Goal: Transaction & Acquisition: Purchase product/service

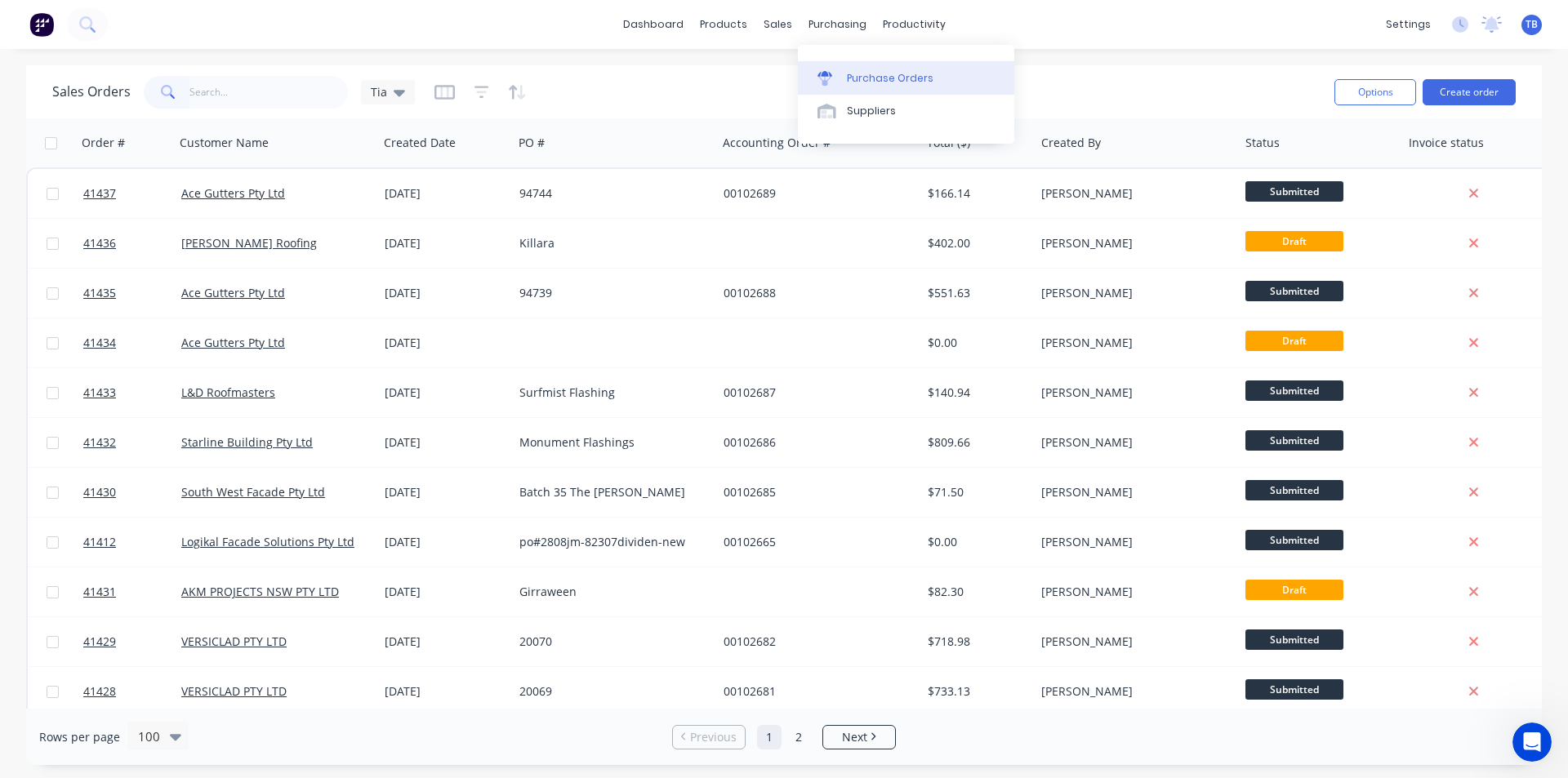
click at [845, 78] on link "Purchase Orders" at bounding box center [906, 78] width 217 height 33
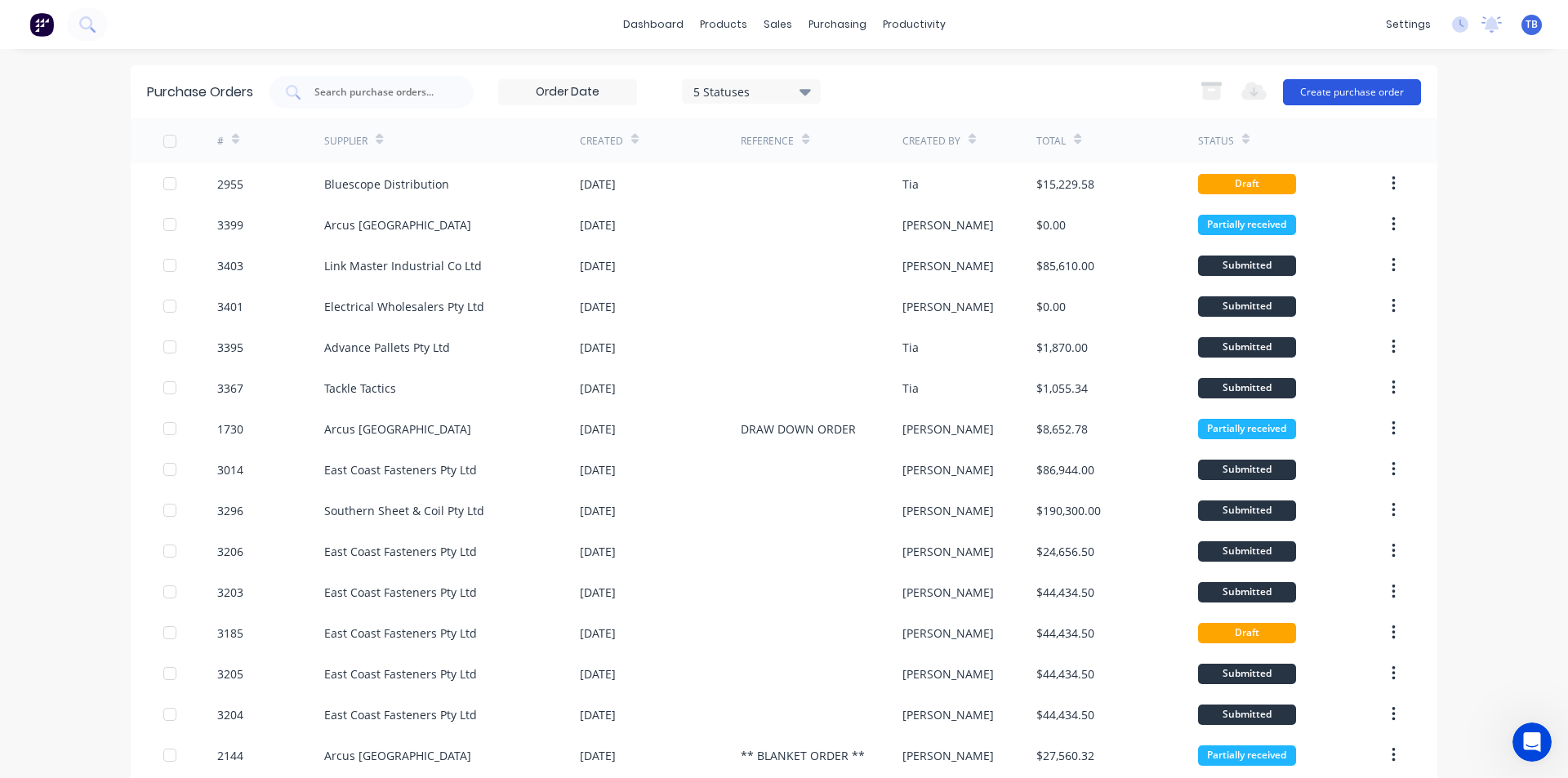
click at [1365, 91] on button "Create purchase order" at bounding box center [1351, 93] width 138 height 26
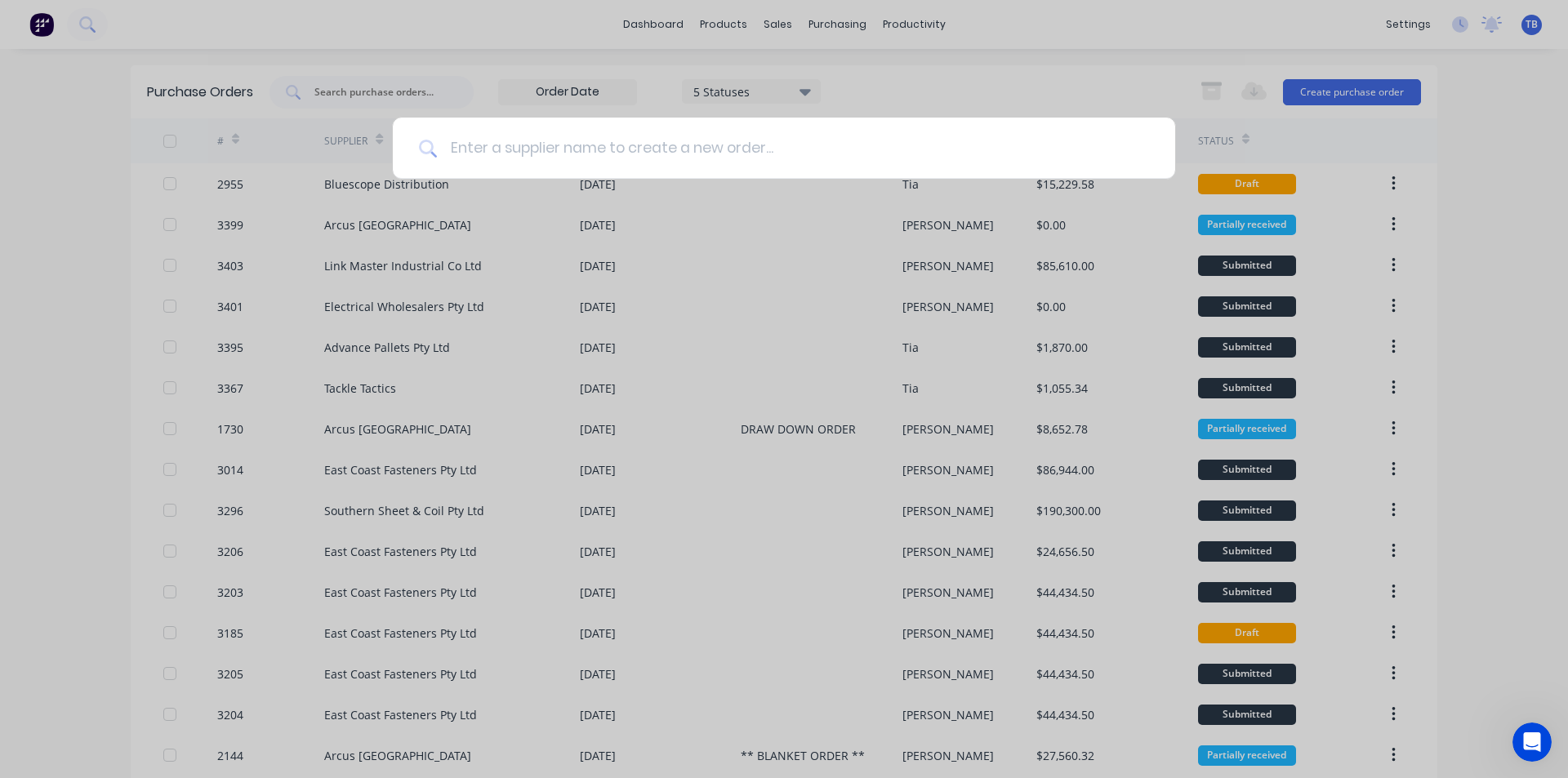
click at [505, 152] on input at bounding box center [793, 148] width 712 height 62
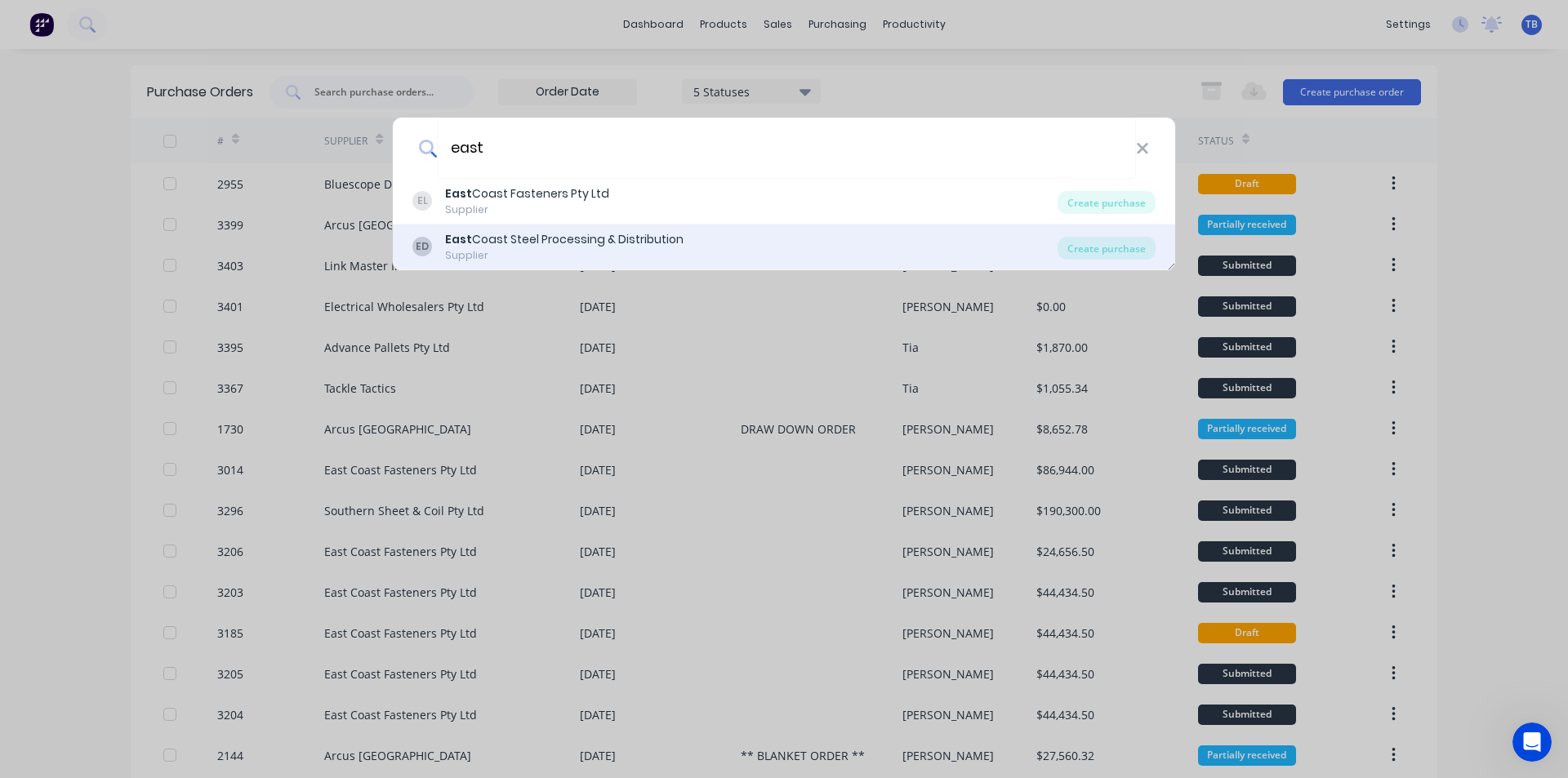
type input "east"
click at [544, 249] on div "Supplier" at bounding box center [564, 256] width 239 height 15
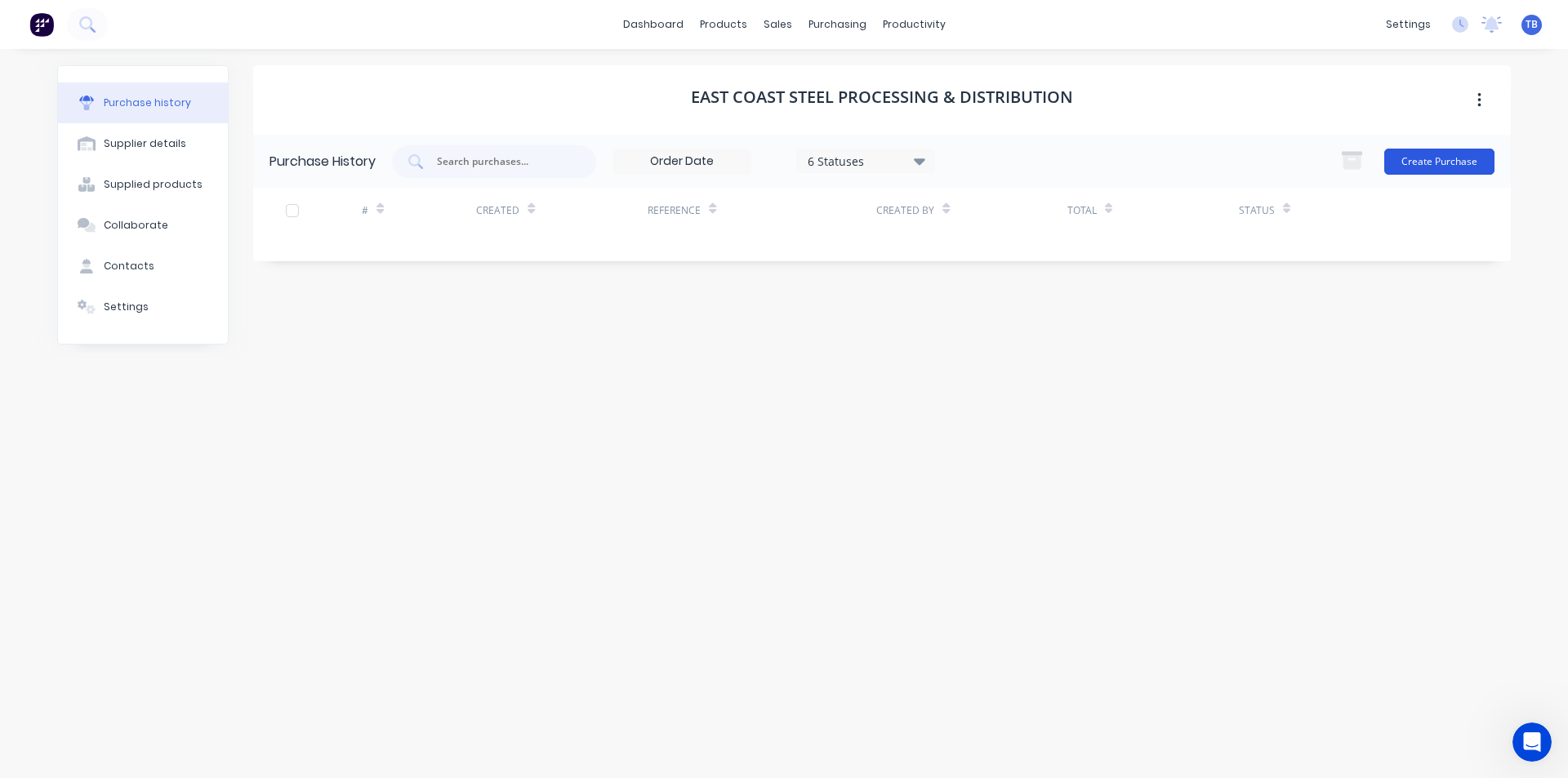
click at [1456, 170] on button "Create Purchase" at bounding box center [1439, 162] width 110 height 26
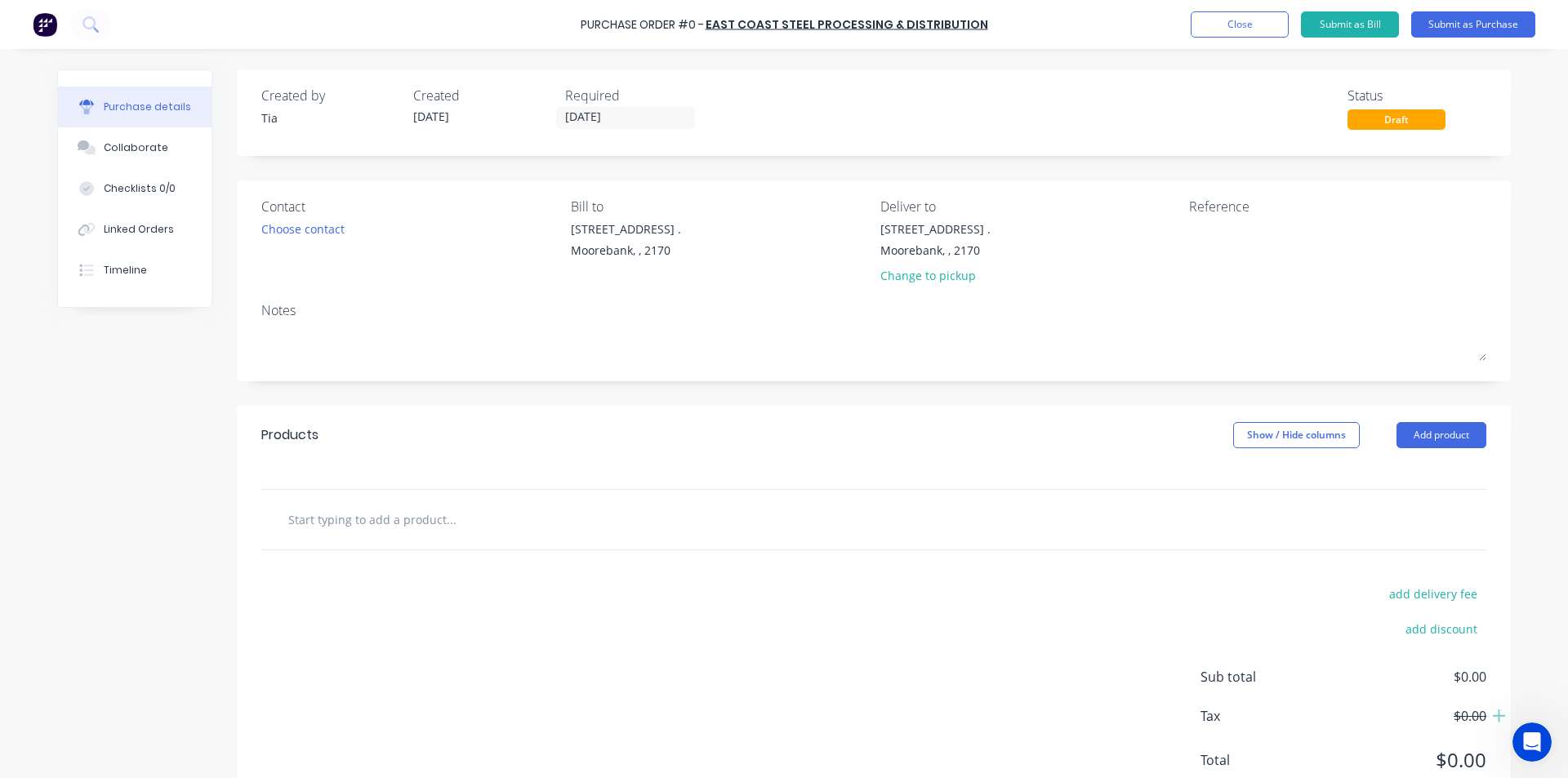
click at [626, 122] on input "[DATE]" at bounding box center [625, 117] width 137 height 20
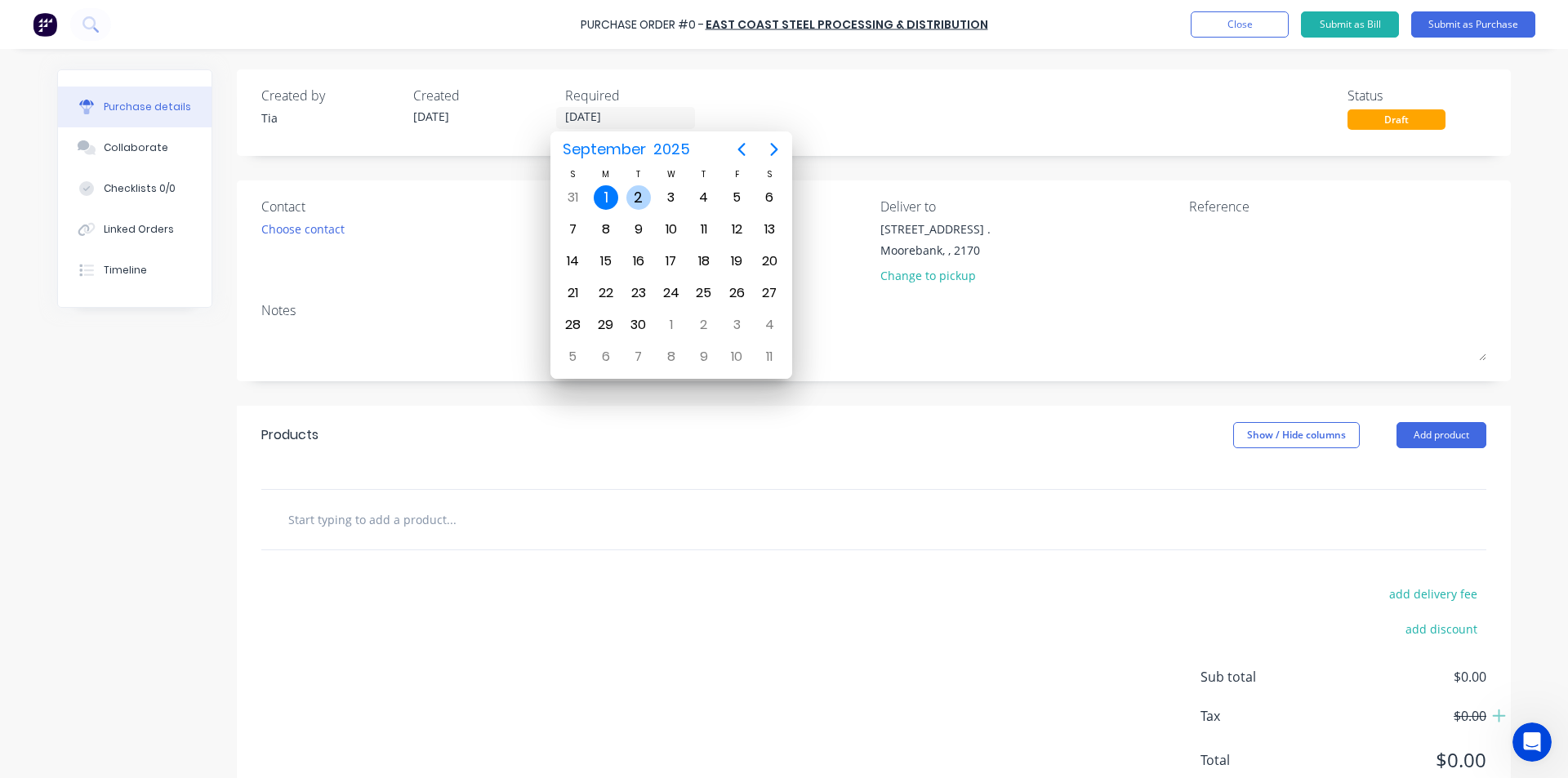
click at [636, 192] on div "2" at bounding box center [639, 197] width 25 height 25
type input "[DATE]"
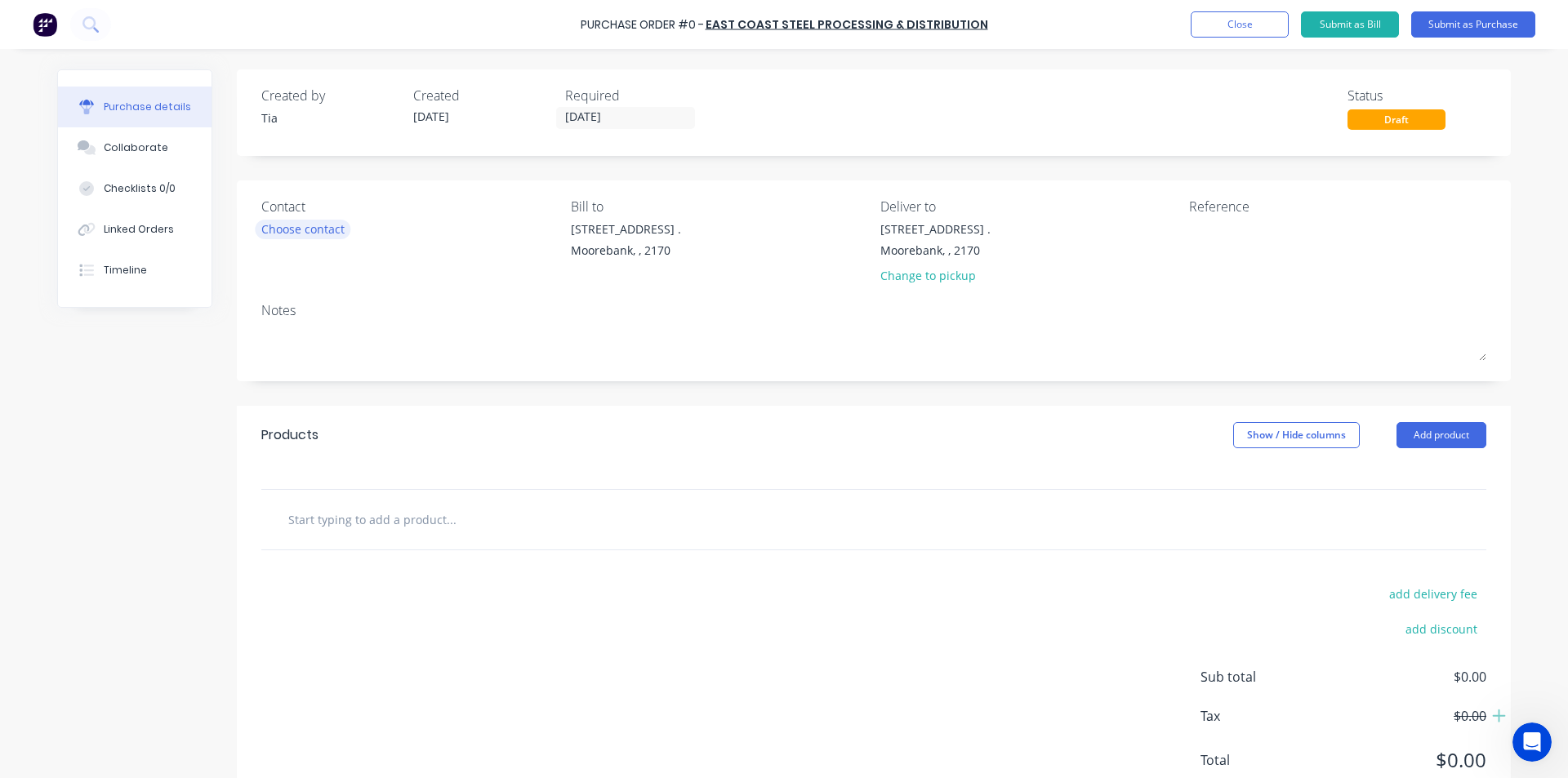
click at [307, 220] on div "Choose contact" at bounding box center [303, 228] width 84 height 17
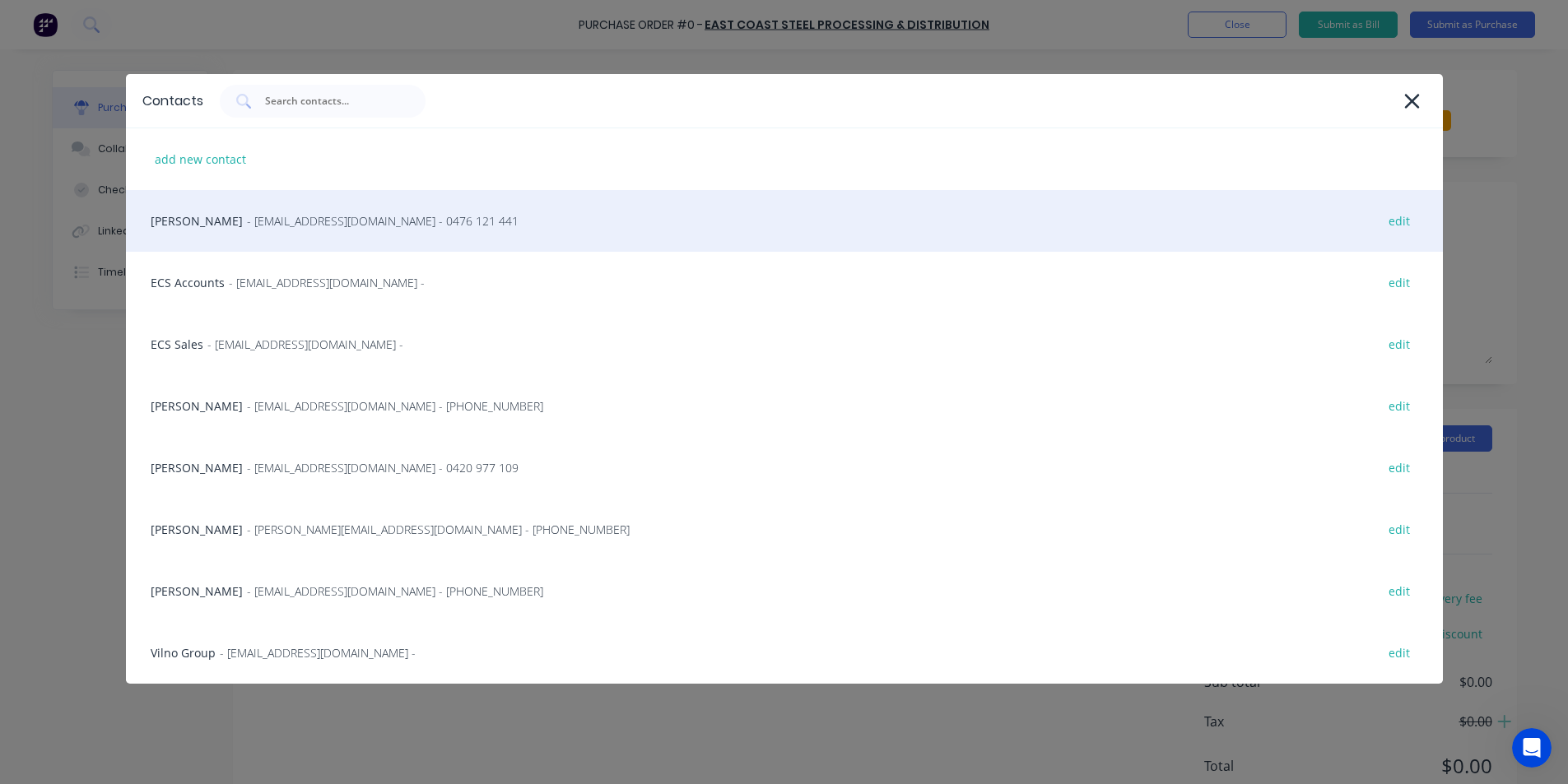
click at [266, 230] on div "[PERSON_NAME] - [EMAIL_ADDRESS][DOMAIN_NAME] - 0476 121 441 edit" at bounding box center [784, 221] width 1317 height 62
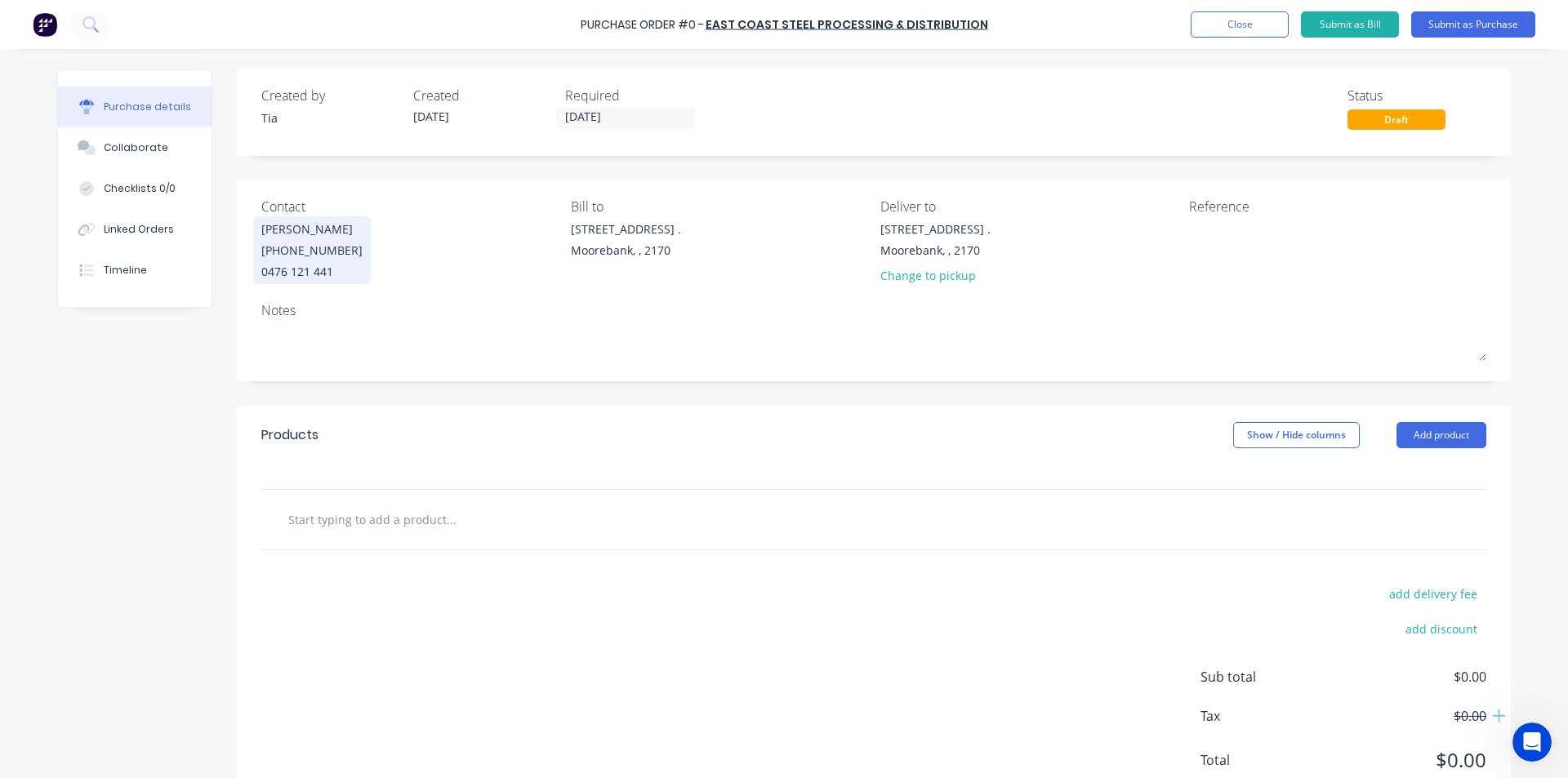
click at [300, 249] on div "[PHONE_NUMBER]" at bounding box center [312, 249] width 101 height 17
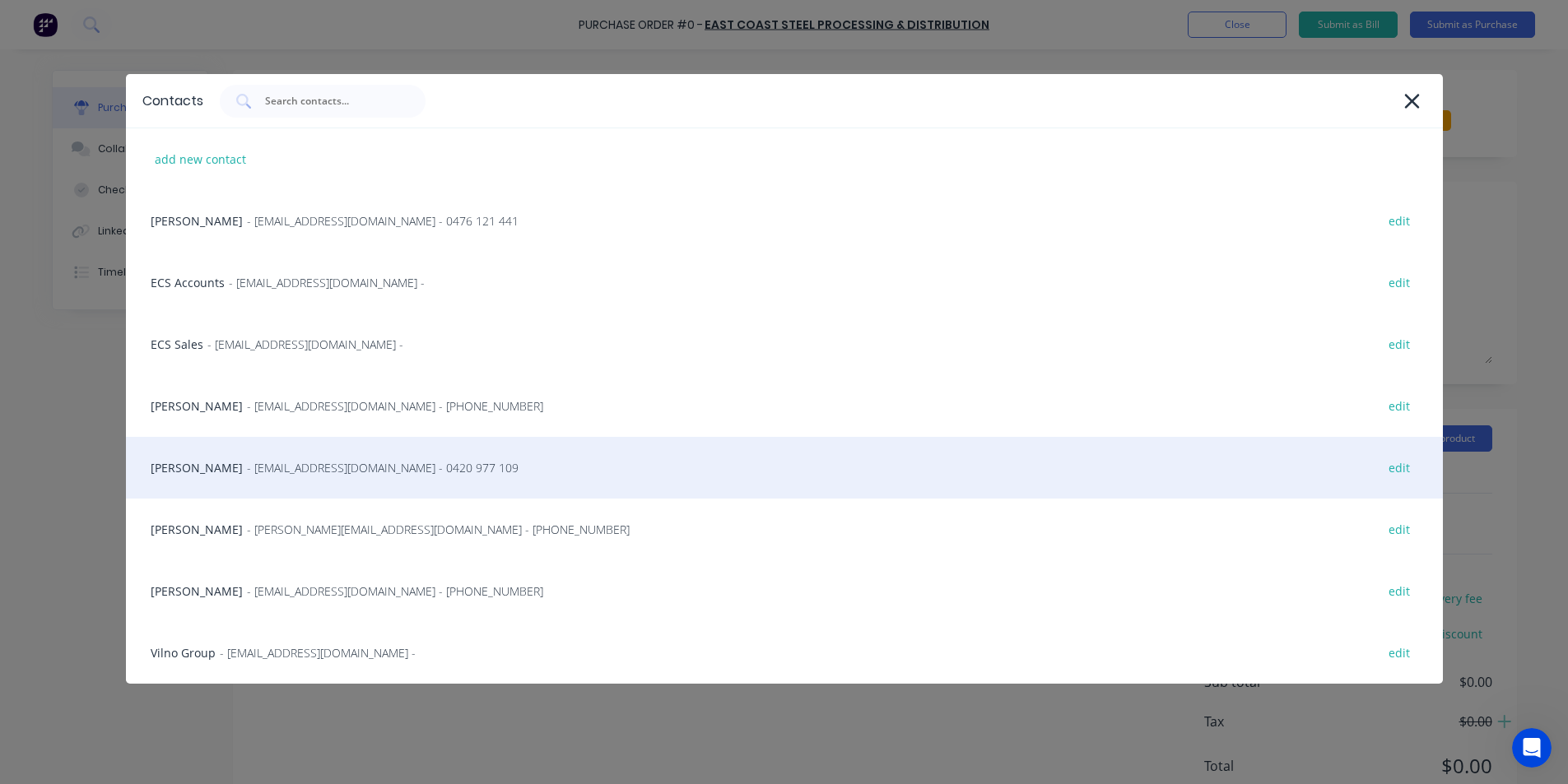
click at [220, 491] on div "[PERSON_NAME] - [PERSON_NAME][EMAIL_ADDRESS][DOMAIN_NAME] - 0420 977 109 edit" at bounding box center [784, 468] width 1317 height 62
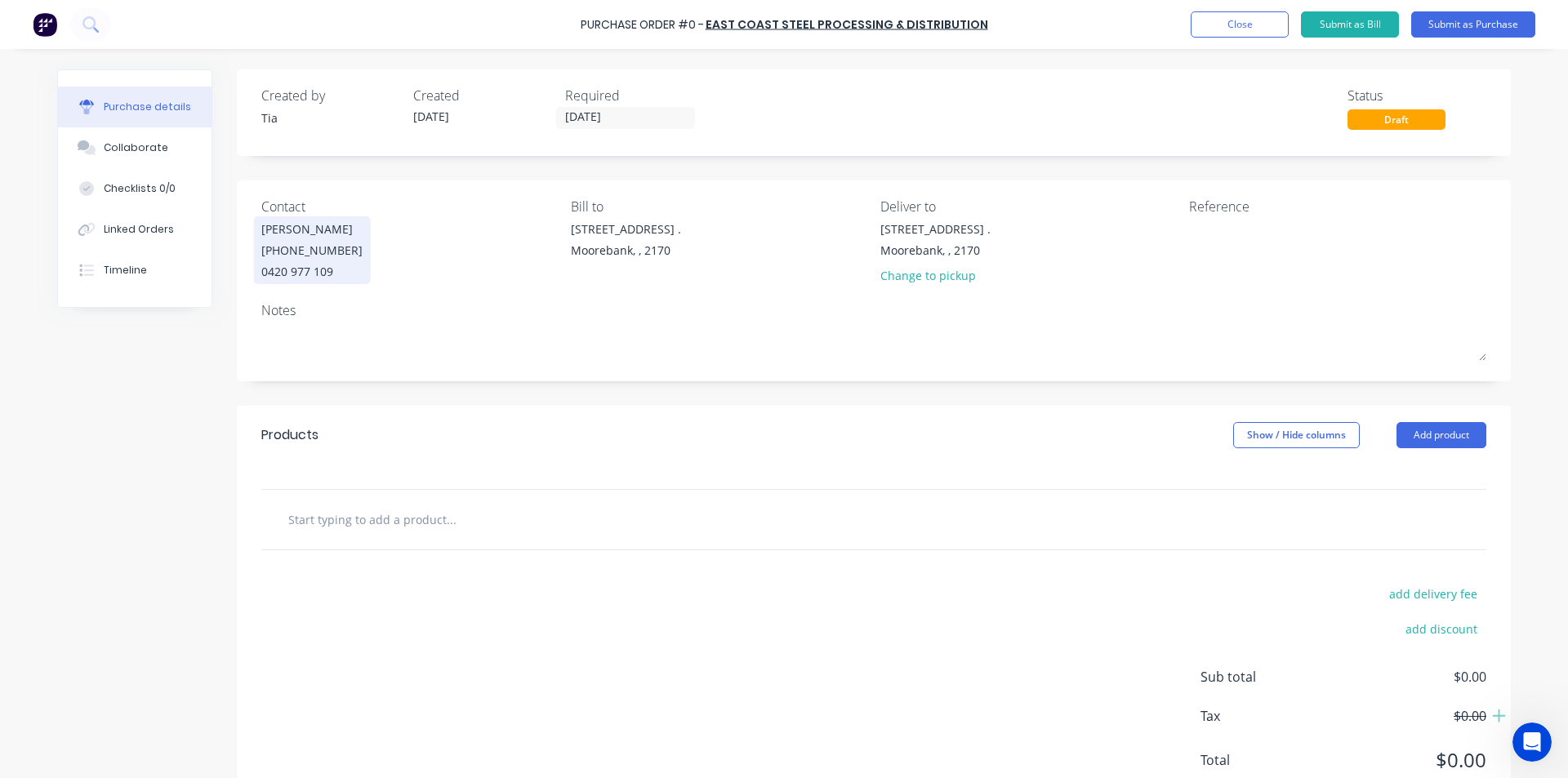
click at [303, 222] on div "[PERSON_NAME]" at bounding box center [312, 228] width 101 height 17
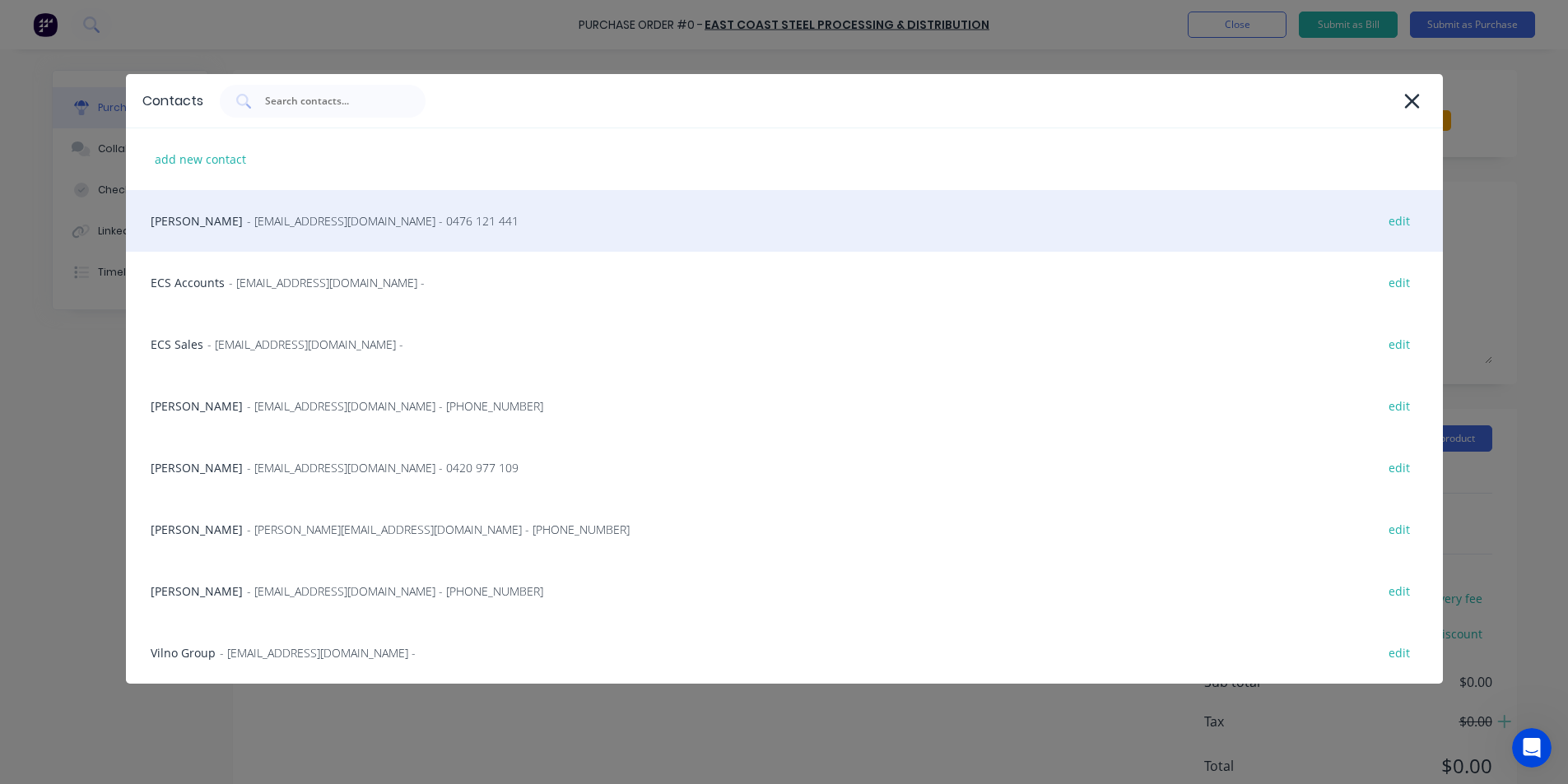
click at [303, 228] on span "- [EMAIL_ADDRESS][DOMAIN_NAME] - 0476 121 441" at bounding box center [383, 220] width 272 height 17
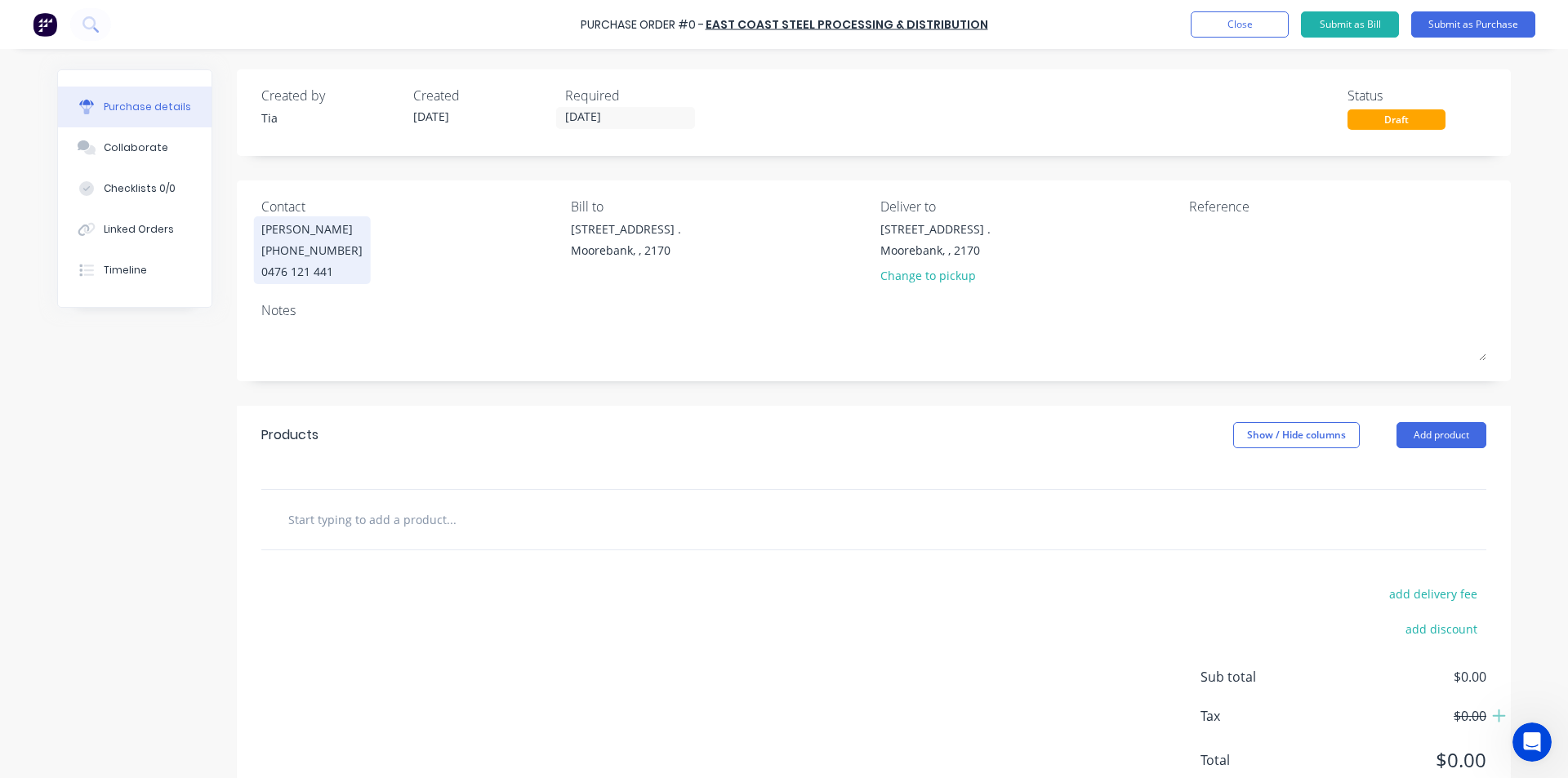
click at [322, 248] on div "[PHONE_NUMBER]" at bounding box center [312, 249] width 101 height 17
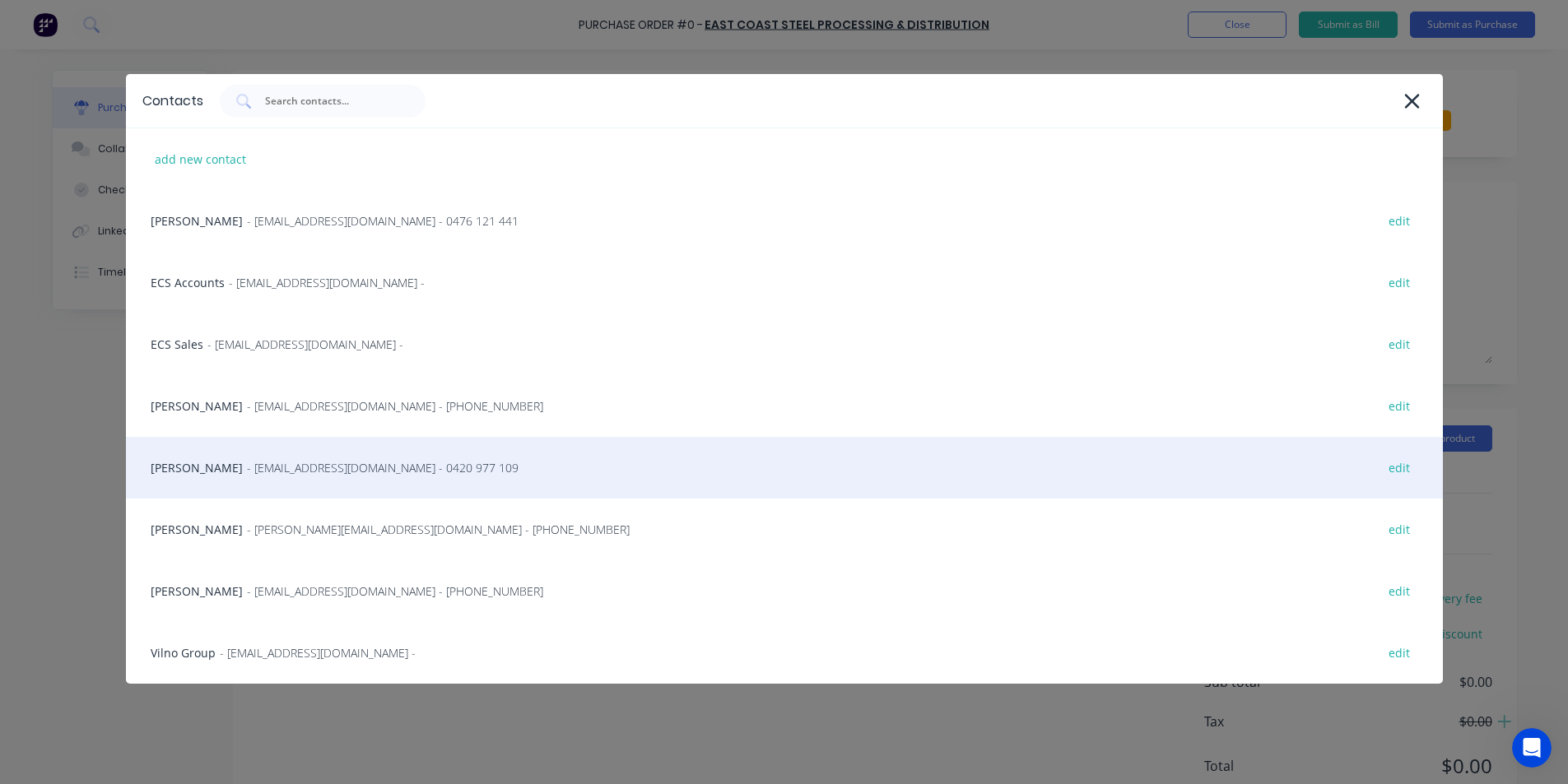
click at [197, 468] on div "[PERSON_NAME] - [PERSON_NAME][EMAIL_ADDRESS][DOMAIN_NAME] - 0420 977 109 edit" at bounding box center [784, 468] width 1317 height 62
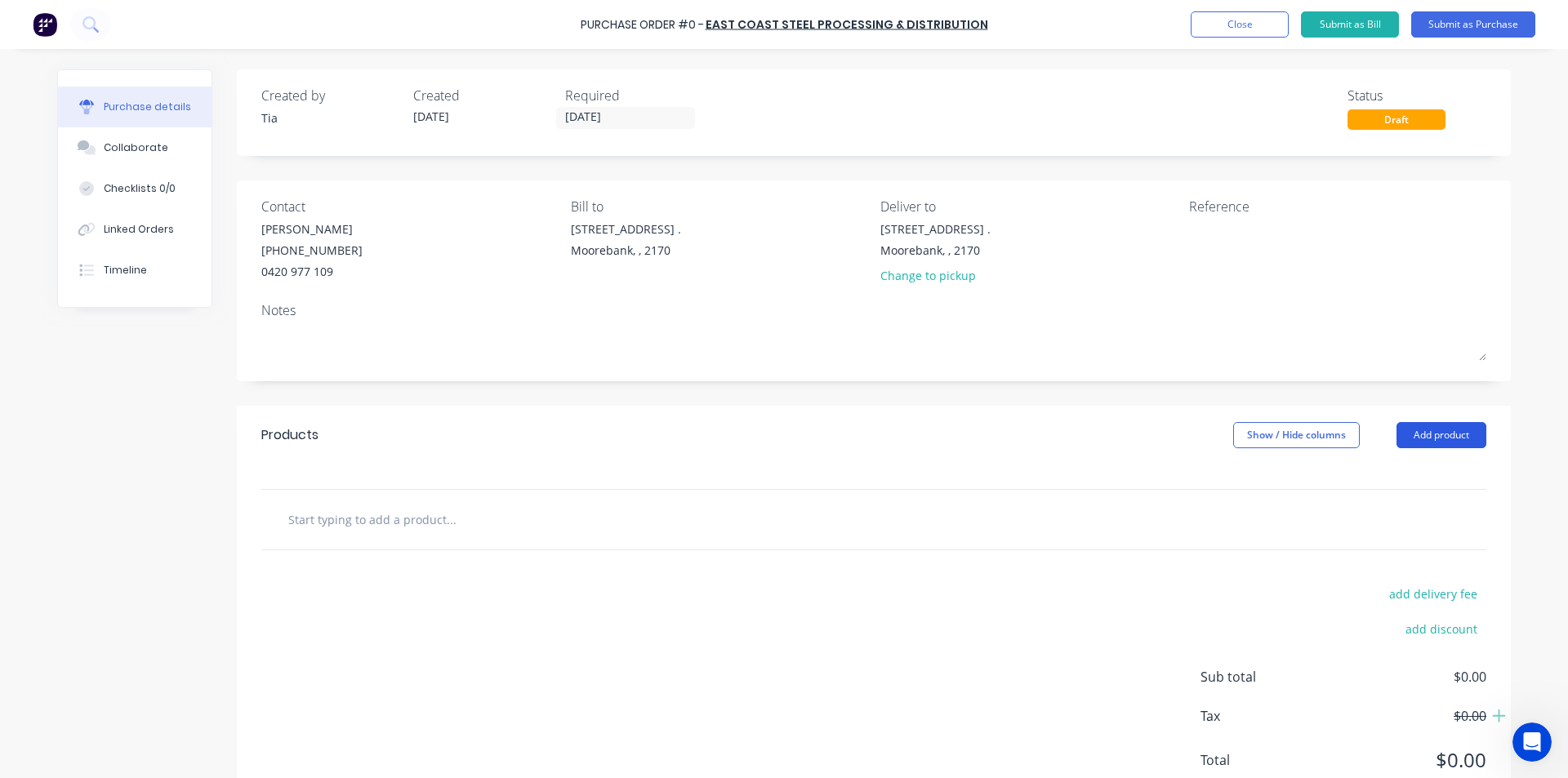
click at [1444, 427] on button "Add product" at bounding box center [1441, 435] width 90 height 26
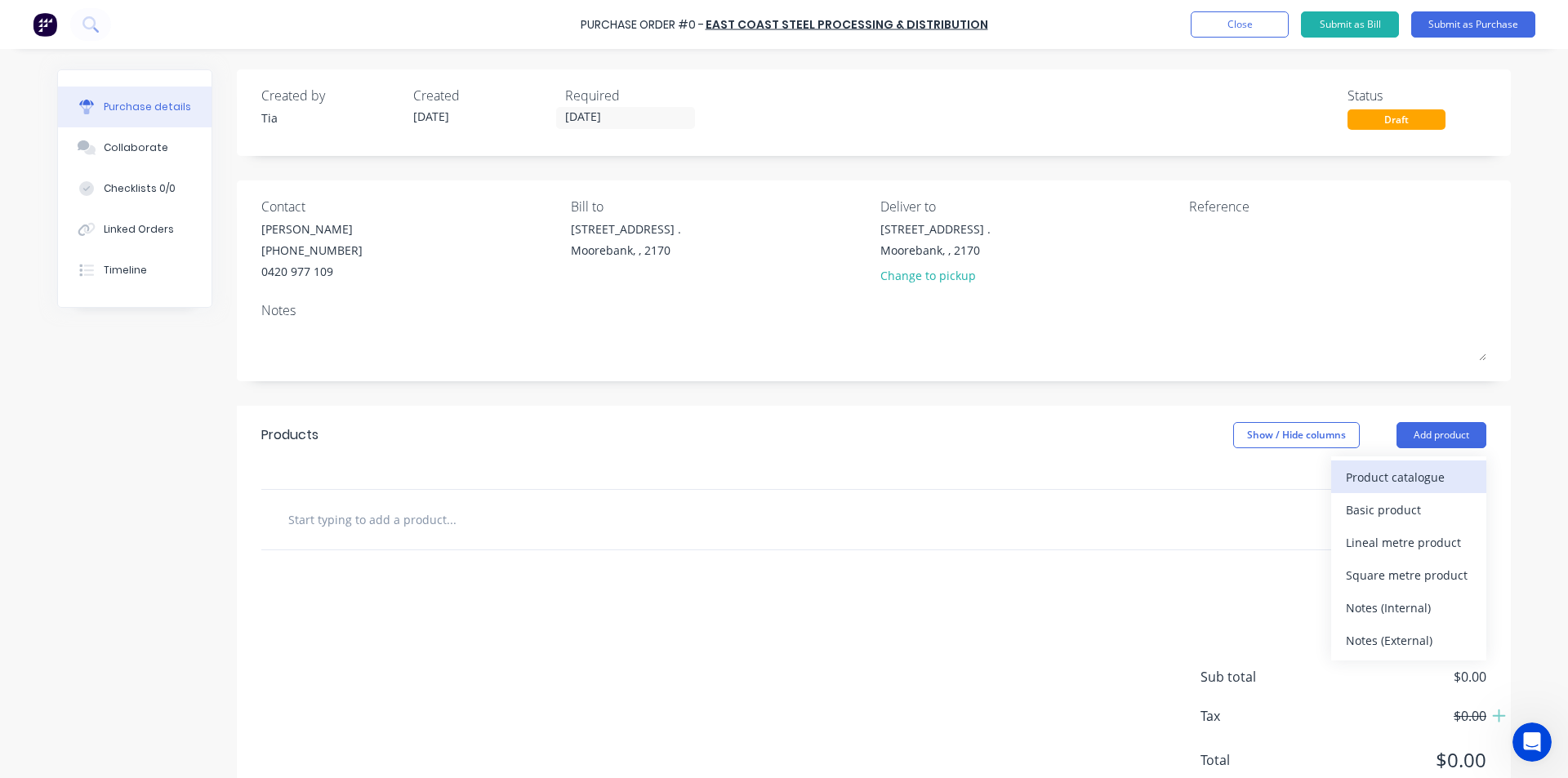
click at [1349, 475] on div "Product catalogue" at bounding box center [1409, 477] width 126 height 24
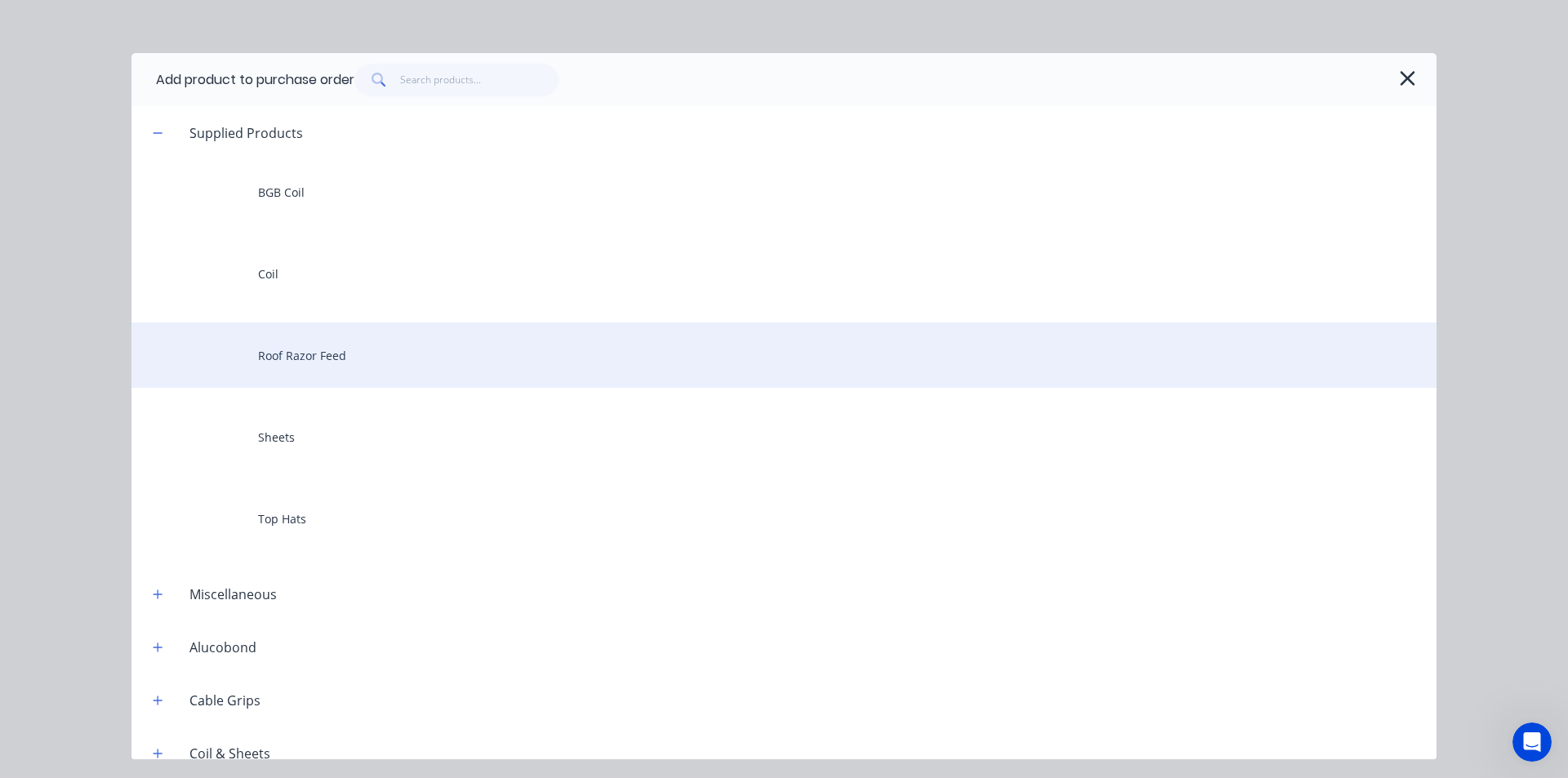
click at [320, 343] on div "Roof Razor Feed" at bounding box center [783, 355] width 1305 height 65
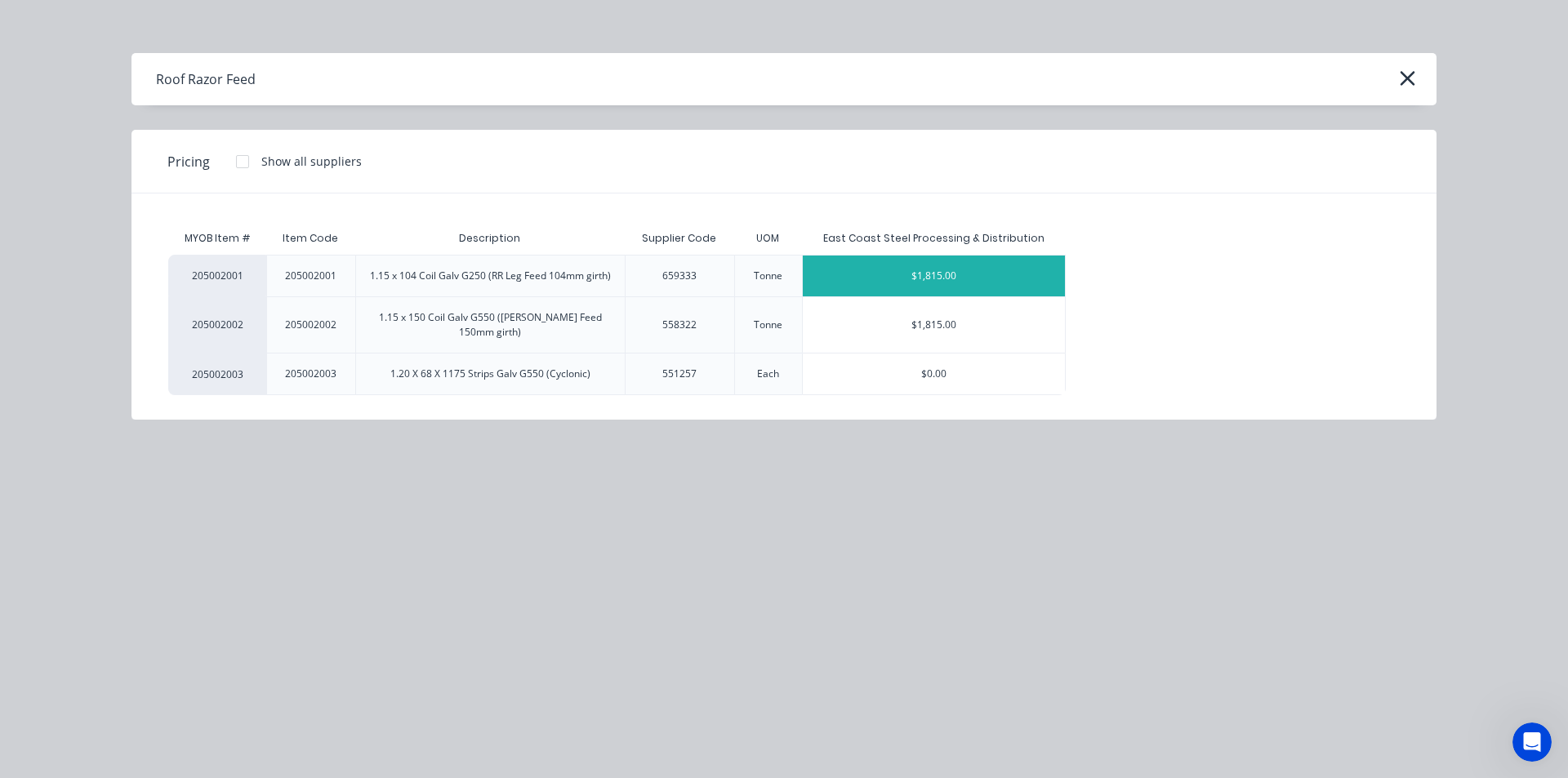
click at [1051, 268] on div "$1,815.00" at bounding box center [934, 276] width 263 height 41
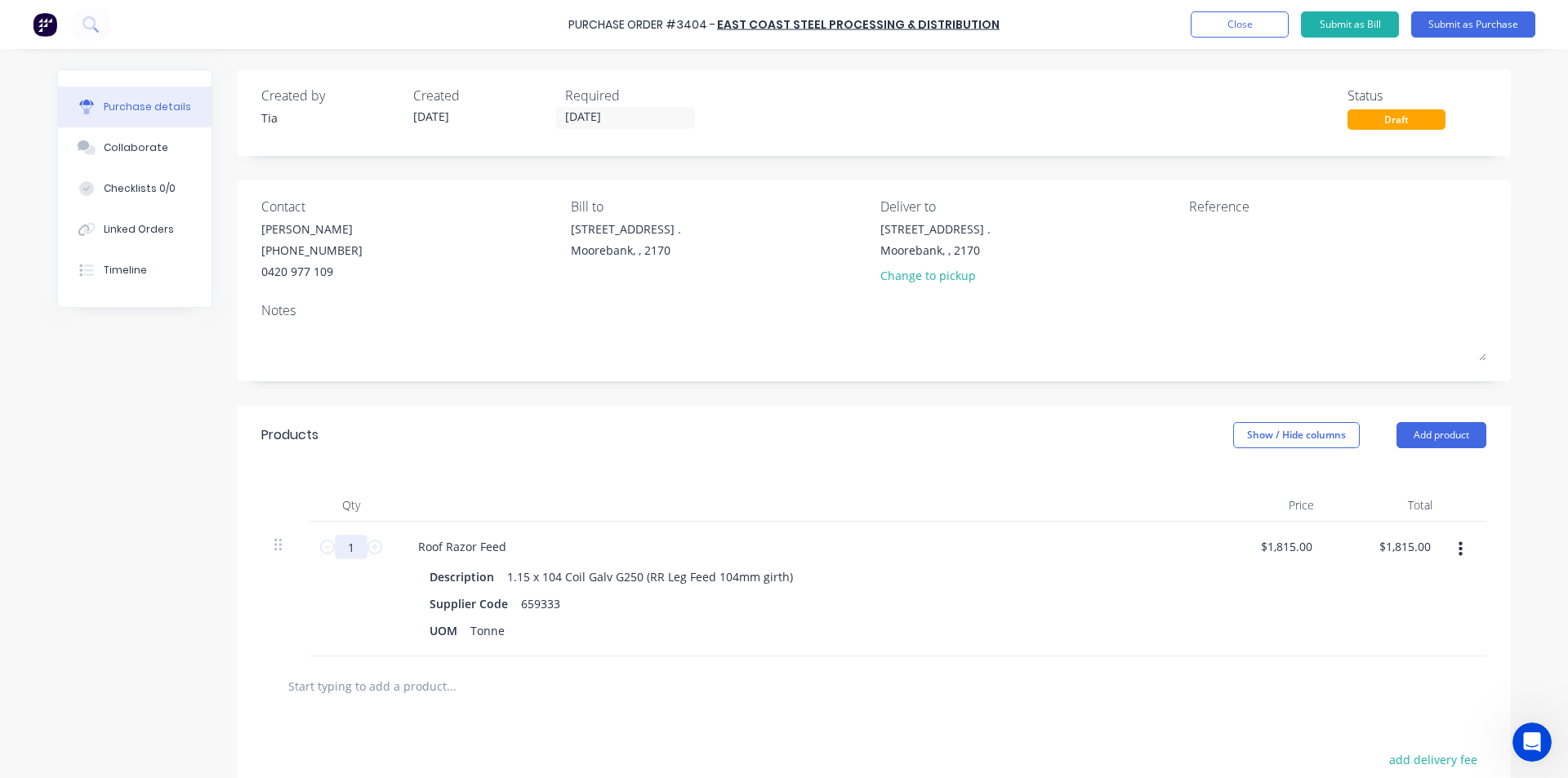
drag, startPoint x: 346, startPoint y: 545, endPoint x: 248, endPoint y: 574, distance: 102.2
click at [248, 574] on div "Qty Price Total 1 1 Roof Razor Feed Description 1.15 x 104 Coil Galv G250 (RR L…" at bounding box center [874, 560] width 1274 height 192
type input "4"
type input "$7,260.00"
type input "4"
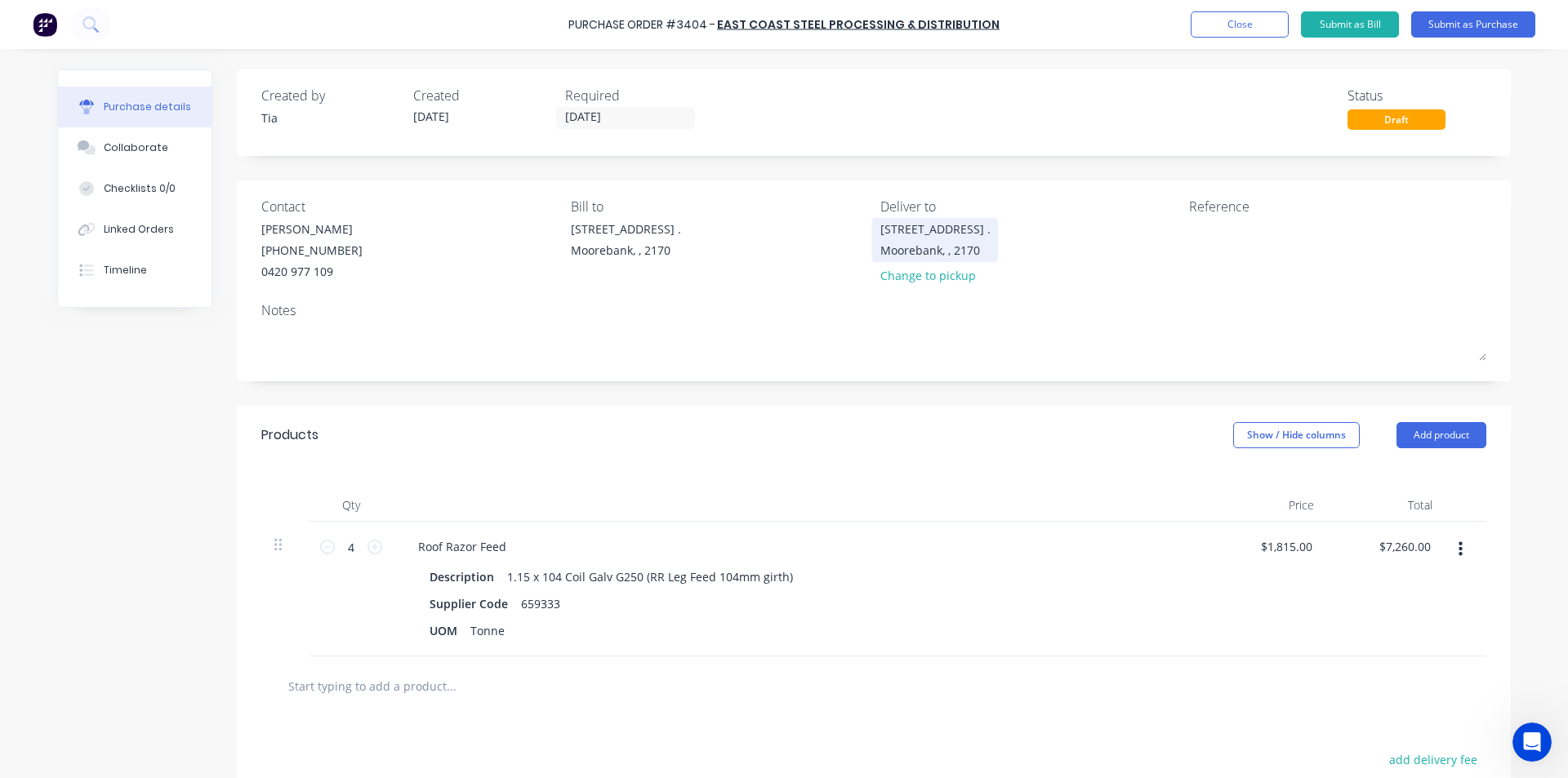
click at [933, 228] on div "[STREET_ADDRESS] ." at bounding box center [935, 228] width 110 height 17
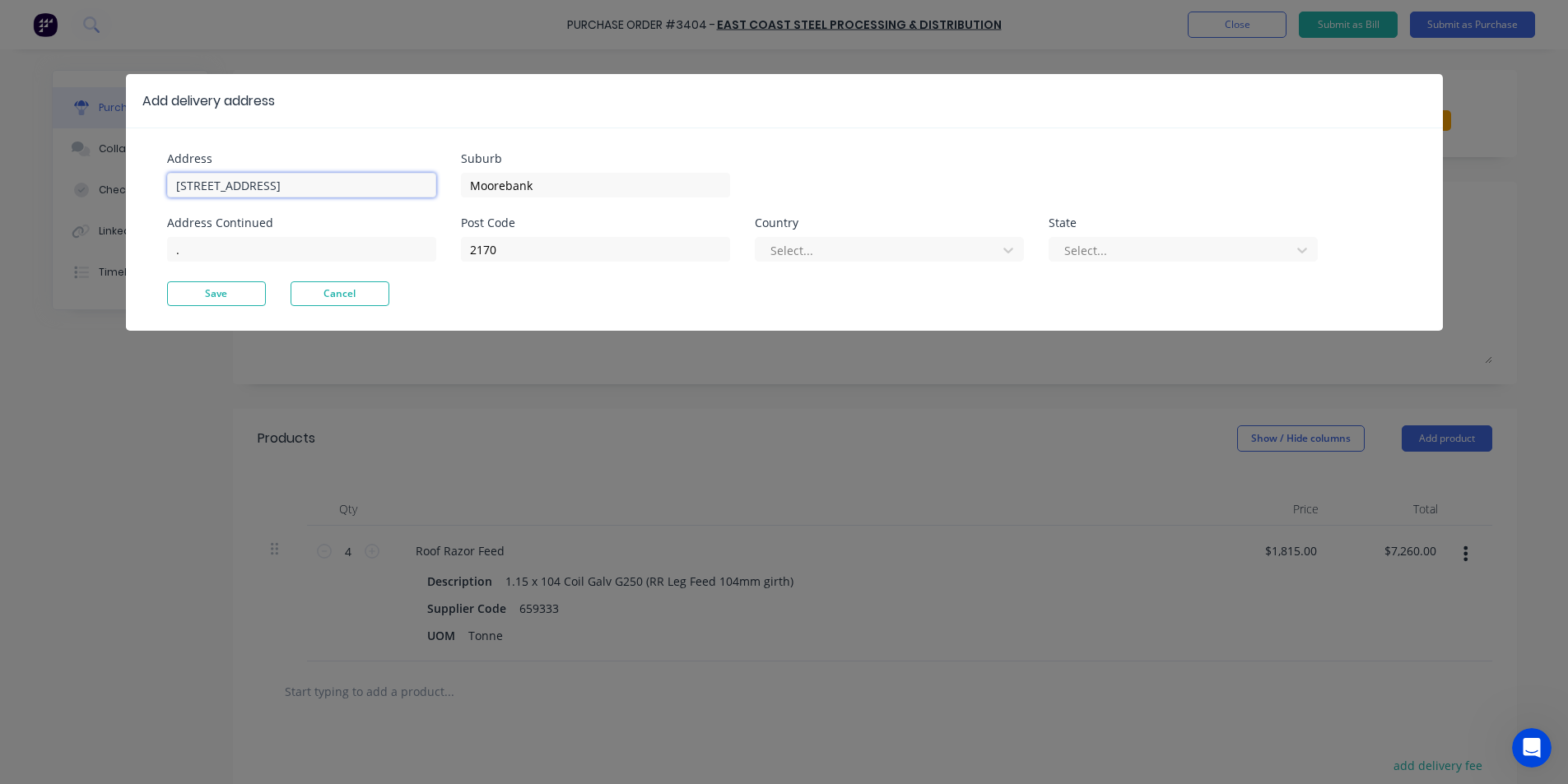
drag, startPoint x: 303, startPoint y: 187, endPoint x: -446, endPoint y: 225, distance: 750.0
click at [0, 225] on html "Purchase Order #3404 - East Coast Steel Processing & Distribution Add product C…" at bounding box center [784, 433] width 1568 height 867
type input "[STREET_ADDRESS]"
click button "Save" at bounding box center [216, 294] width 99 height 25
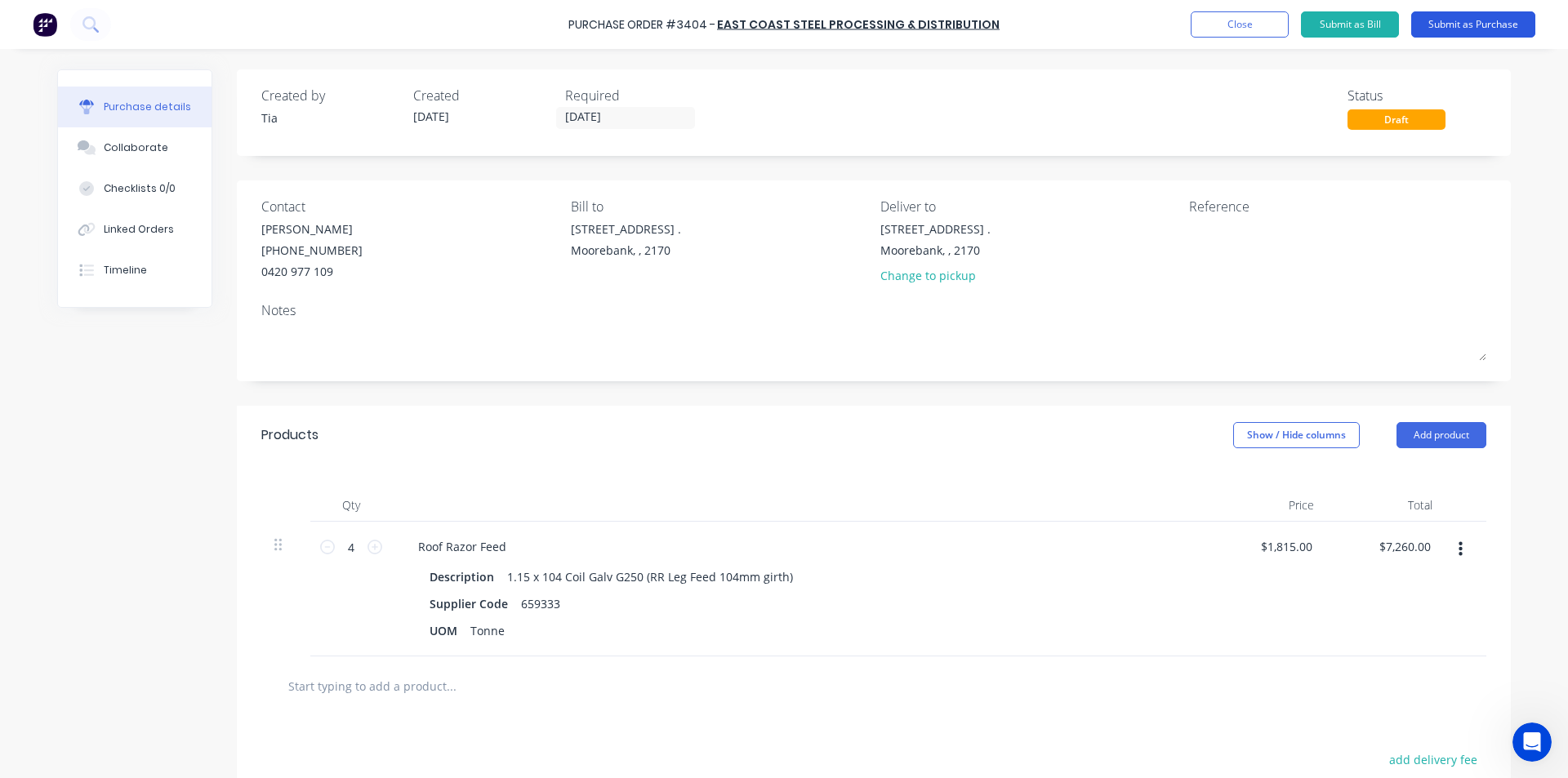
click at [1516, 26] on button "Submit as Purchase" at bounding box center [1473, 25] width 124 height 26
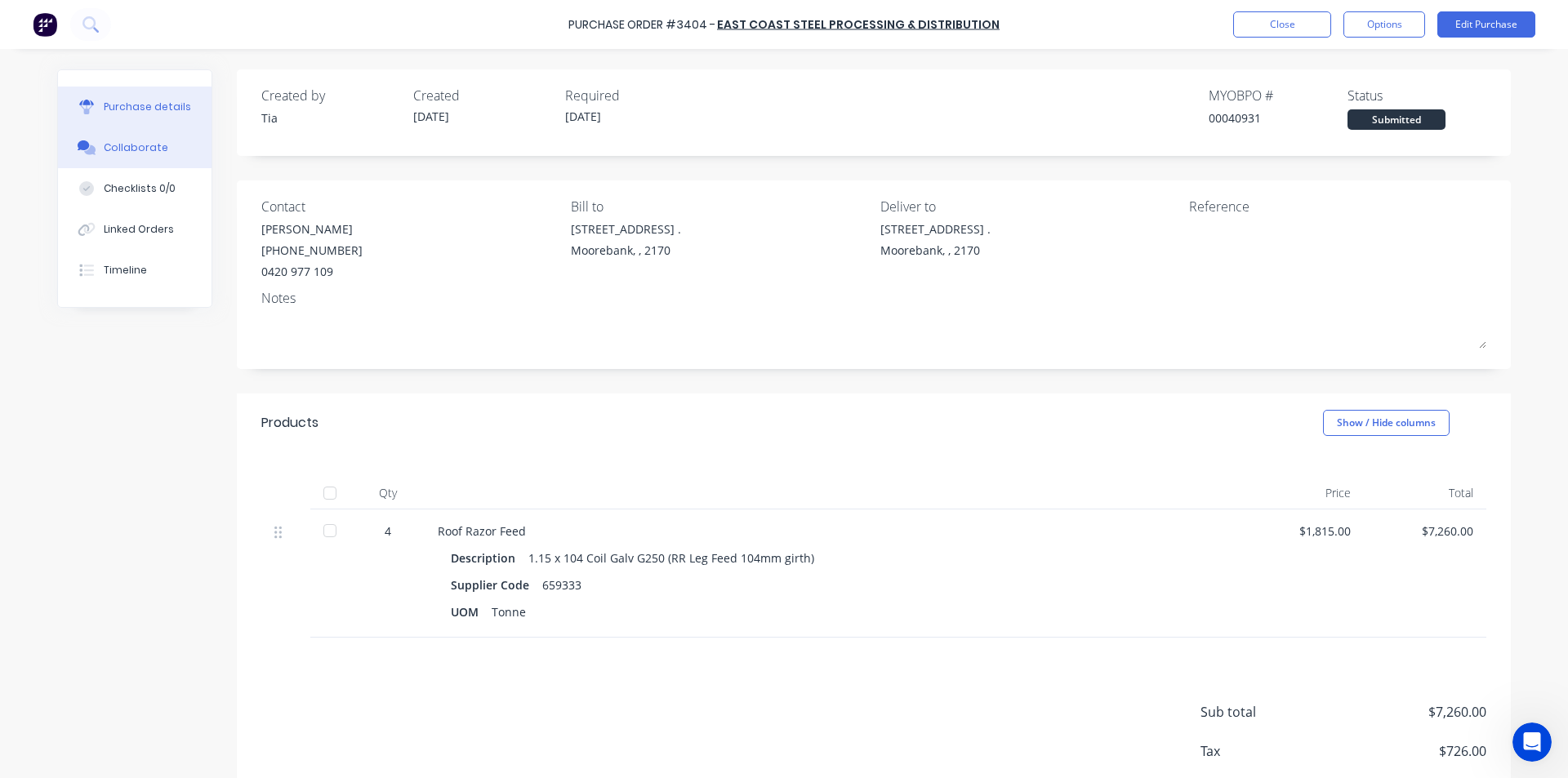
click at [140, 130] on button "Collaborate" at bounding box center [135, 148] width 153 height 41
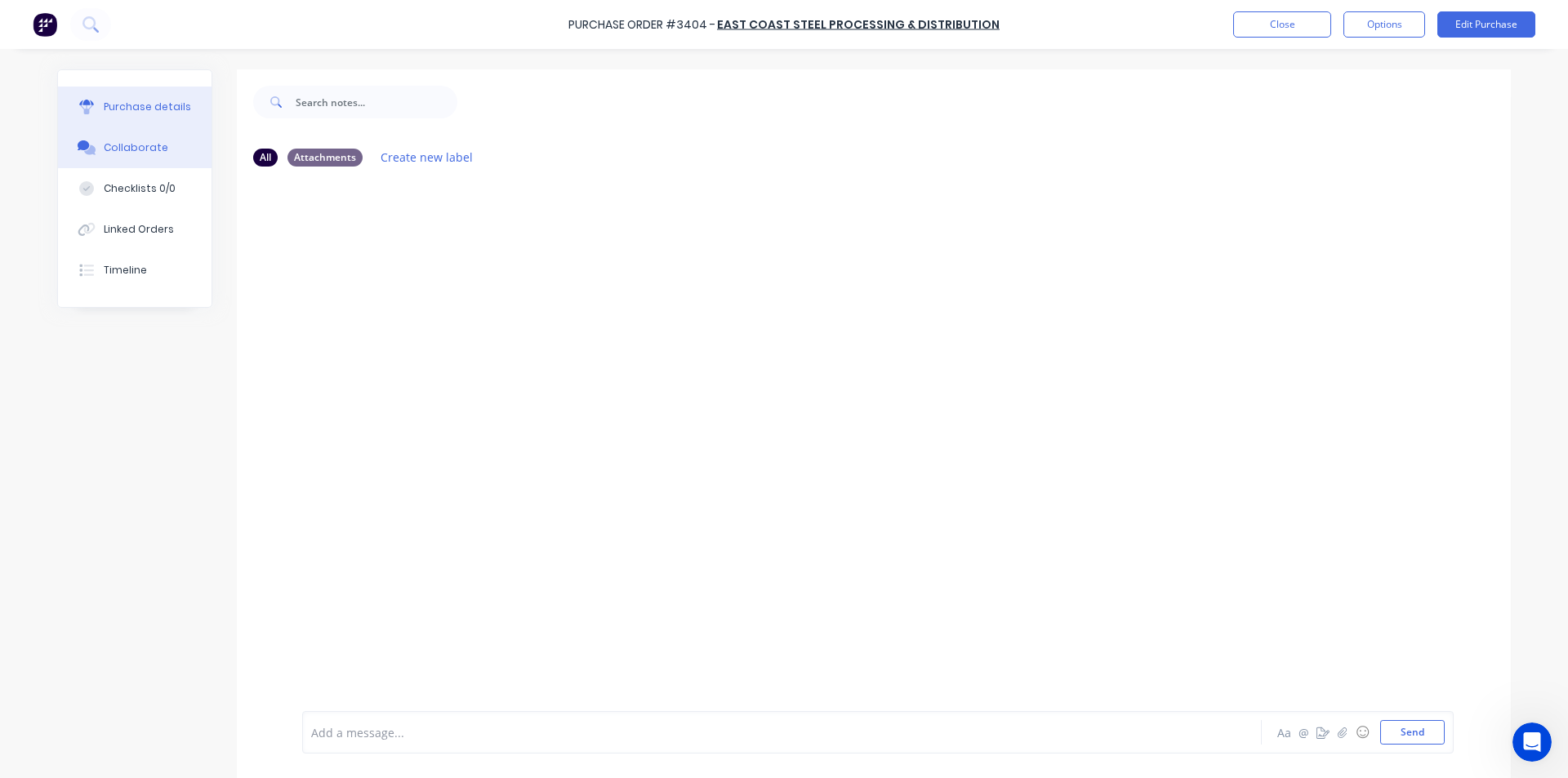
click at [143, 107] on div "Purchase details" at bounding box center [147, 107] width 87 height 15
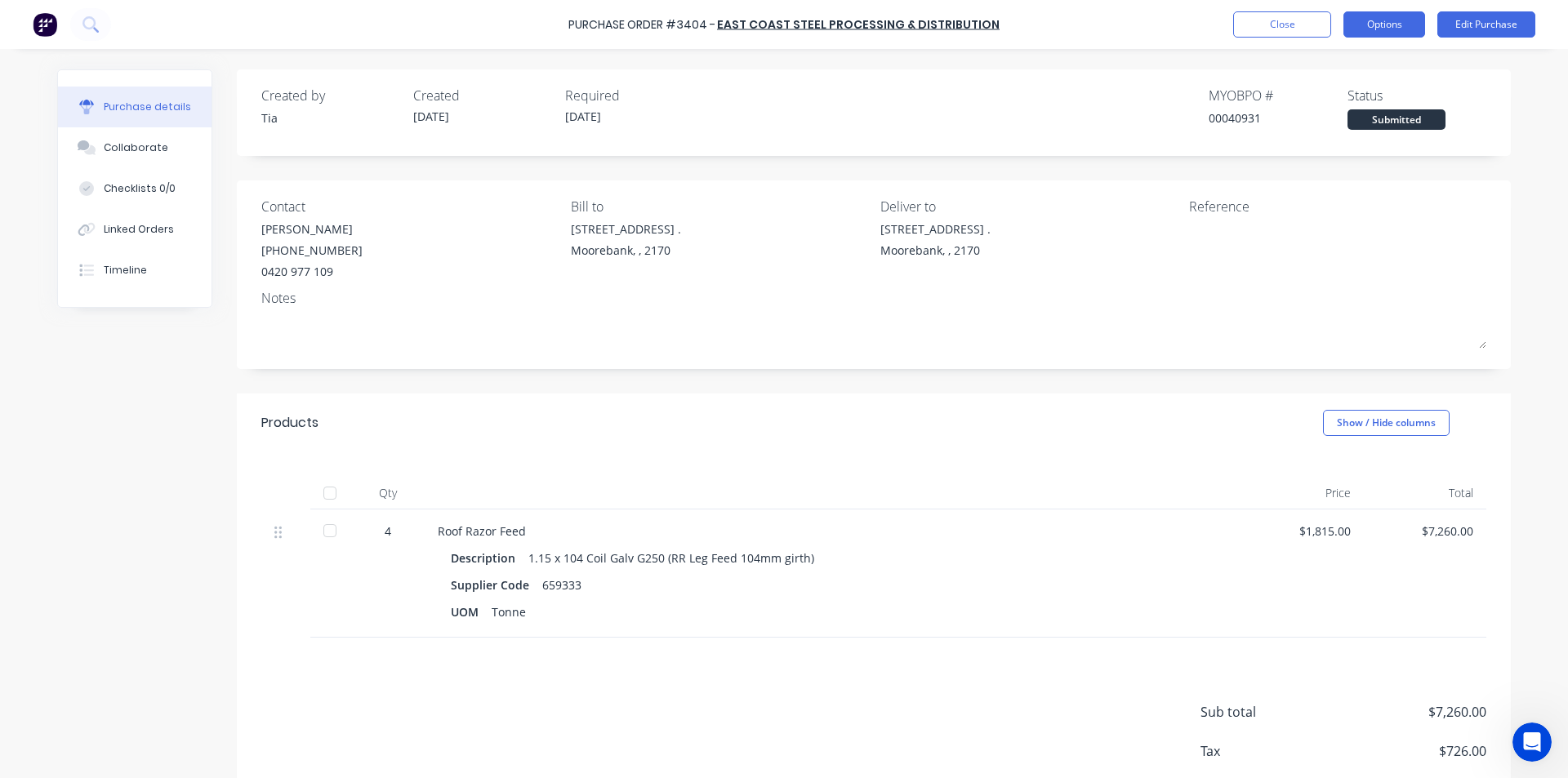
click at [1404, 24] on button "Options" at bounding box center [1384, 25] width 82 height 26
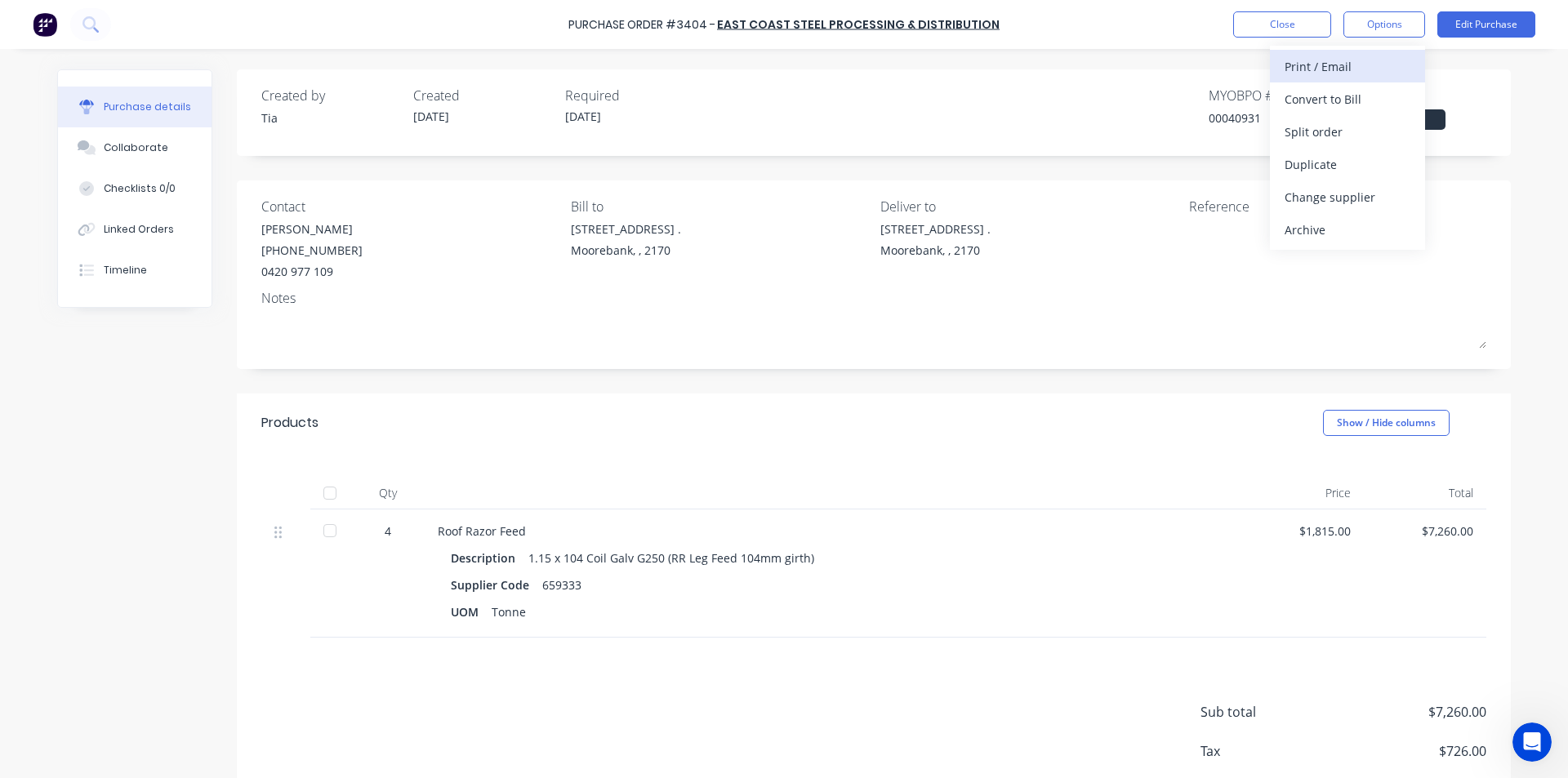
click at [1394, 69] on div "Print / Email" at bounding box center [1347, 66] width 126 height 24
click at [1344, 137] on div "Without pricing" at bounding box center [1347, 131] width 126 height 24
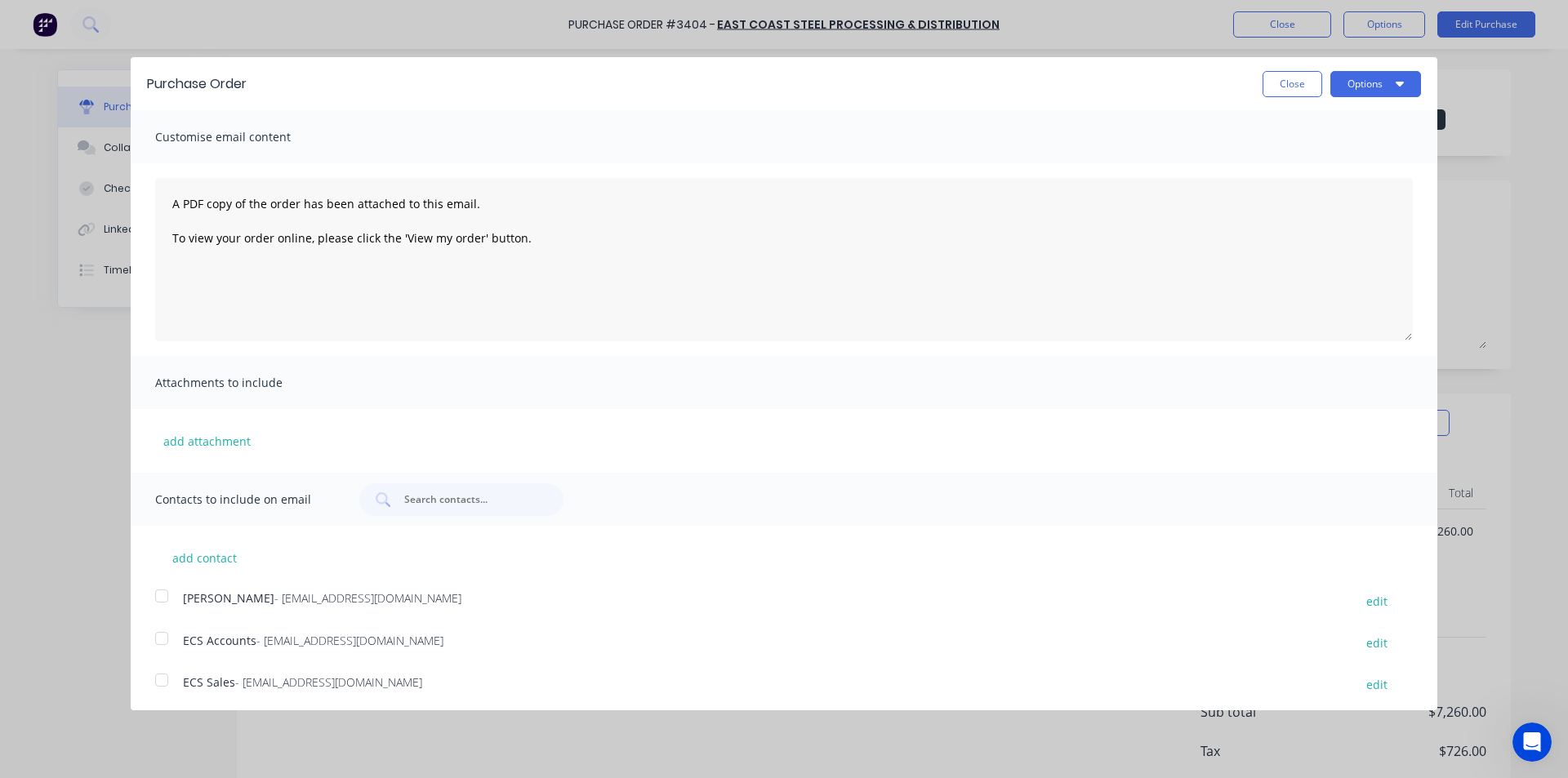
click at [161, 597] on div at bounding box center [161, 596] width 33 height 33
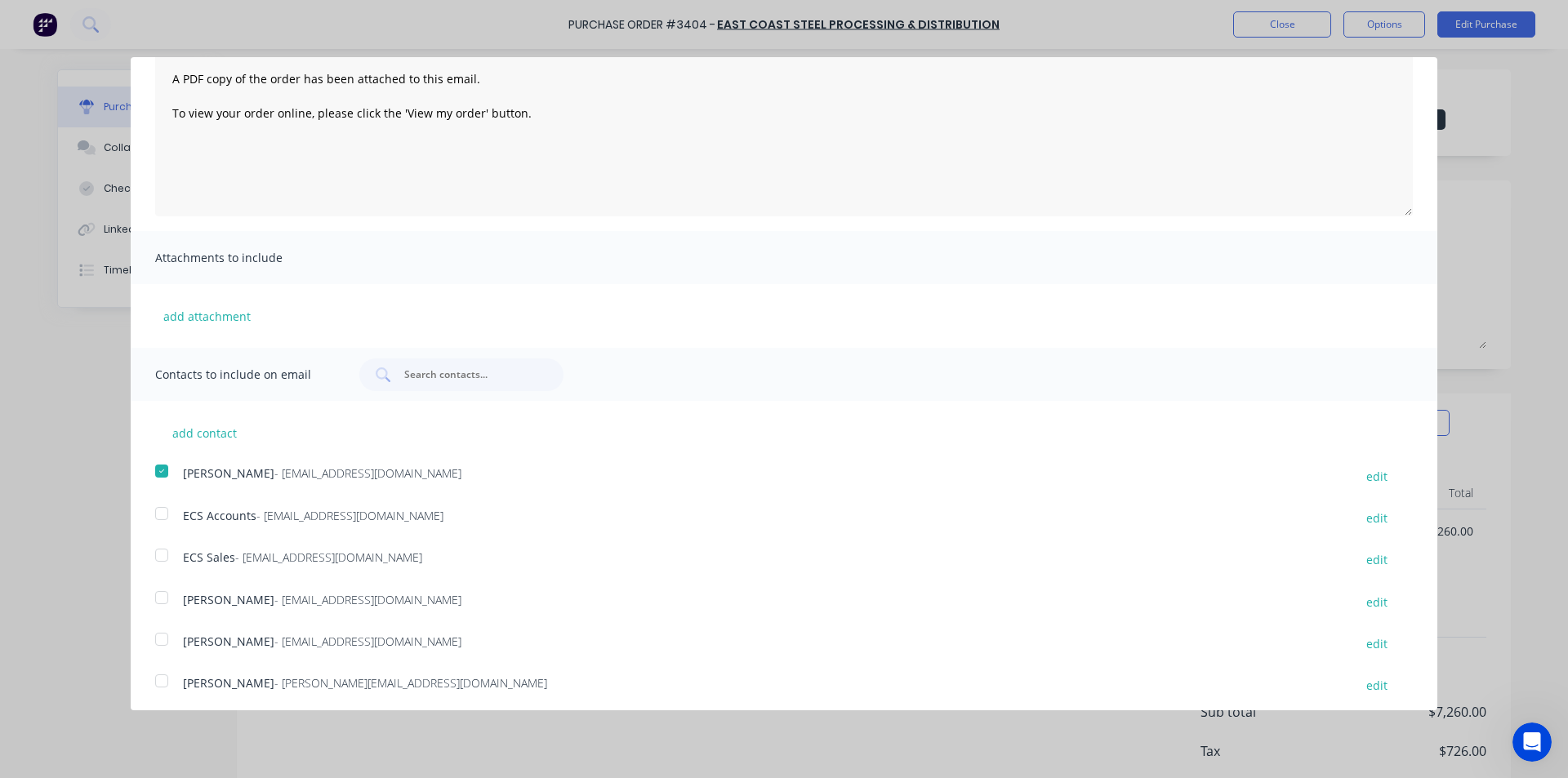
scroll to position [163, 0]
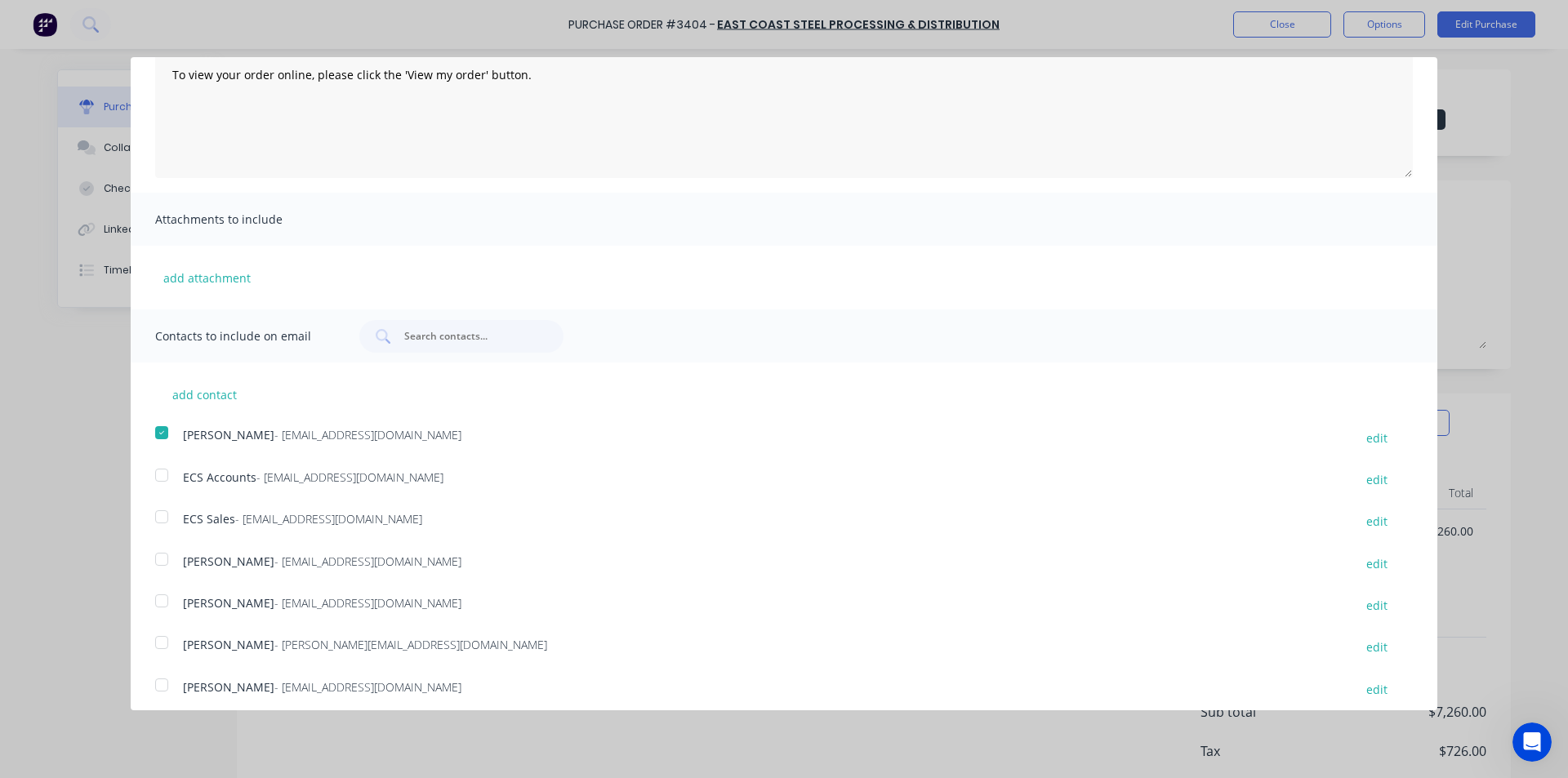
click at [161, 597] on div at bounding box center [161, 601] width 33 height 33
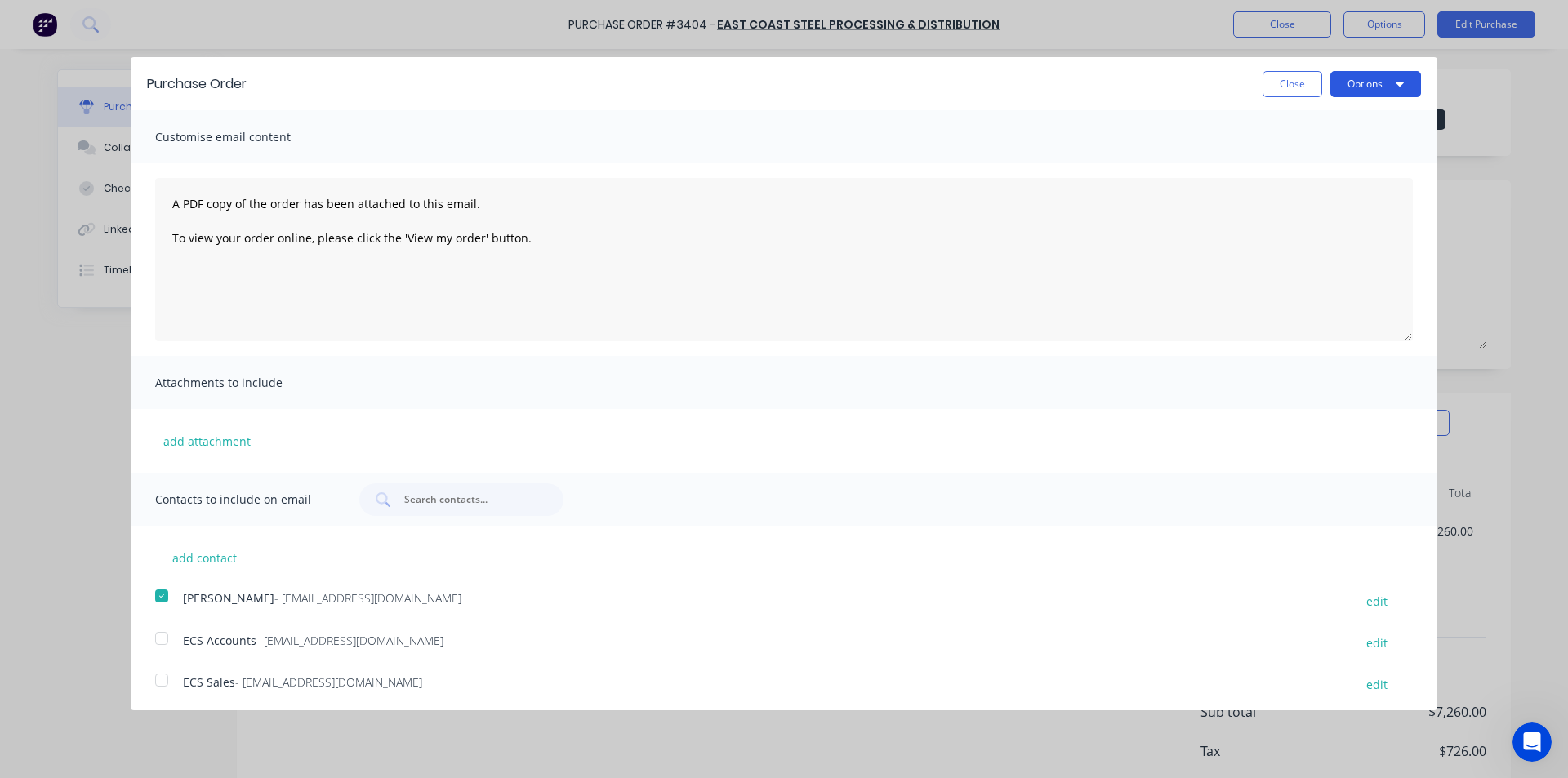
click at [1341, 92] on button "Options" at bounding box center [1375, 85] width 91 height 26
click at [1282, 83] on button "Close" at bounding box center [1292, 85] width 60 height 26
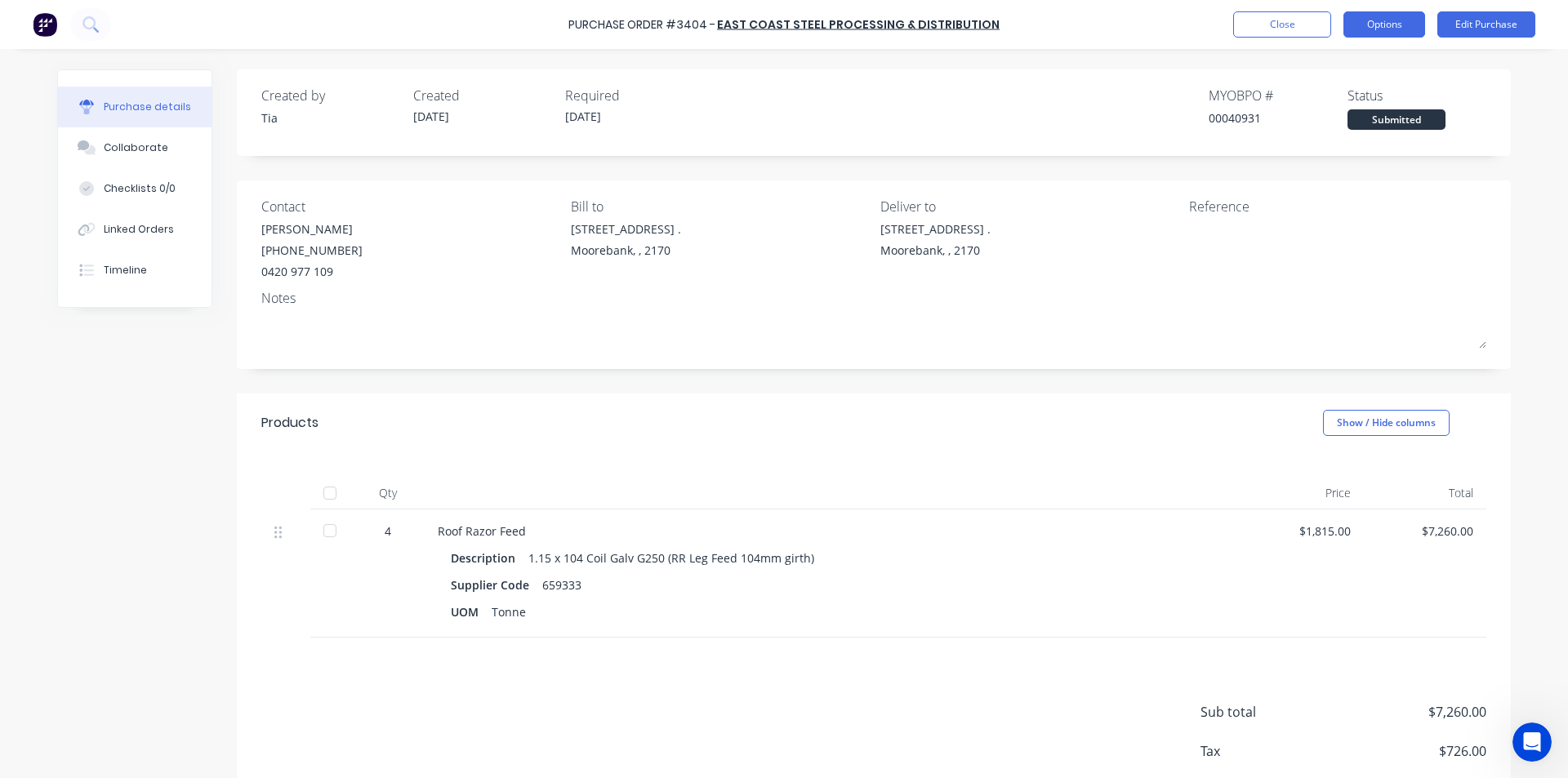
click at [1374, 23] on button "Options" at bounding box center [1384, 25] width 82 height 26
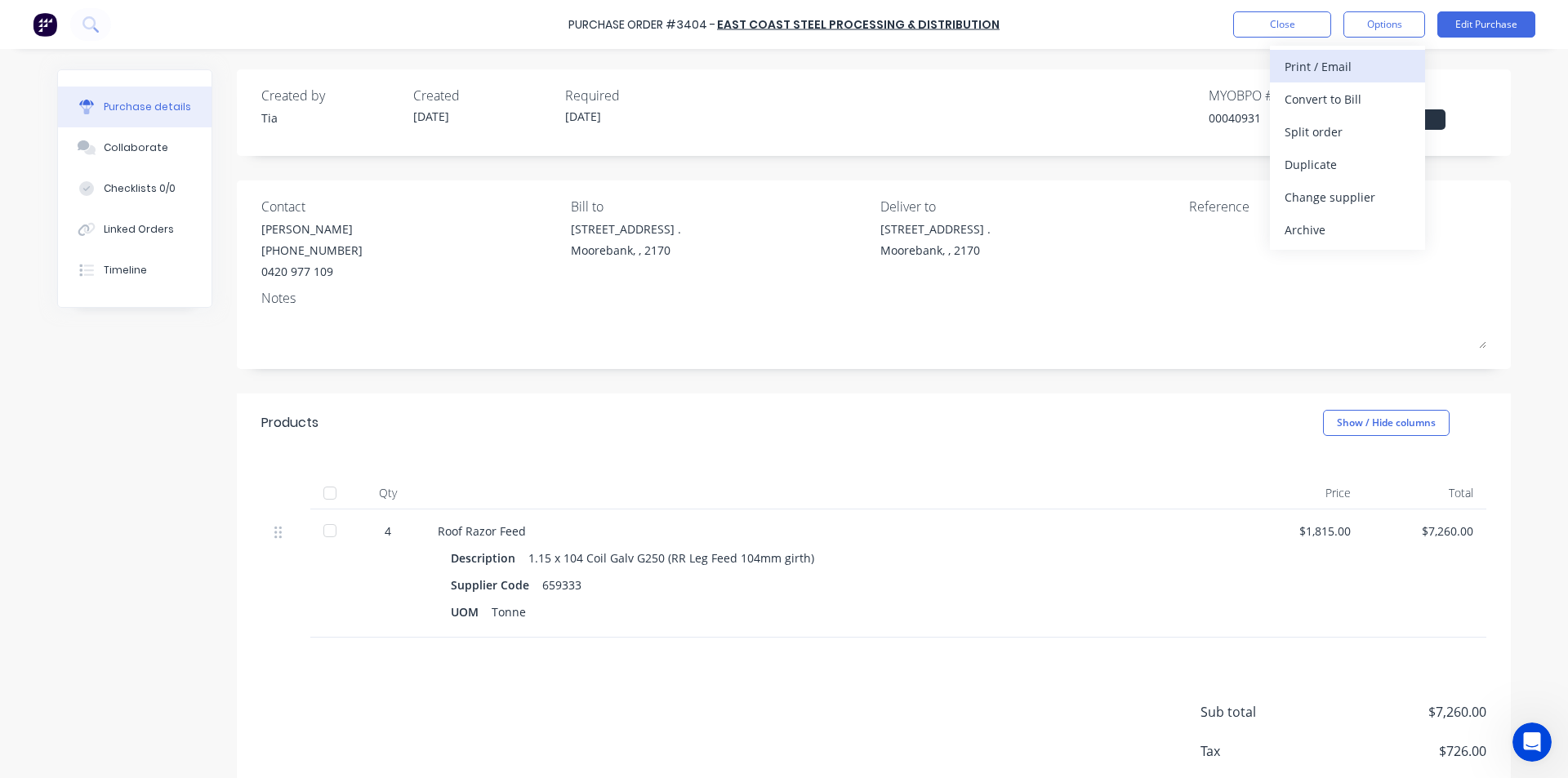
click at [1347, 74] on div "Print / Email" at bounding box center [1347, 66] width 126 height 24
click at [1342, 129] on div "Without pricing" at bounding box center [1347, 131] width 126 height 24
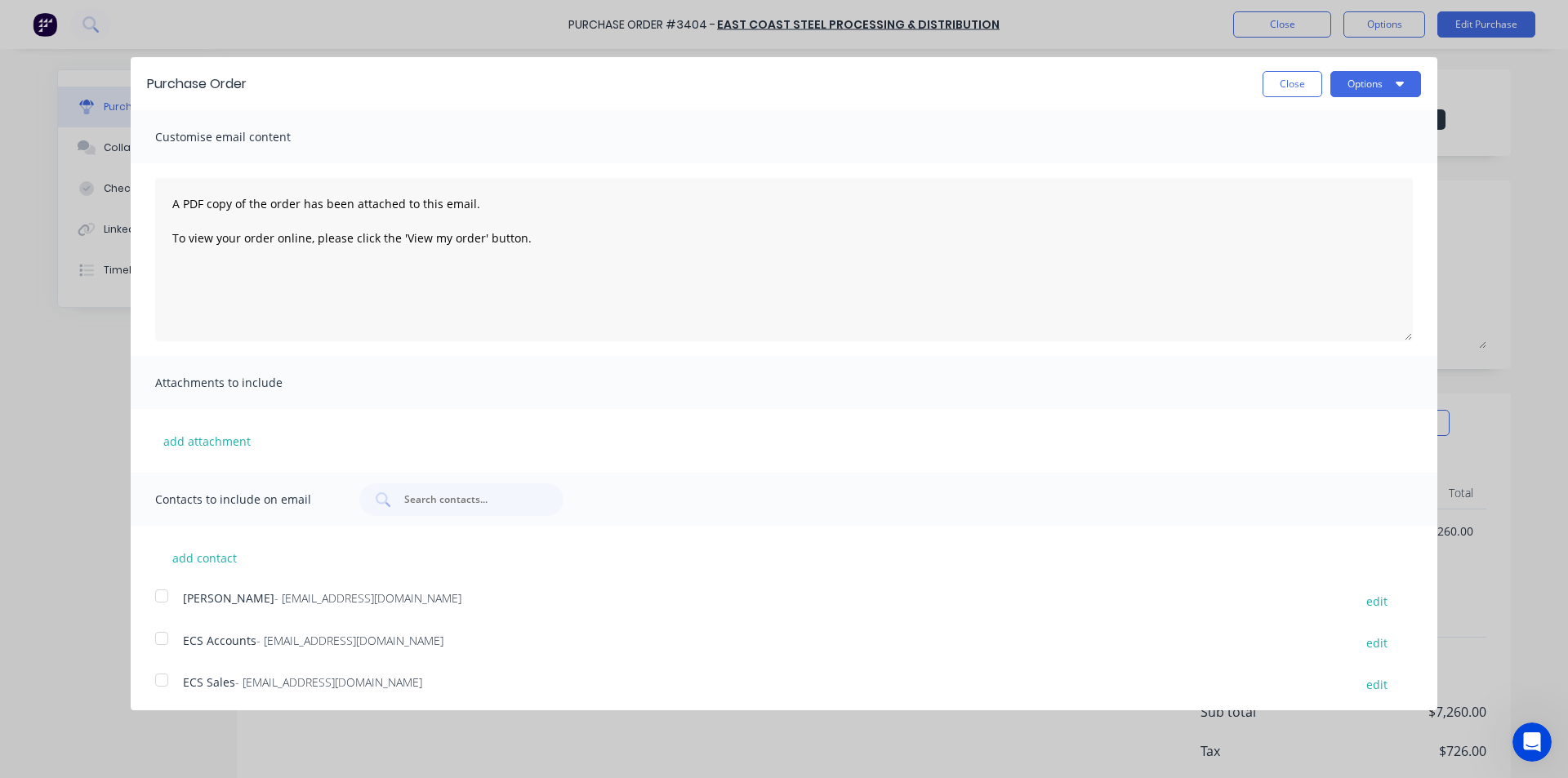
click at [153, 594] on div at bounding box center [161, 596] width 33 height 33
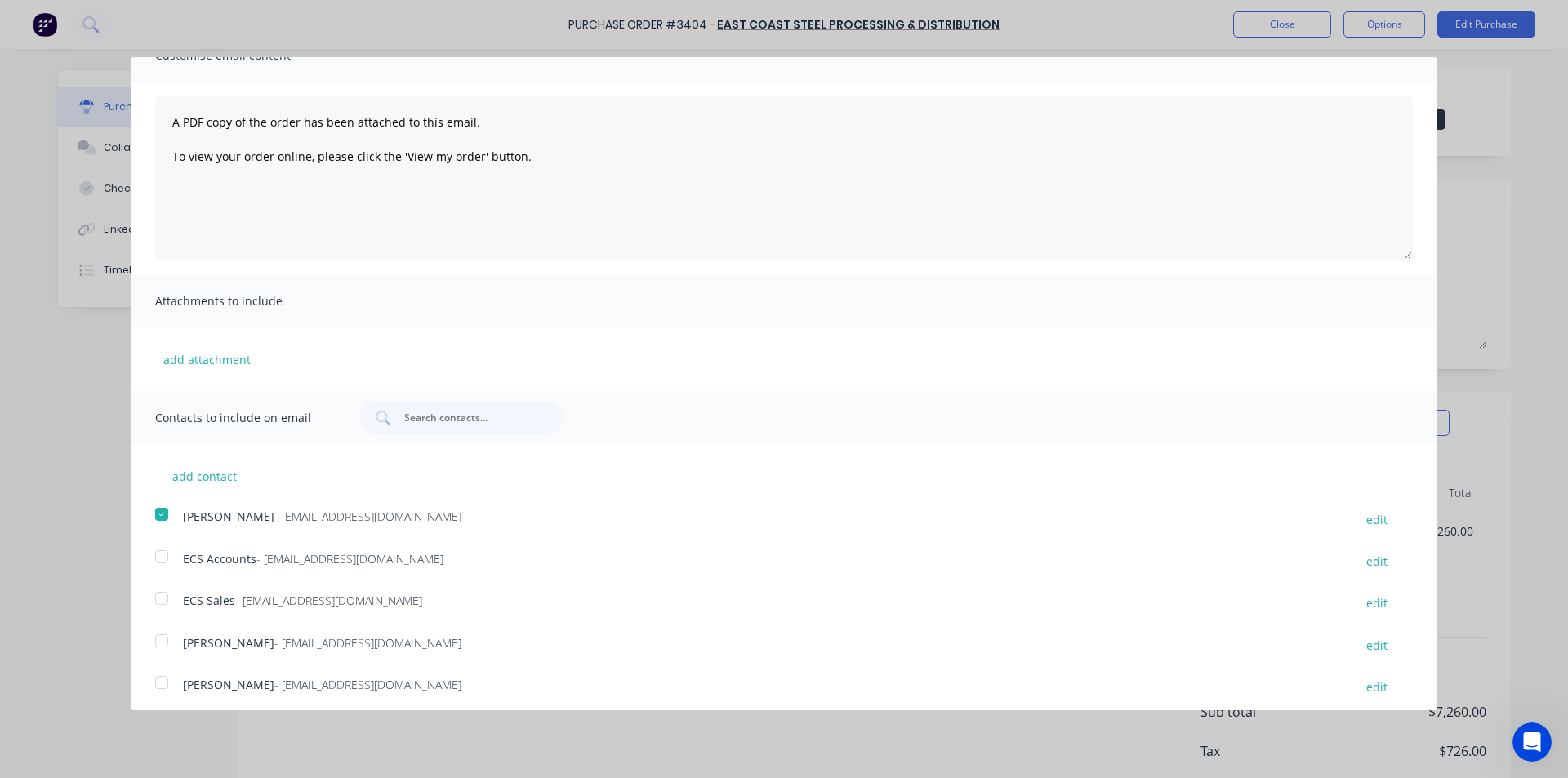
click at [162, 680] on div at bounding box center [161, 682] width 33 height 33
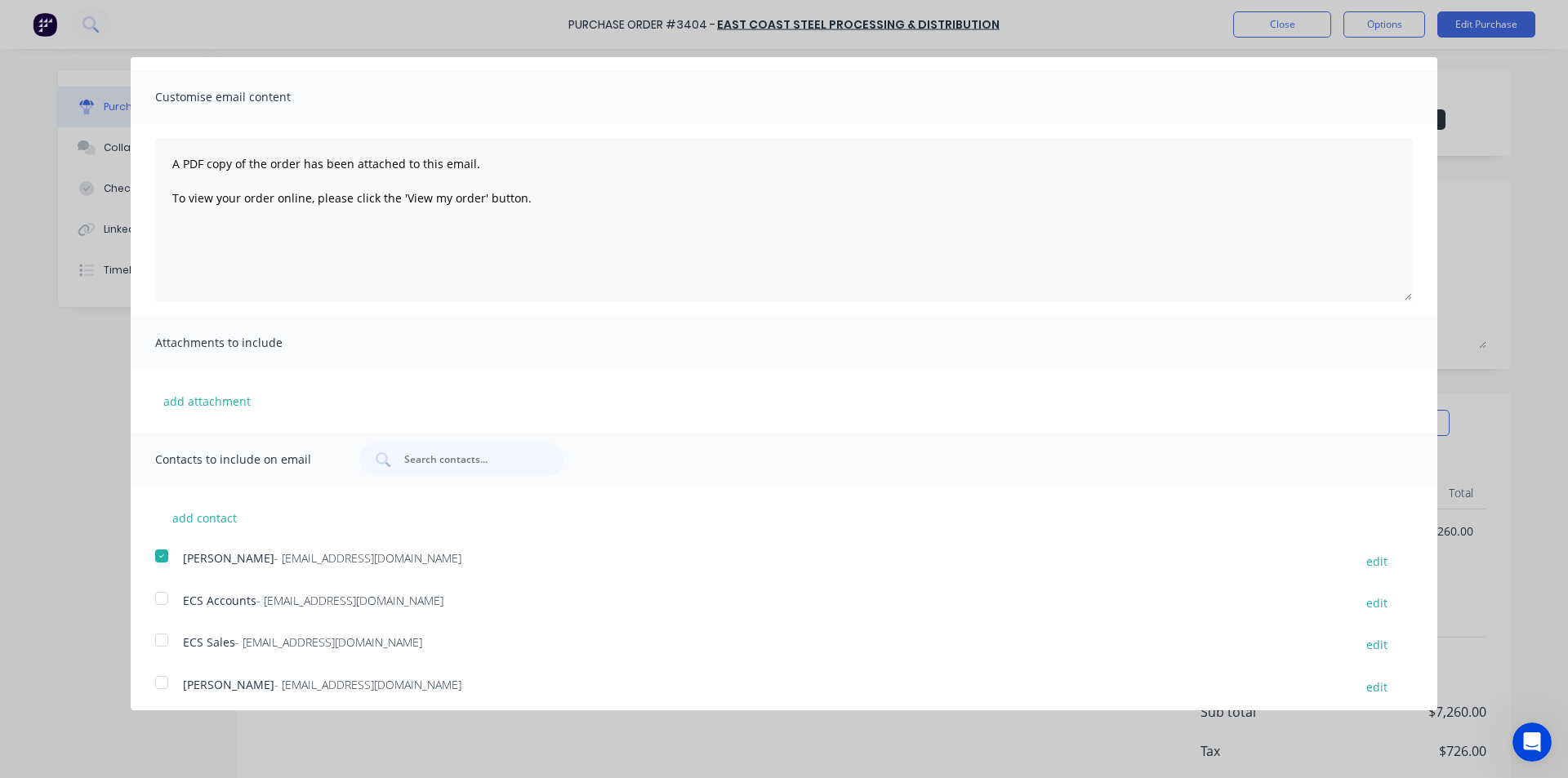
scroll to position [0, 0]
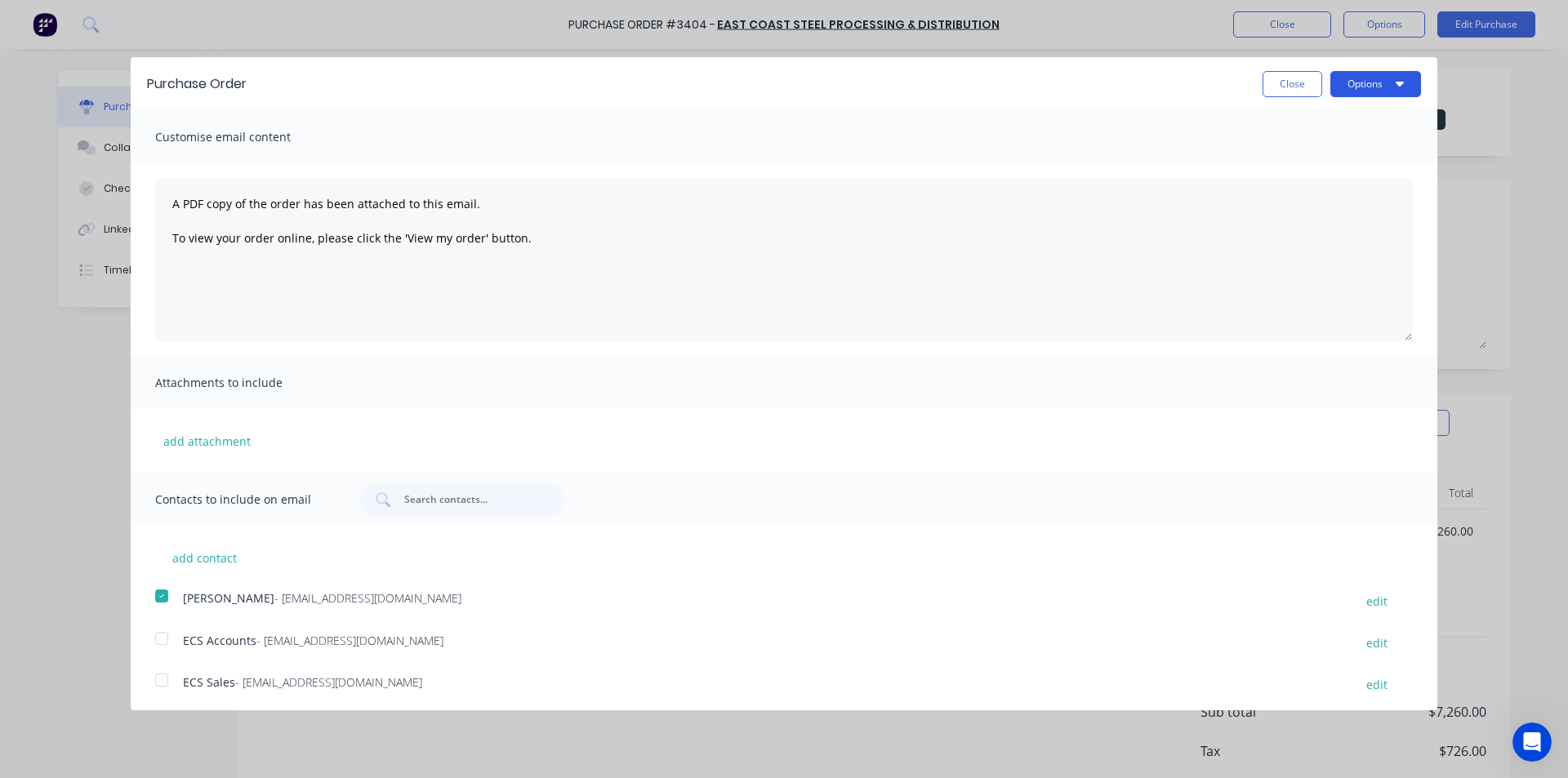
click at [1343, 83] on button "Options" at bounding box center [1375, 85] width 91 height 26
click at [1337, 155] on div "Email" at bounding box center [1343, 158] width 126 height 24
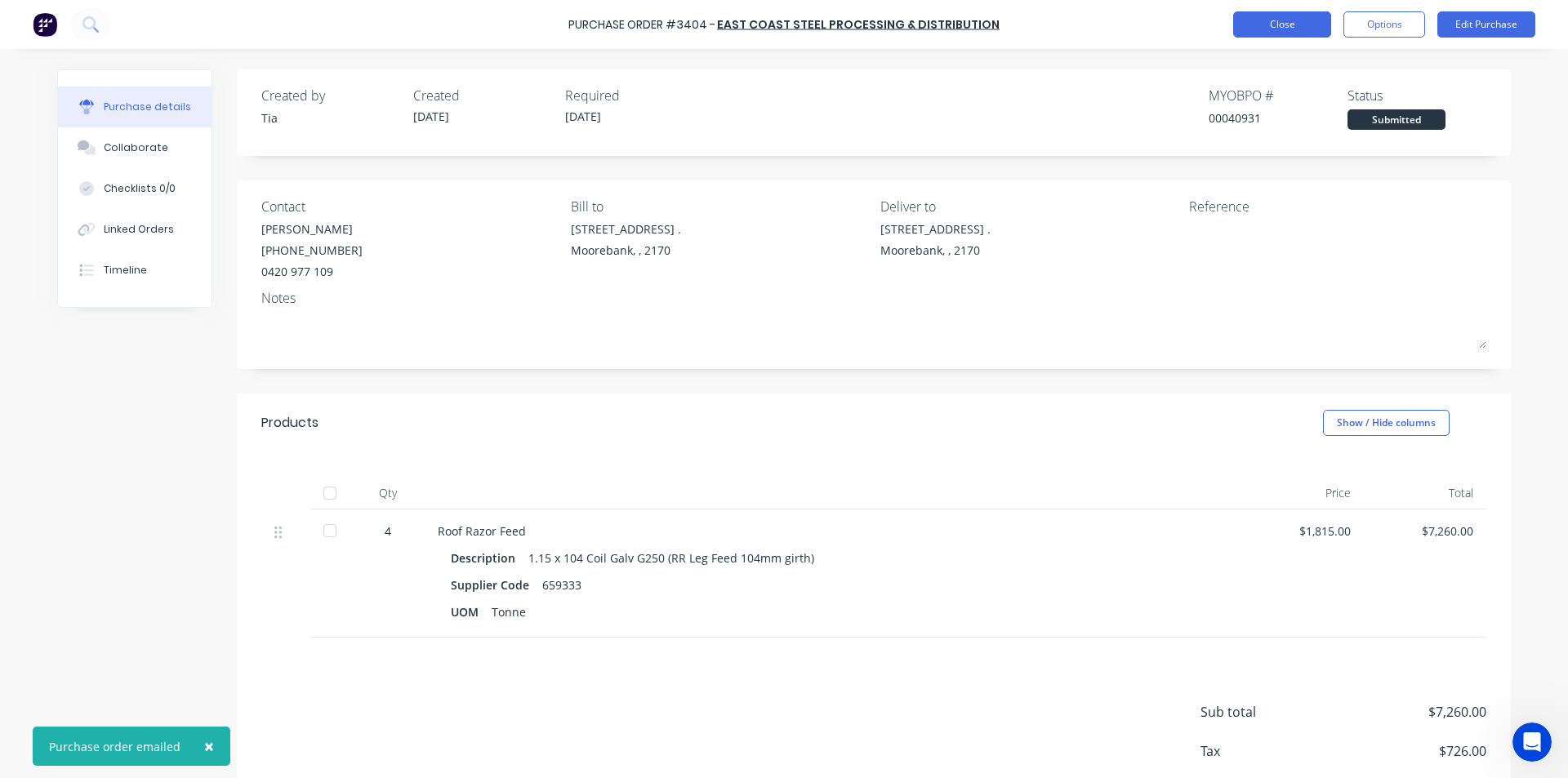
click at [1314, 16] on button "Close" at bounding box center [1282, 25] width 98 height 26
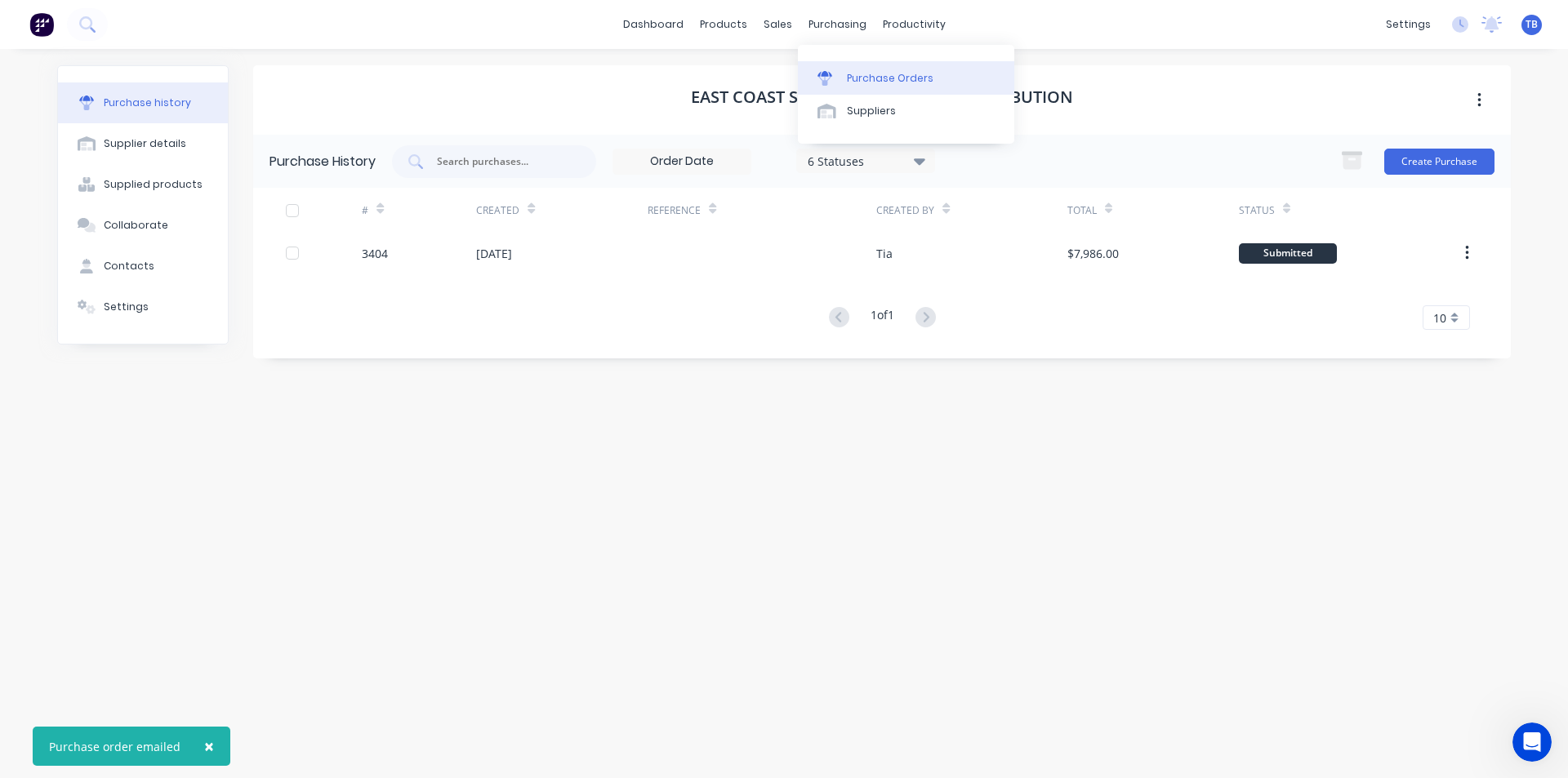
click at [847, 66] on link "Purchase Orders" at bounding box center [906, 78] width 217 height 33
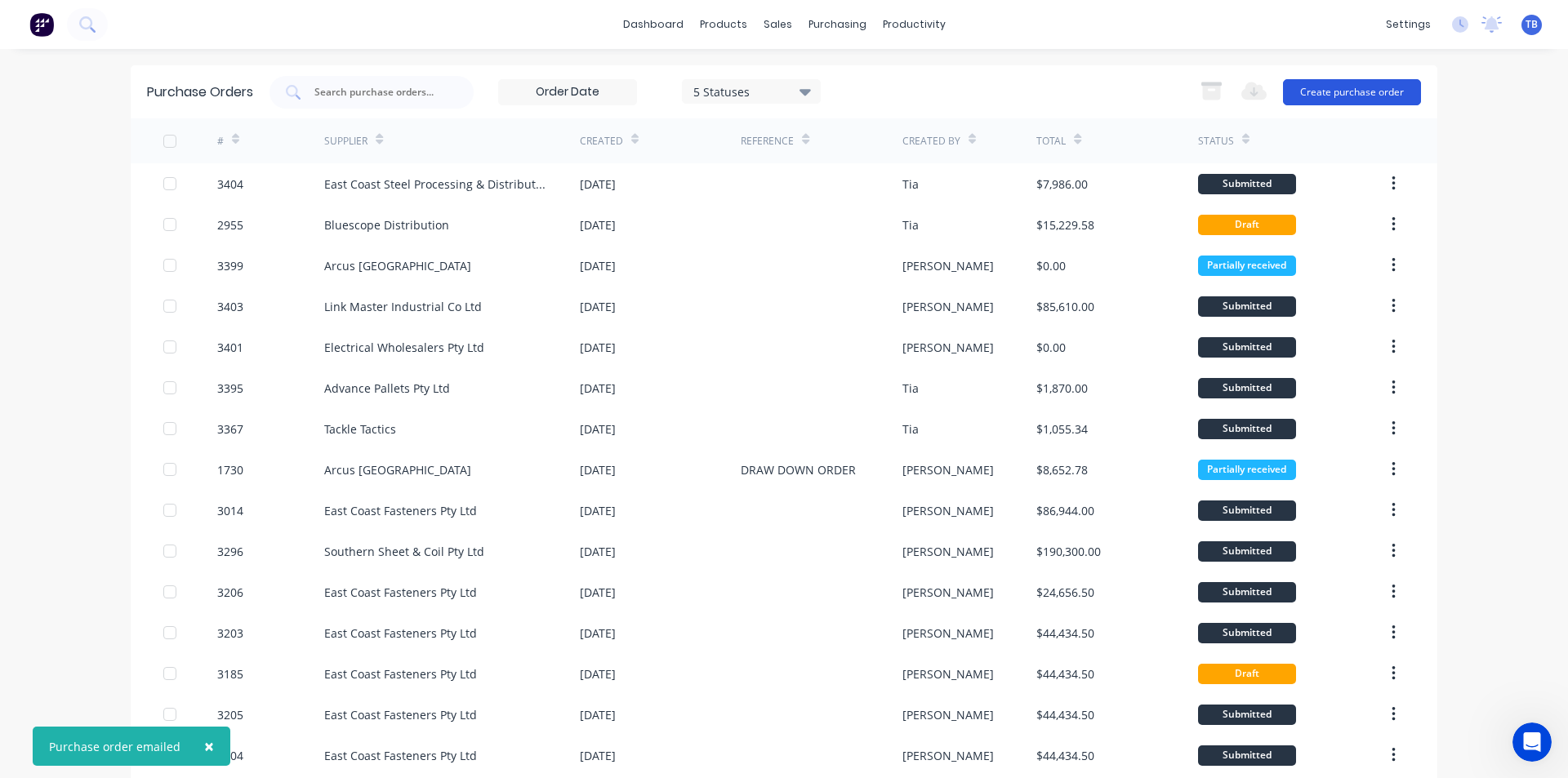
click at [1384, 95] on button "Create purchase order" at bounding box center [1351, 93] width 138 height 26
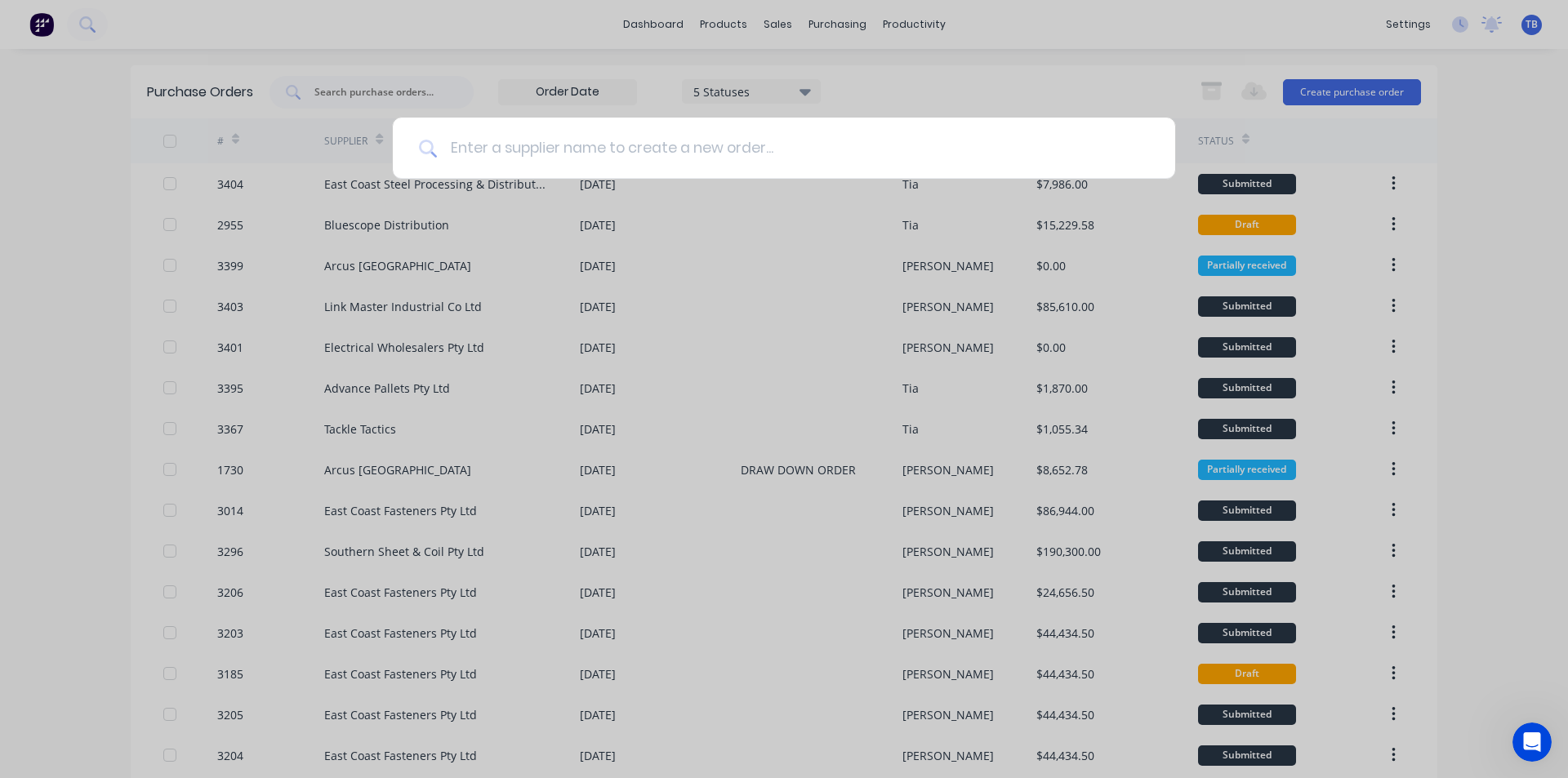
click at [686, 154] on input at bounding box center [793, 148] width 712 height 62
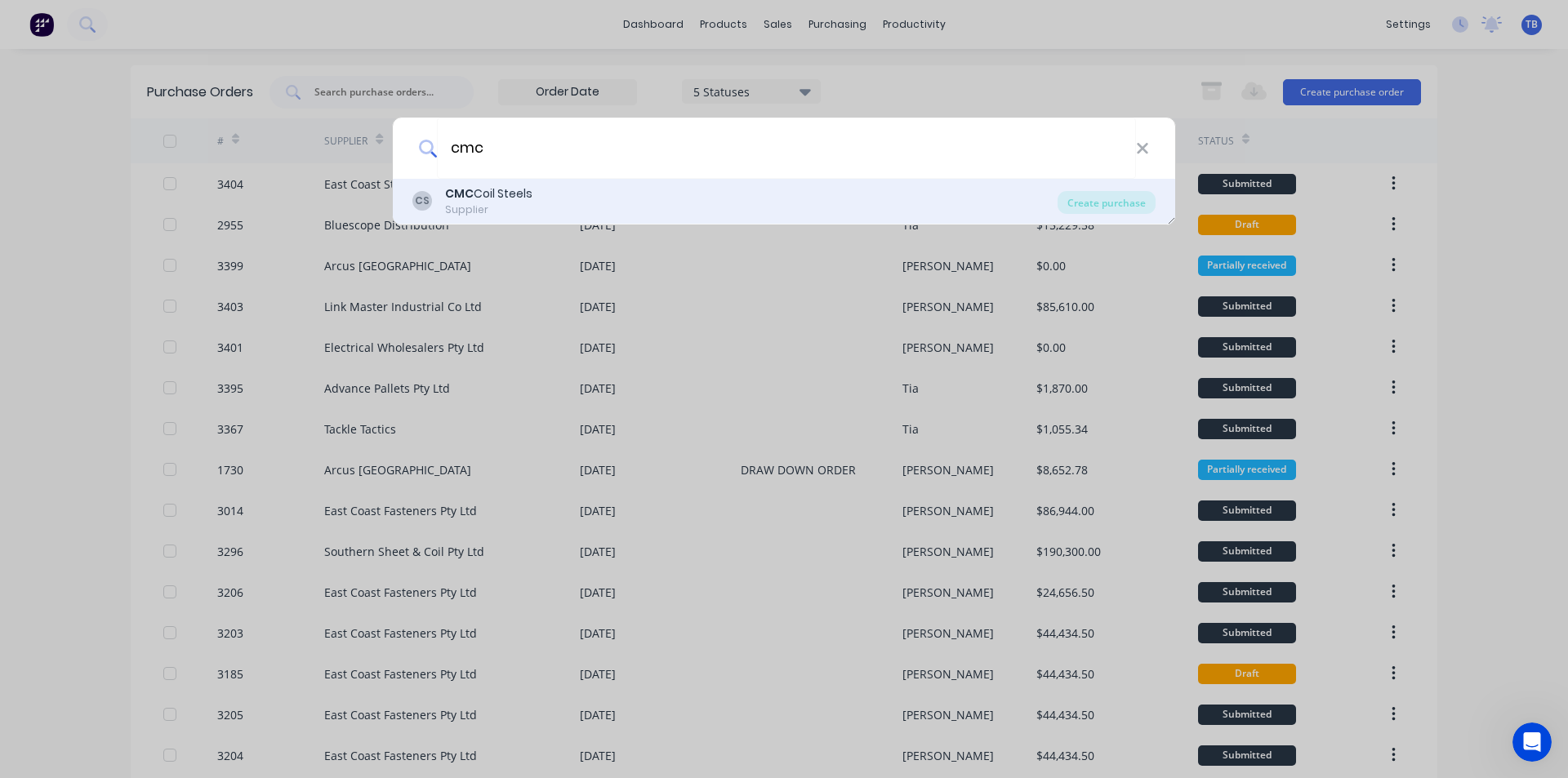
type input "cmc"
click at [572, 185] on div "CS CMC Coil Steels Supplier" at bounding box center [735, 201] width 645 height 32
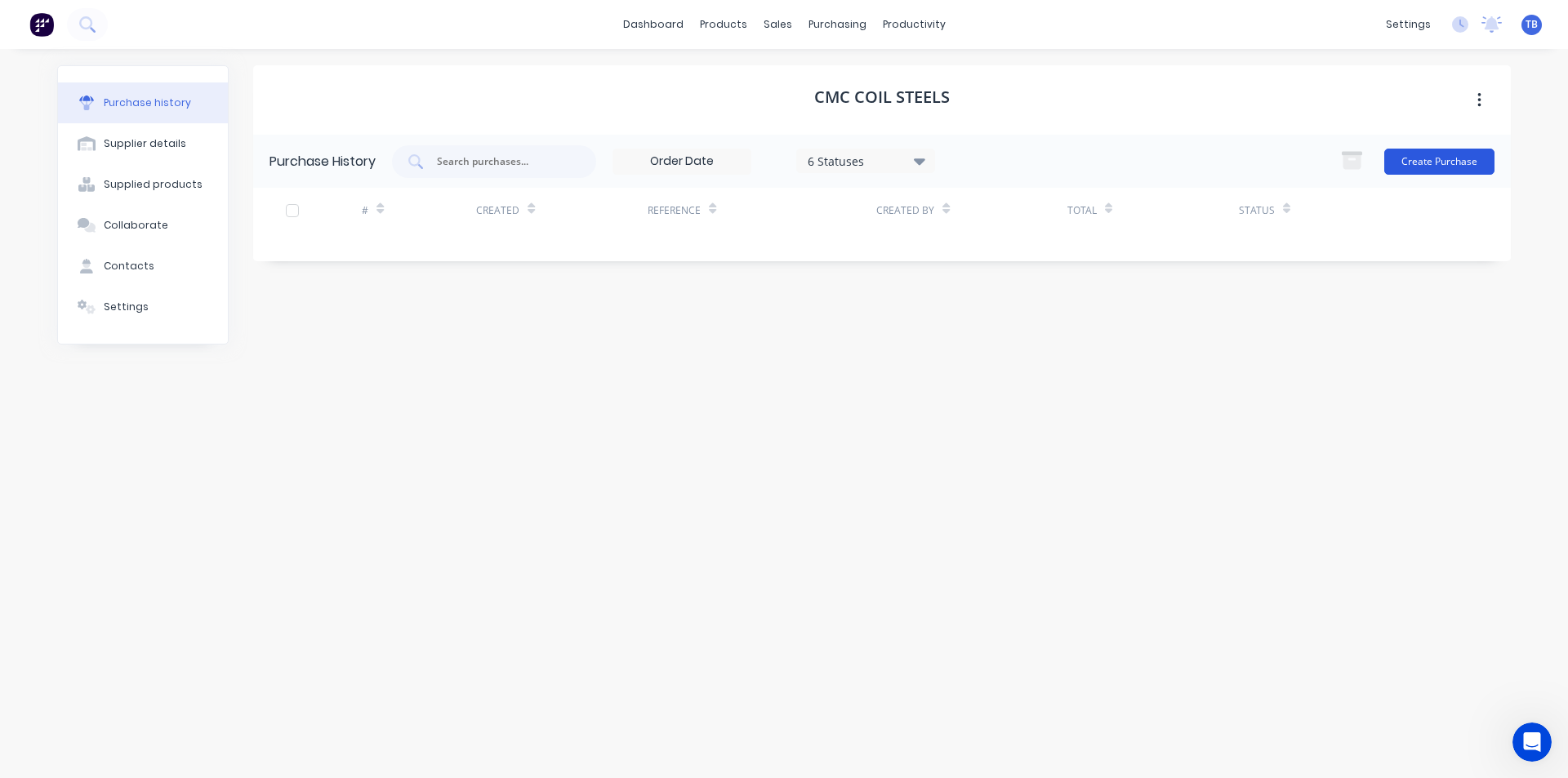
click at [1454, 154] on button "Create Purchase" at bounding box center [1439, 162] width 110 height 26
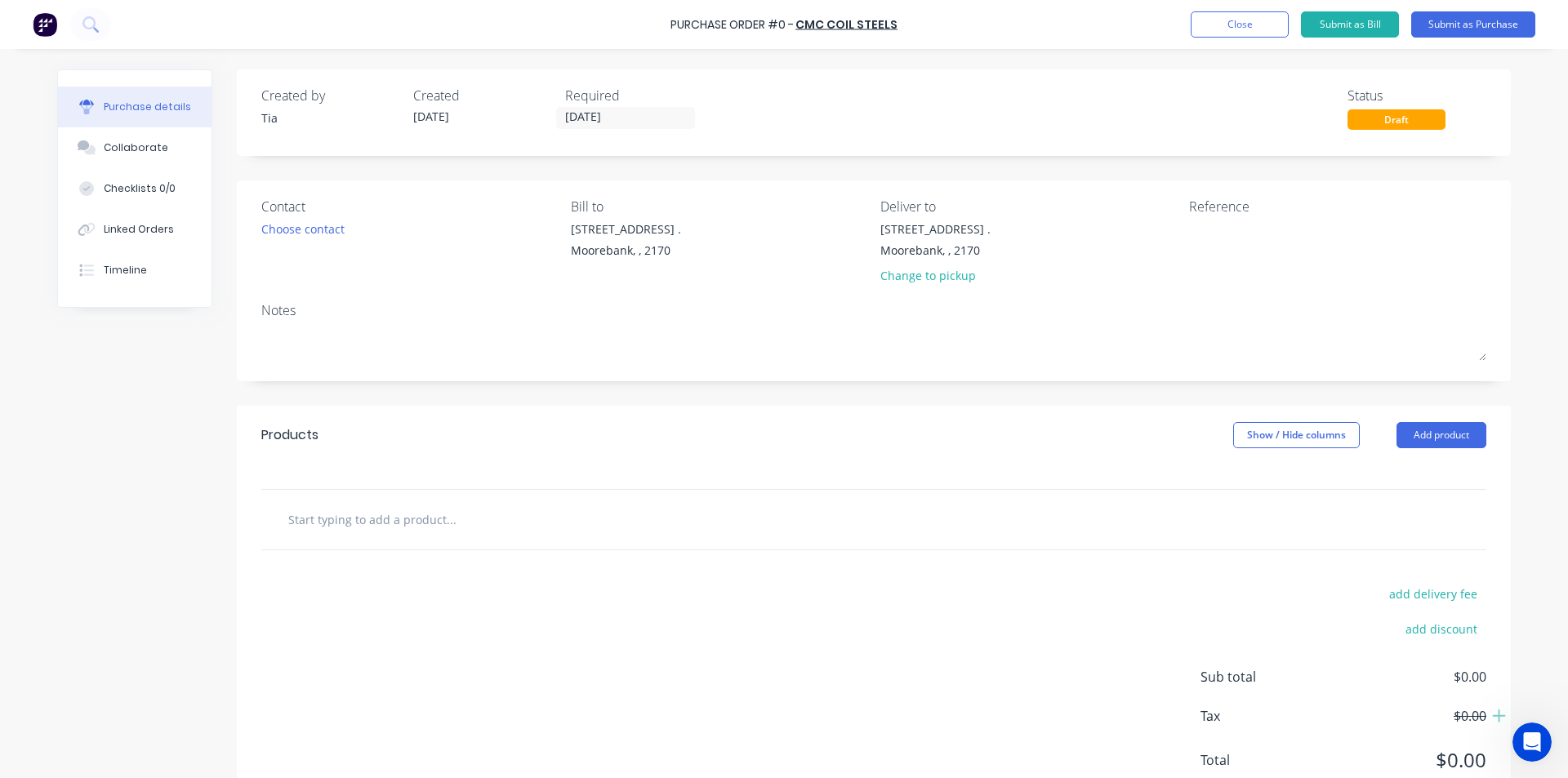
drag, startPoint x: 600, startPoint y: 121, endPoint x: 654, endPoint y: 172, distance: 74.3
click at [600, 120] on input "[DATE]" at bounding box center [625, 117] width 137 height 20
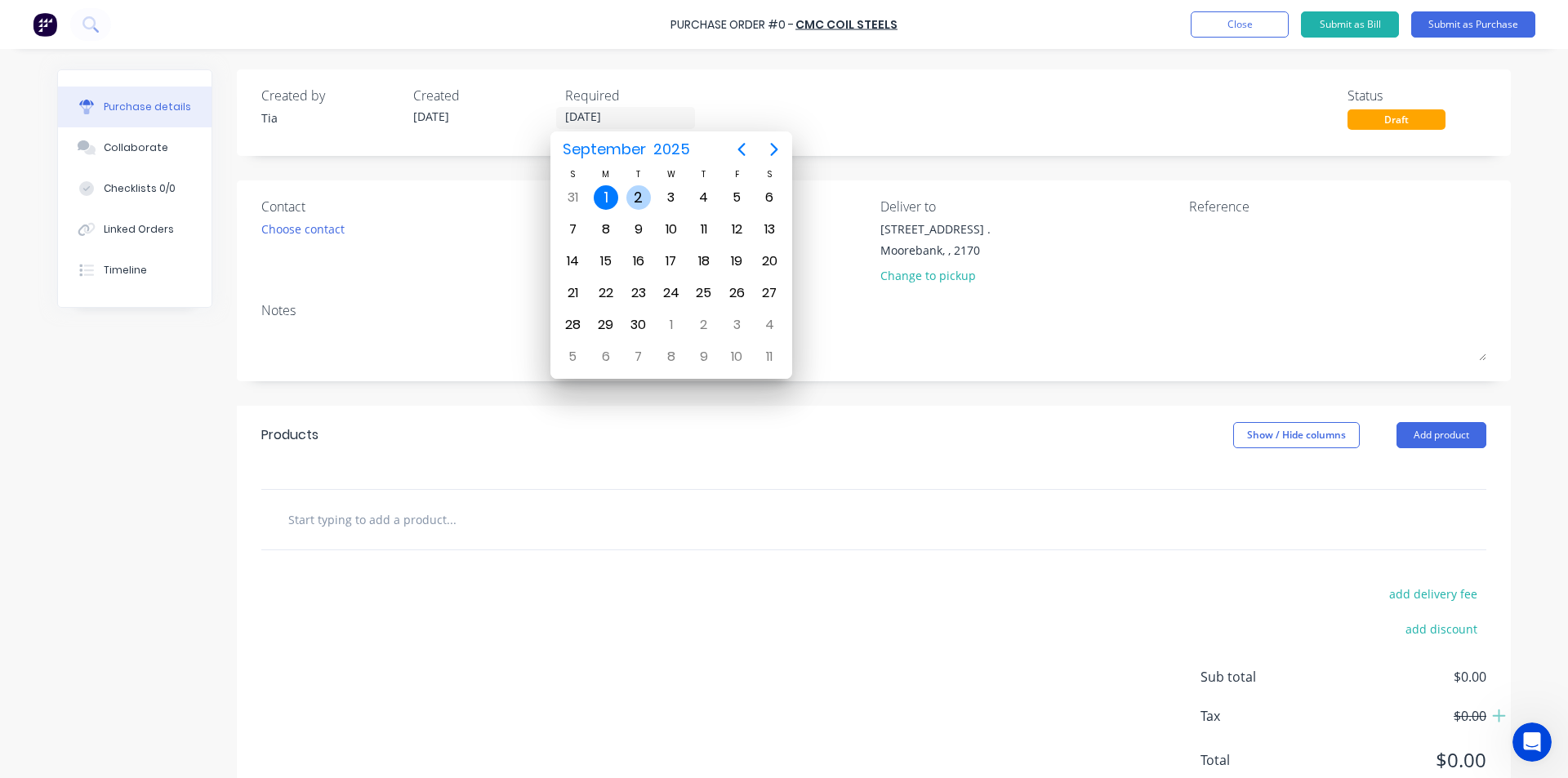
click at [631, 191] on div "2" at bounding box center [639, 197] width 25 height 25
type input "[DATE]"
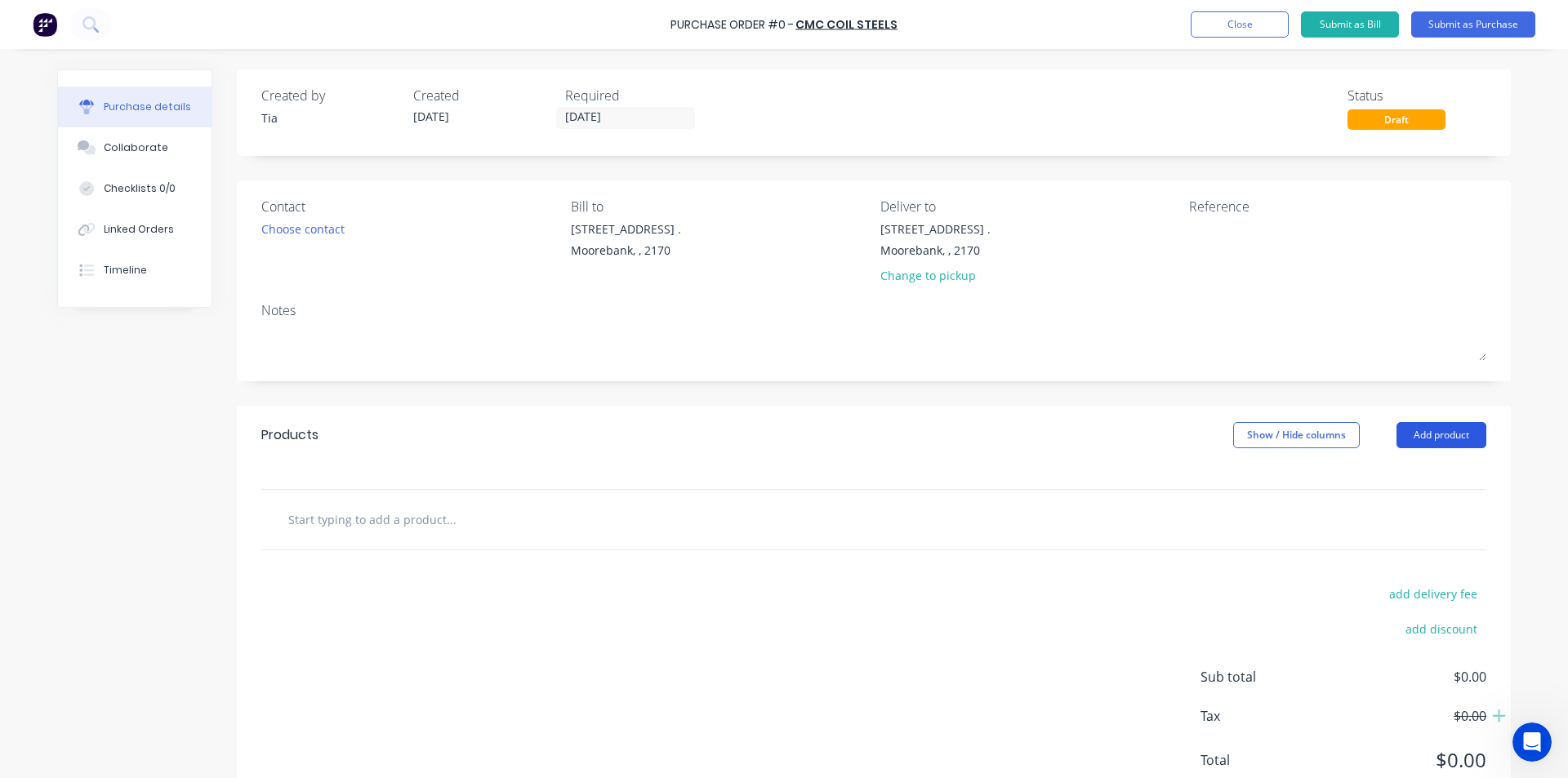
drag, startPoint x: 1442, startPoint y: 433, endPoint x: 1437, endPoint y: 444, distance: 12.1
click at [1442, 433] on button "Add product" at bounding box center [1441, 435] width 90 height 26
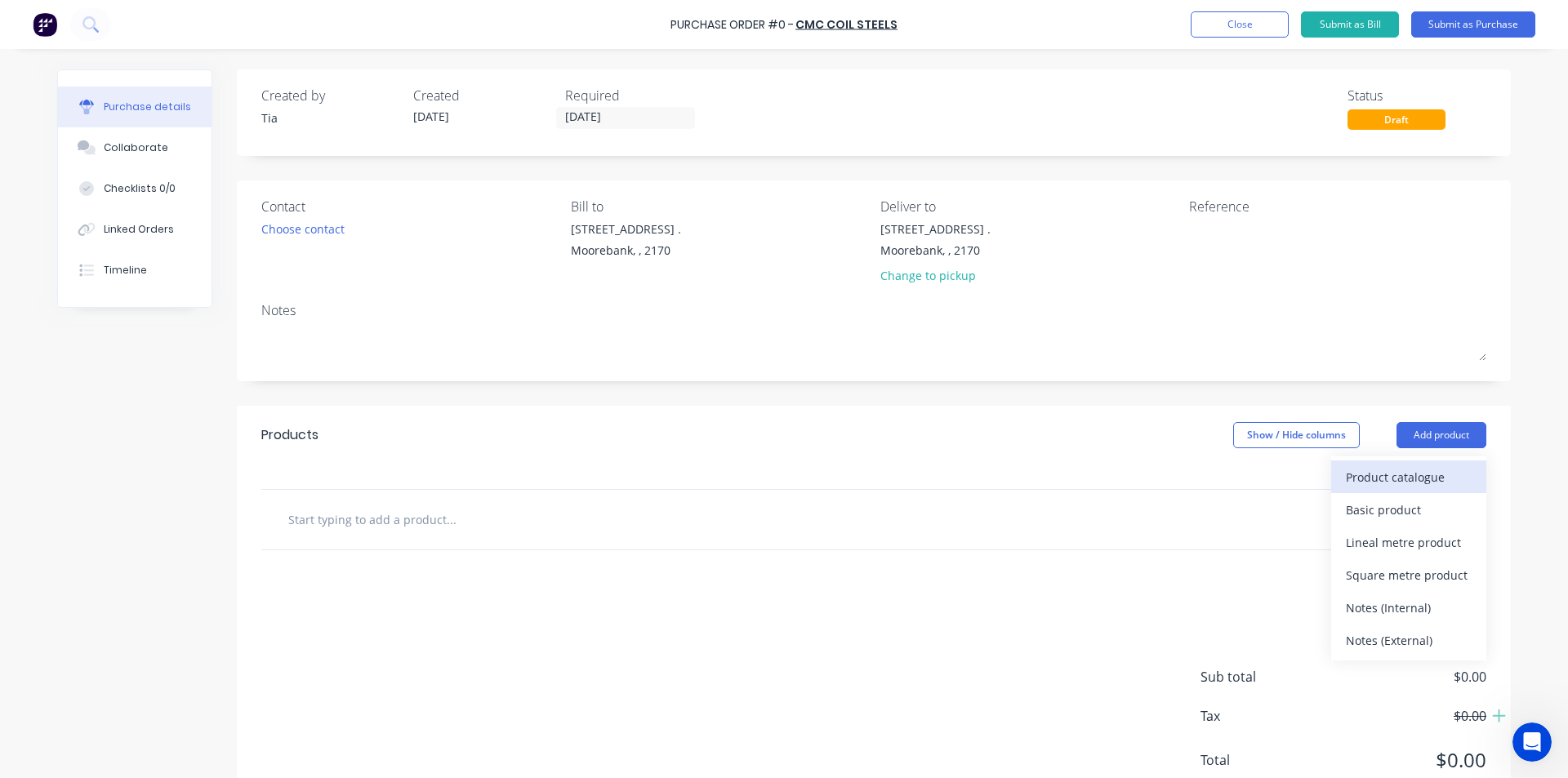
click at [1430, 469] on div "Product catalogue" at bounding box center [1409, 477] width 126 height 24
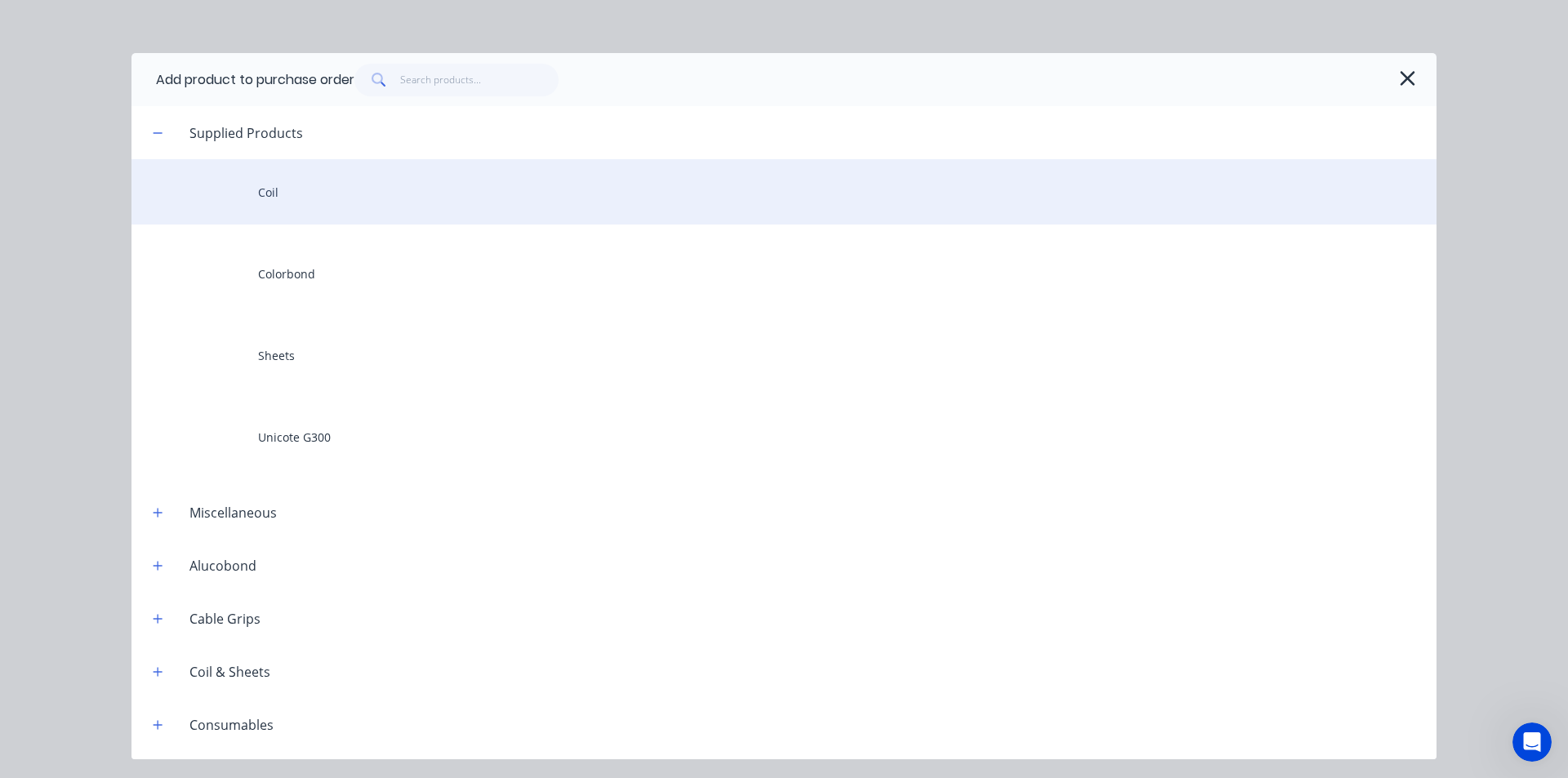
click at [367, 190] on div "Coil" at bounding box center [783, 192] width 1305 height 65
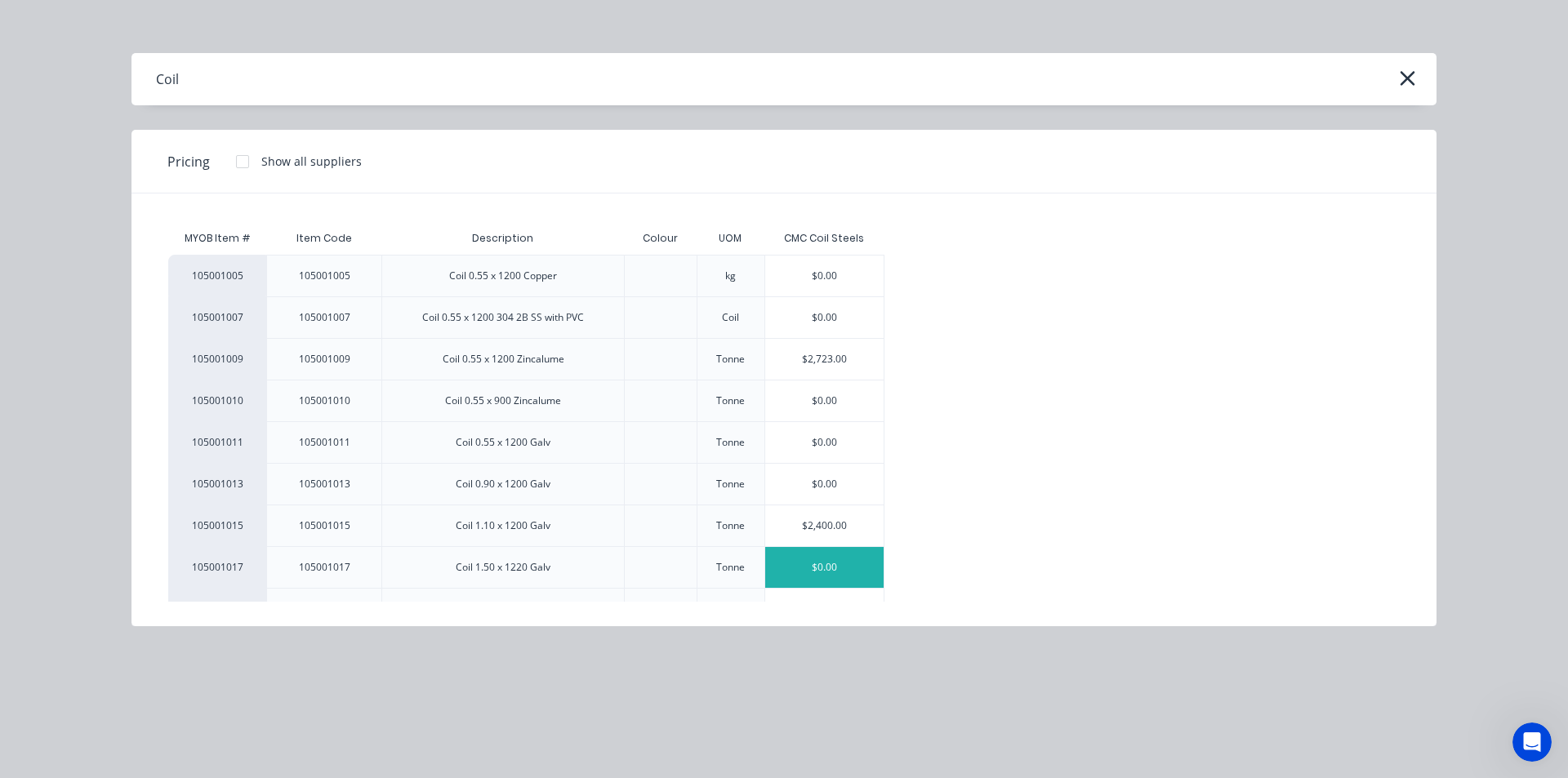
click at [838, 573] on div "$0.00" at bounding box center [825, 567] width 119 height 41
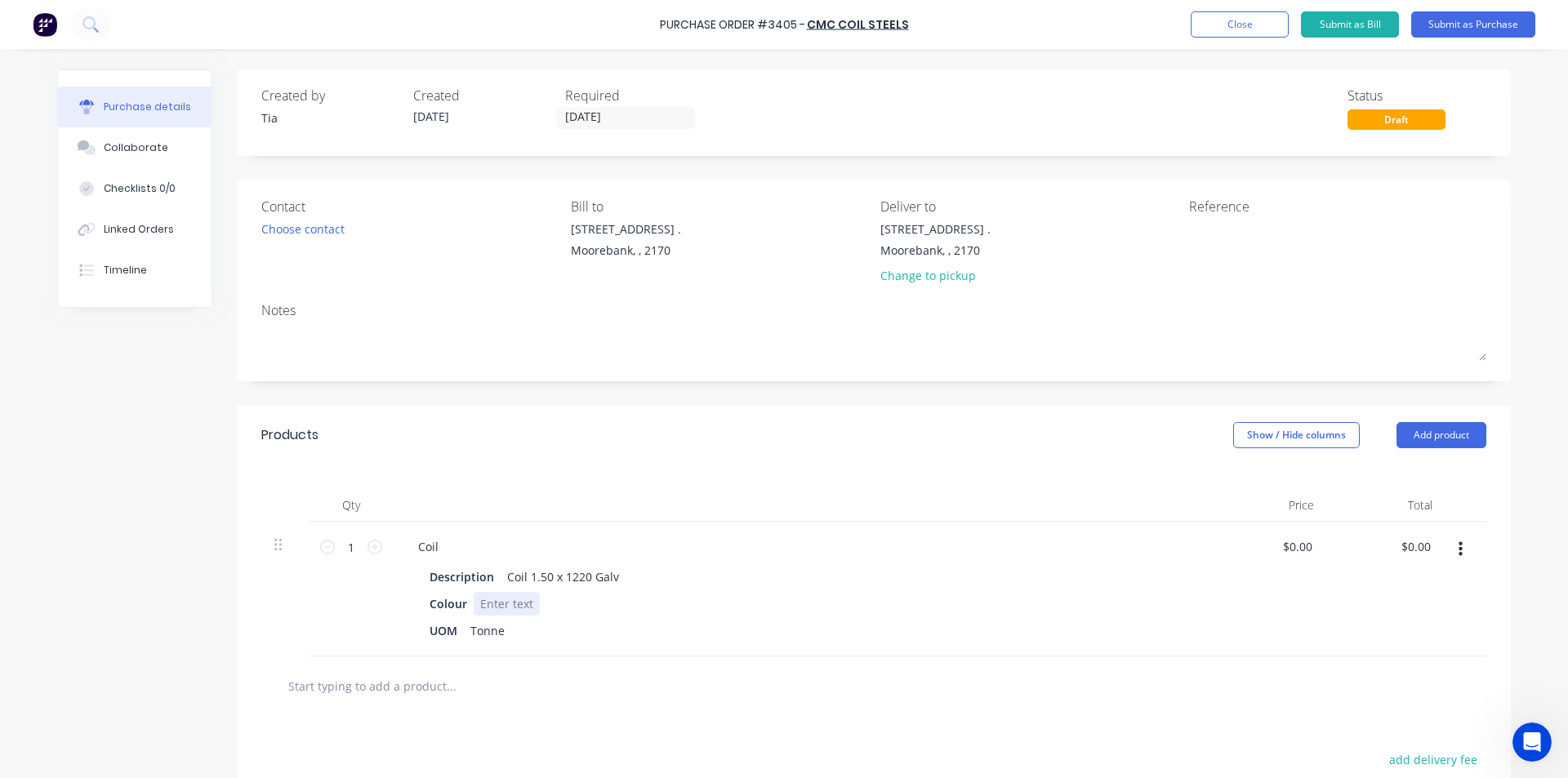
click at [484, 610] on div at bounding box center [507, 604] width 66 height 24
click at [370, 548] on icon at bounding box center [374, 547] width 15 height 15
type input "2"
click at [440, 548] on div "Coil" at bounding box center [428, 546] width 47 height 24
click at [1416, 424] on button "Add product" at bounding box center [1441, 435] width 90 height 26
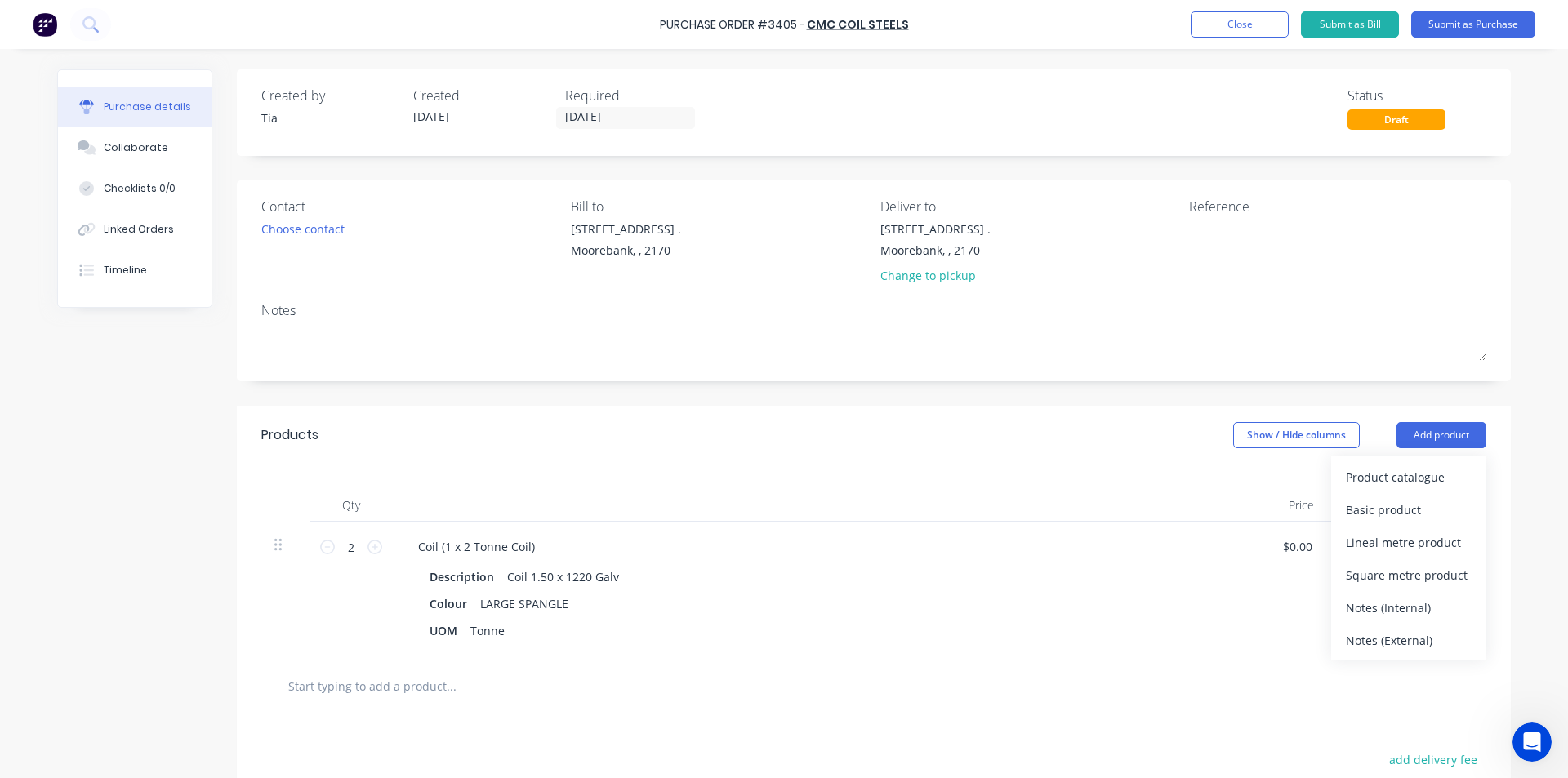
click at [1412, 465] on div "Product catalogue" at bounding box center [1409, 477] width 126 height 24
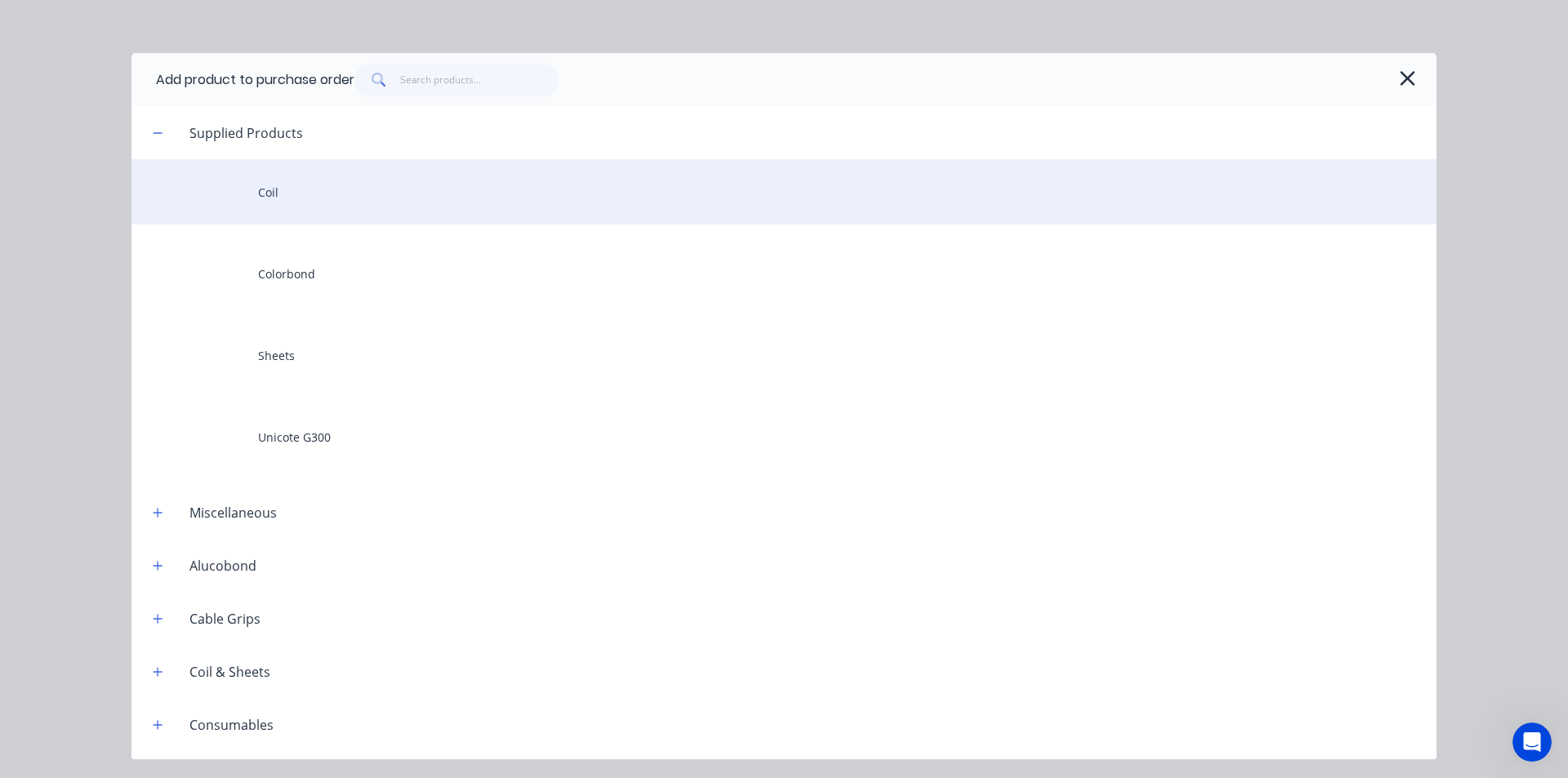
click at [342, 190] on div "Coil" at bounding box center [783, 192] width 1305 height 65
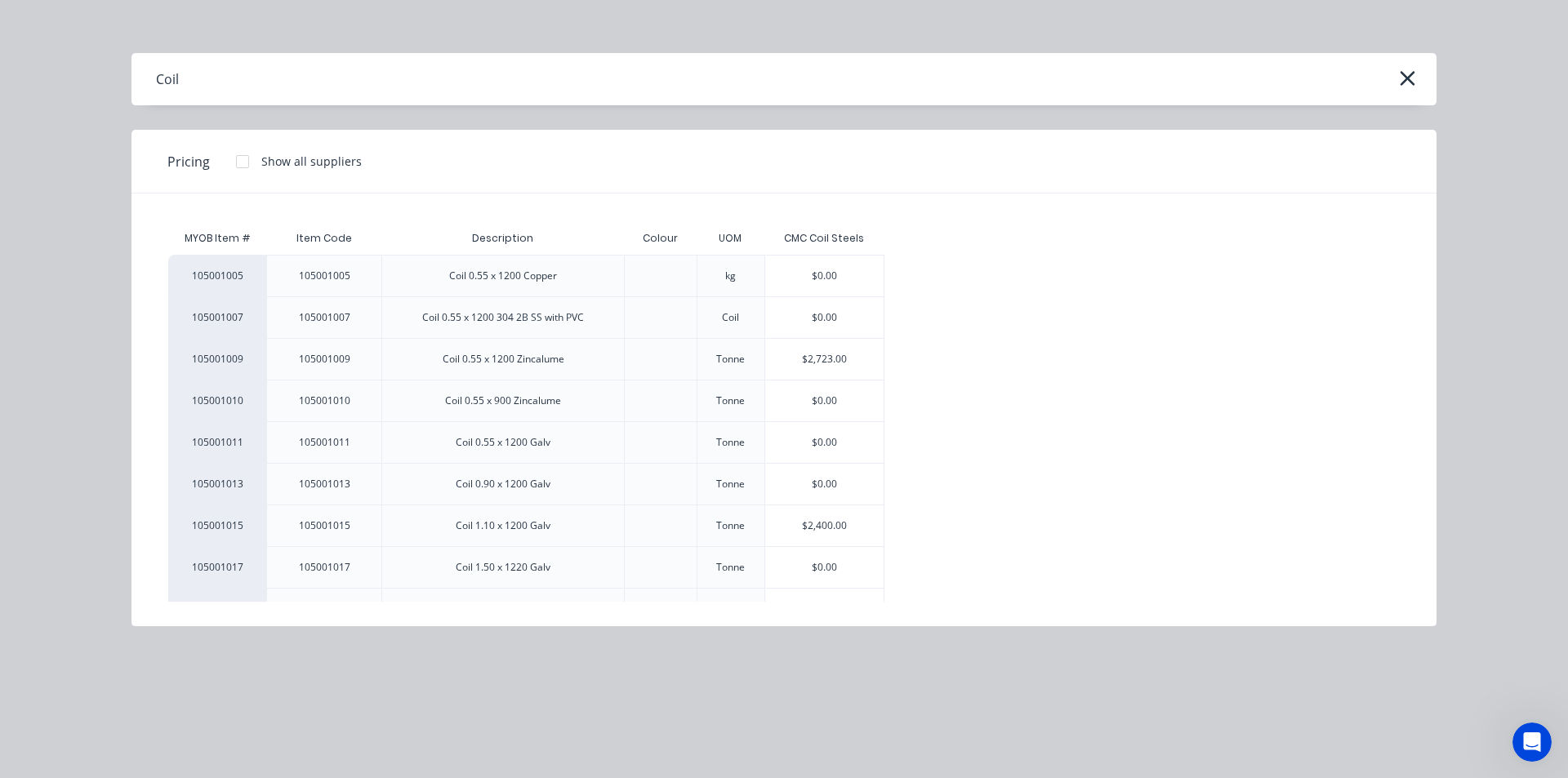
scroll to position [163, 0]
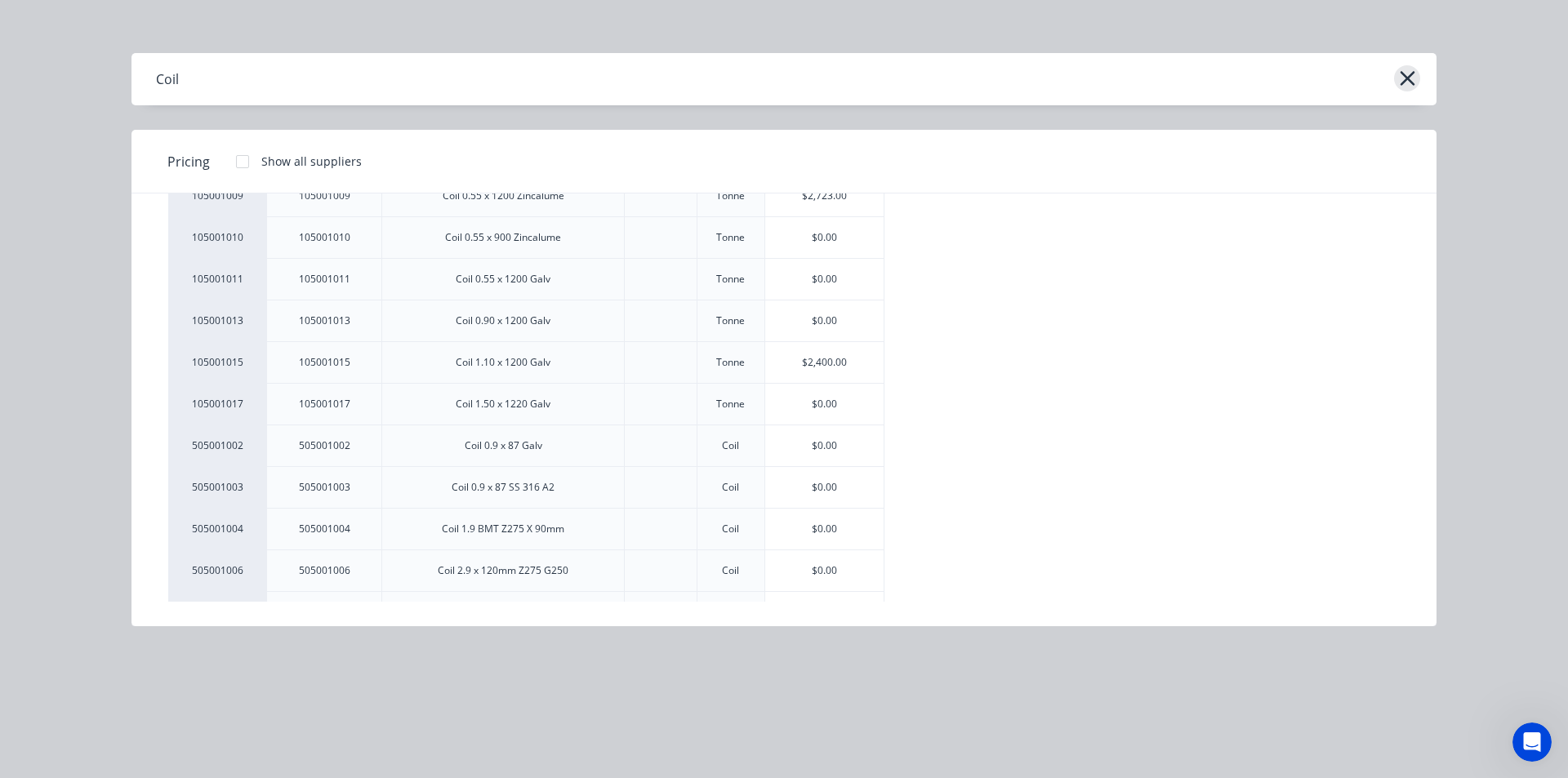
click at [1405, 70] on icon "button" at bounding box center [1407, 78] width 17 height 23
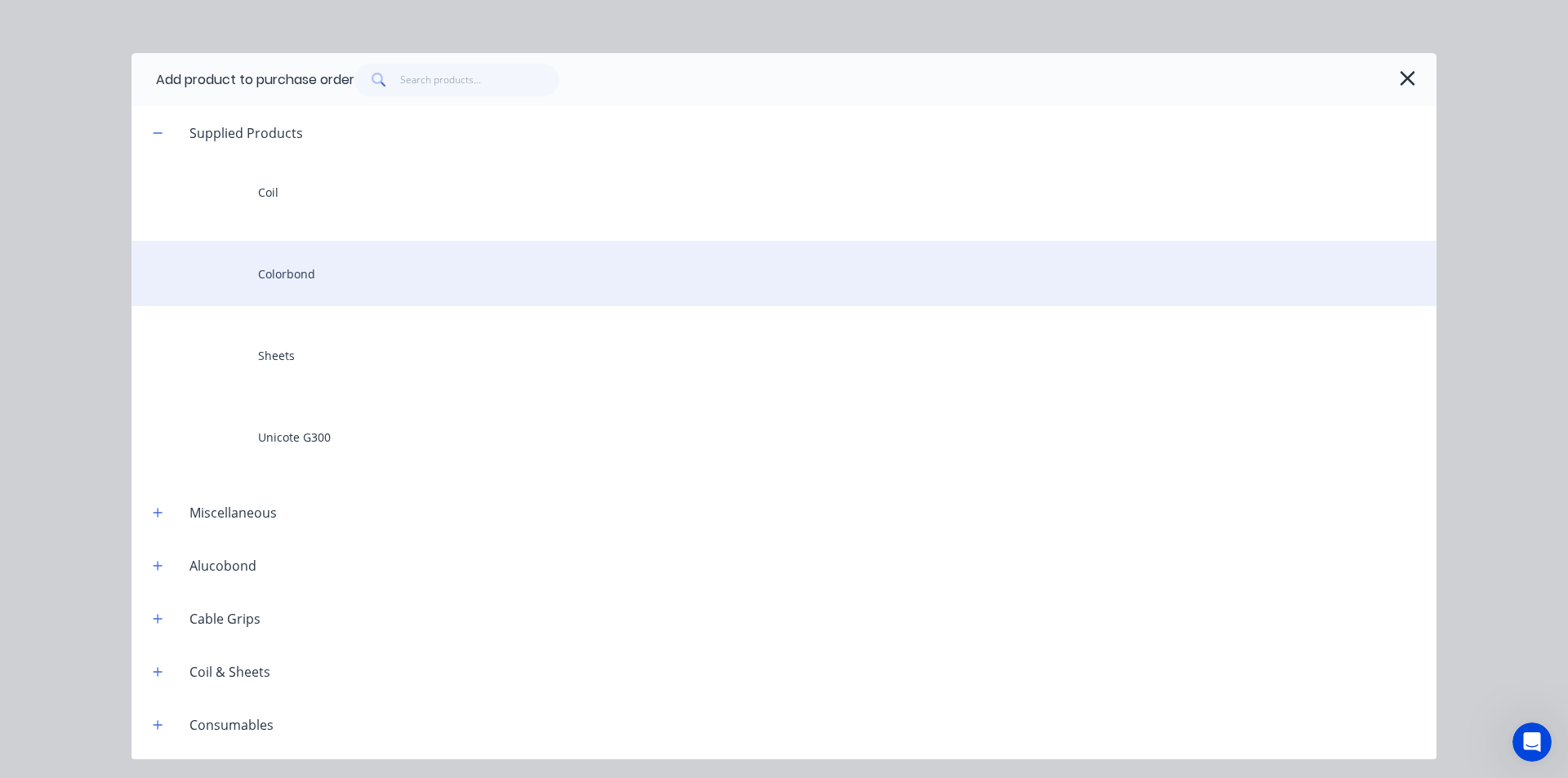
click at [371, 292] on div "Colorbond" at bounding box center [783, 273] width 1305 height 65
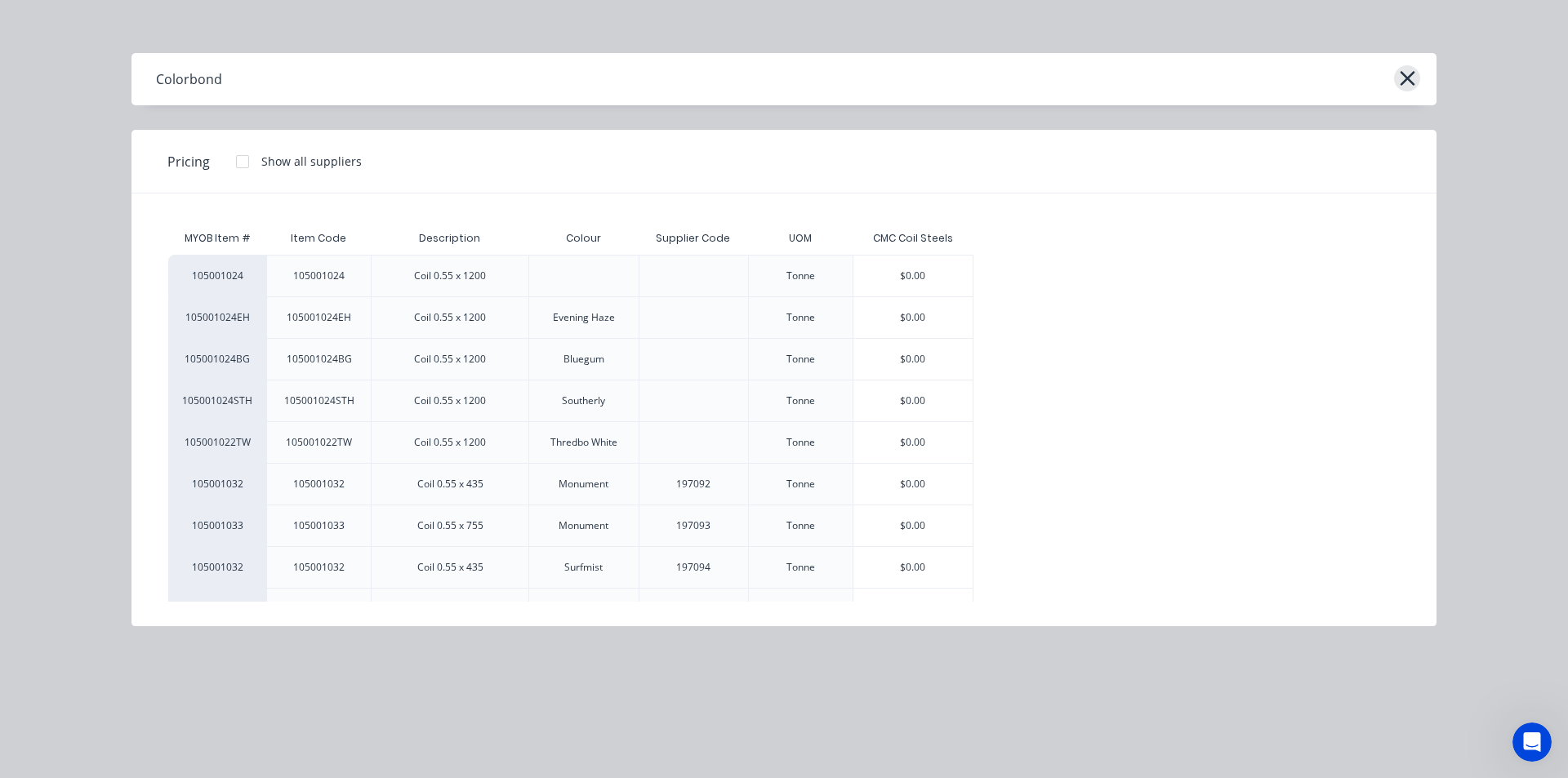
click at [1409, 88] on icon "button" at bounding box center [1407, 78] width 17 height 23
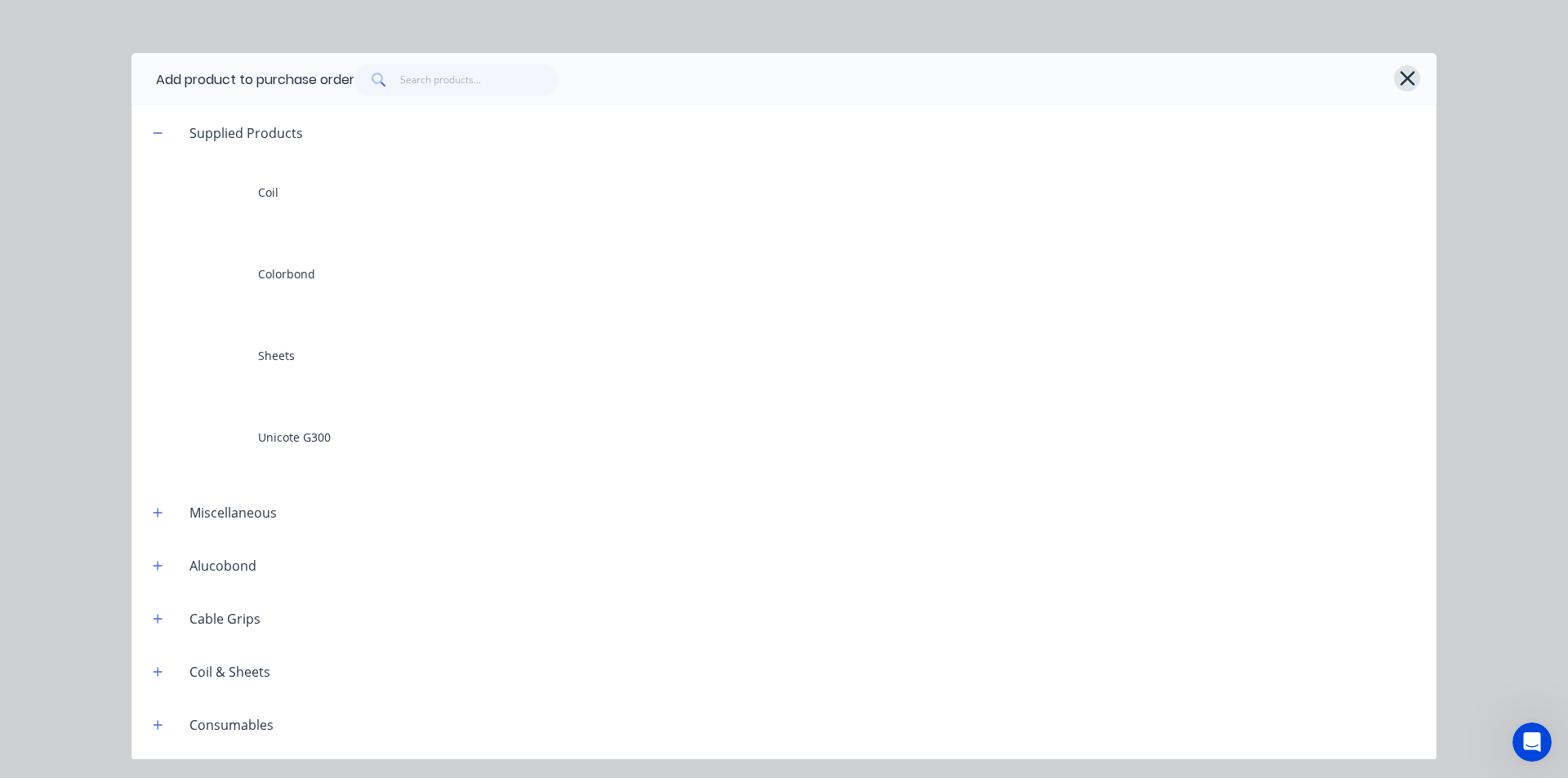
click at [1411, 77] on icon "button" at bounding box center [1407, 78] width 17 height 23
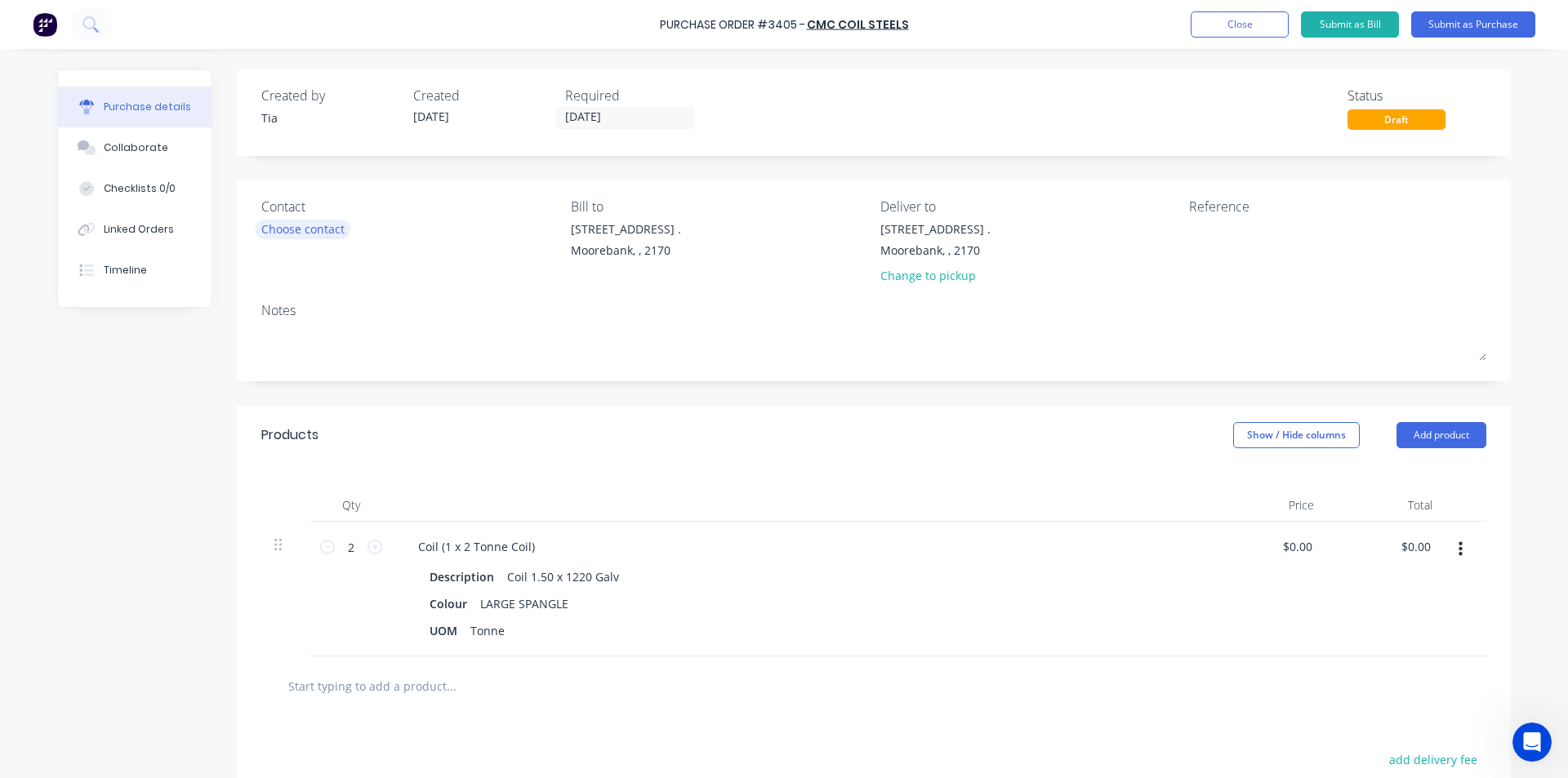
click at [322, 222] on div "Choose contact" at bounding box center [303, 228] width 84 height 17
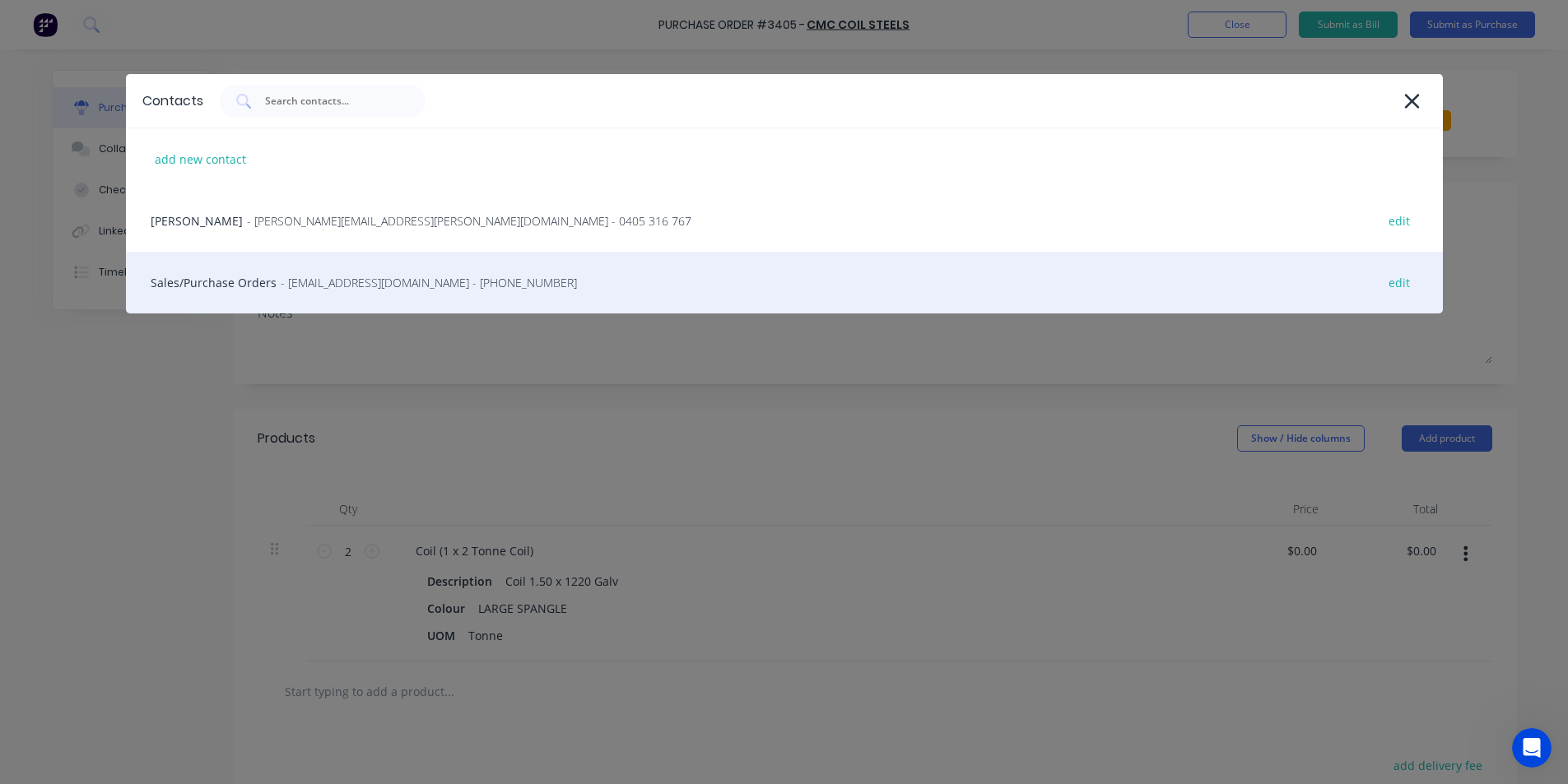
click at [331, 288] on span "- [EMAIL_ADDRESS][DOMAIN_NAME] - [PHONE_NUMBER]" at bounding box center [429, 282] width 297 height 17
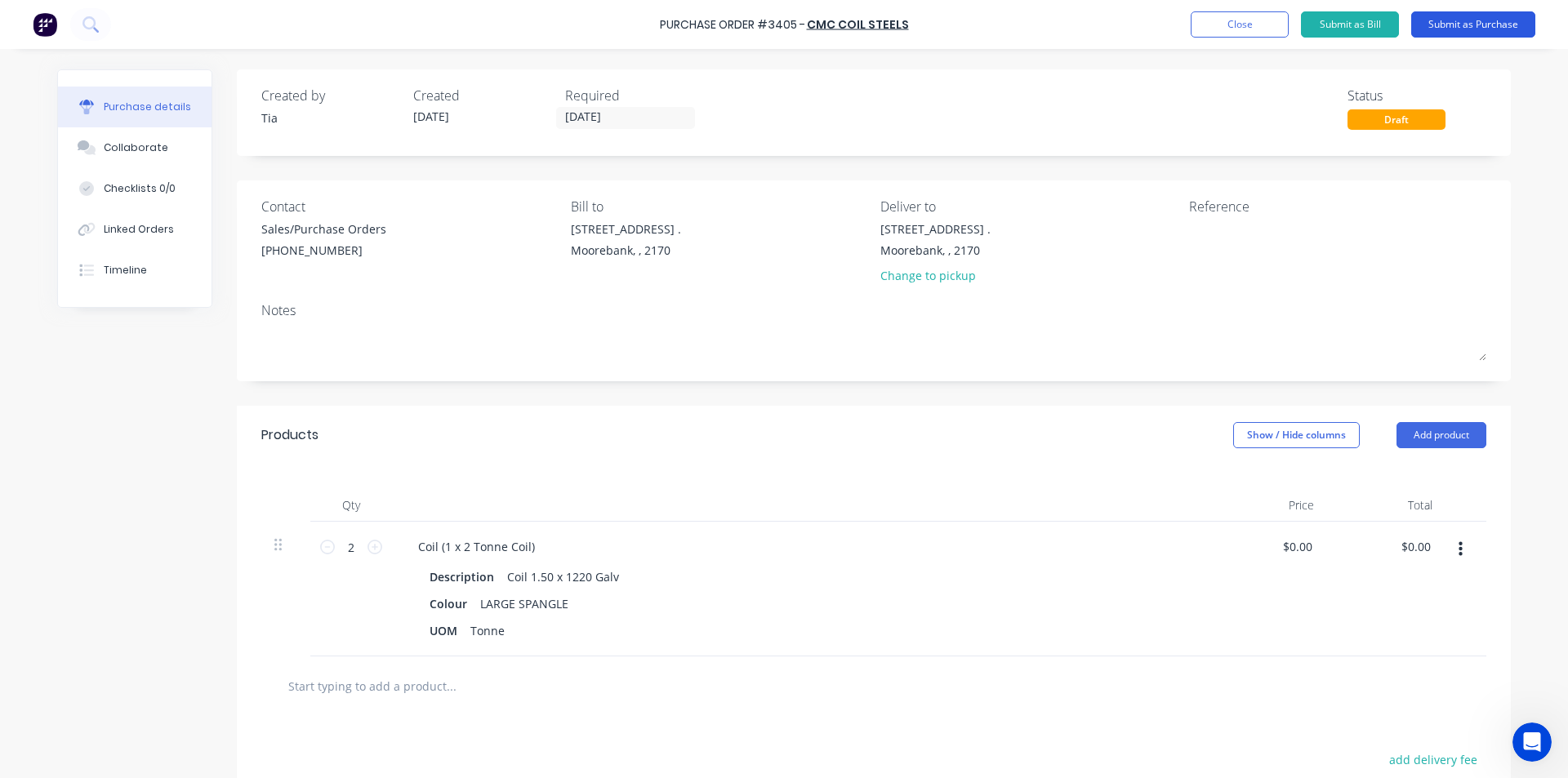
click at [1468, 26] on button "Submit as Purchase" at bounding box center [1473, 25] width 124 height 26
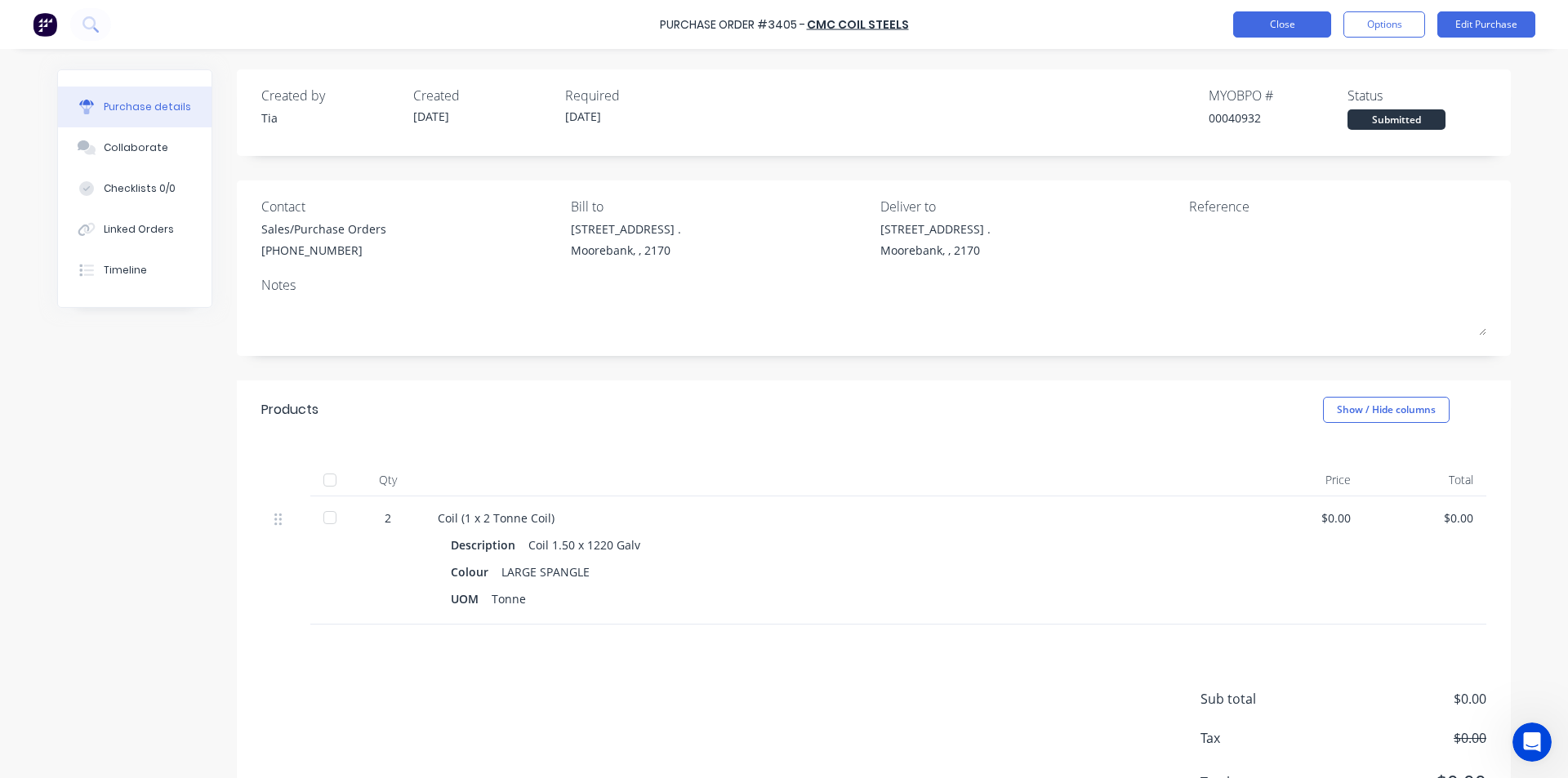
click at [1286, 19] on button "Close" at bounding box center [1282, 25] width 98 height 26
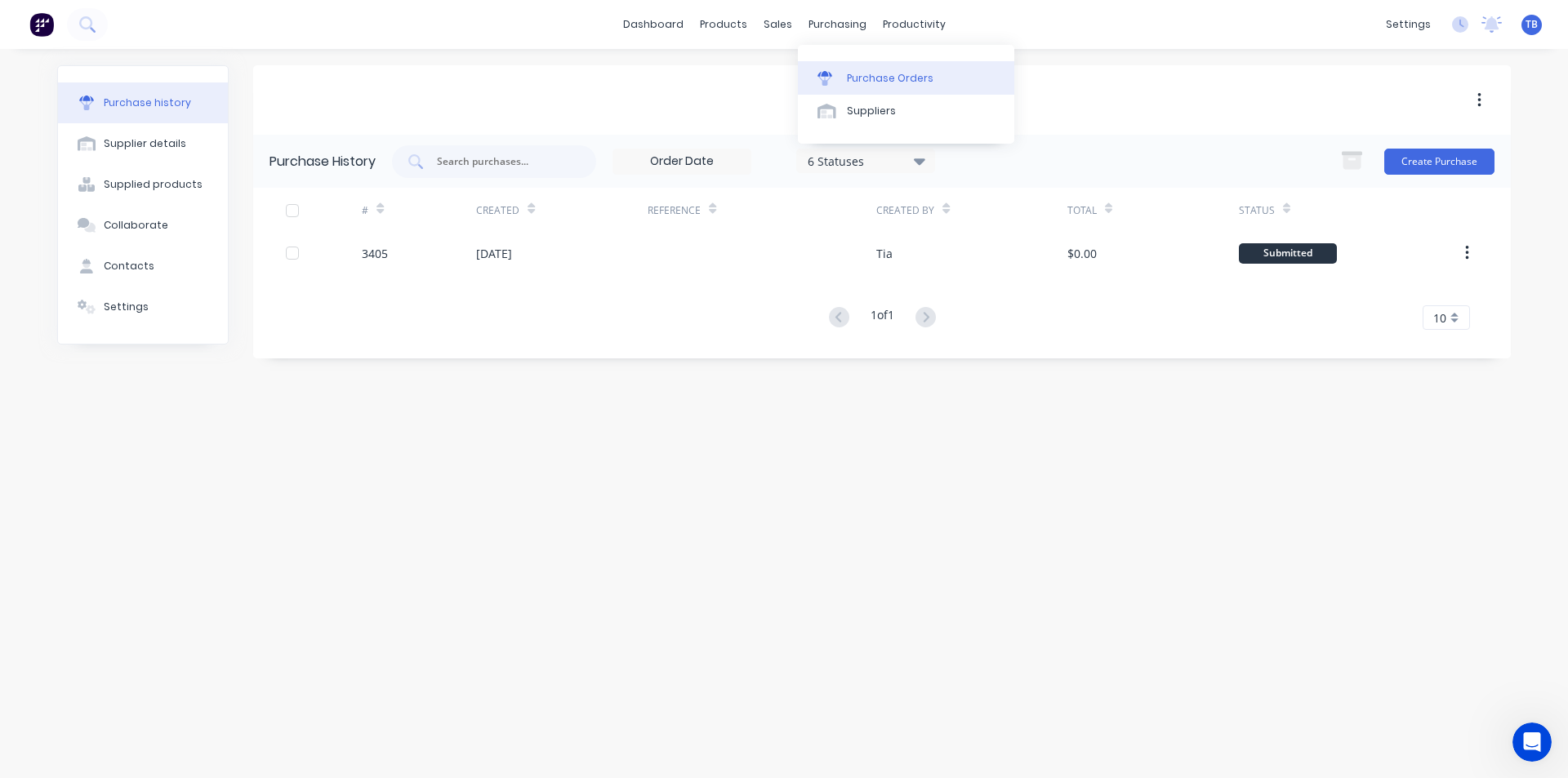
click at [868, 79] on div "Purchase Orders" at bounding box center [890, 78] width 86 height 15
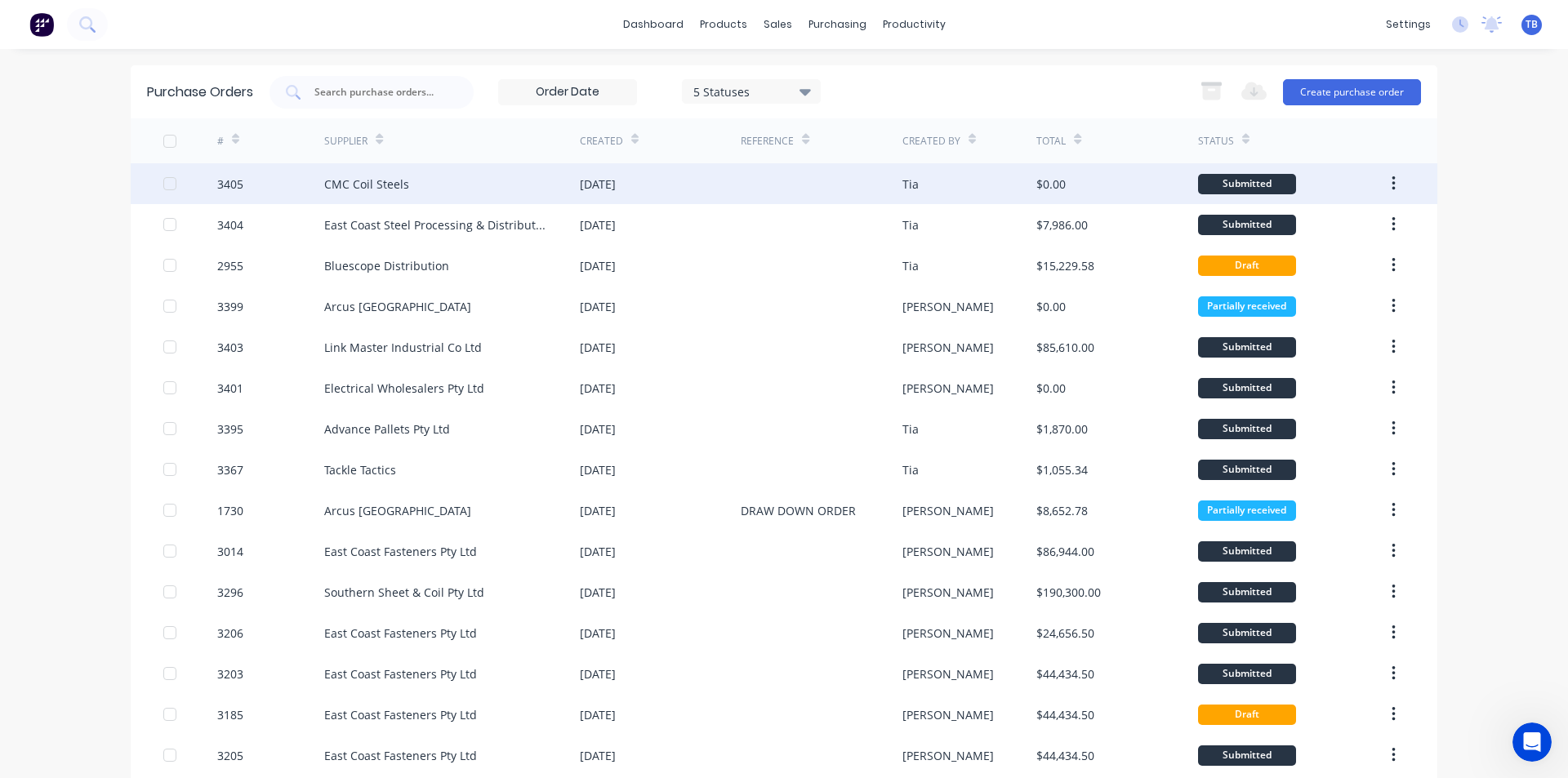
click at [358, 176] on div "CMC Coil Steels" at bounding box center [366, 183] width 85 height 17
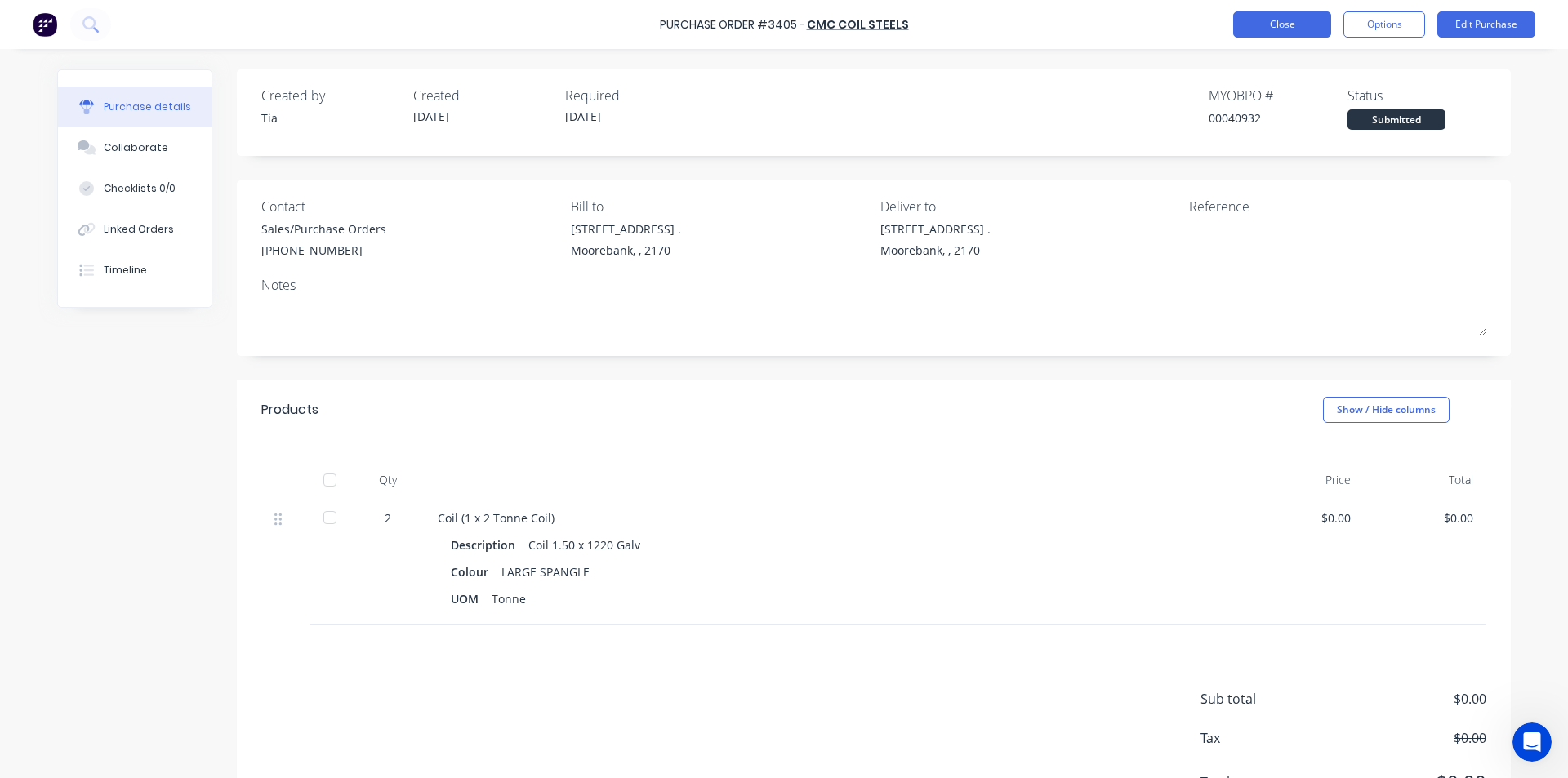
drag, startPoint x: 1254, startPoint y: 43, endPoint x: 1260, endPoint y: 33, distance: 11.7
click at [1254, 43] on div "Purchase Order #3405 - CMC Coil Steels Close Options Edit Purchase" at bounding box center [784, 25] width 1568 height 49
click at [1260, 33] on button "Close" at bounding box center [1282, 25] width 98 height 26
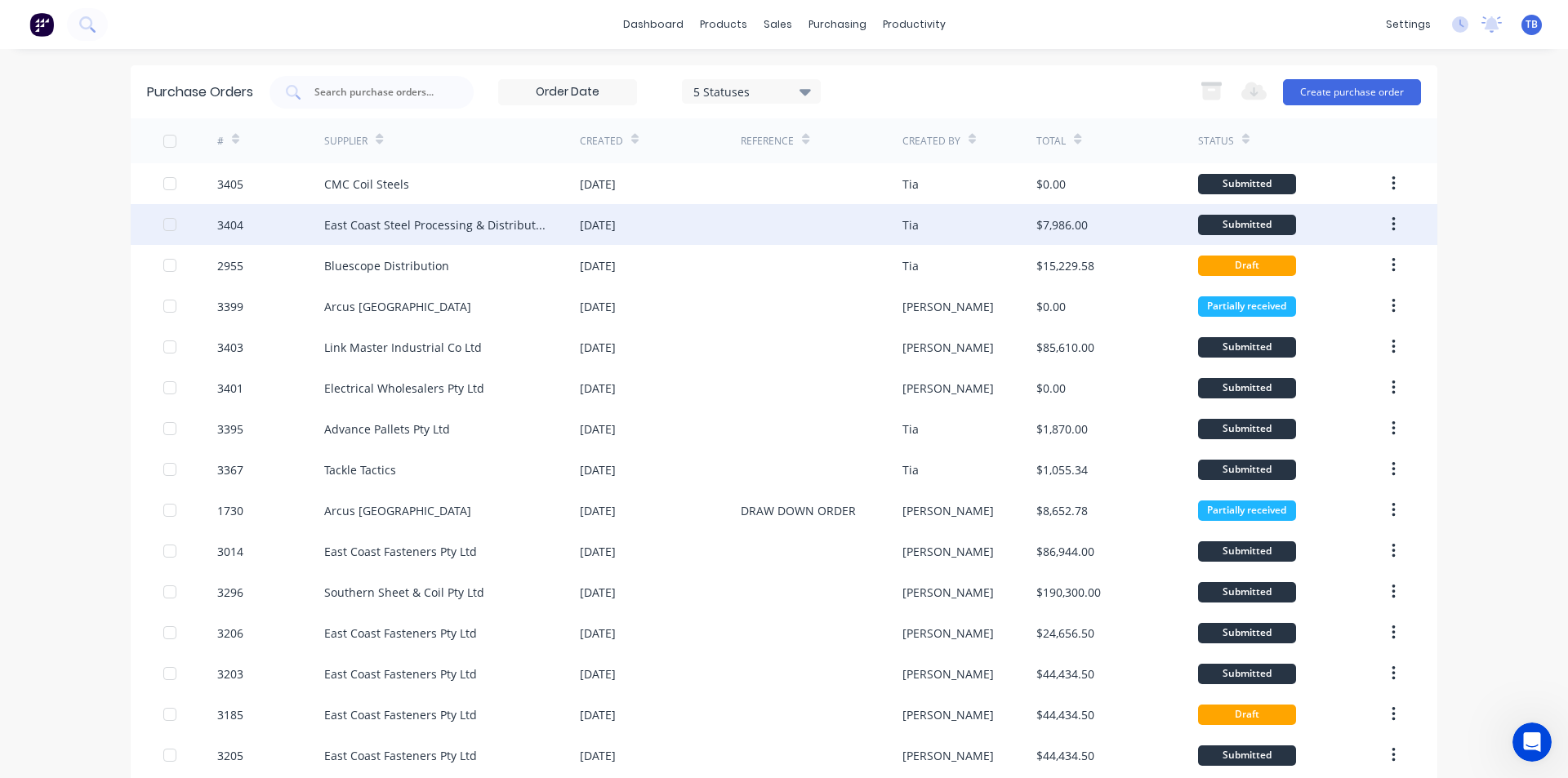
click at [462, 234] on div "East Coast Steel Processing & Distribution" at bounding box center [452, 225] width 255 height 41
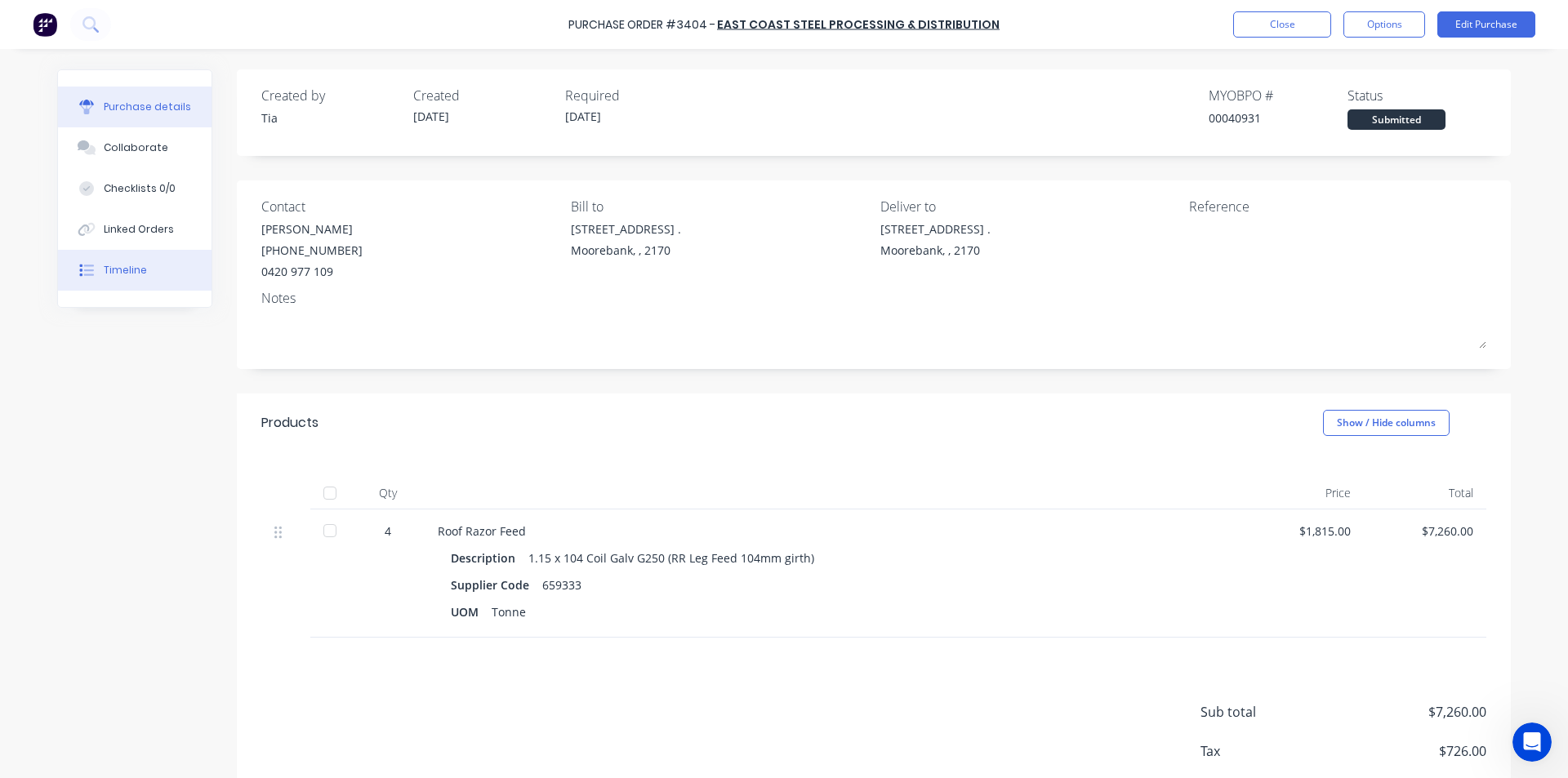
click at [163, 270] on button "Timeline" at bounding box center [135, 270] width 153 height 41
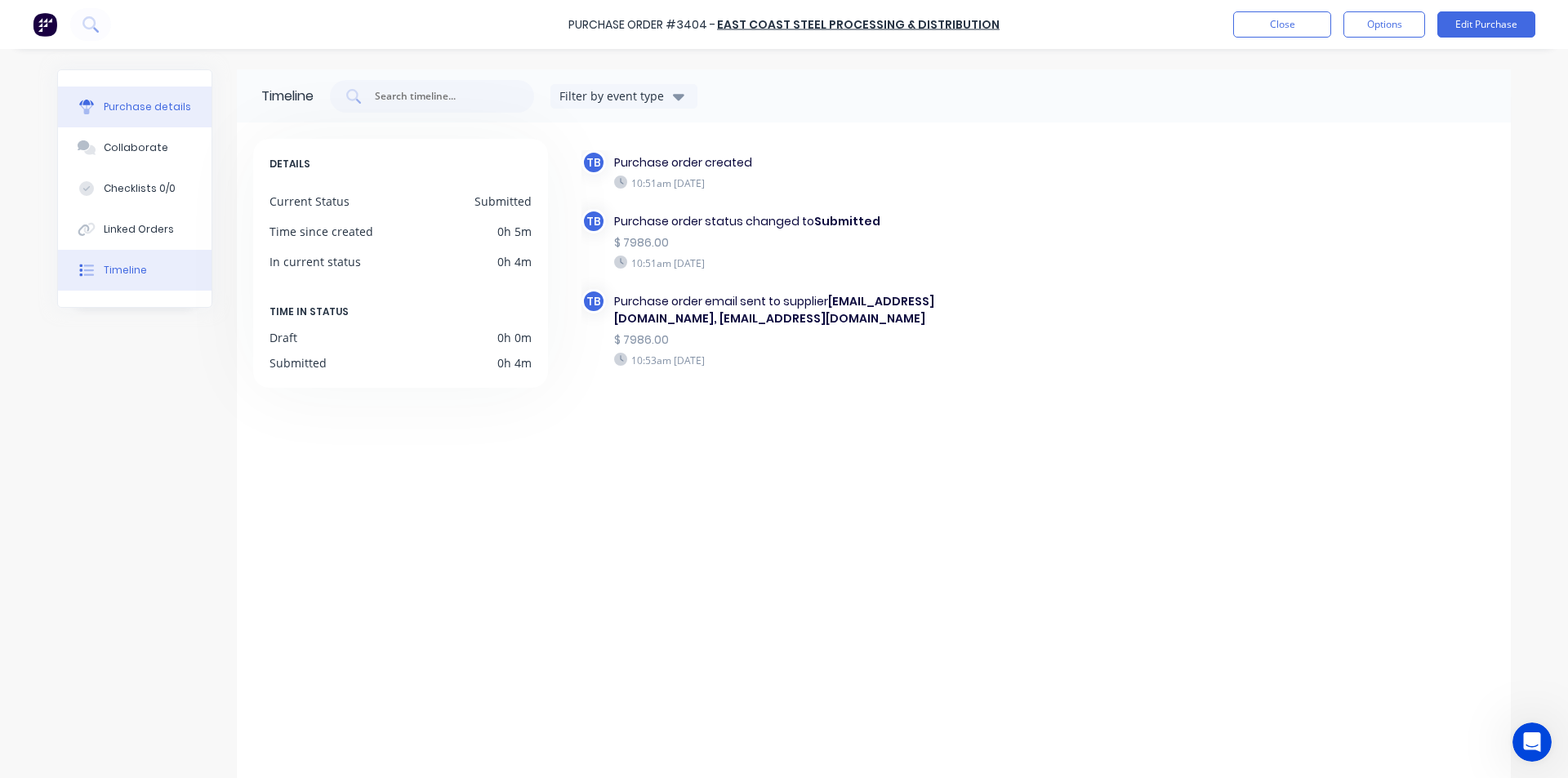
click at [135, 107] on div "Purchase details" at bounding box center [147, 107] width 87 height 15
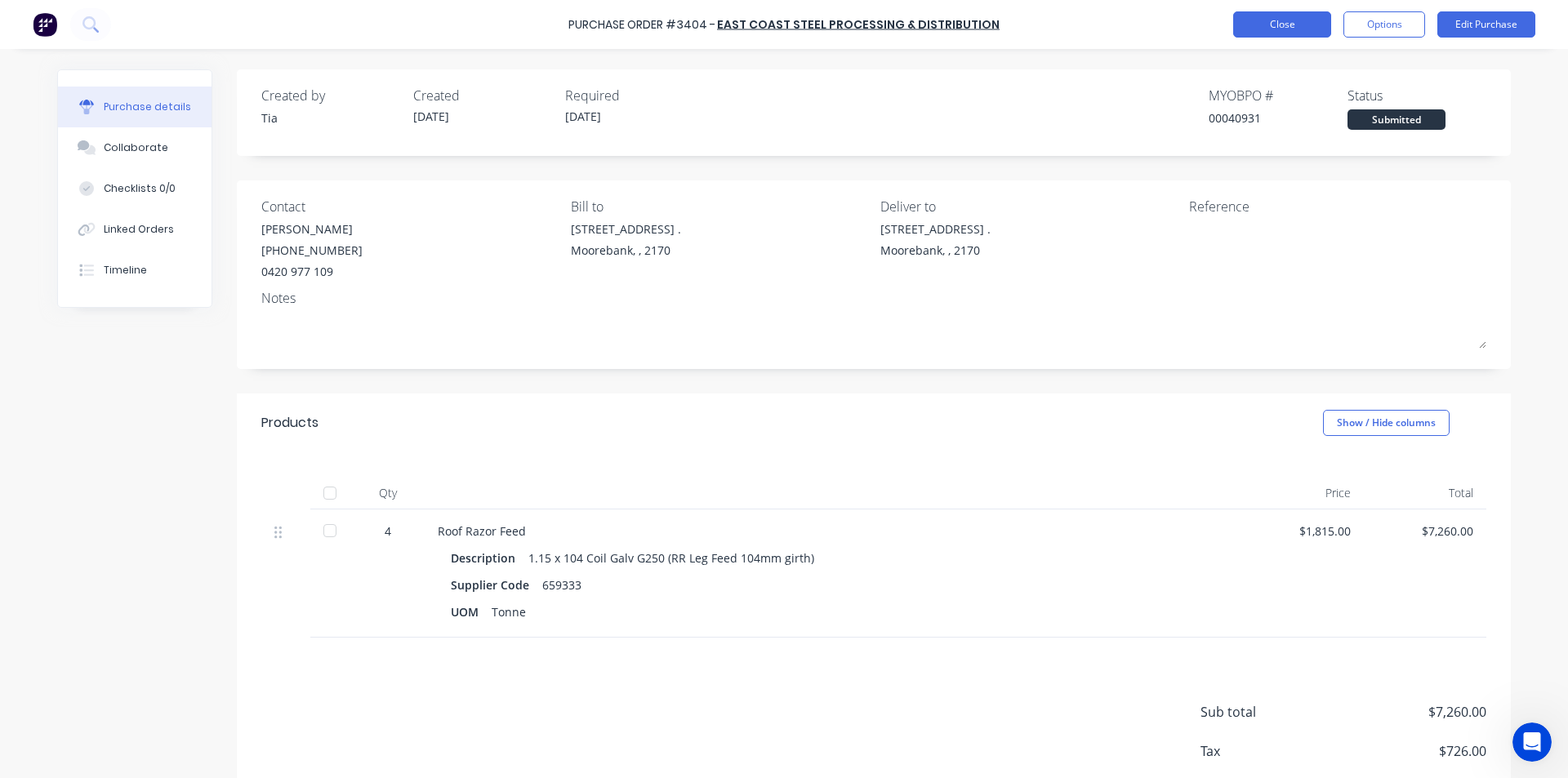
click at [1299, 23] on button "Close" at bounding box center [1282, 25] width 98 height 26
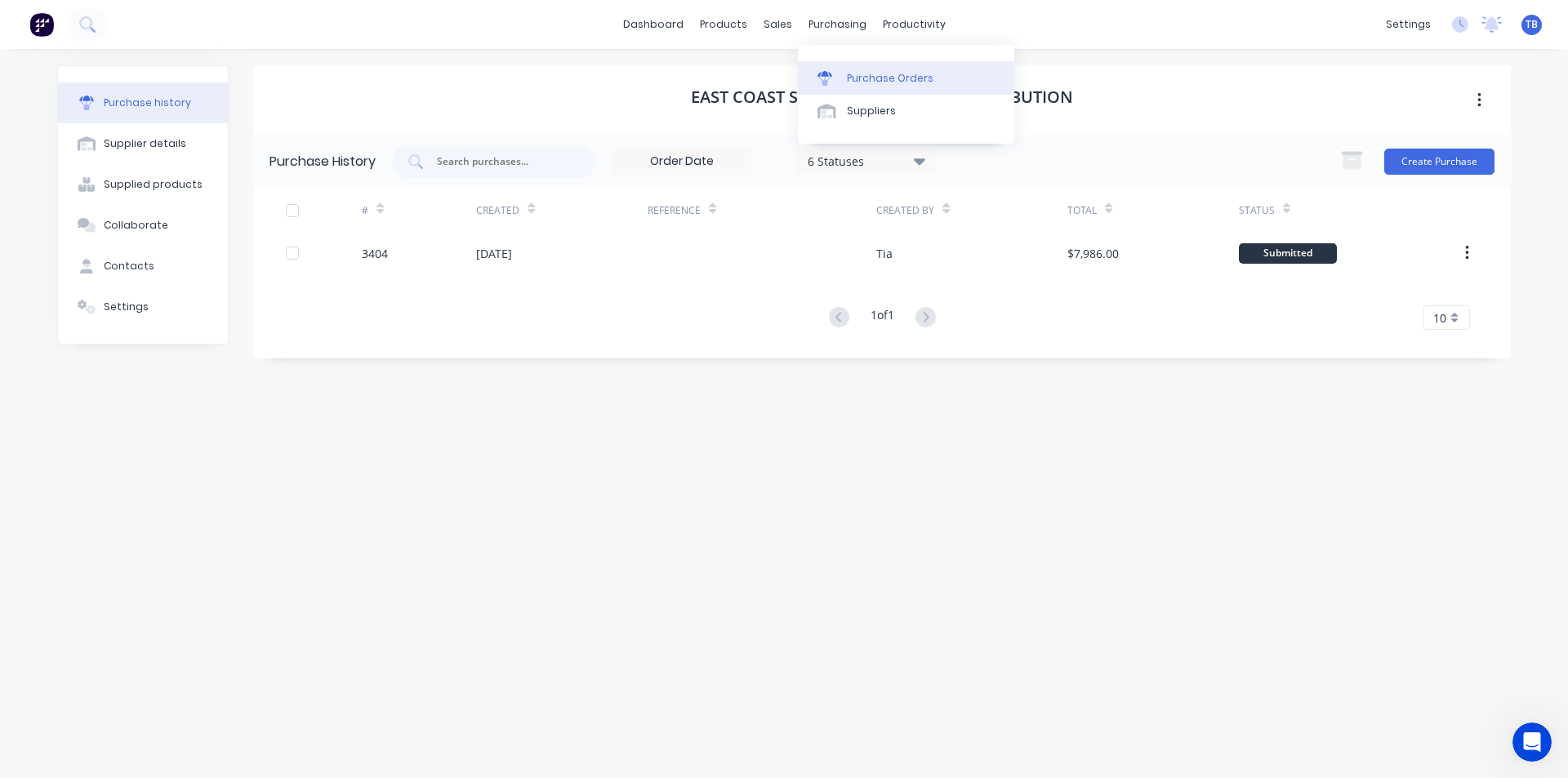
click at [847, 63] on link "Purchase Orders" at bounding box center [906, 78] width 217 height 33
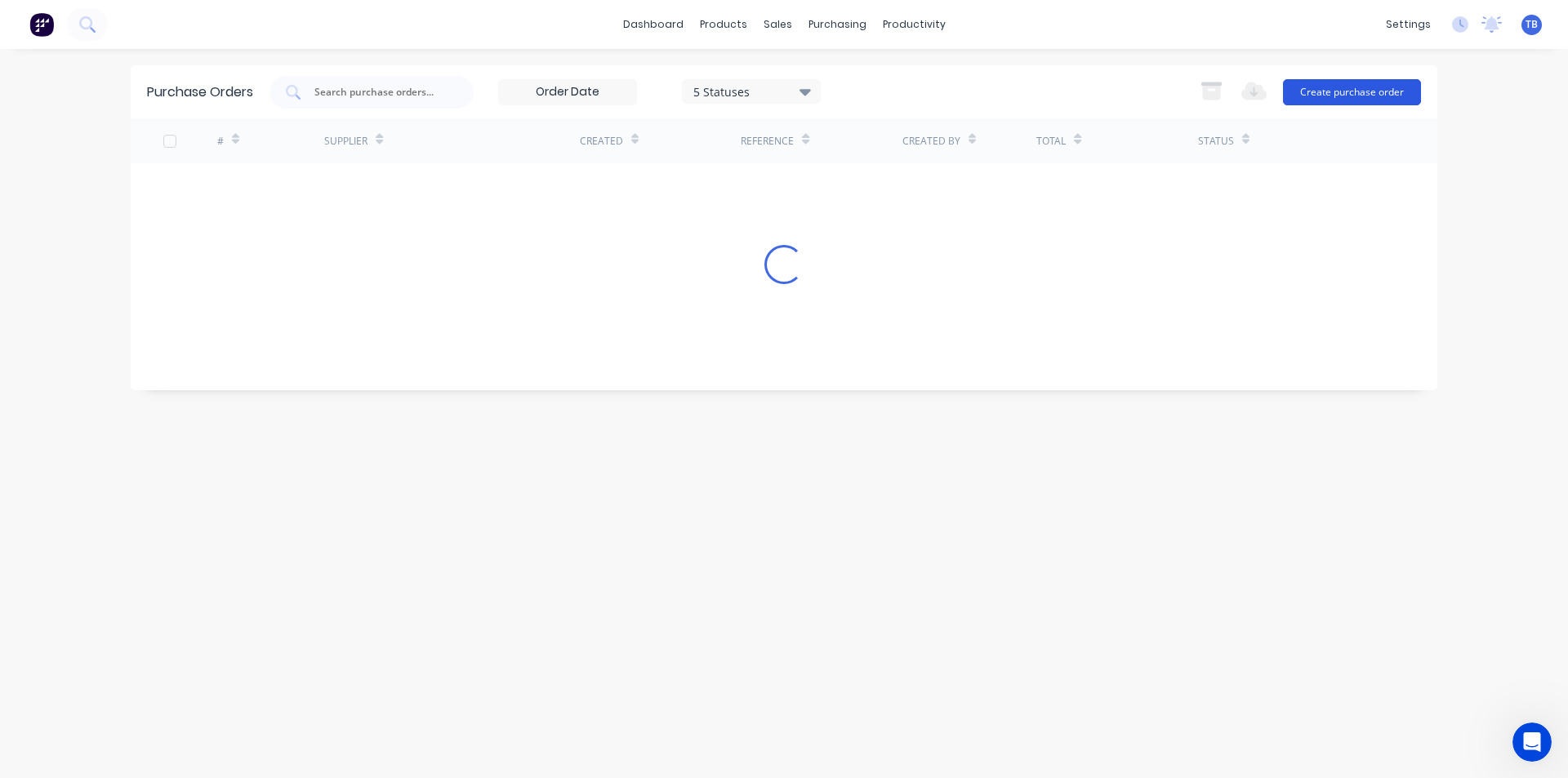
click at [1382, 95] on button "Create purchase order" at bounding box center [1351, 93] width 138 height 26
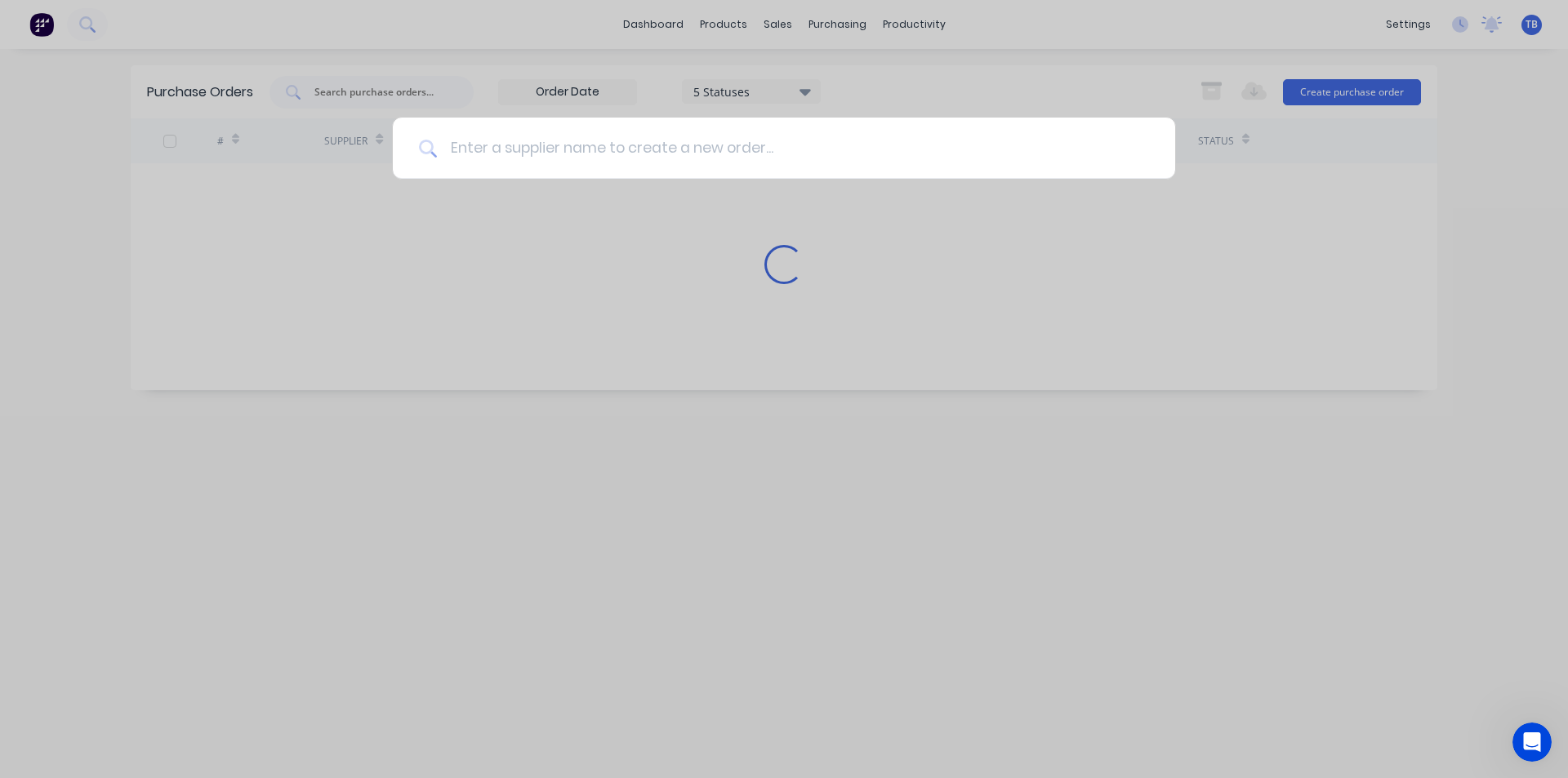
click at [562, 147] on input at bounding box center [793, 148] width 712 height 62
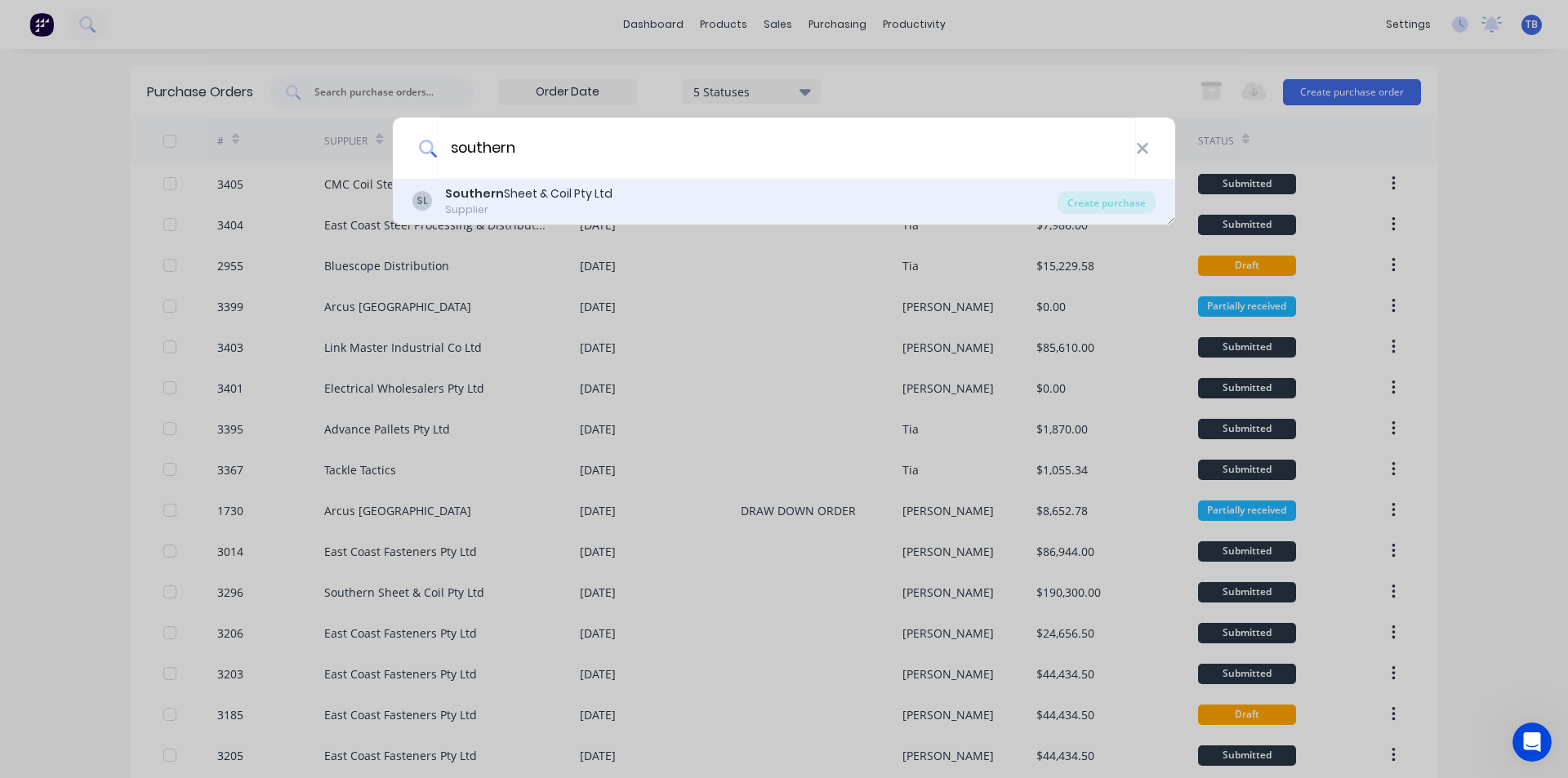
type input "southern"
click at [594, 196] on div "Southern Sheet & Coil Pty Ltd" at bounding box center [529, 193] width 167 height 17
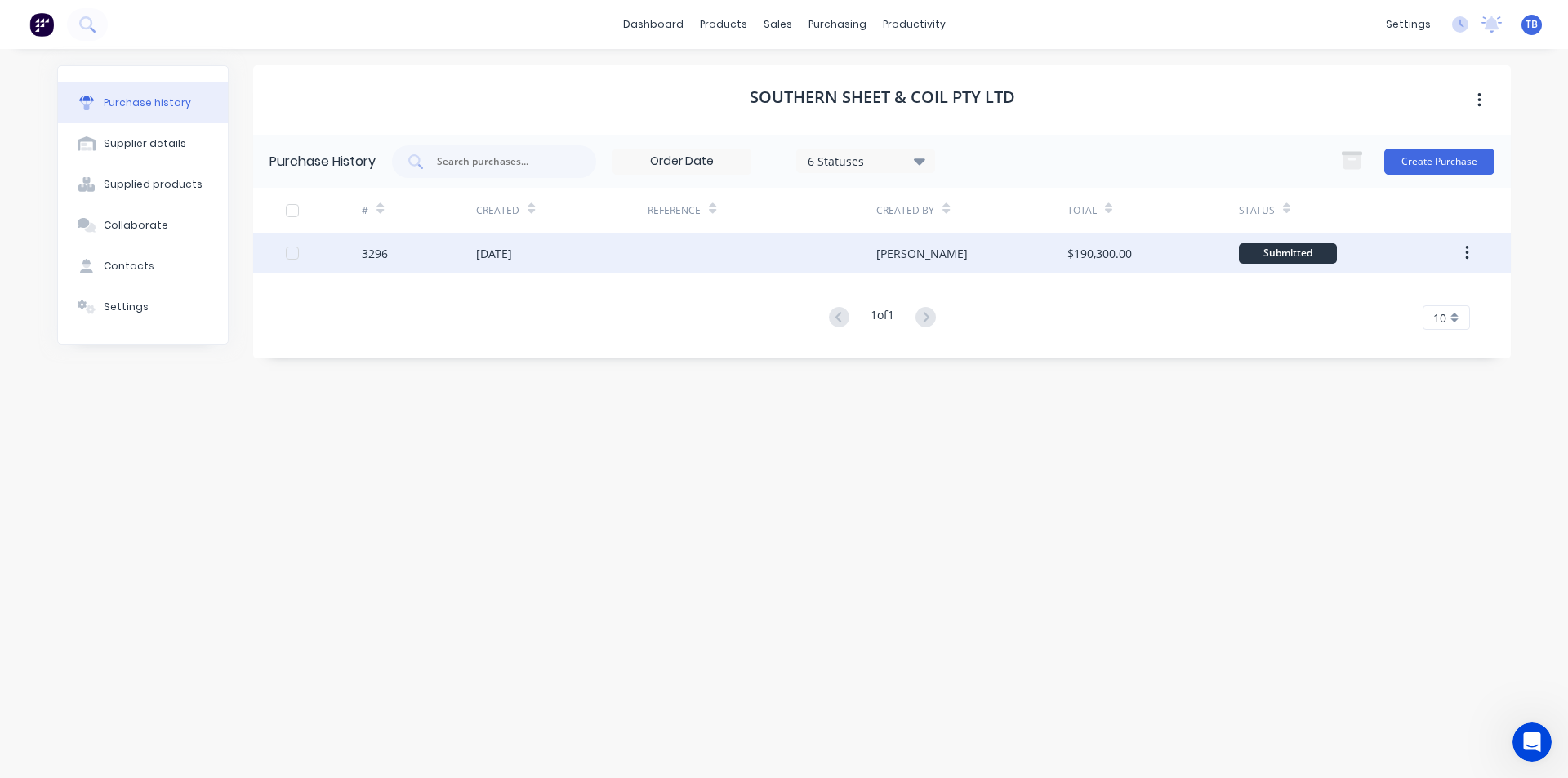
click at [371, 245] on div "3296" at bounding box center [375, 253] width 26 height 17
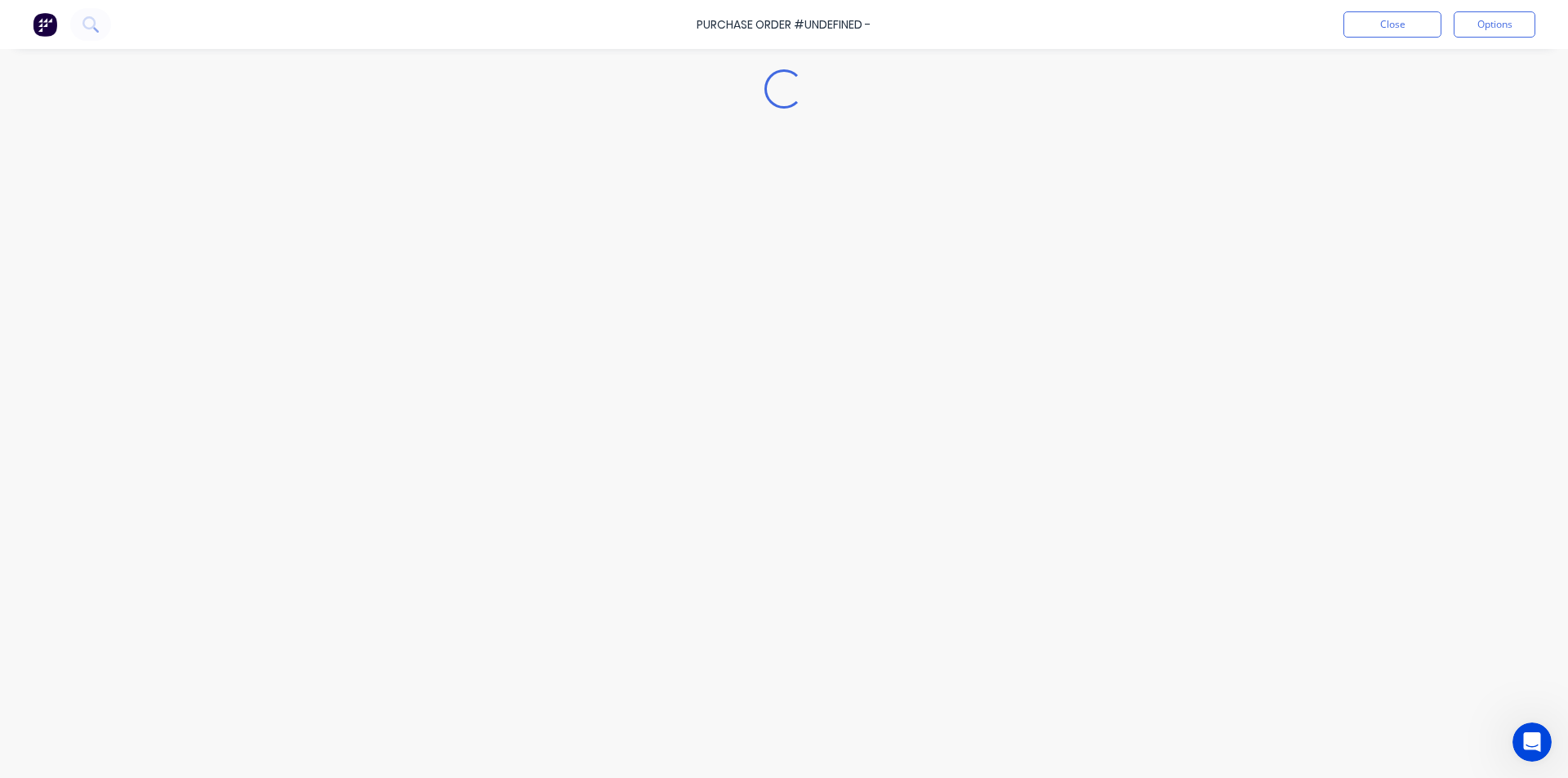
type textarea "x"
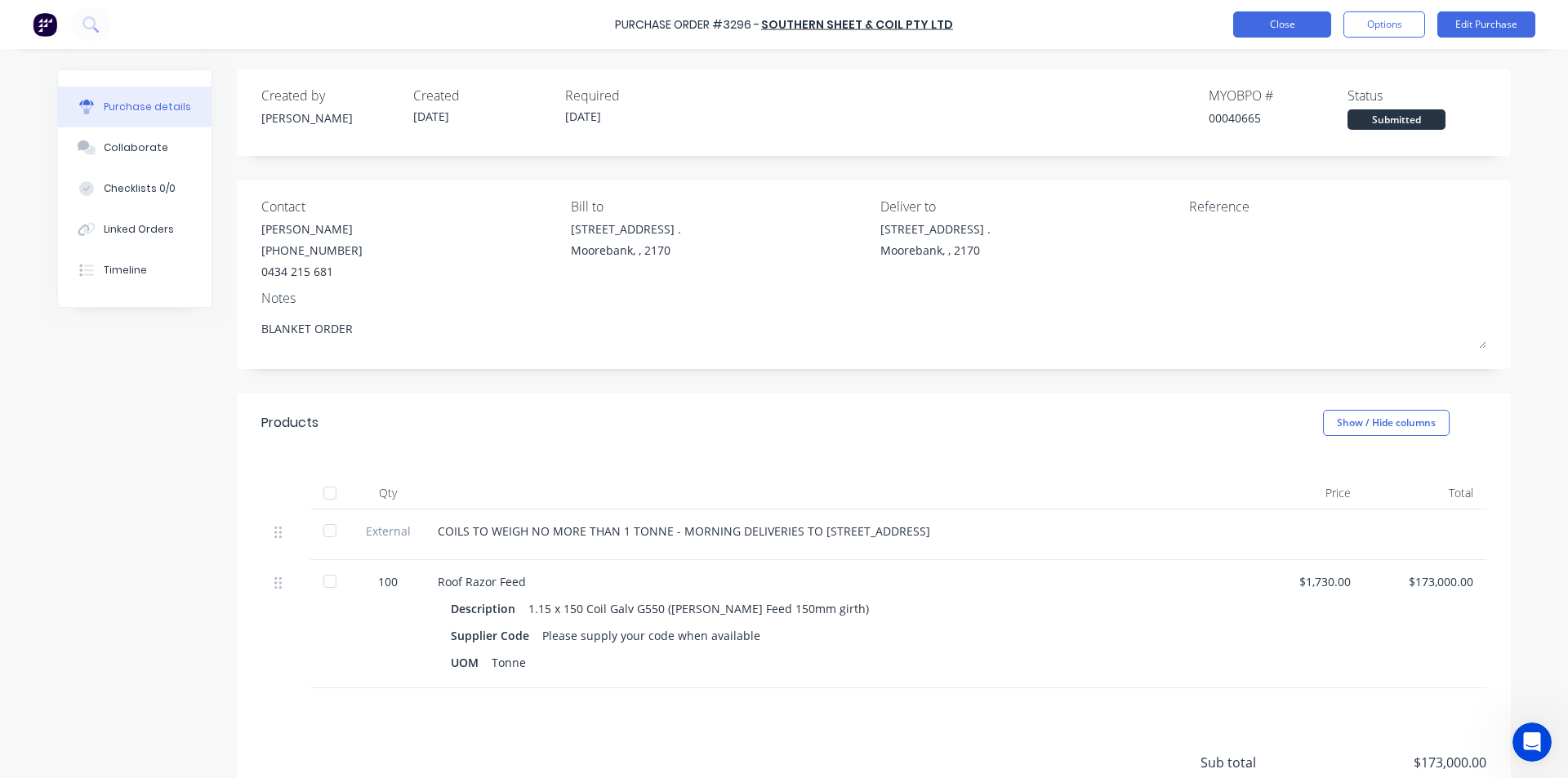
click at [1303, 26] on button "Close" at bounding box center [1282, 25] width 98 height 26
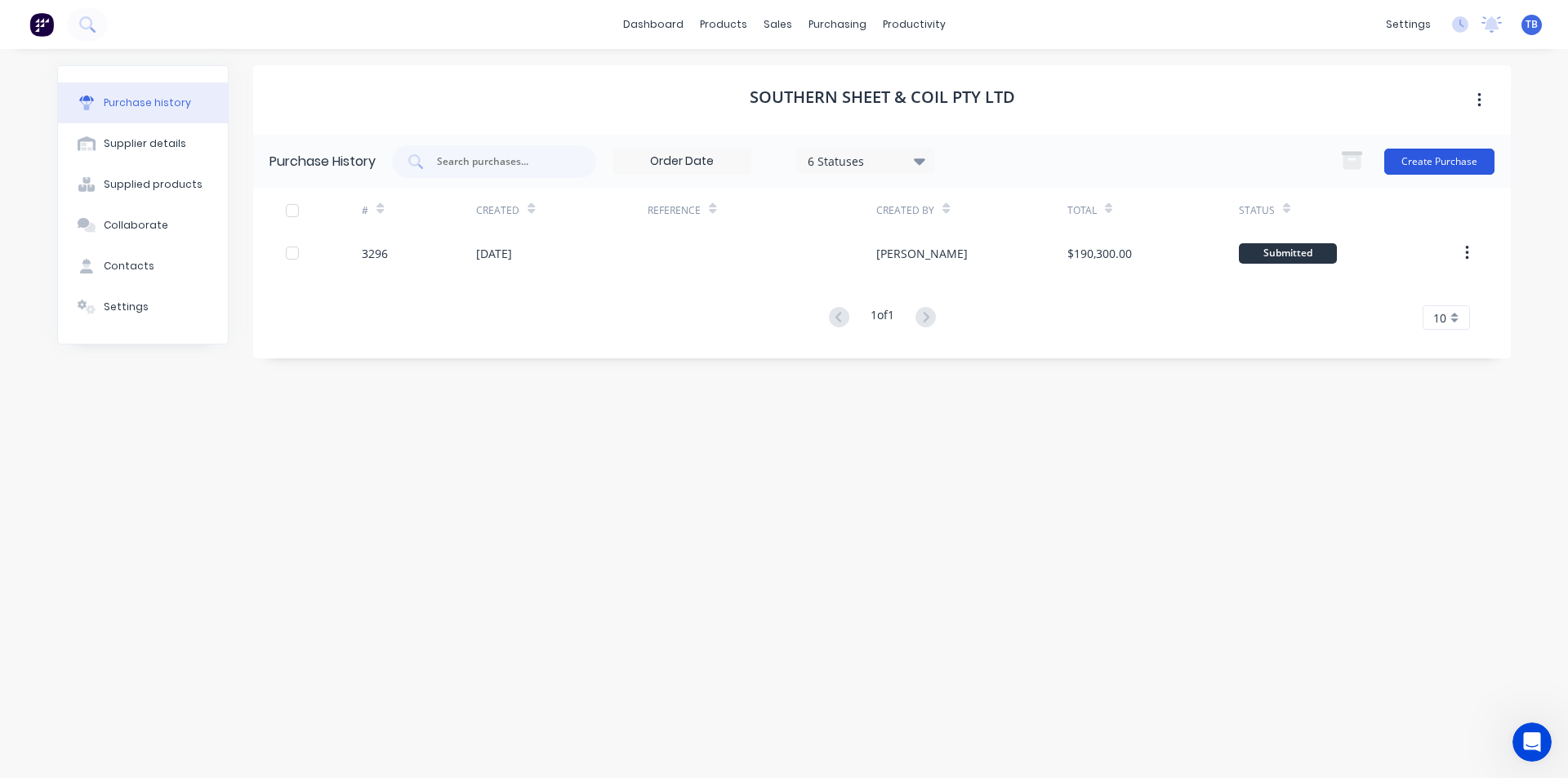
click at [1436, 162] on button "Create Purchase" at bounding box center [1439, 162] width 110 height 26
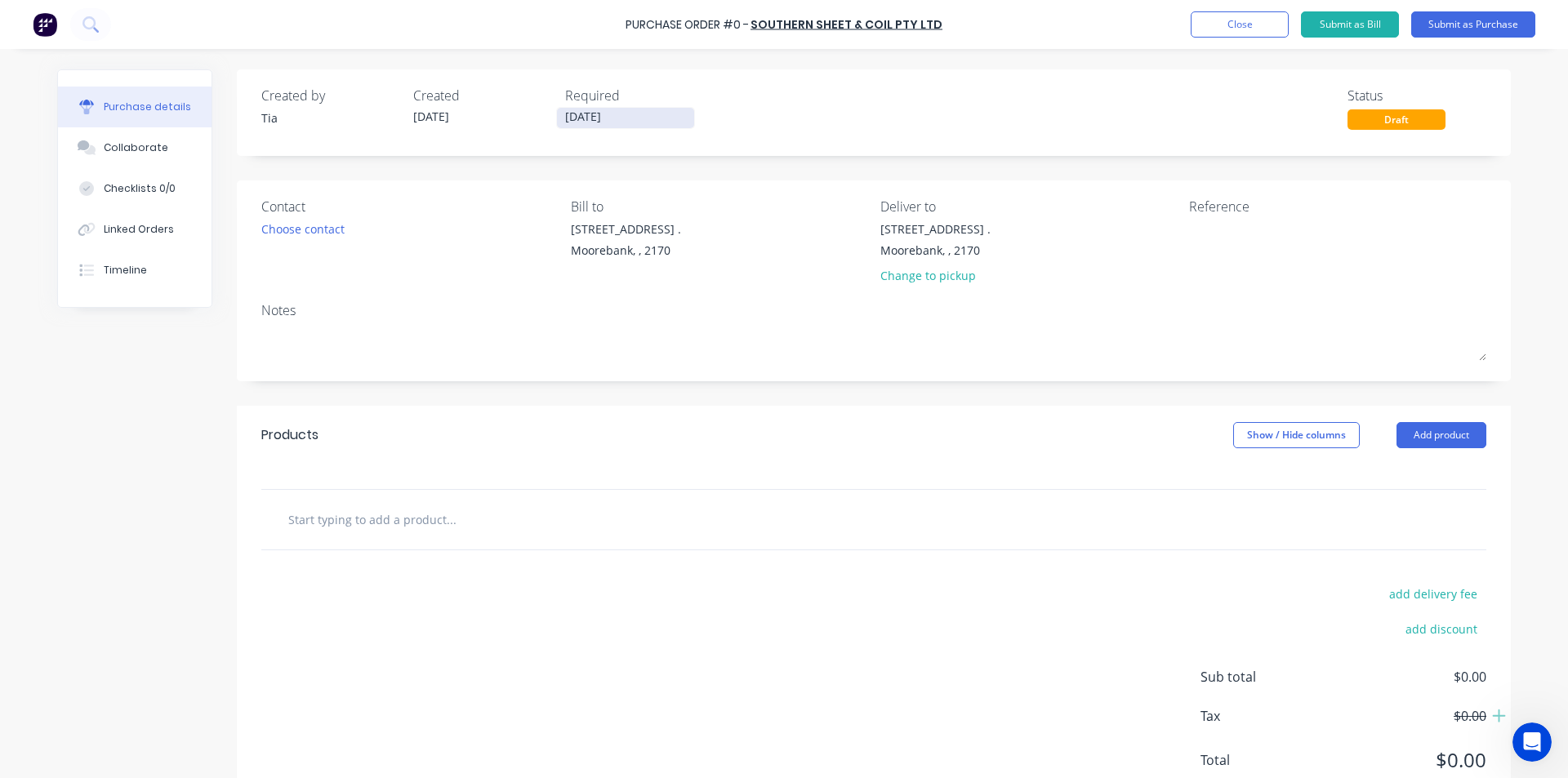
click at [609, 115] on input "[DATE]" at bounding box center [625, 117] width 137 height 20
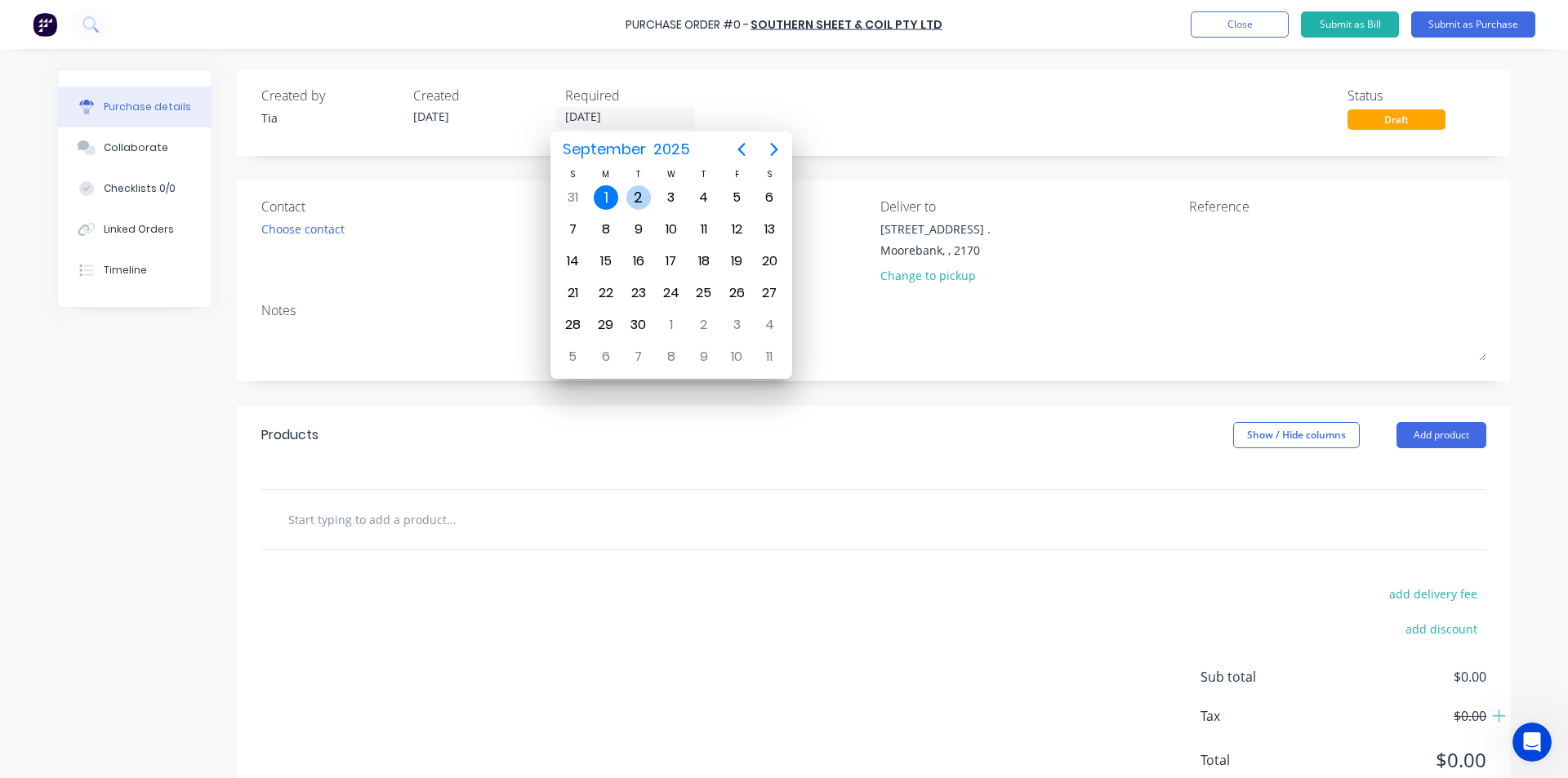
click at [644, 202] on div "2" at bounding box center [639, 197] width 25 height 25
type input "[DATE]"
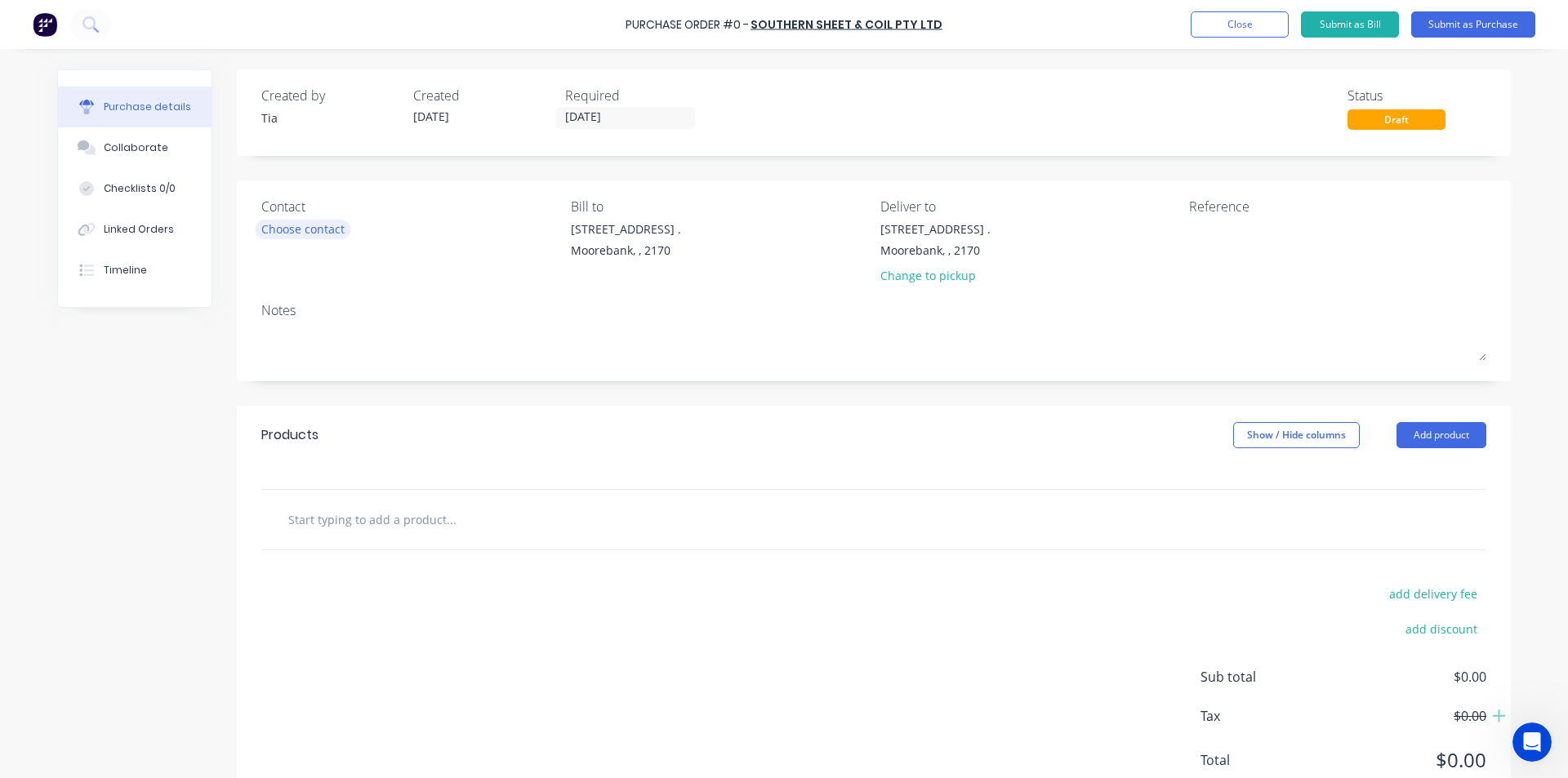
click at [277, 229] on div "Choose contact" at bounding box center [303, 228] width 84 height 17
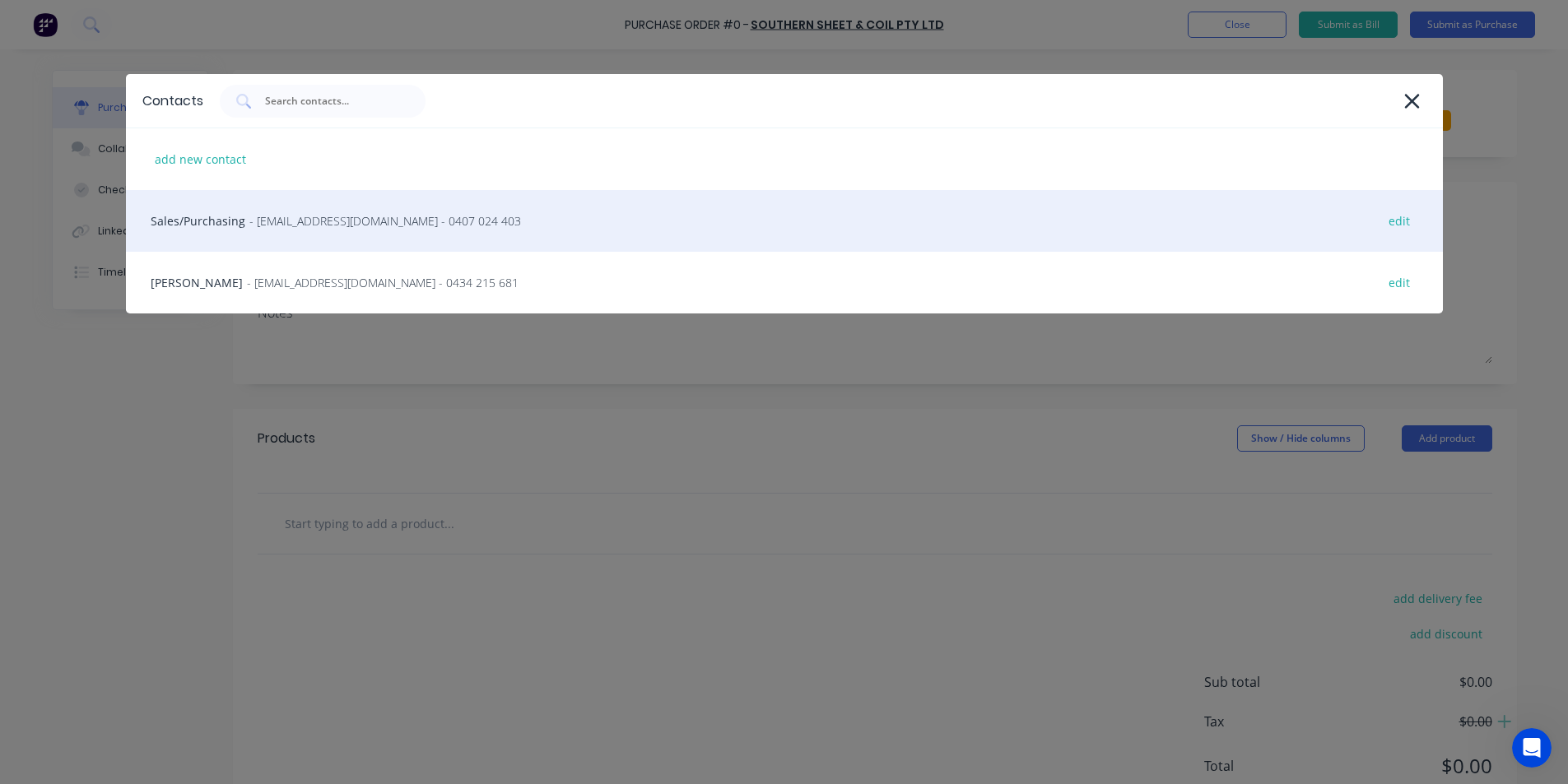
click at [295, 233] on div "Sales/Purchasing - [EMAIL_ADDRESS][DOMAIN_NAME] - 0407 024 403 edit" at bounding box center [784, 221] width 1317 height 62
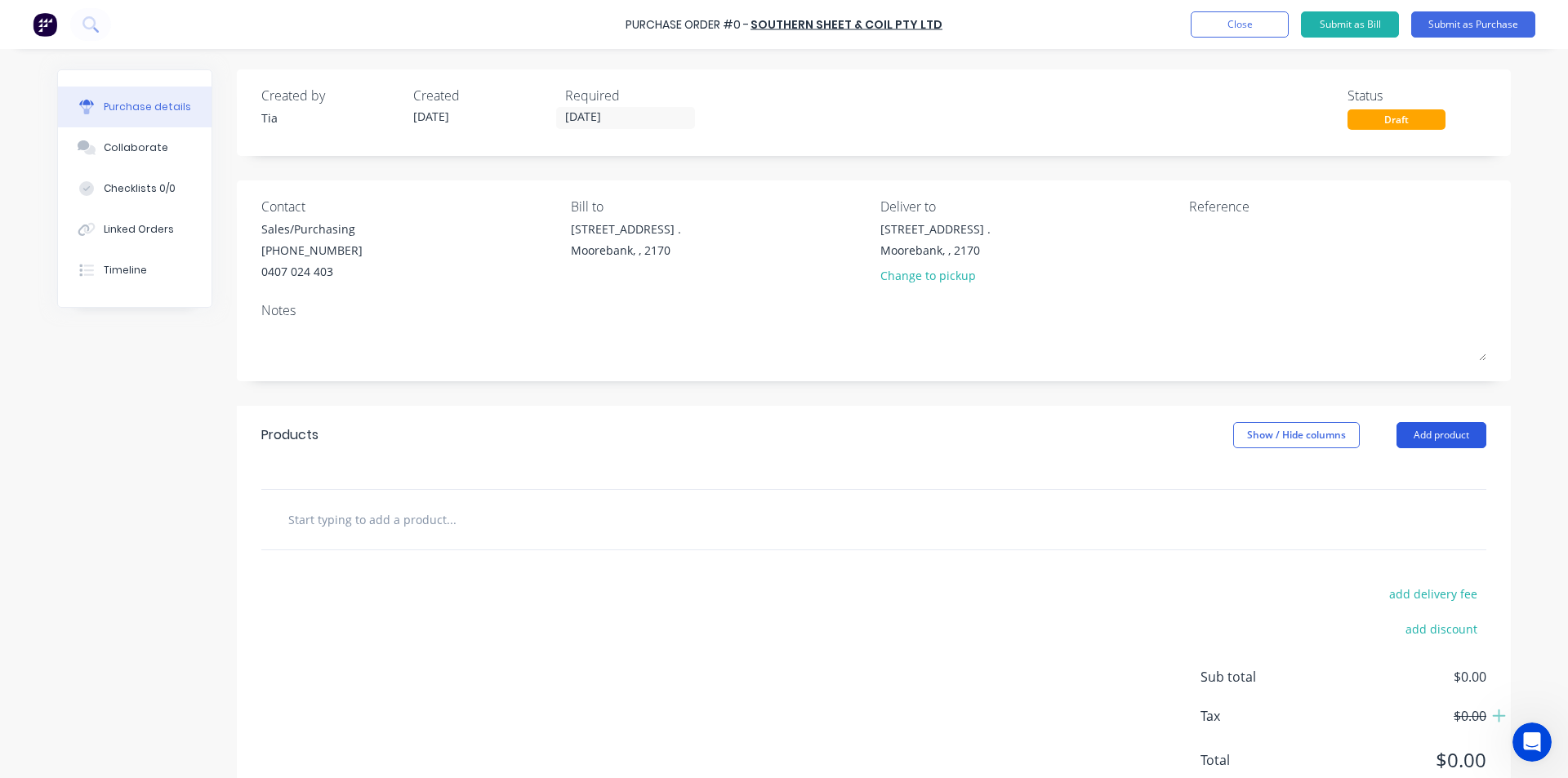
click at [1444, 423] on button "Add product" at bounding box center [1441, 435] width 90 height 26
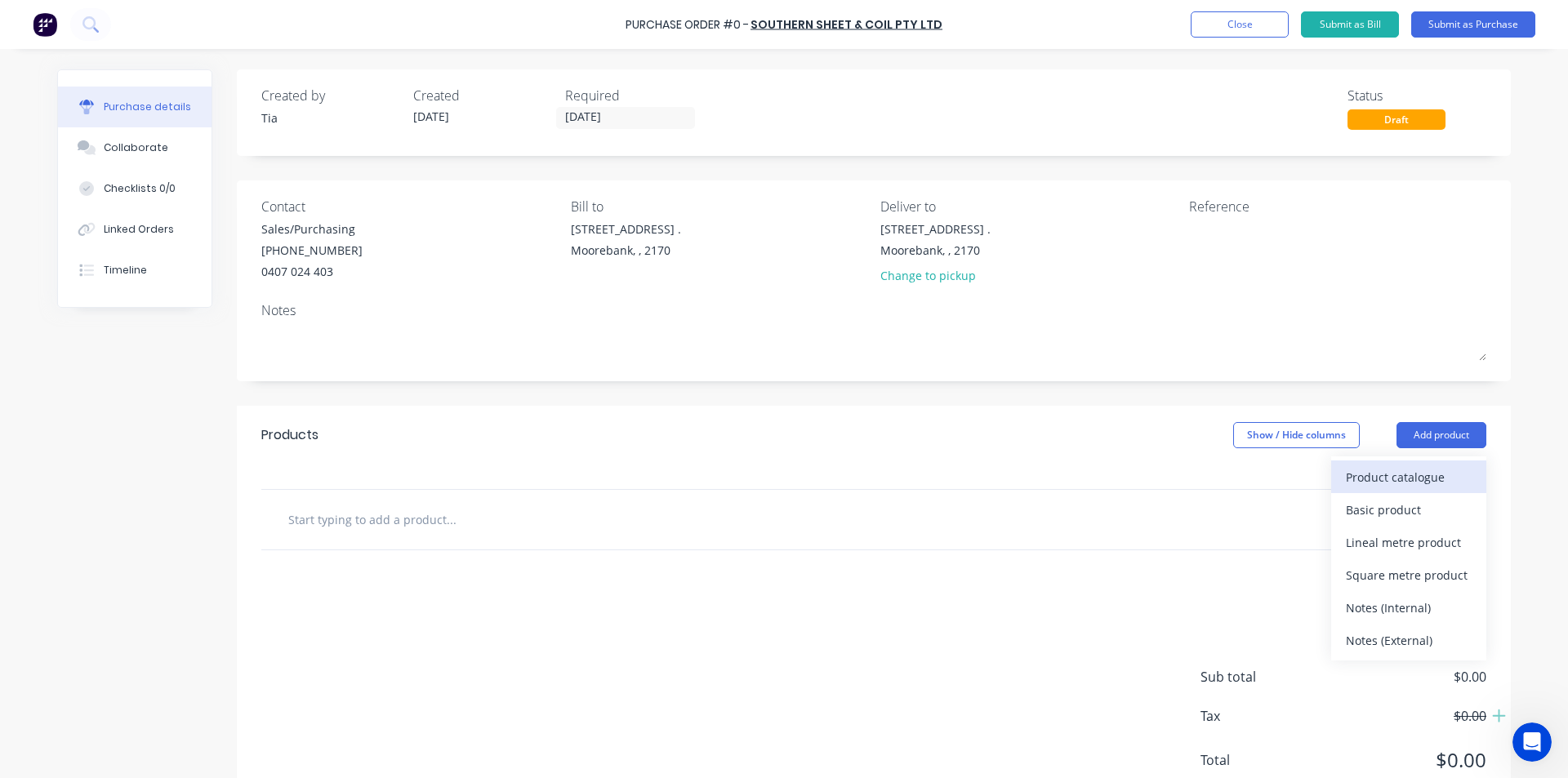
click at [1431, 471] on div "Product catalogue" at bounding box center [1409, 477] width 126 height 24
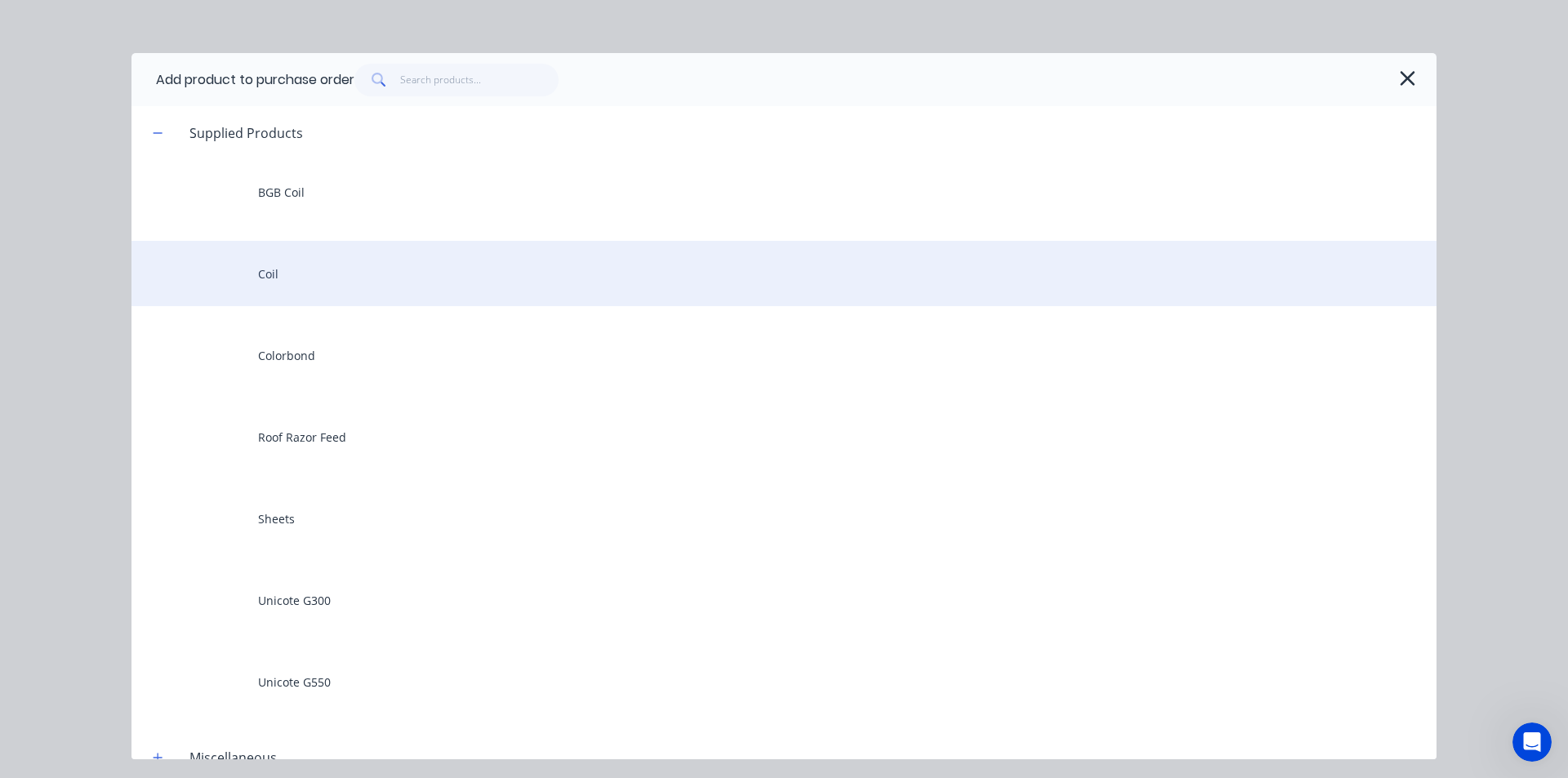
click at [375, 274] on div "Coil" at bounding box center [783, 273] width 1305 height 65
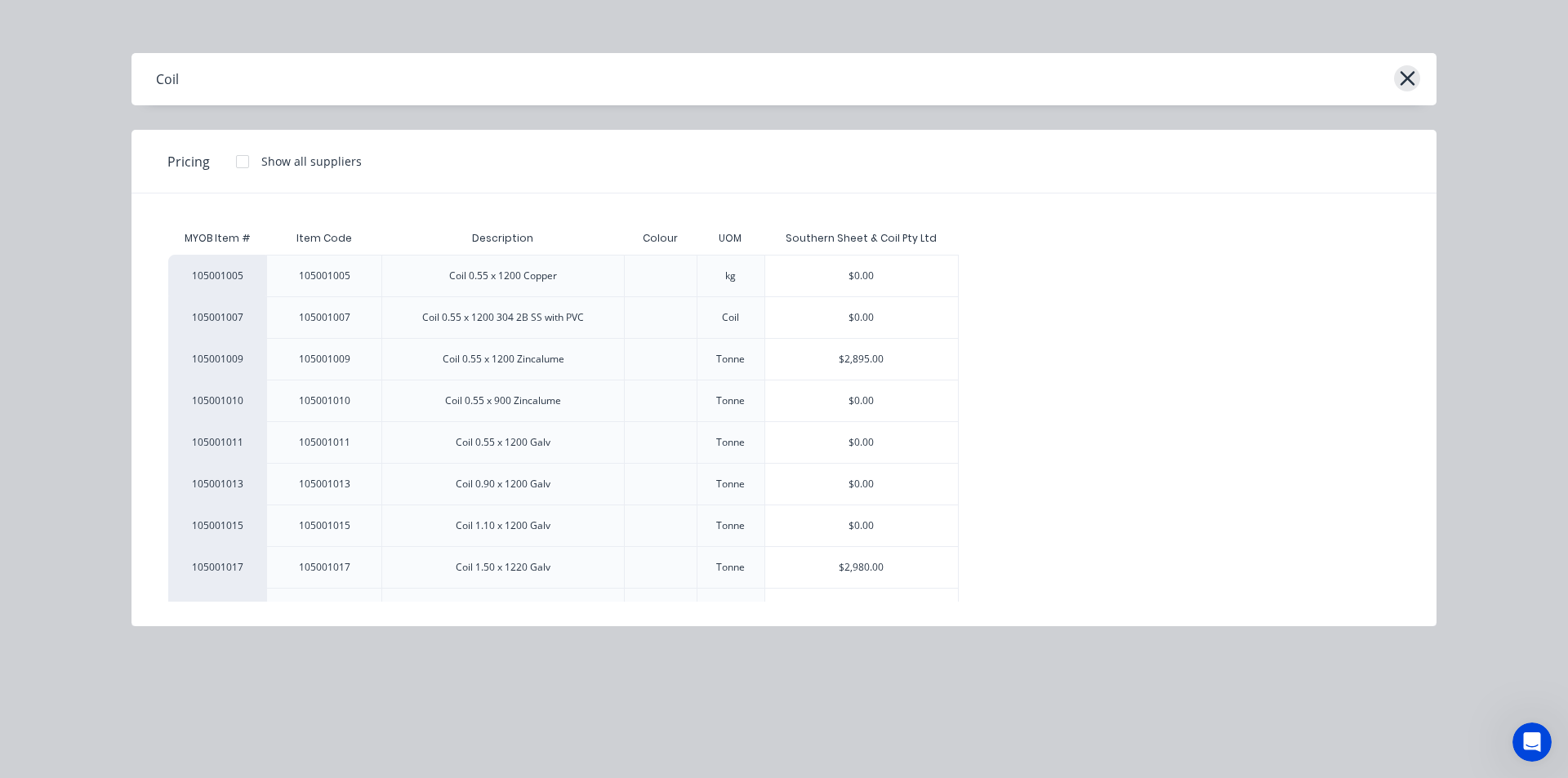
click at [1404, 82] on icon "button" at bounding box center [1407, 78] width 15 height 15
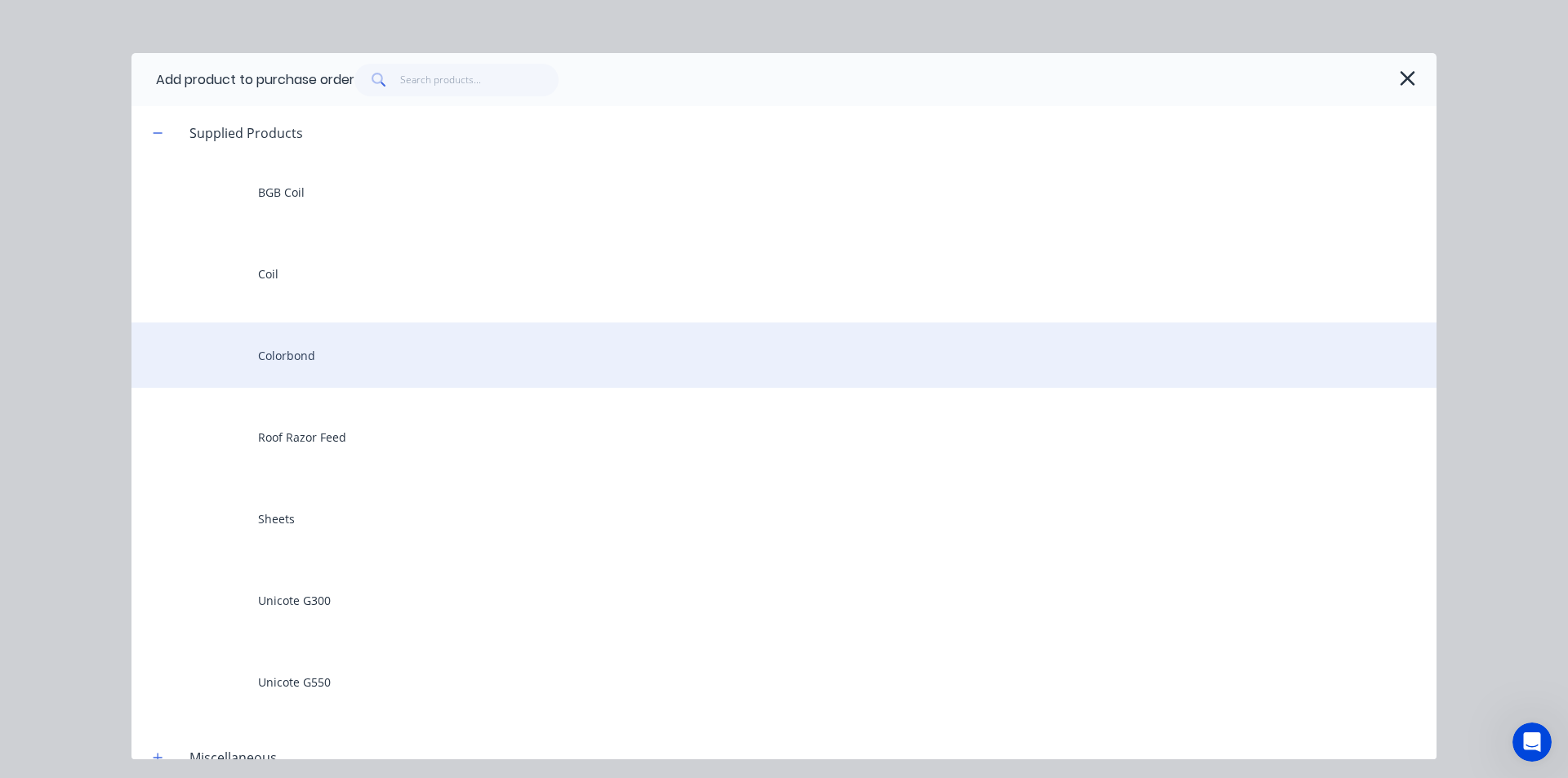
click at [347, 345] on div "Colorbond" at bounding box center [783, 355] width 1305 height 65
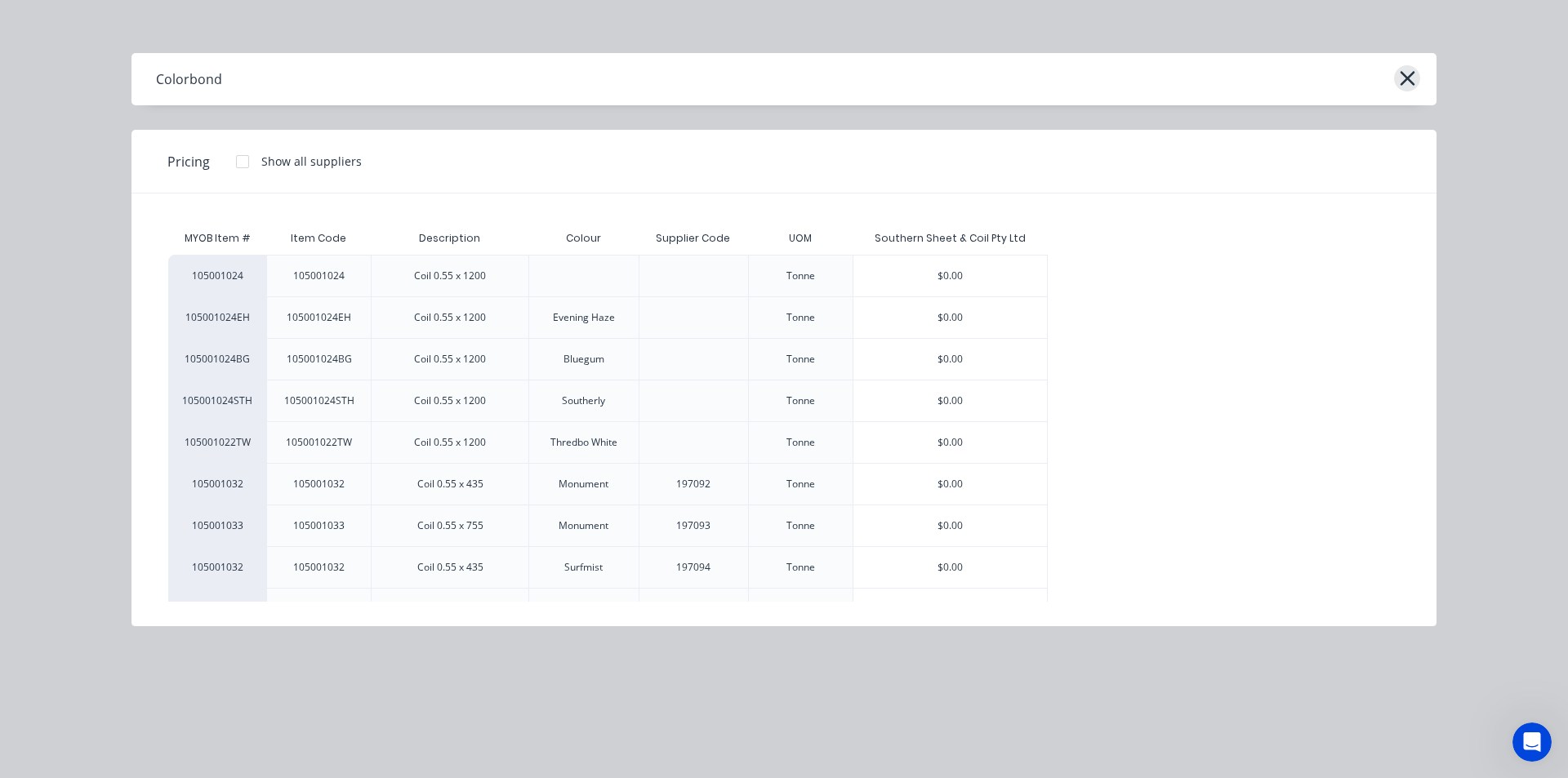
click at [1402, 71] on icon "button" at bounding box center [1407, 78] width 17 height 23
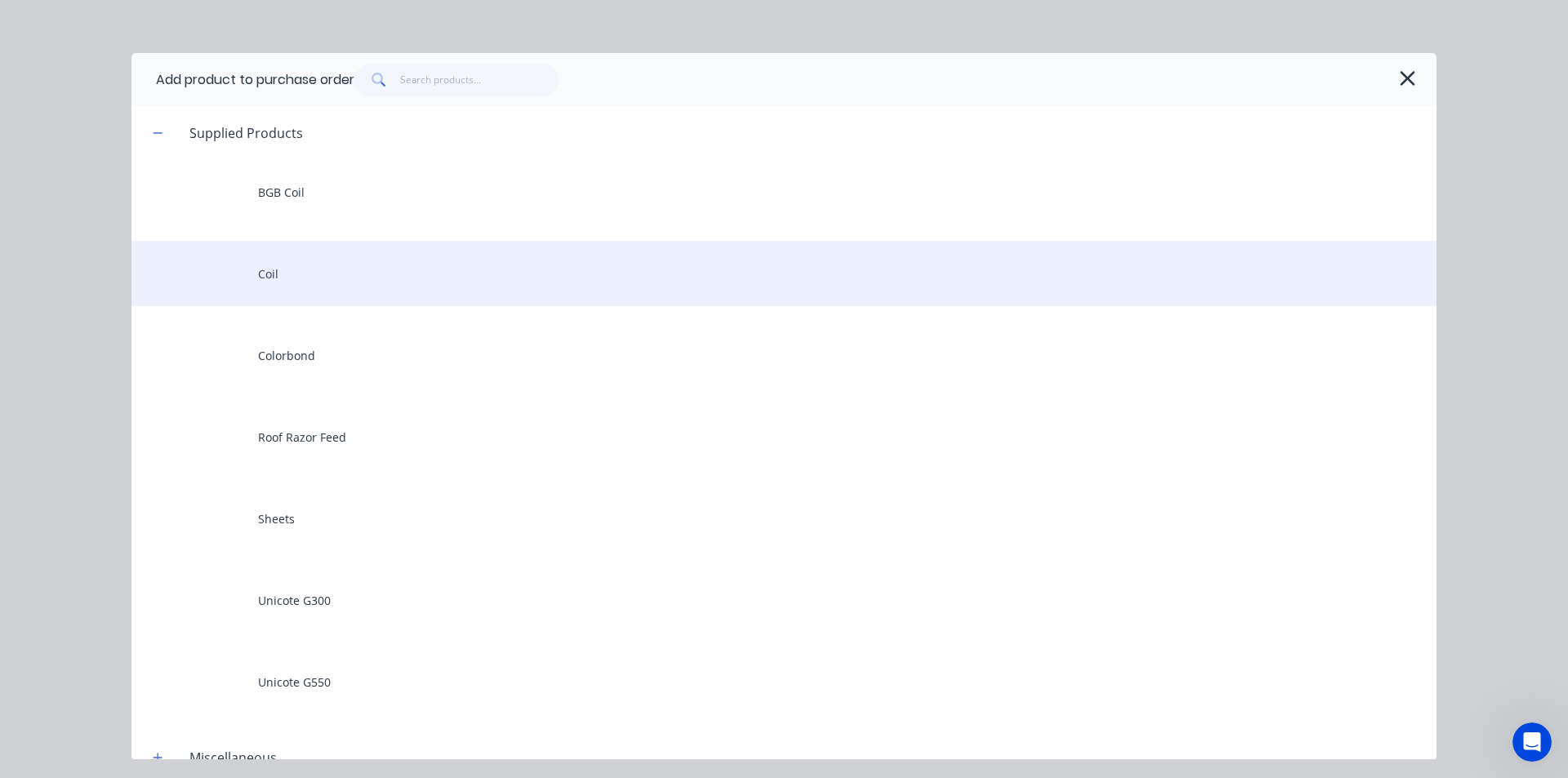
click at [387, 284] on div "Coil" at bounding box center [783, 273] width 1305 height 65
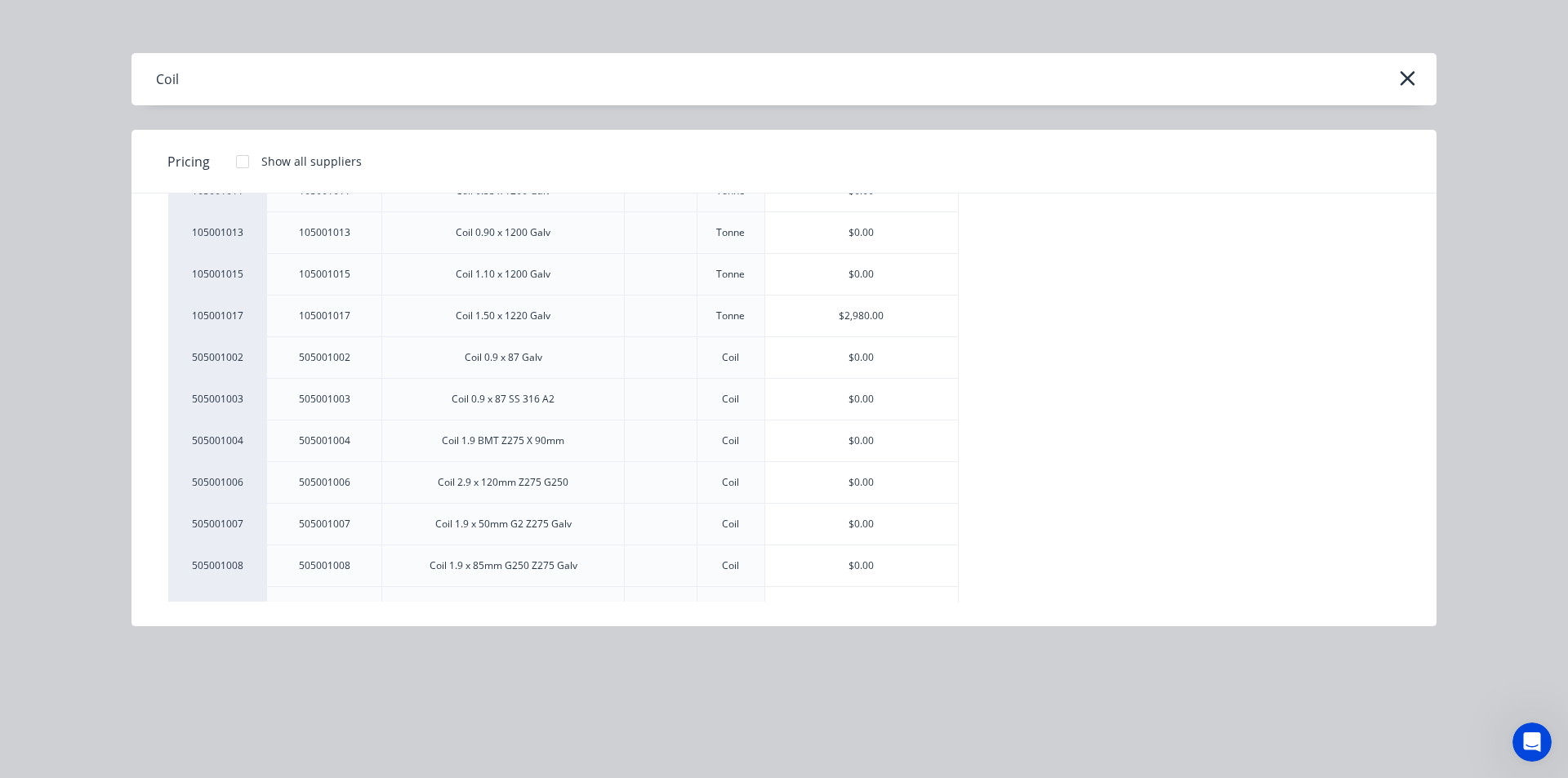
scroll to position [362, 0]
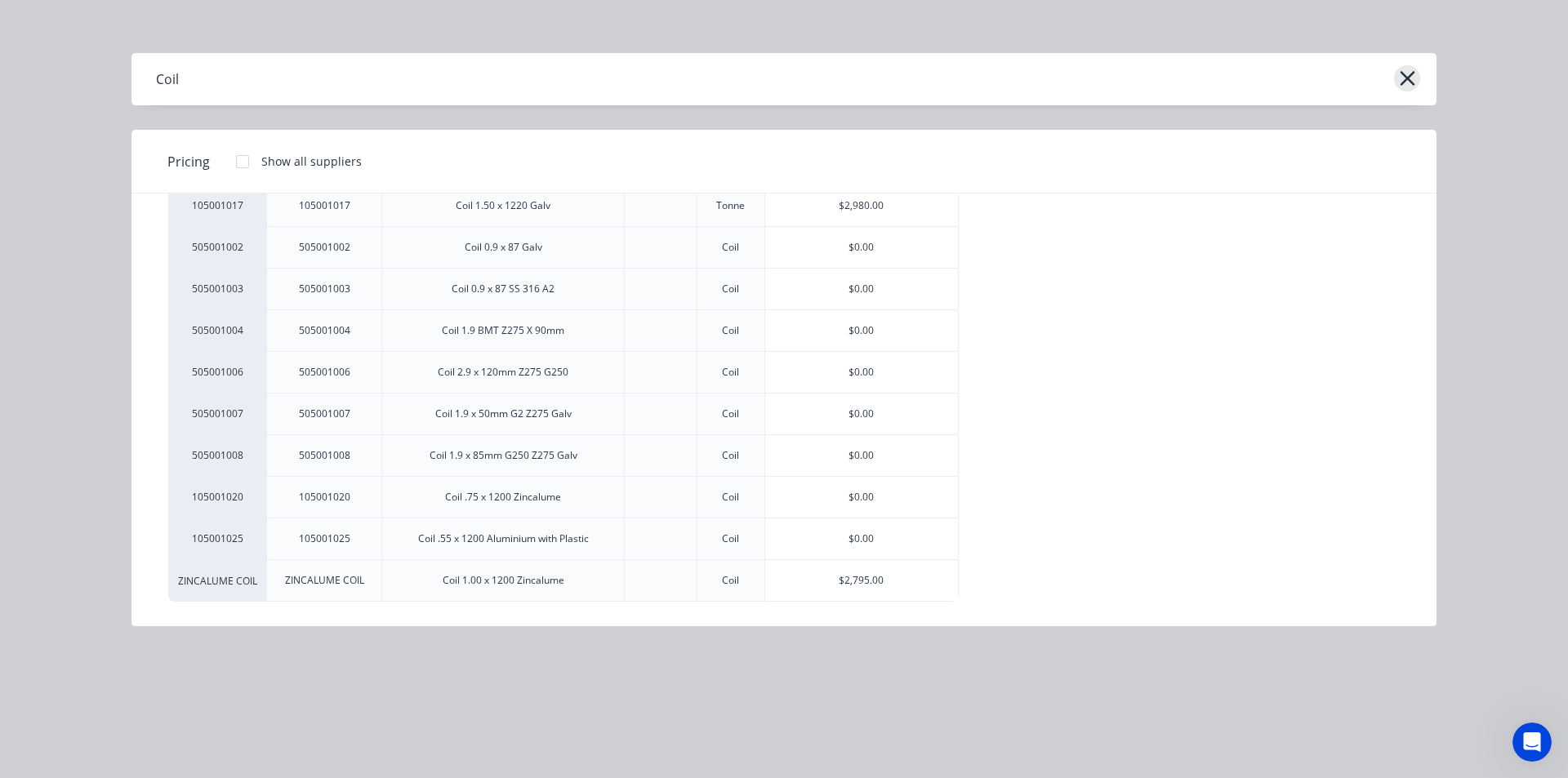
click at [1410, 78] on icon "button" at bounding box center [1407, 78] width 17 height 23
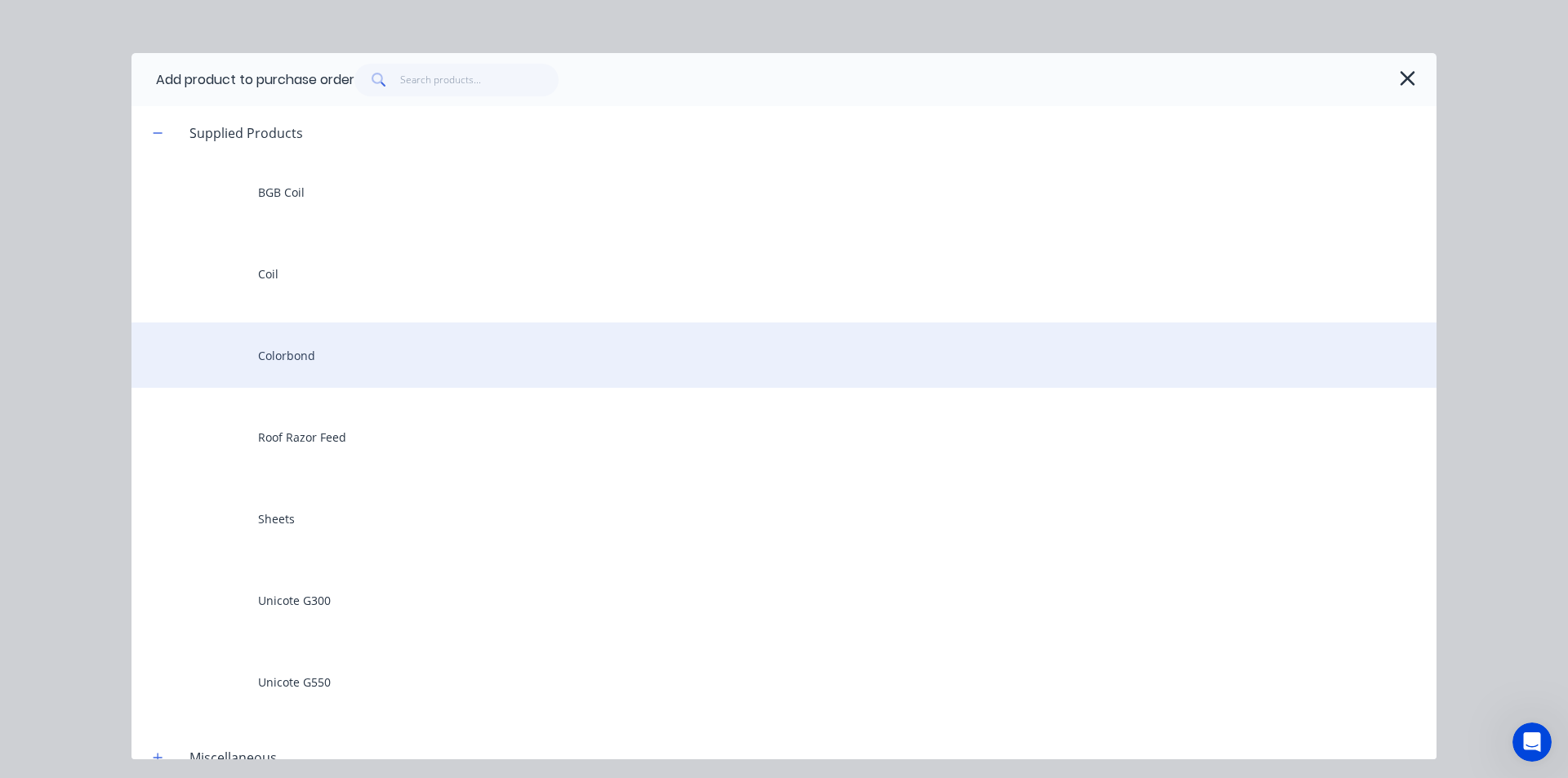
click at [319, 356] on div "Colorbond" at bounding box center [783, 355] width 1305 height 65
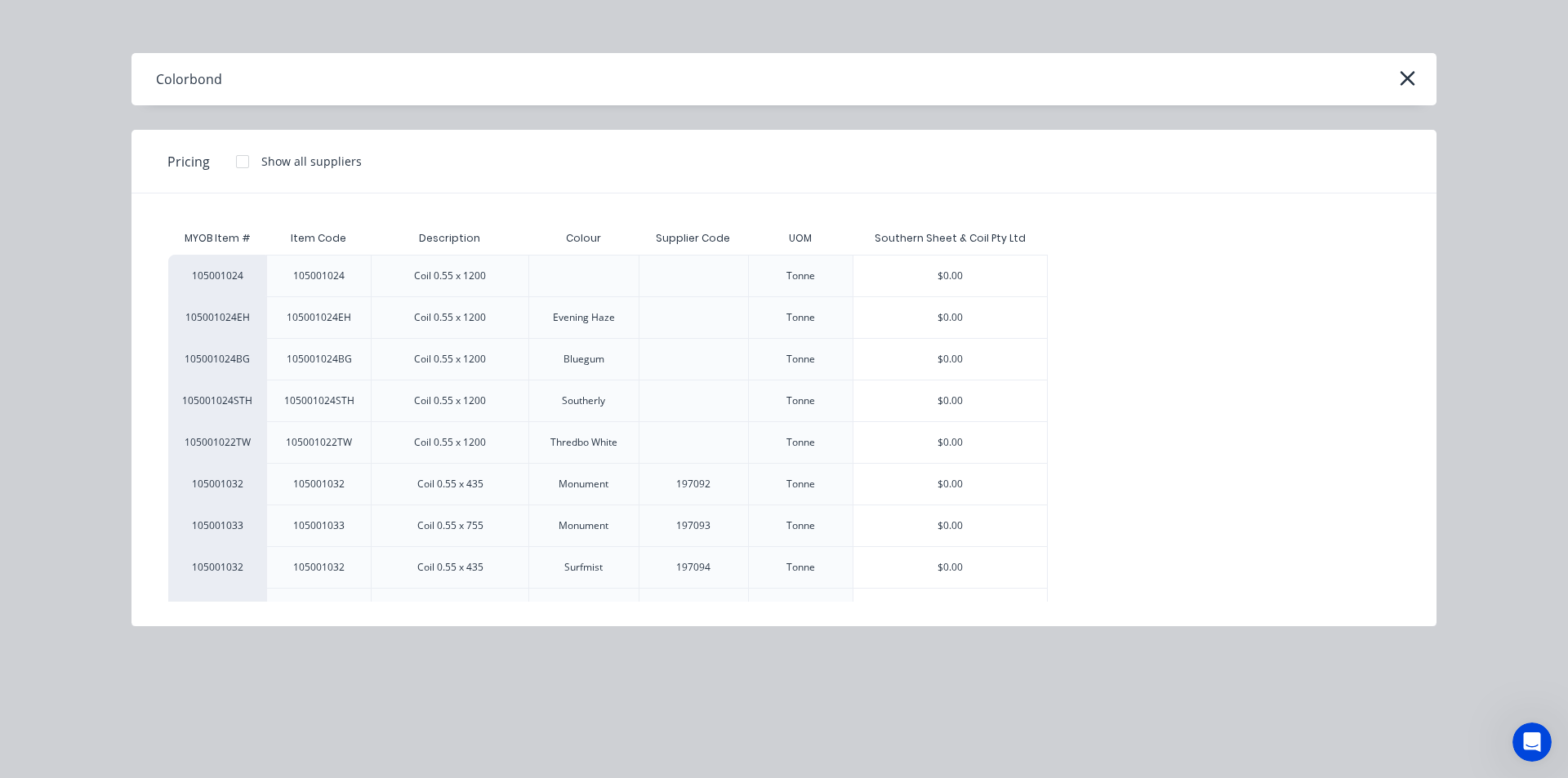
click at [990, 291] on div "$0.00" at bounding box center [950, 276] width 194 height 41
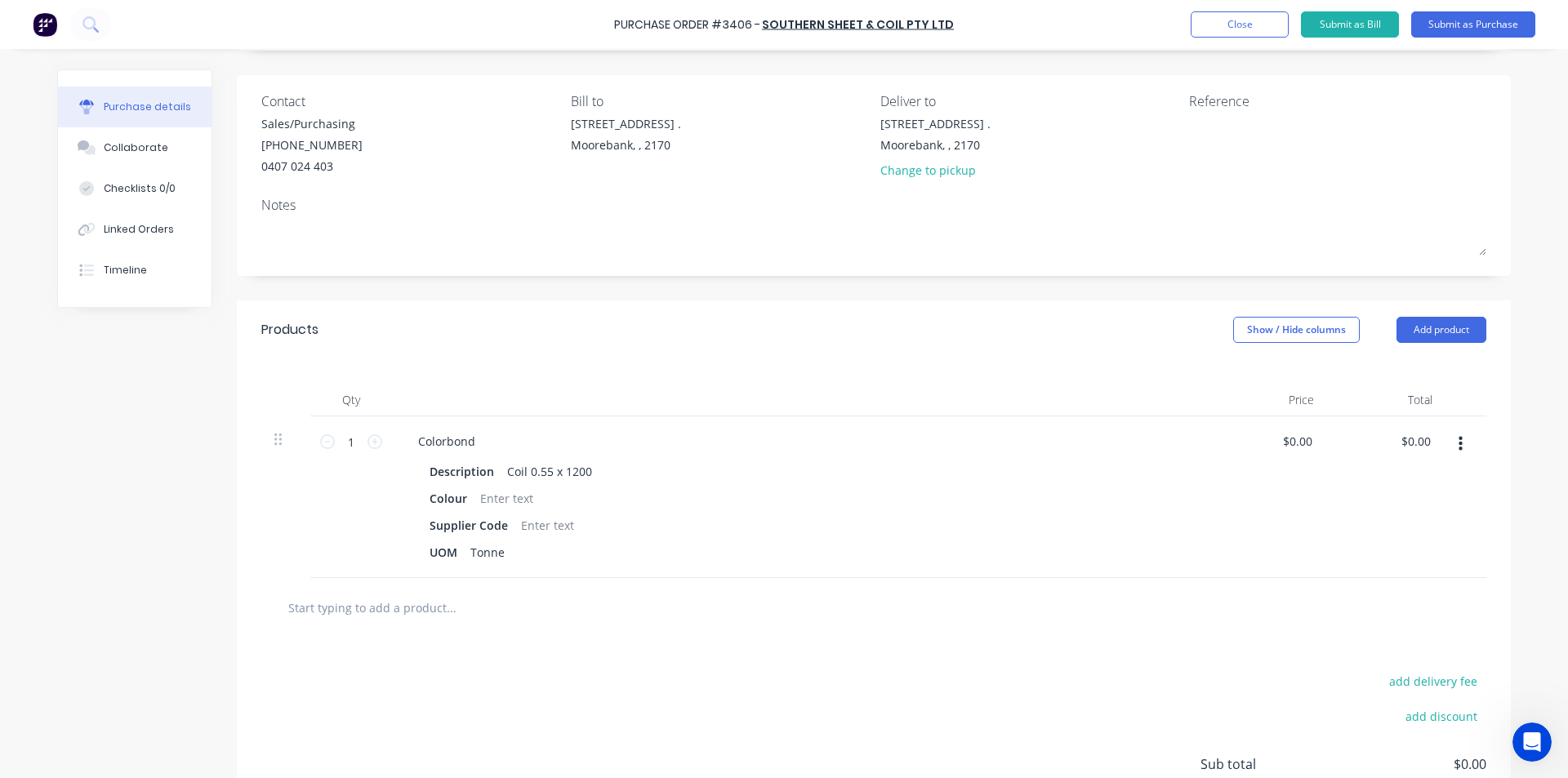
scroll to position [245, 0]
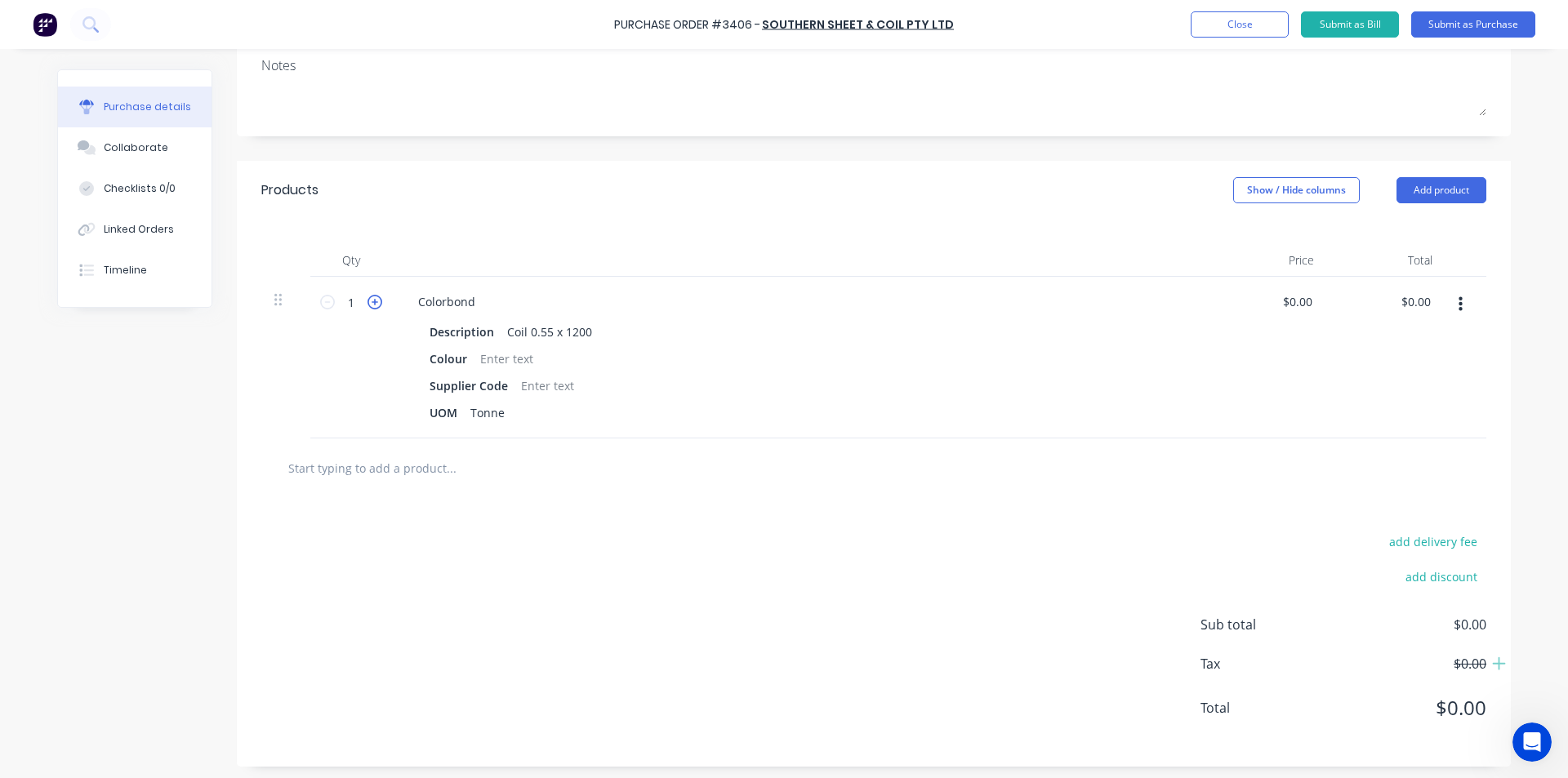
click at [367, 303] on icon at bounding box center [374, 302] width 15 height 15
type input "2"
click at [481, 306] on div "Colorbond" at bounding box center [447, 301] width 84 height 24
click at [514, 361] on div at bounding box center [507, 359] width 66 height 24
click at [587, 487] on div at bounding box center [874, 469] width 1225 height 60
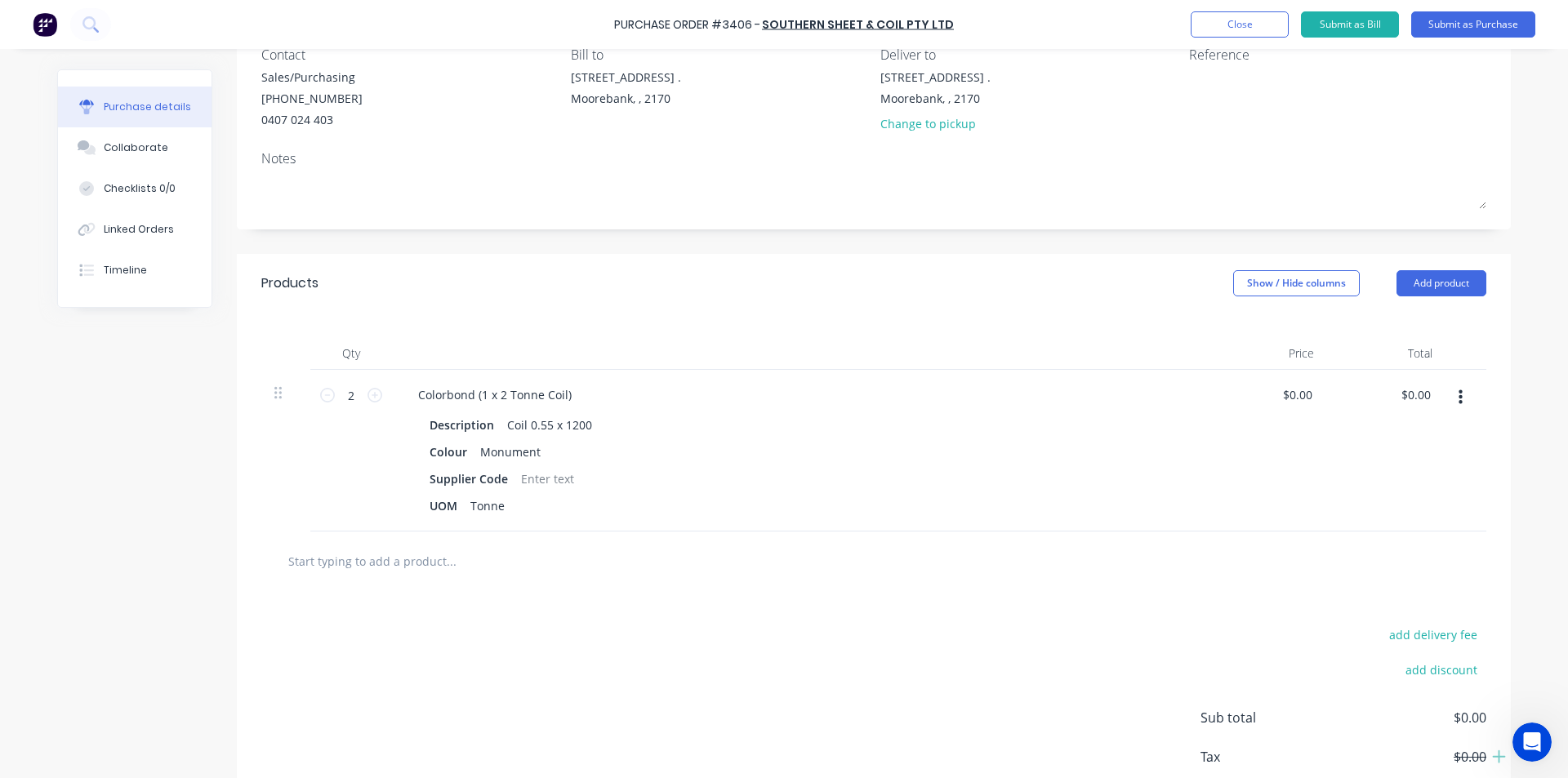
scroll to position [0, 0]
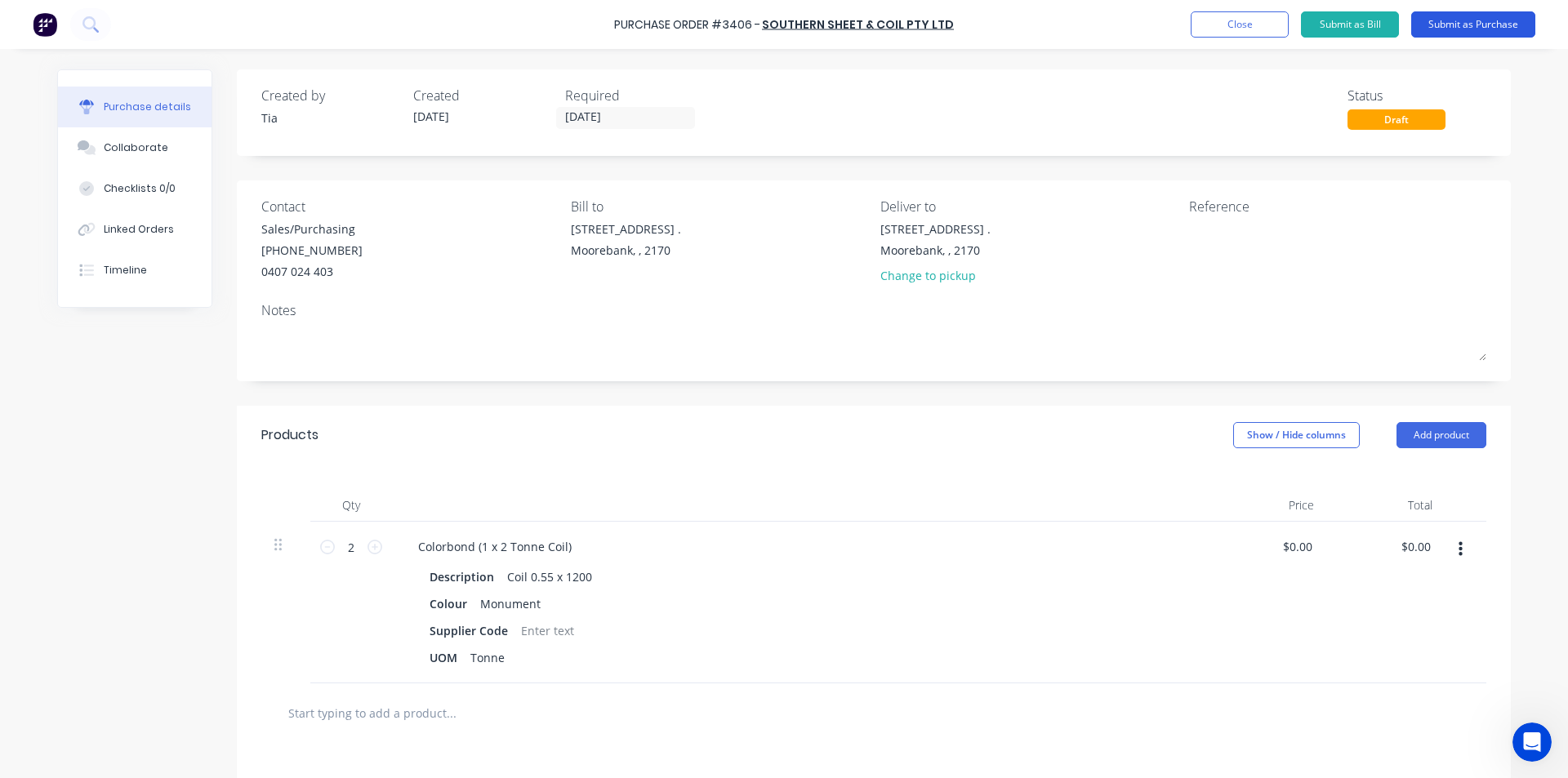
click at [1517, 17] on button "Submit as Purchase" at bounding box center [1473, 25] width 124 height 26
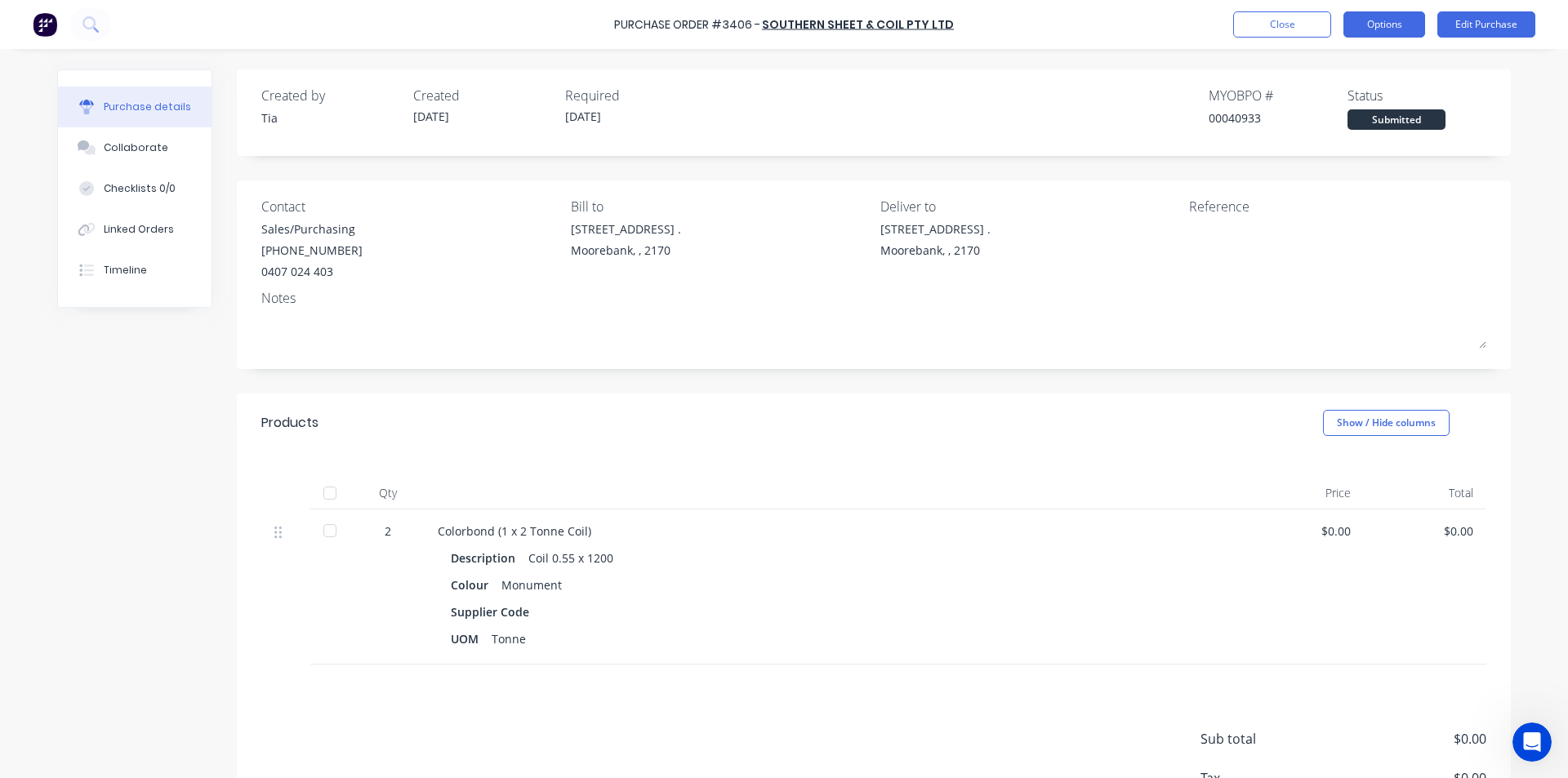
click at [1400, 24] on button "Options" at bounding box center [1384, 25] width 82 height 26
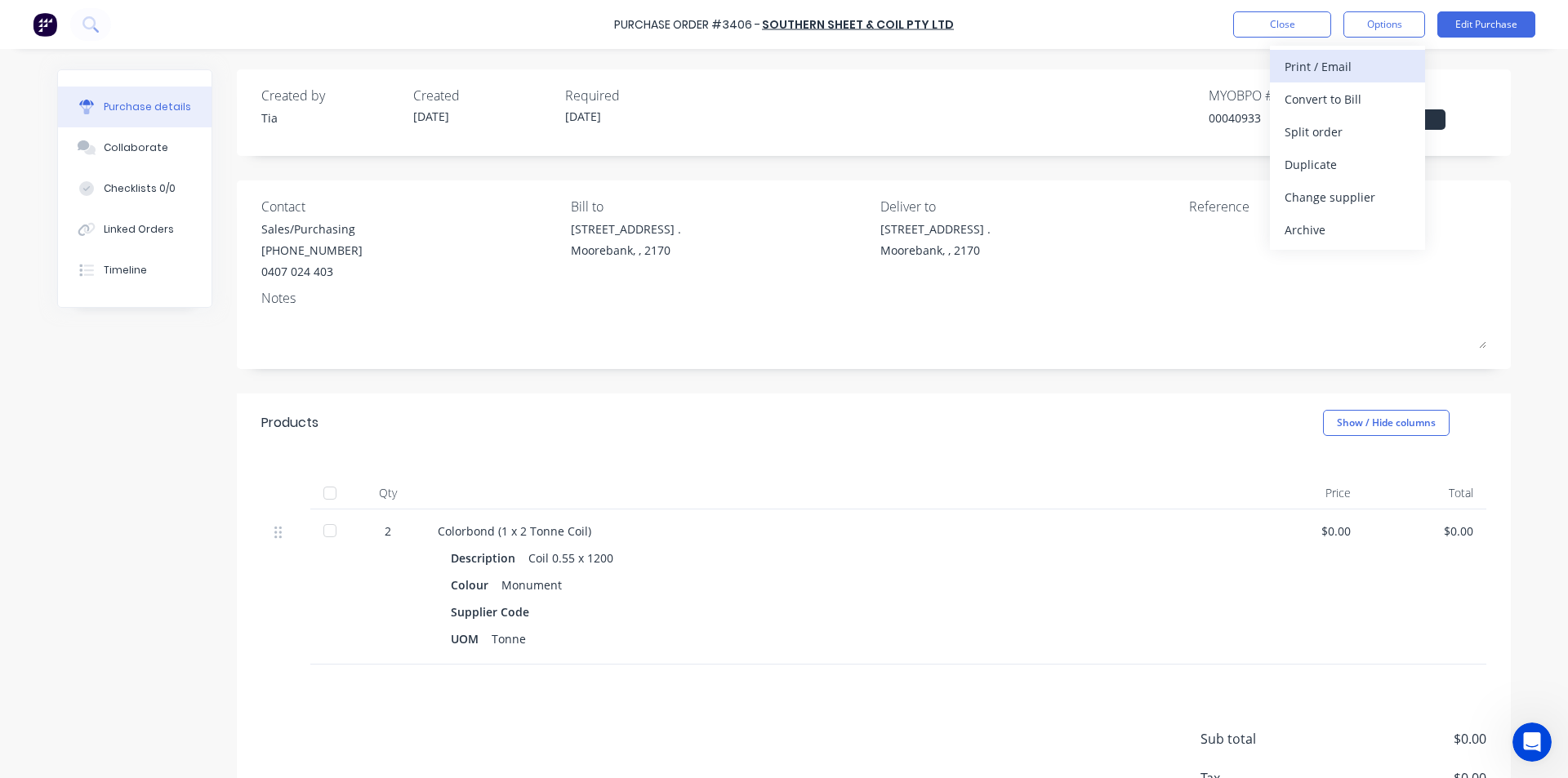
click at [1342, 72] on div "Print / Email" at bounding box center [1347, 66] width 126 height 24
click at [1330, 138] on div "Without pricing" at bounding box center [1347, 131] width 126 height 24
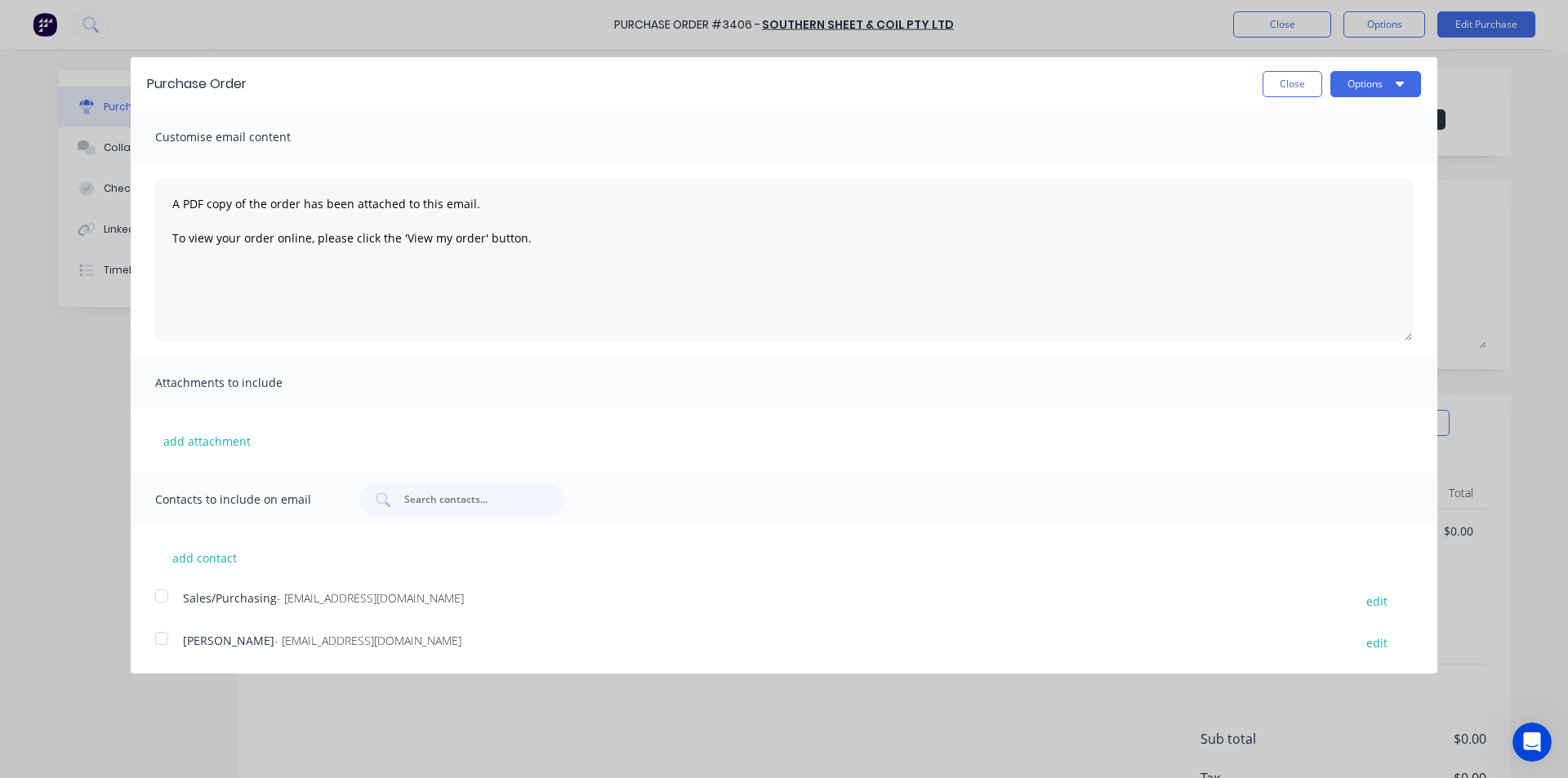
click at [173, 597] on div at bounding box center [161, 596] width 33 height 33
click at [1349, 89] on button "Options" at bounding box center [1375, 85] width 91 height 26
click at [1291, 78] on button "Close" at bounding box center [1292, 85] width 60 height 26
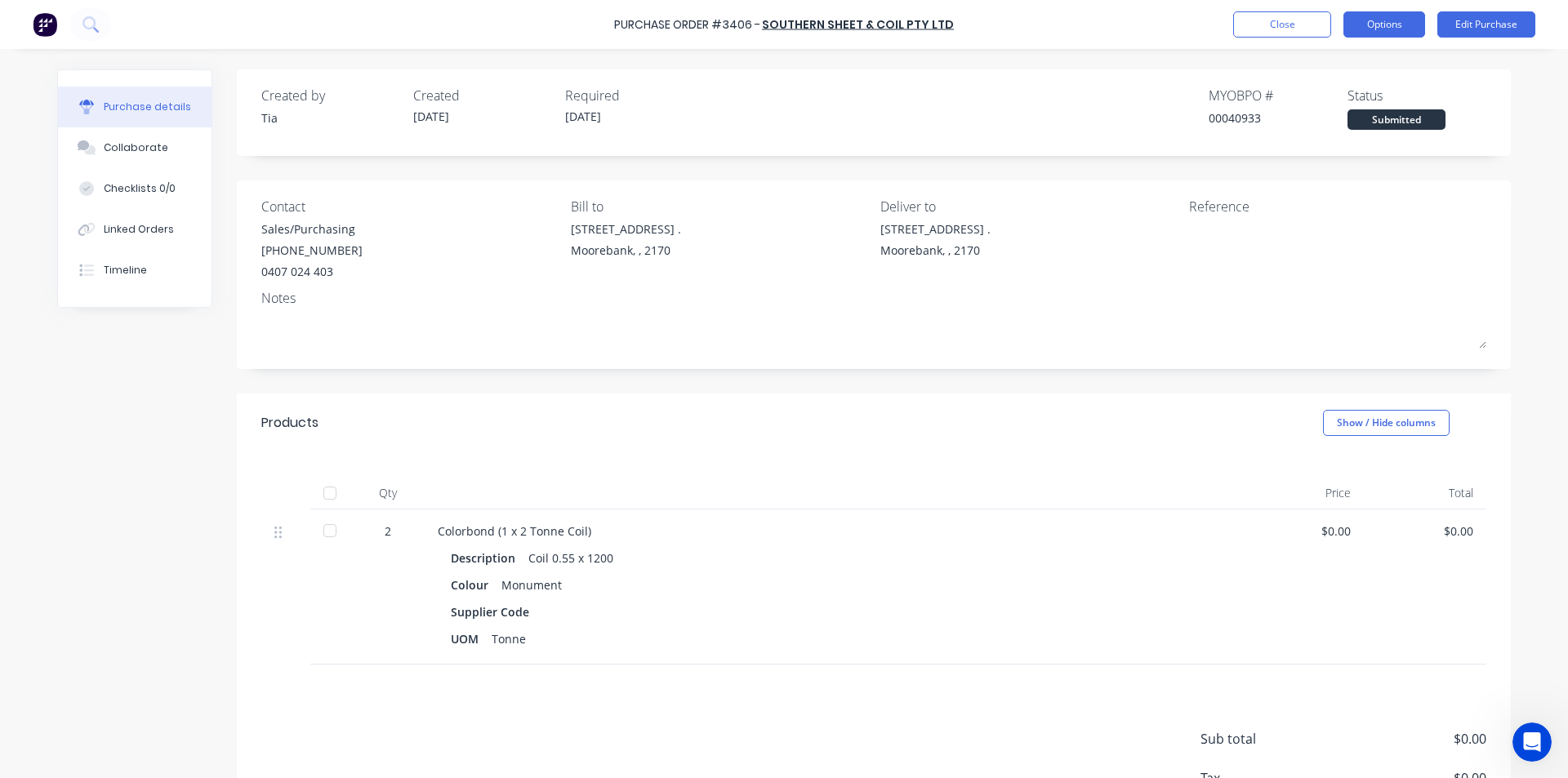
click at [1388, 27] on button "Options" at bounding box center [1384, 25] width 82 height 26
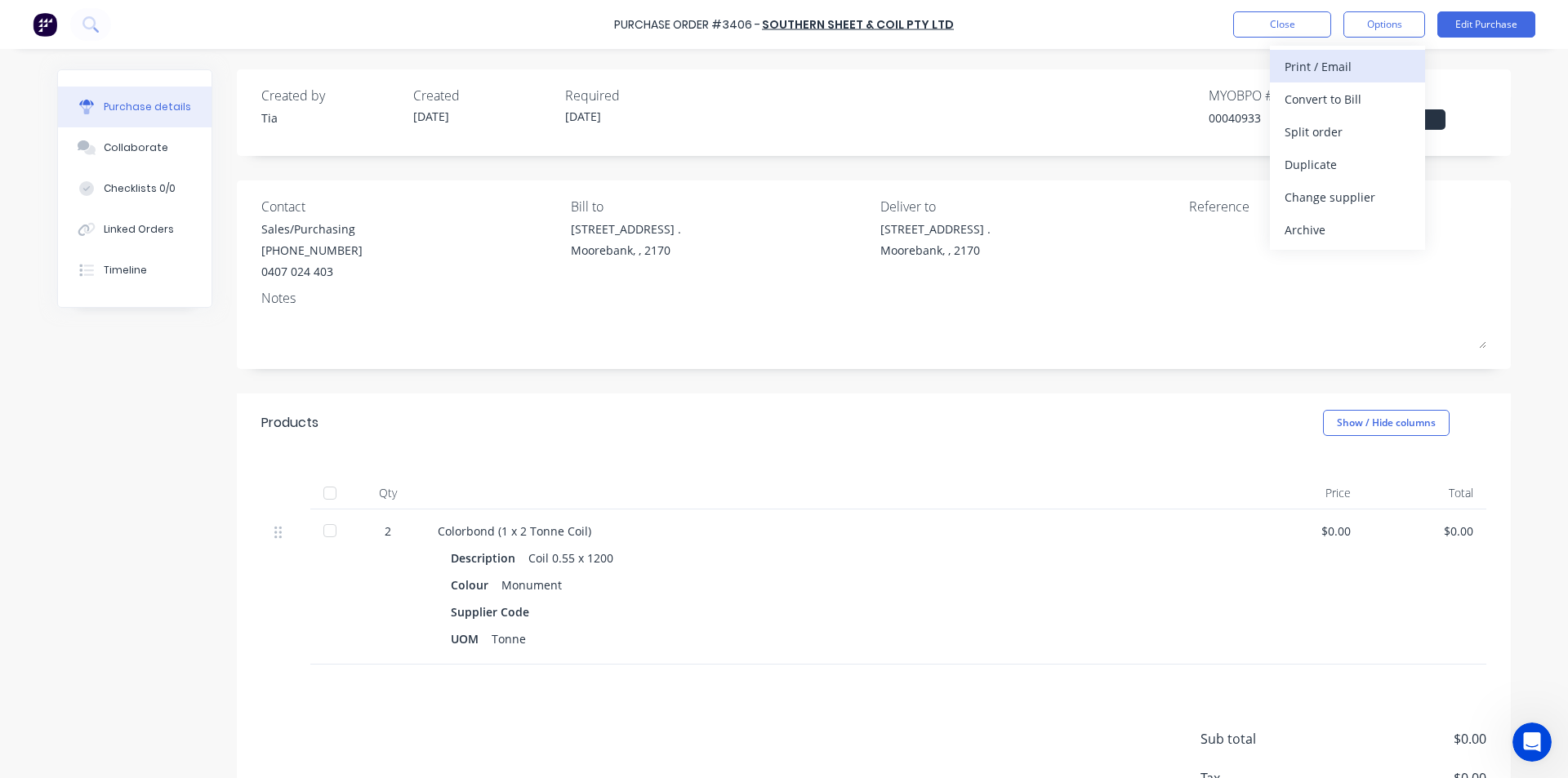
click at [1335, 67] on div "Print / Email" at bounding box center [1347, 66] width 126 height 24
click at [1337, 146] on button "Without pricing" at bounding box center [1348, 131] width 155 height 33
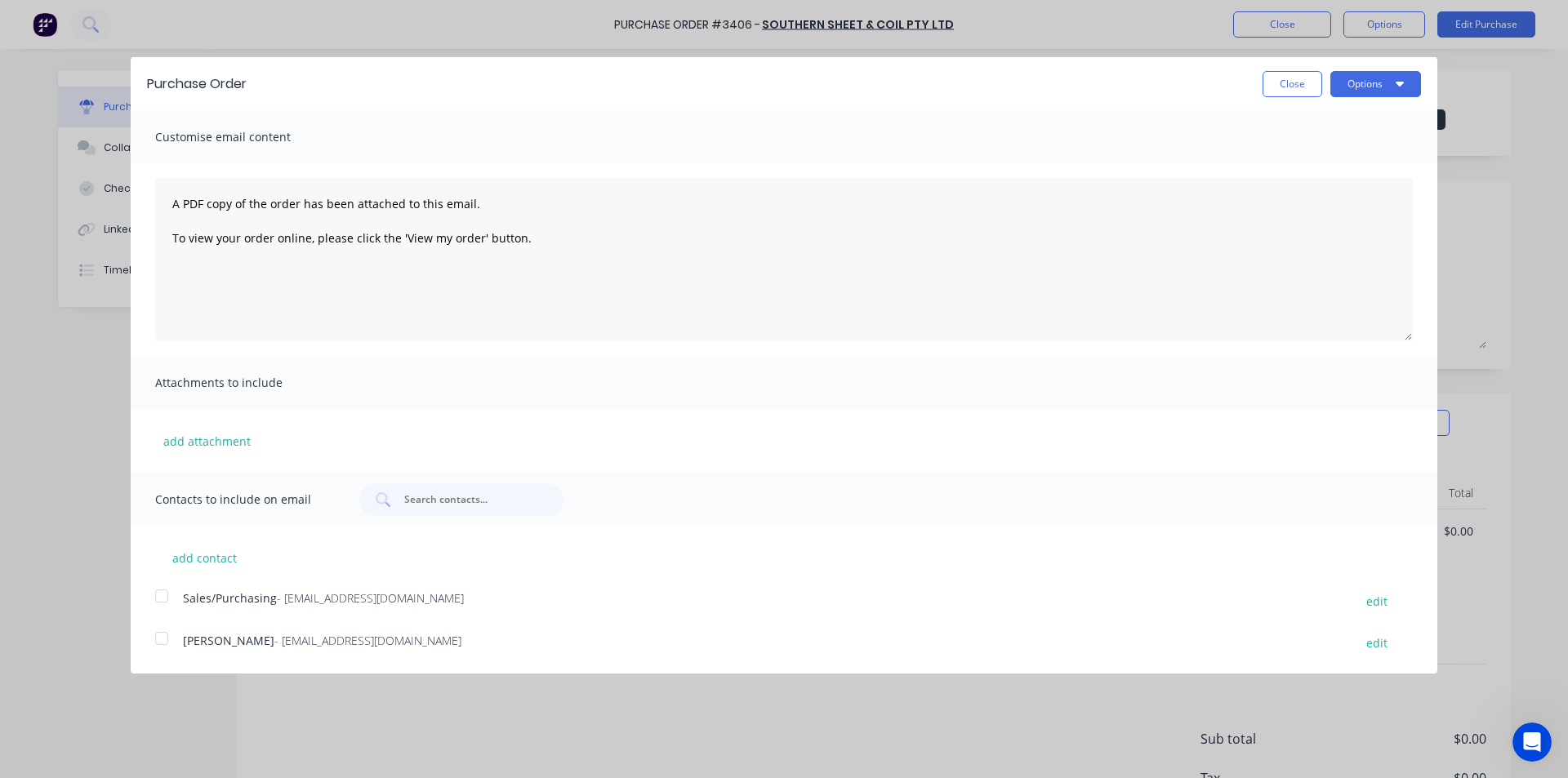
click at [159, 596] on div at bounding box center [161, 596] width 33 height 33
click at [1375, 81] on button "Options" at bounding box center [1375, 85] width 91 height 26
click at [1337, 155] on div "Email" at bounding box center [1343, 158] width 126 height 24
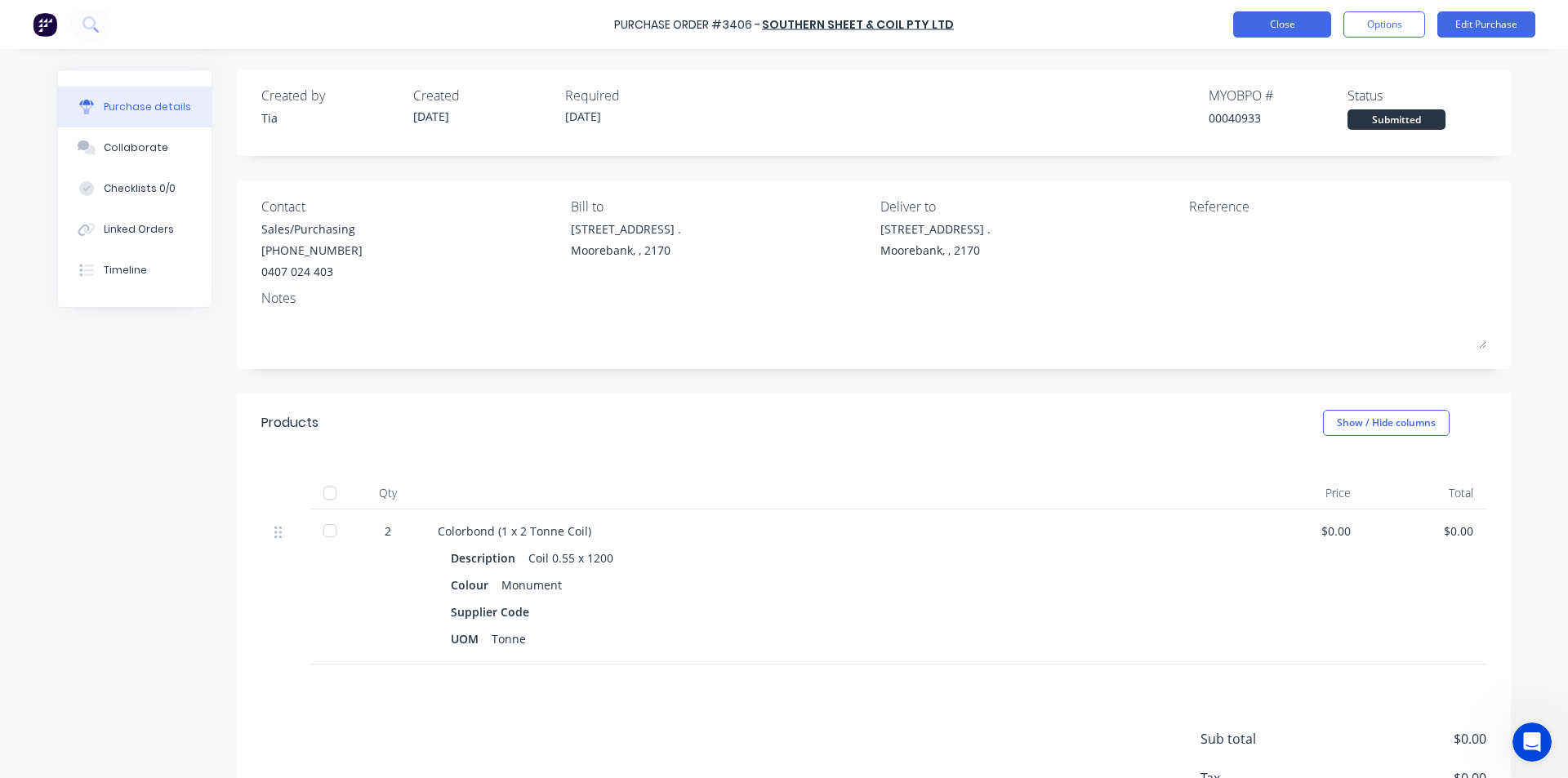
click at [1268, 30] on button "Close" at bounding box center [1282, 25] width 98 height 26
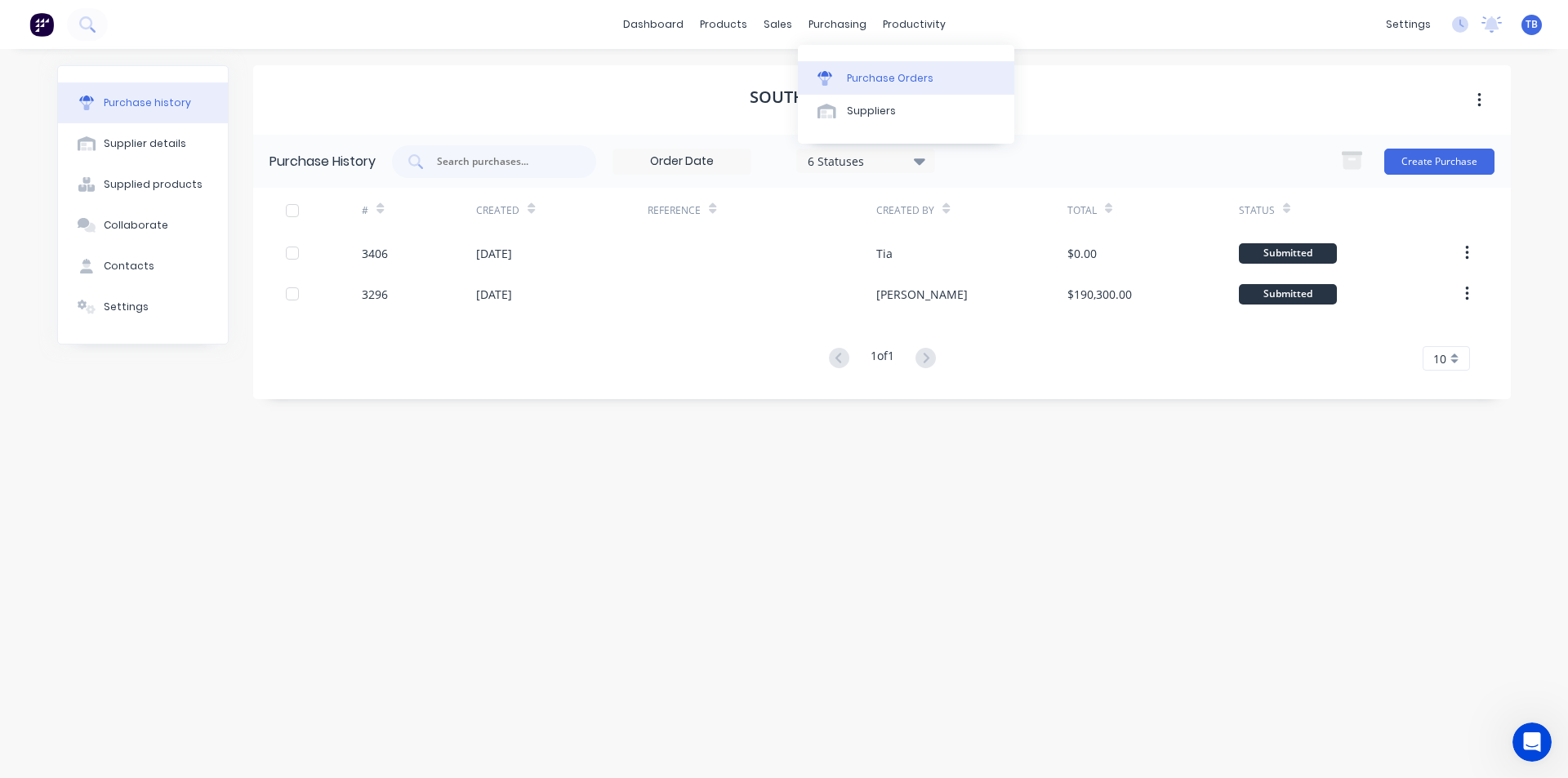
click at [840, 75] on div at bounding box center [830, 78] width 25 height 15
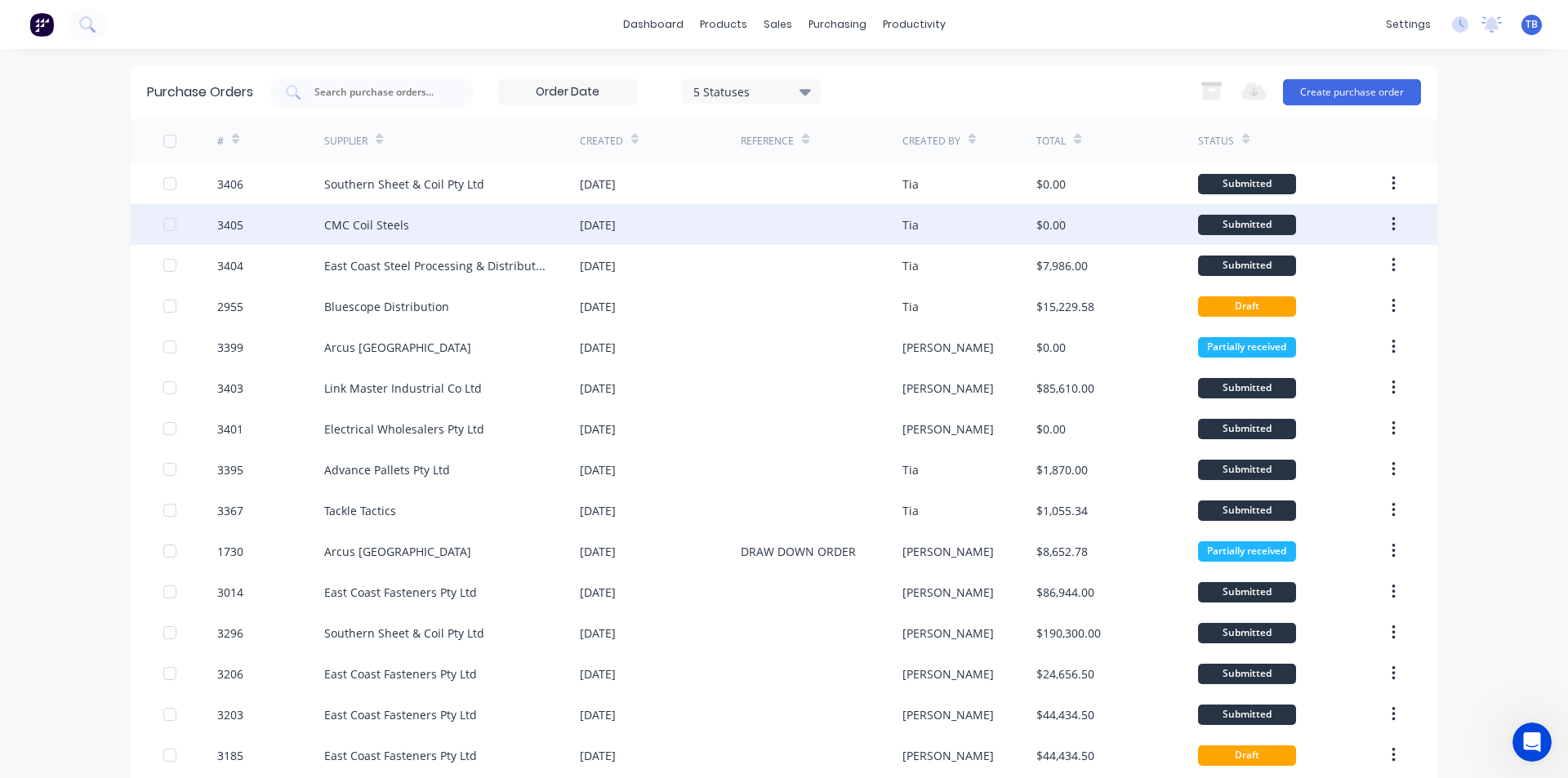
click at [379, 219] on div "CMC Coil Steels" at bounding box center [366, 225] width 85 height 17
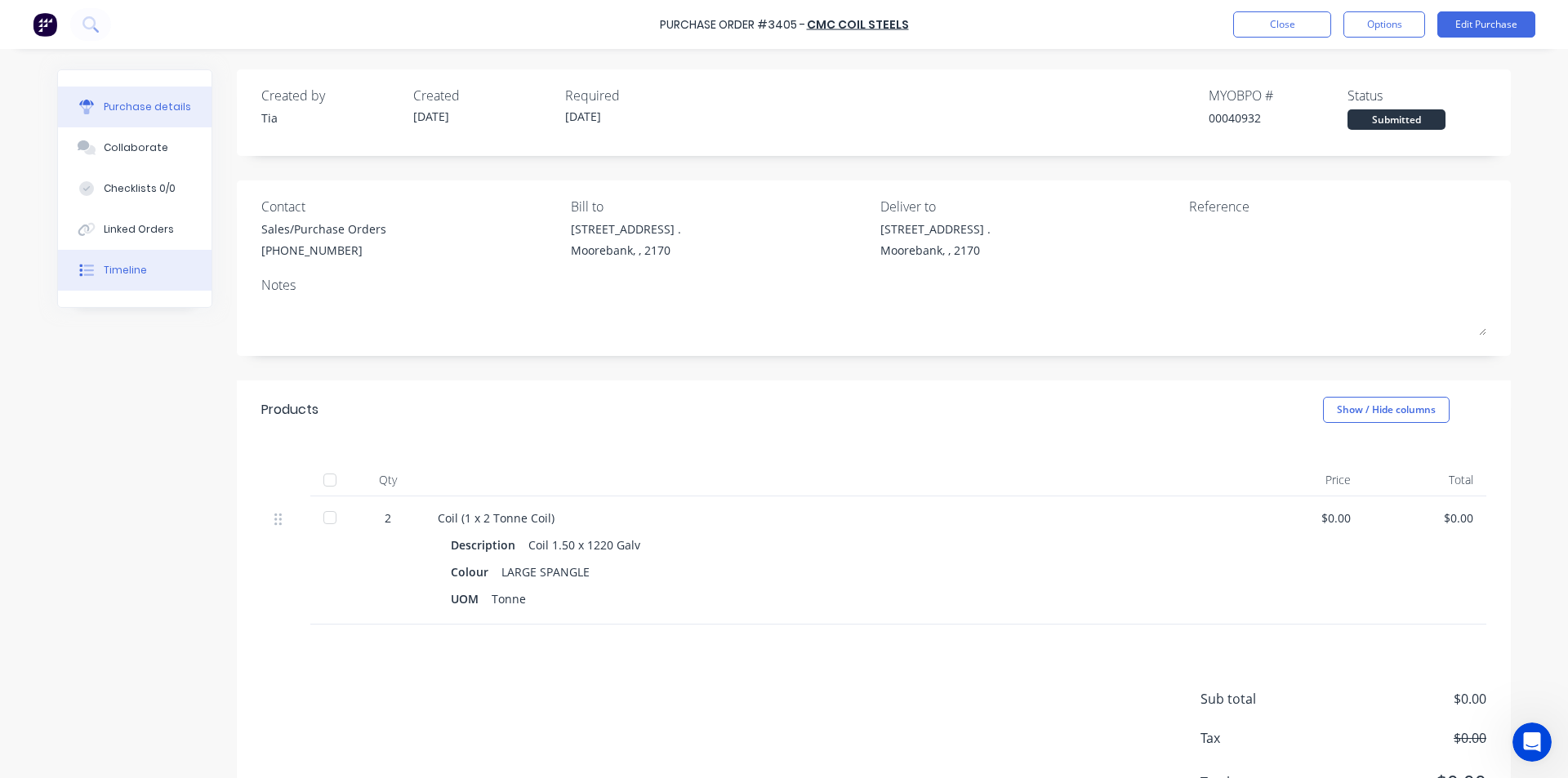
click at [155, 277] on button "Timeline" at bounding box center [135, 270] width 153 height 41
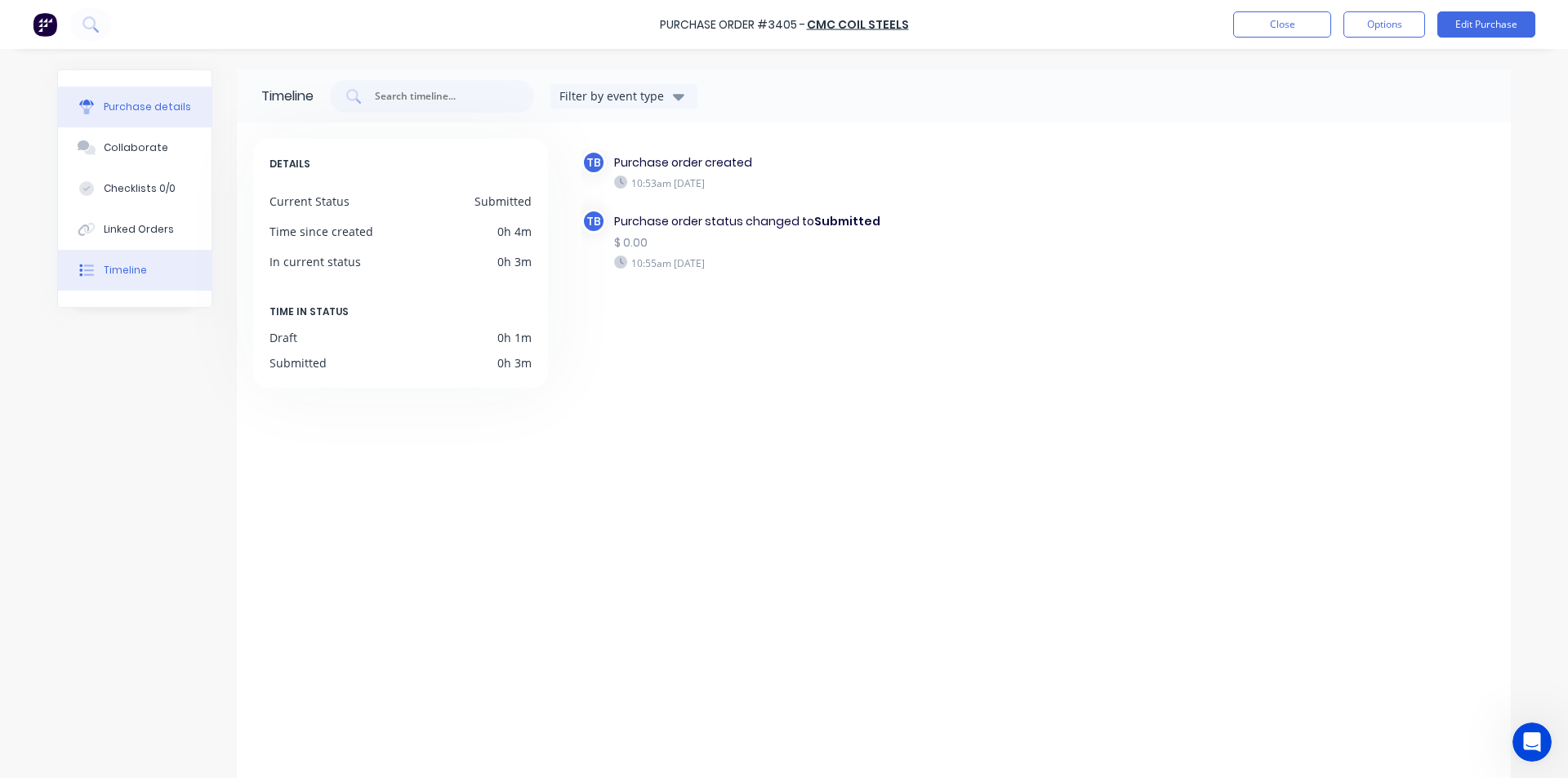
click at [164, 97] on button "Purchase details" at bounding box center [135, 107] width 153 height 41
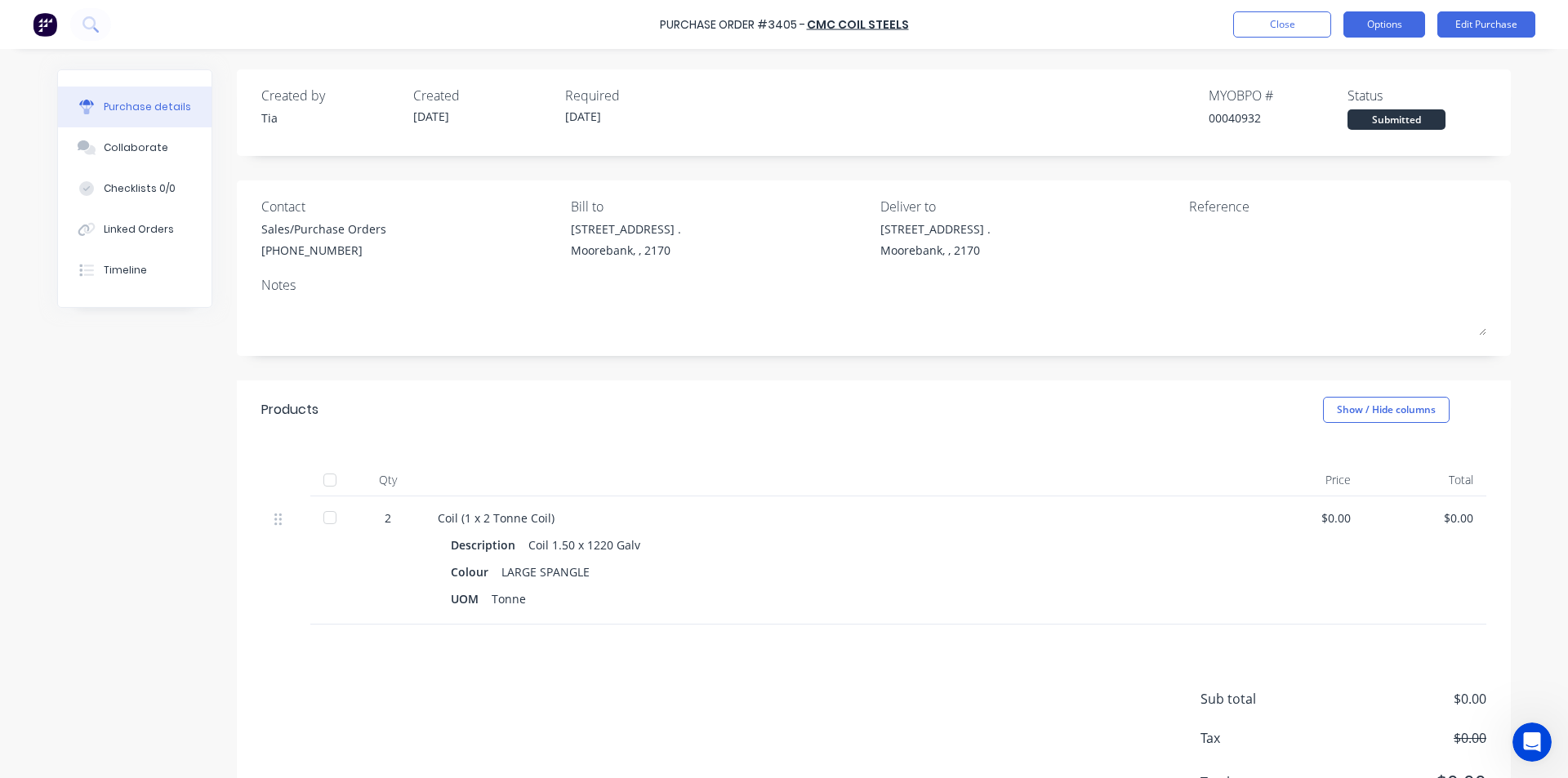
click at [1405, 30] on button "Options" at bounding box center [1384, 25] width 82 height 26
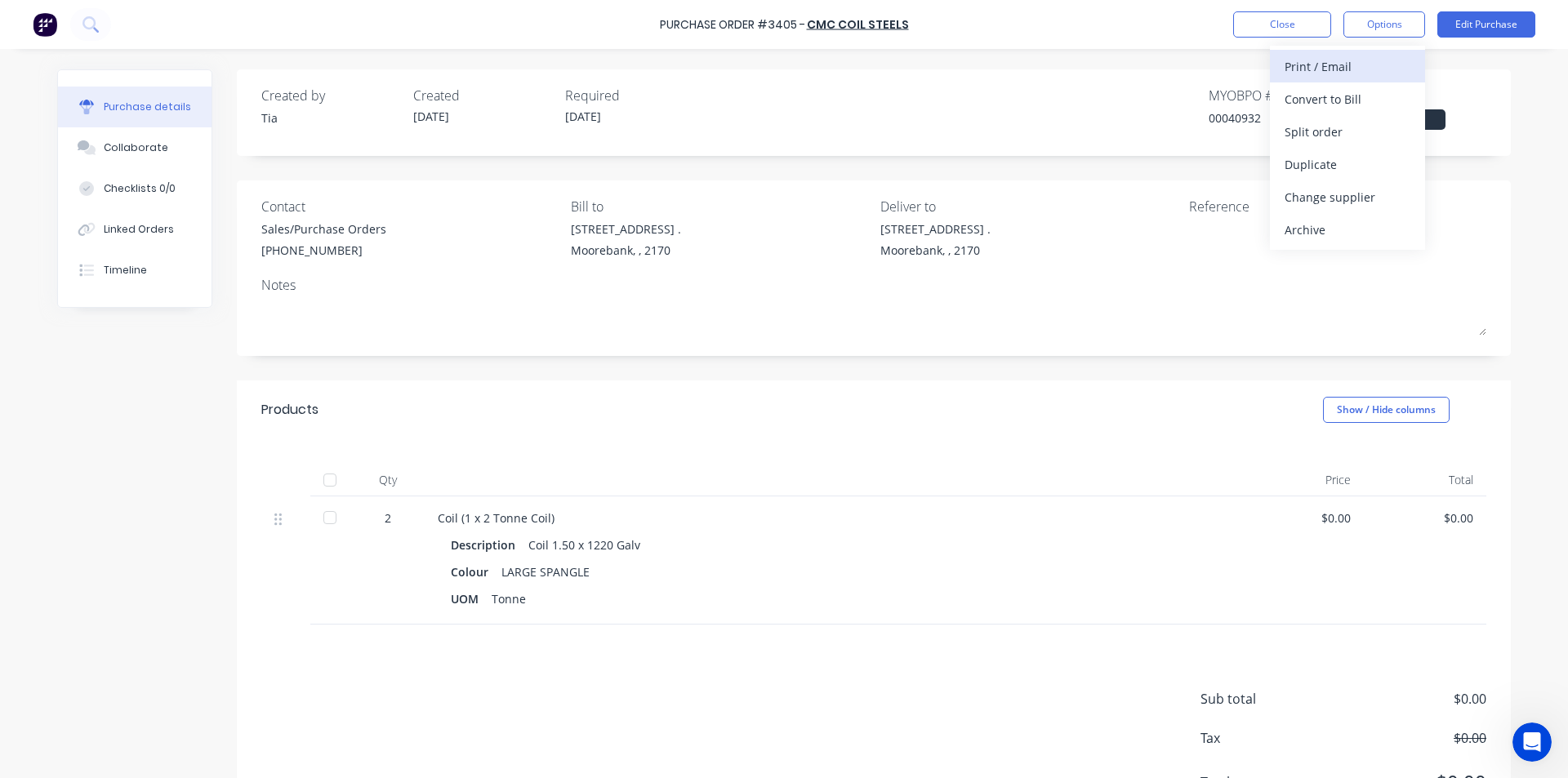
click at [1336, 76] on div "Print / Email" at bounding box center [1347, 66] width 126 height 24
click at [1325, 136] on div "Without pricing" at bounding box center [1347, 131] width 126 height 24
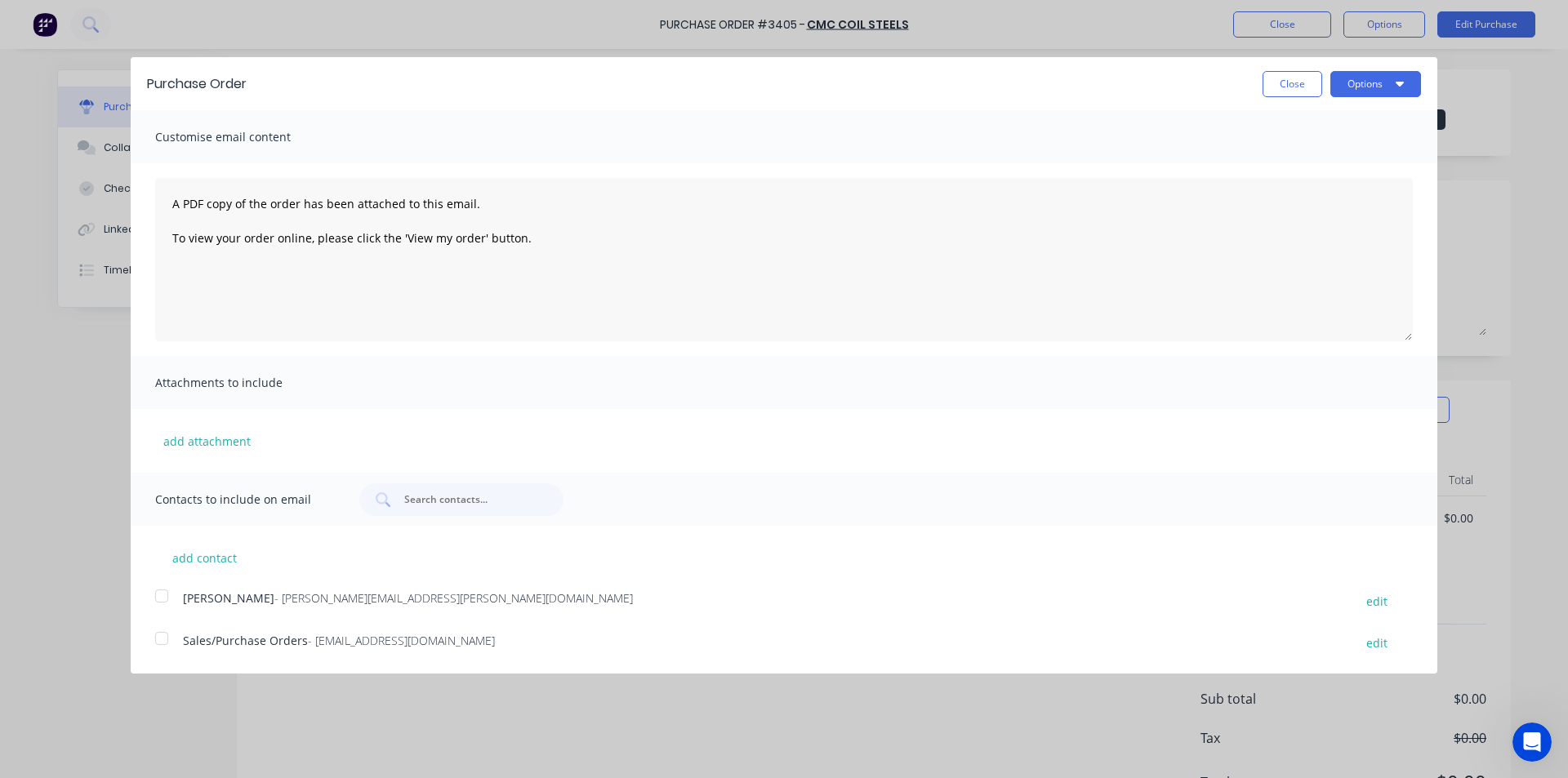
click at [158, 641] on div at bounding box center [161, 638] width 33 height 33
drag, startPoint x: 1349, startPoint y: 86, endPoint x: 1349, endPoint y: 100, distance: 14.0
click at [1349, 85] on button "Options" at bounding box center [1375, 85] width 91 height 26
click at [1352, 159] on div "Email" at bounding box center [1343, 158] width 126 height 24
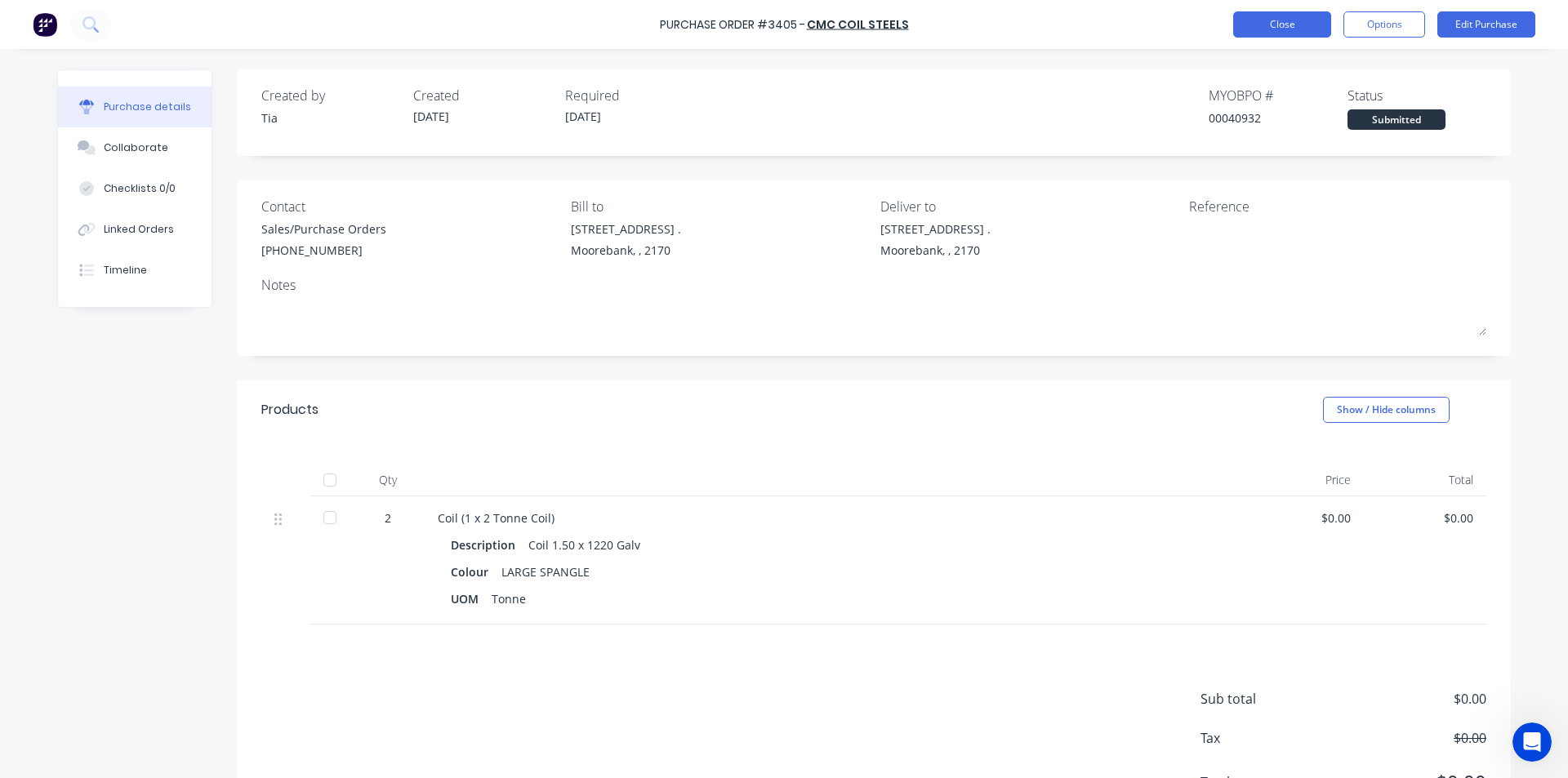
click at [1246, 33] on button "Close" at bounding box center [1282, 25] width 98 height 26
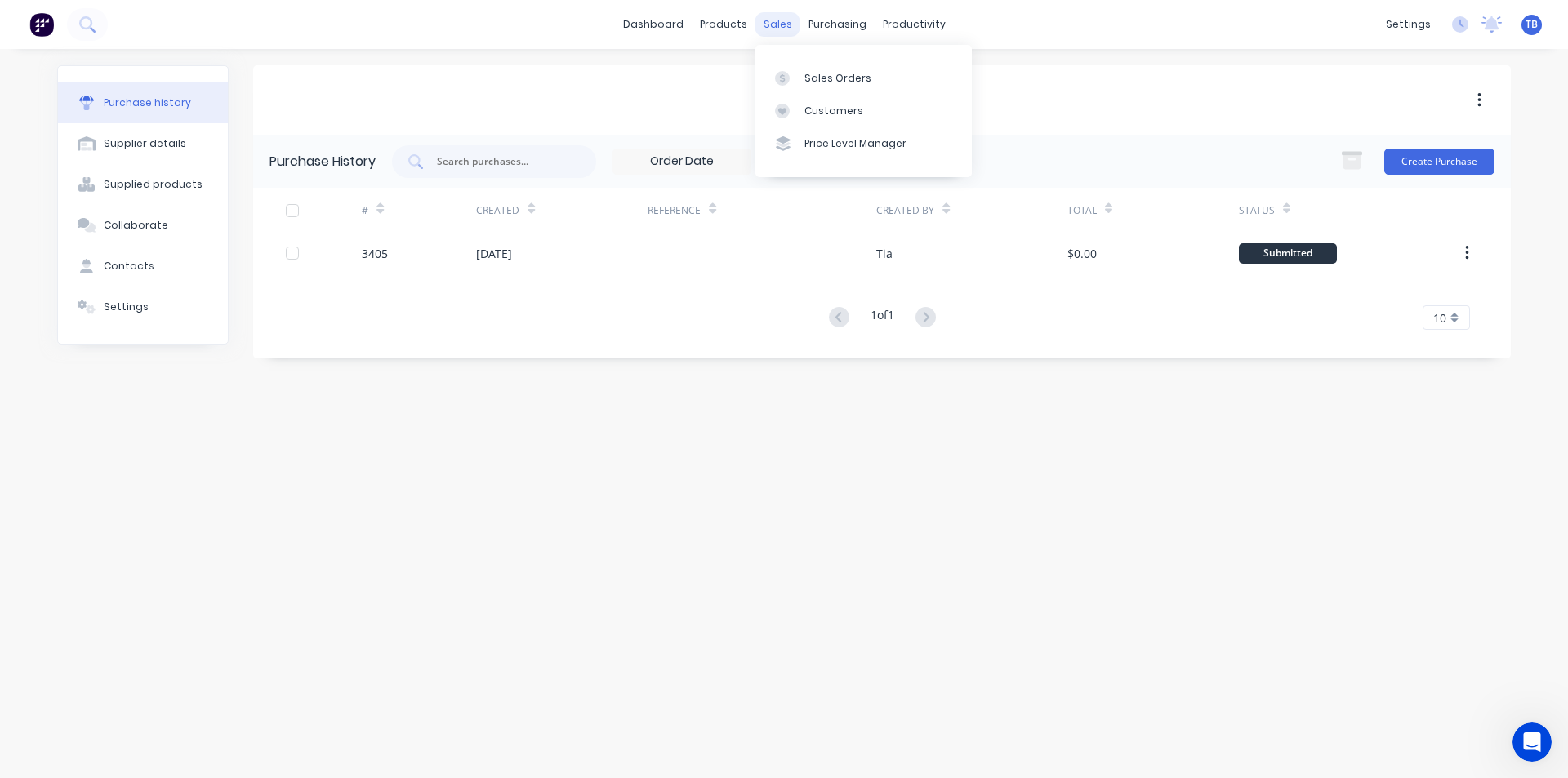
click at [771, 30] on div "sales" at bounding box center [778, 25] width 45 height 25
click at [833, 77] on div "Sales Orders" at bounding box center [838, 78] width 67 height 15
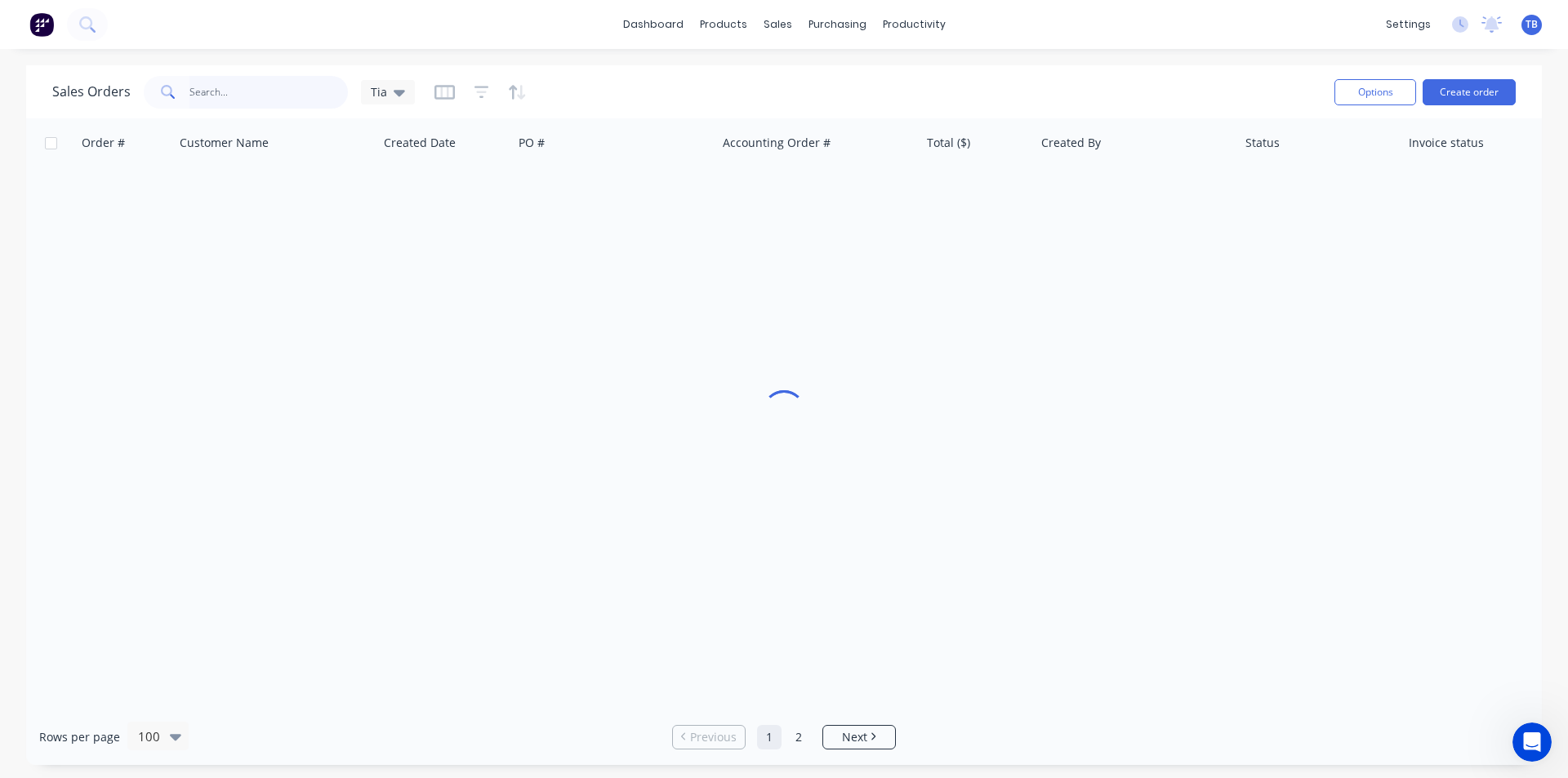
click at [203, 95] on input "text" at bounding box center [269, 92] width 159 height 33
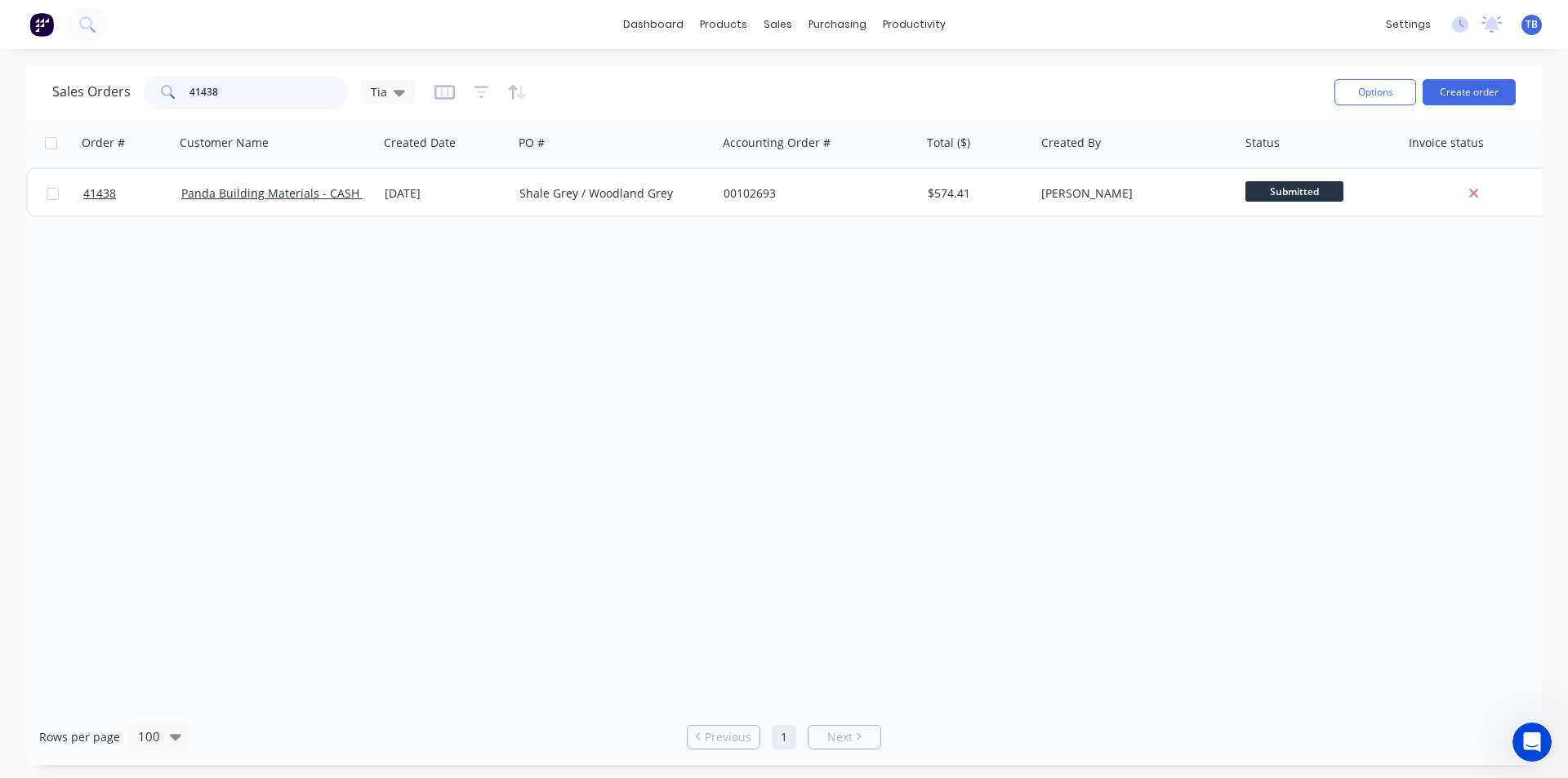
type input "41438"
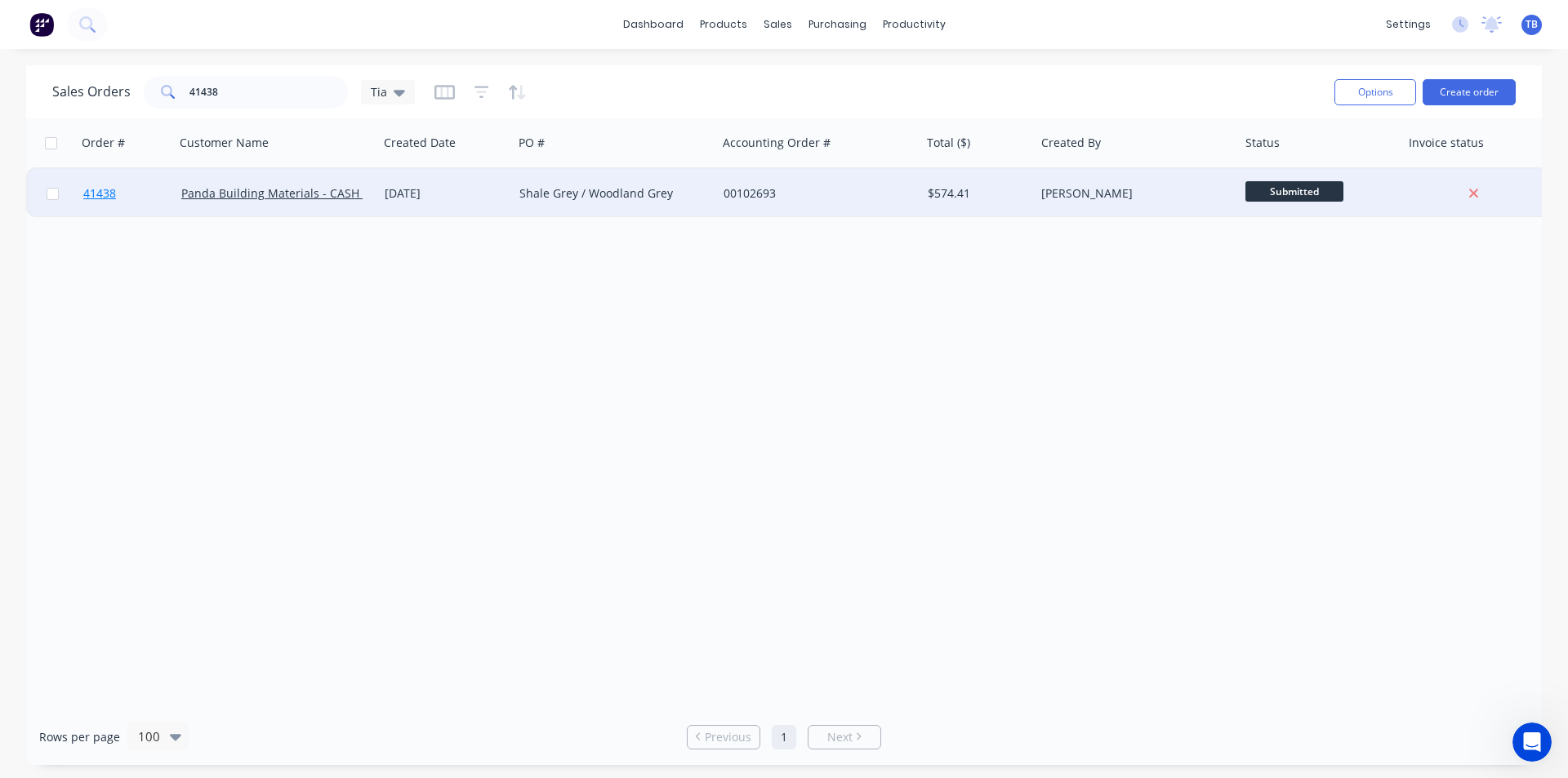
click at [115, 191] on span "41438" at bounding box center [100, 193] width 33 height 17
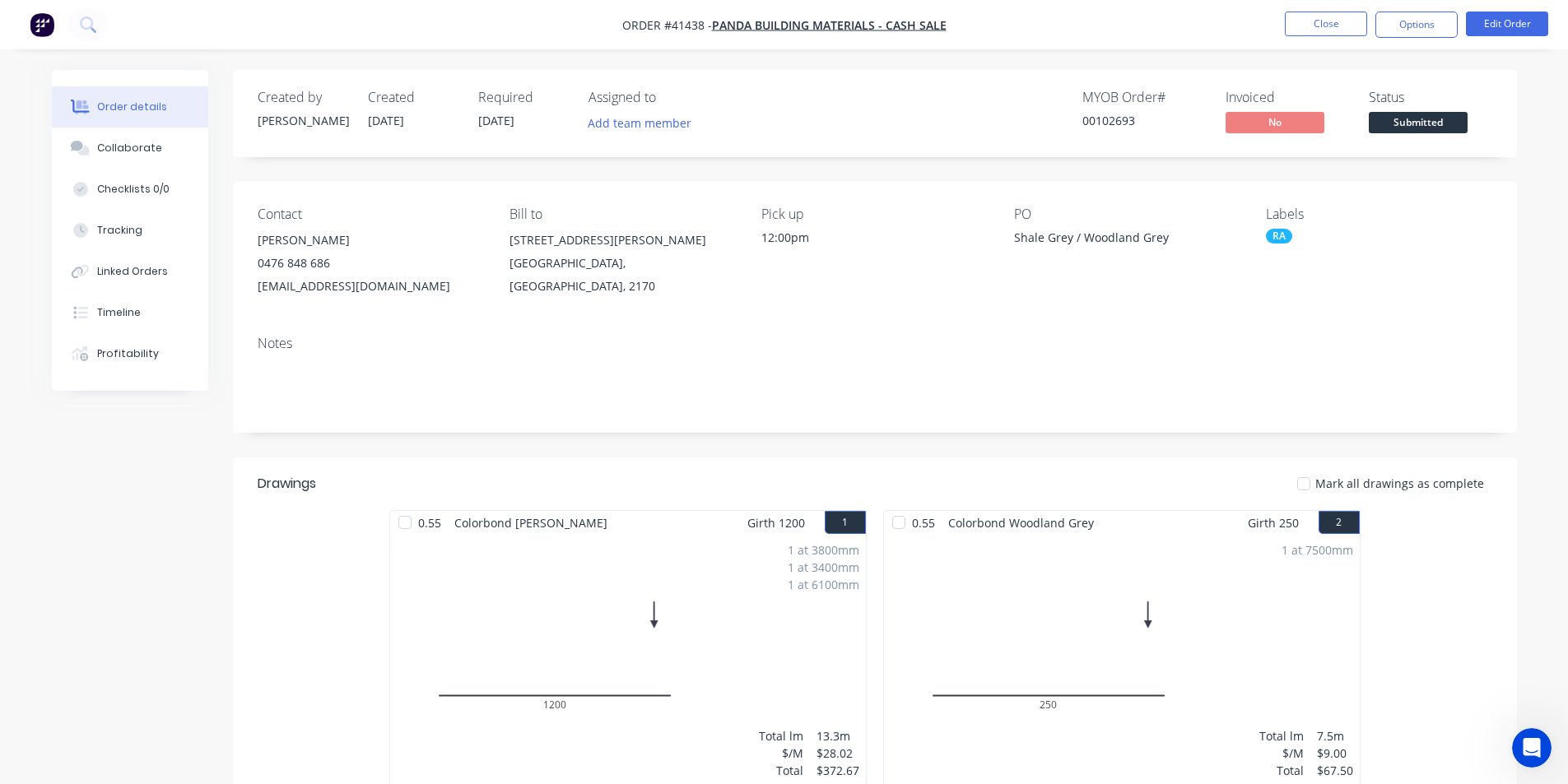
click at [948, 28] on nav "Order #41438 - Panda Building Materials - CASH SALE Close Options Edit Order" at bounding box center [784, 25] width 1568 height 50
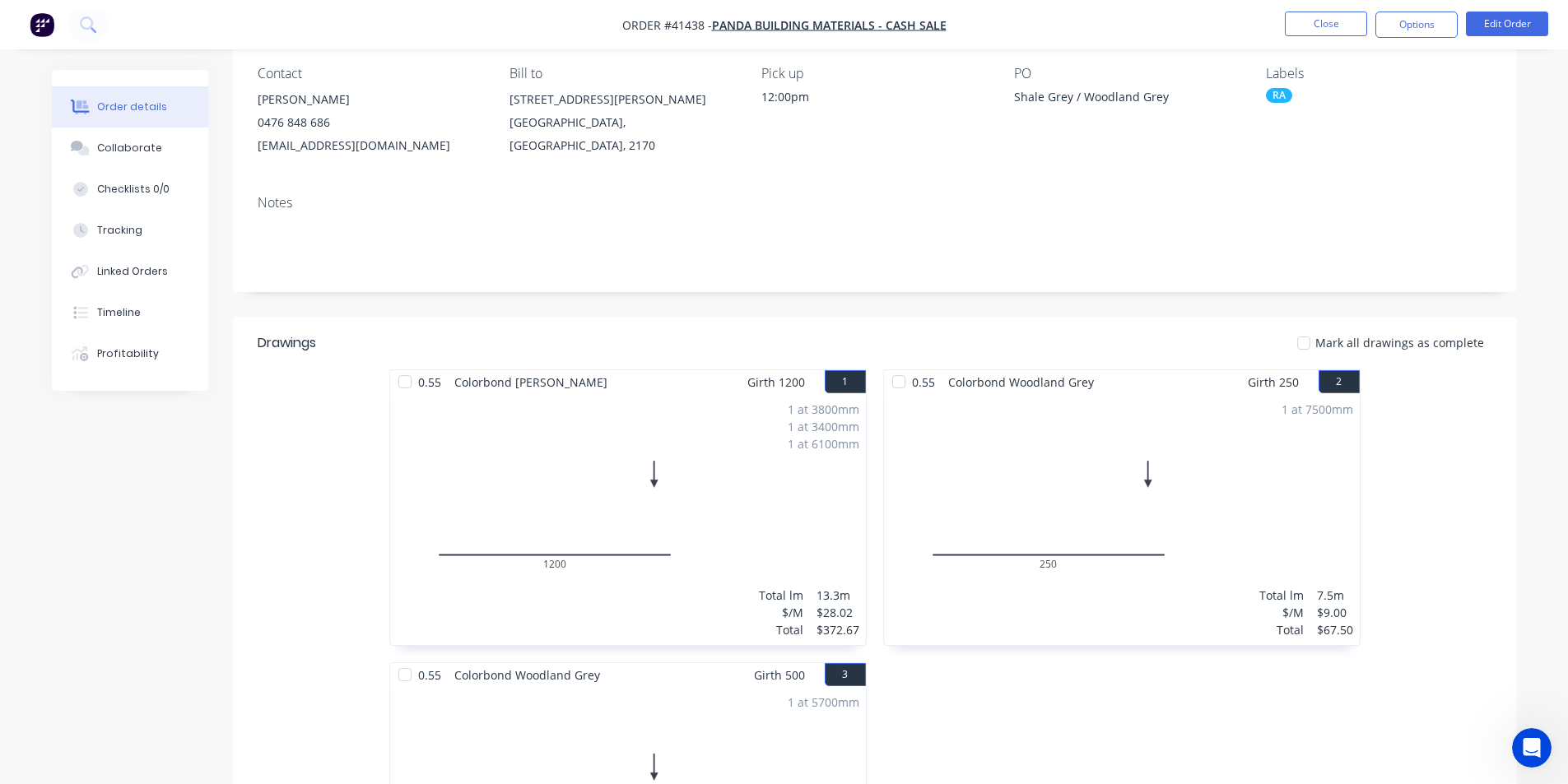
scroll to position [605, 0]
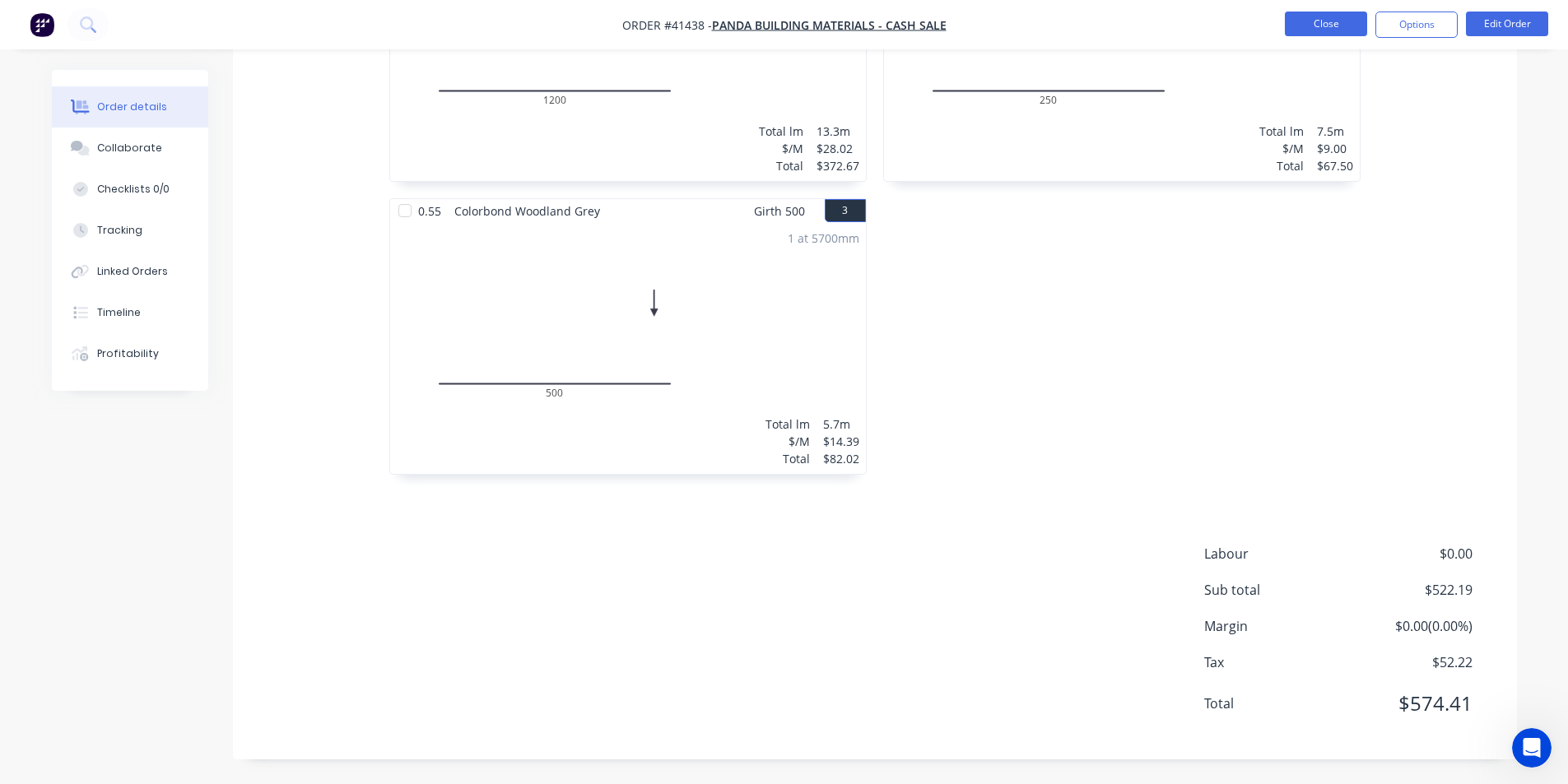
click at [1348, 20] on button "Close" at bounding box center [1326, 24] width 83 height 25
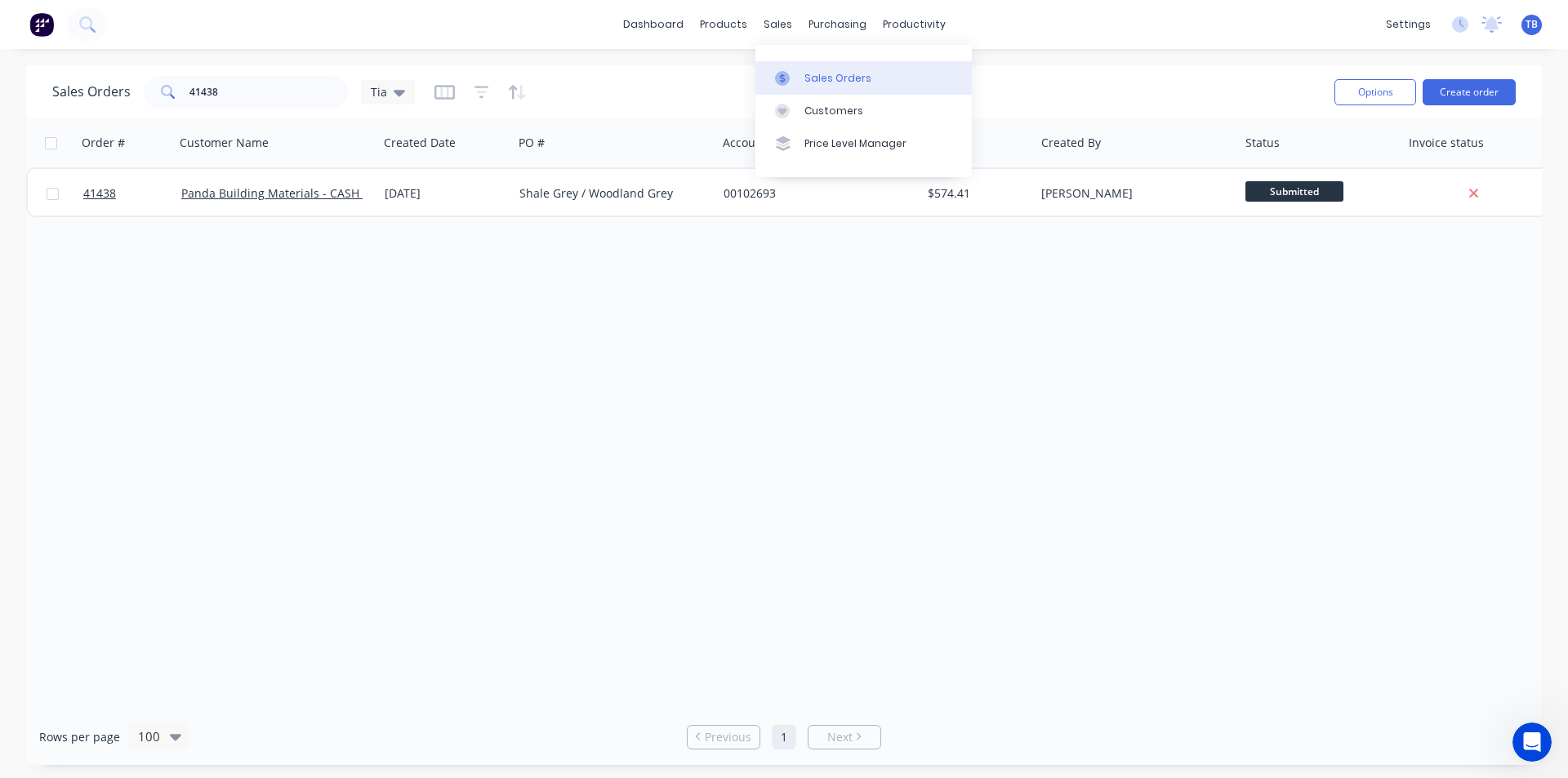
click at [795, 84] on div at bounding box center [788, 78] width 25 height 15
drag, startPoint x: 235, startPoint y: 85, endPoint x: 83, endPoint y: 107, distance: 153.6
click at [83, 107] on div "Sales Orders 41438 Tia" at bounding box center [233, 92] width 363 height 33
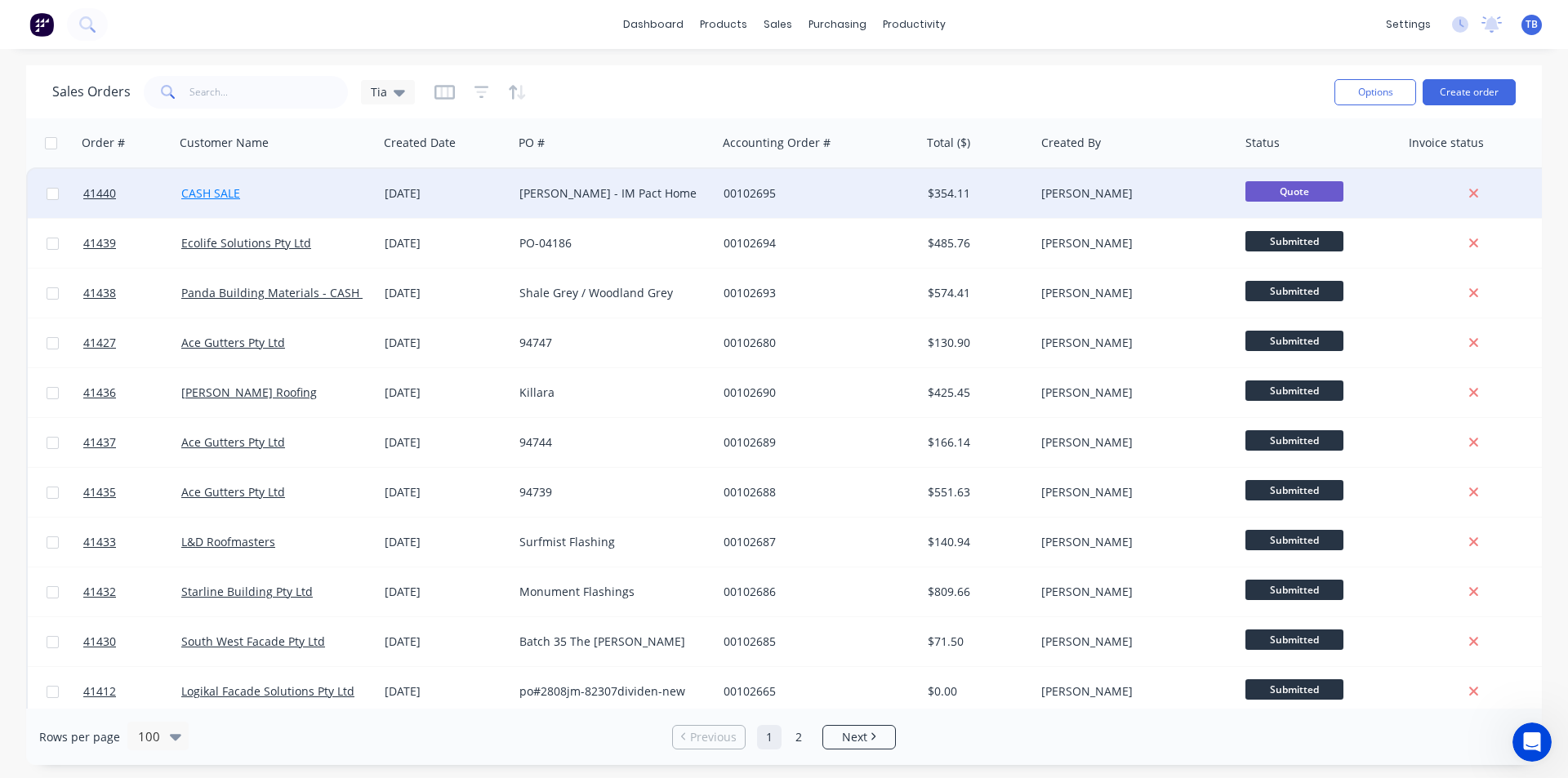
click at [213, 196] on link "CASH SALE" at bounding box center [211, 193] width 59 height 16
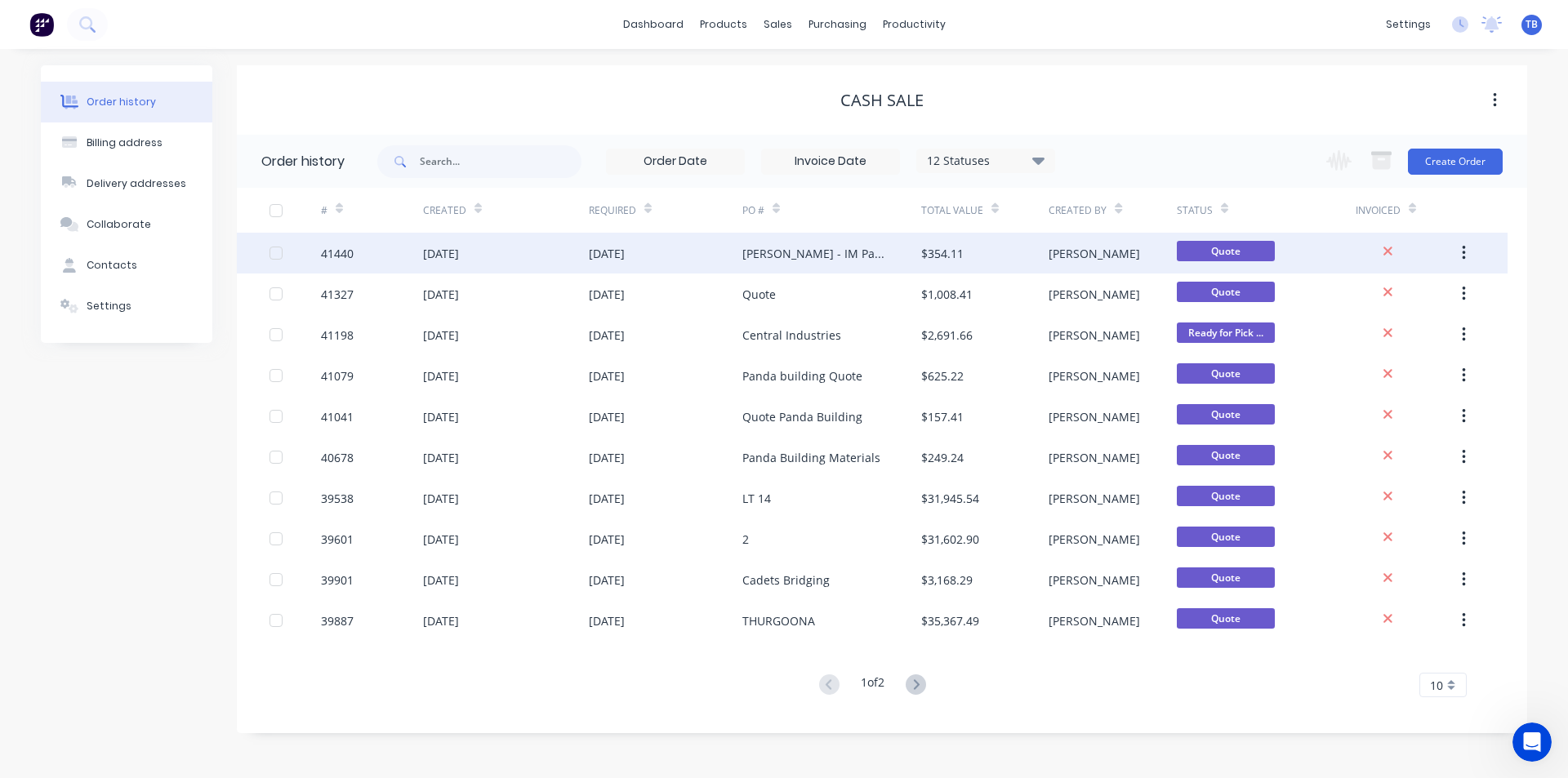
click at [339, 249] on div "41440" at bounding box center [337, 253] width 33 height 17
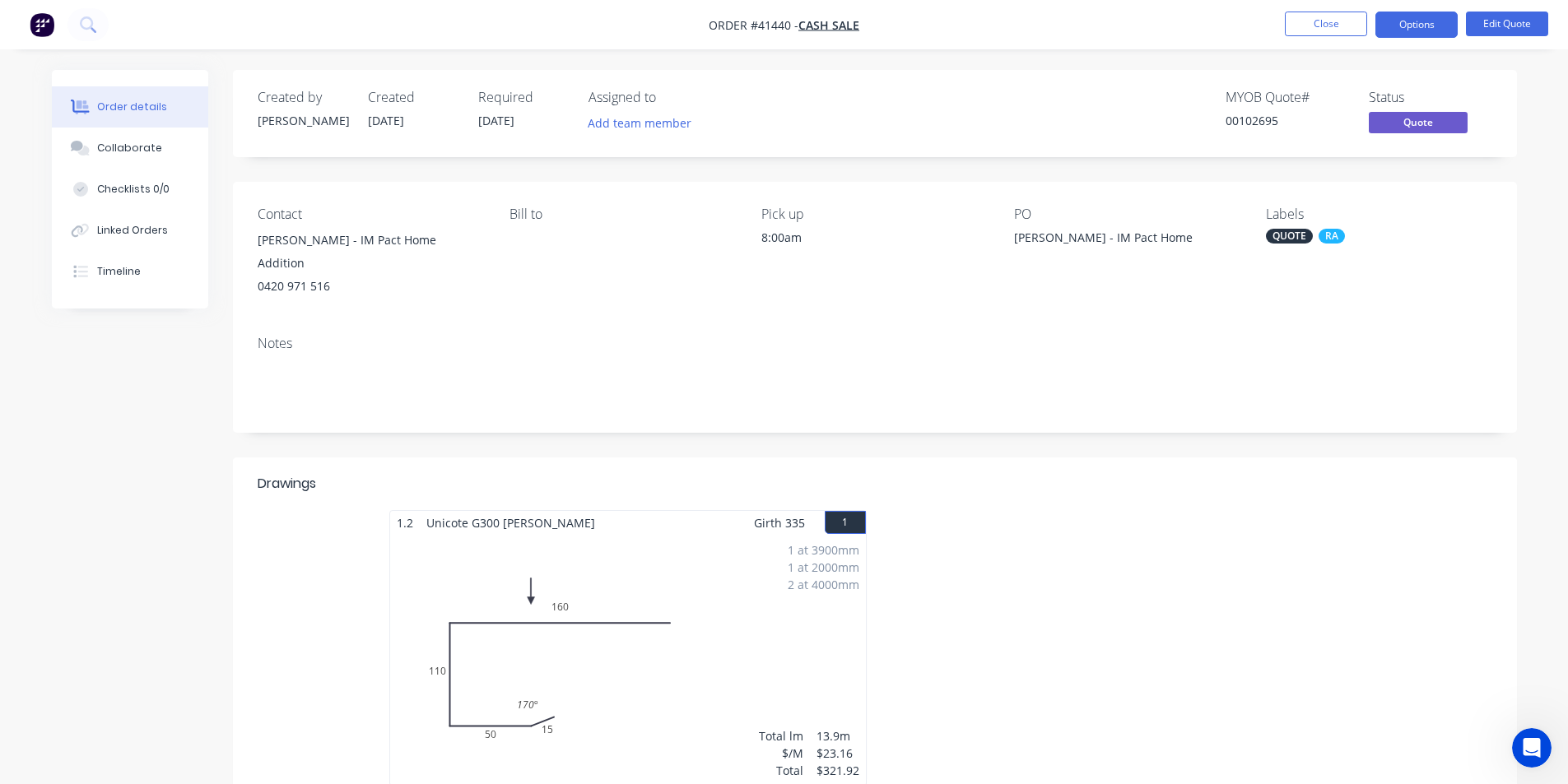
scroll to position [296, 0]
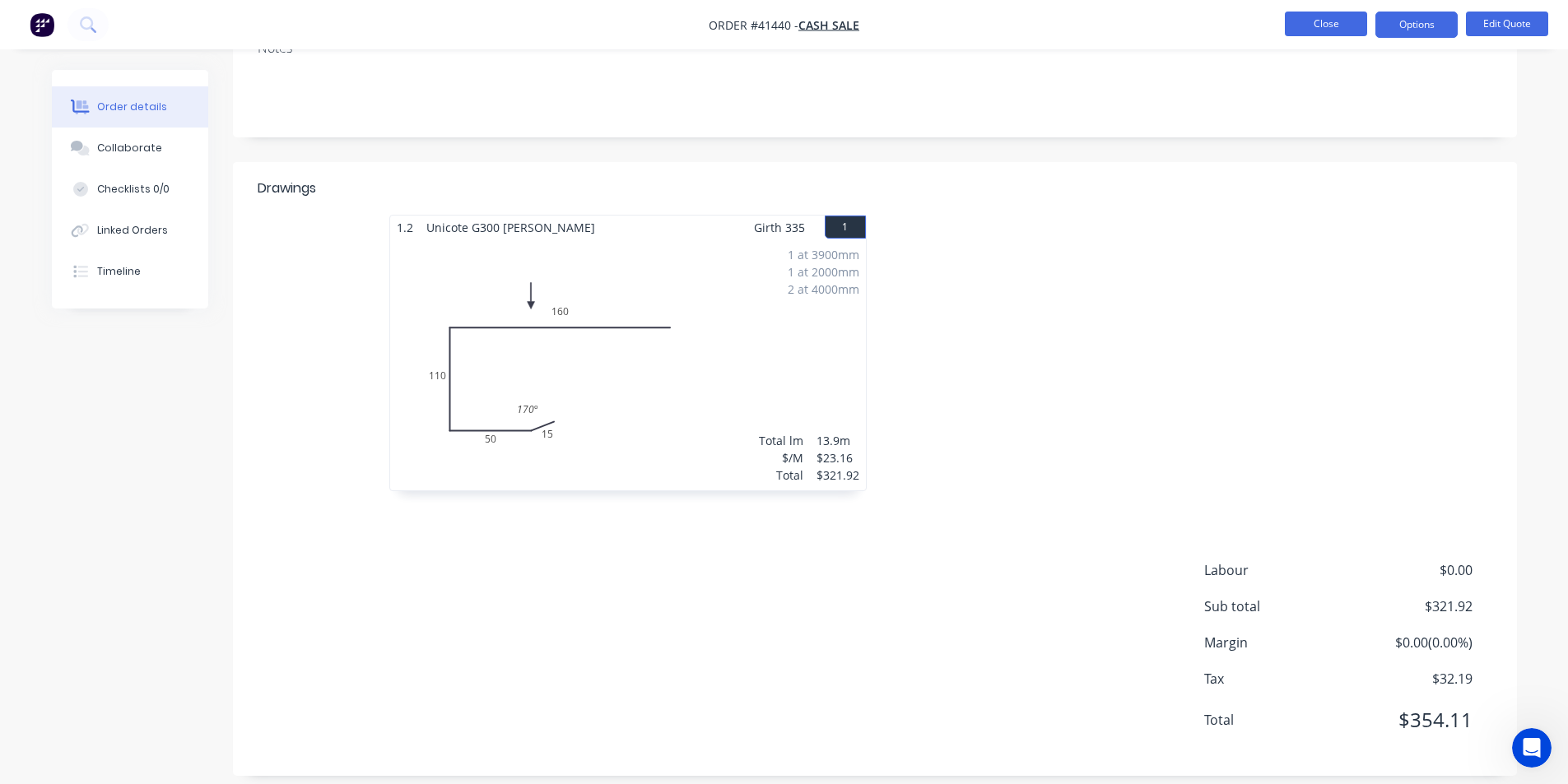
click at [1309, 17] on button "Close" at bounding box center [1326, 24] width 83 height 25
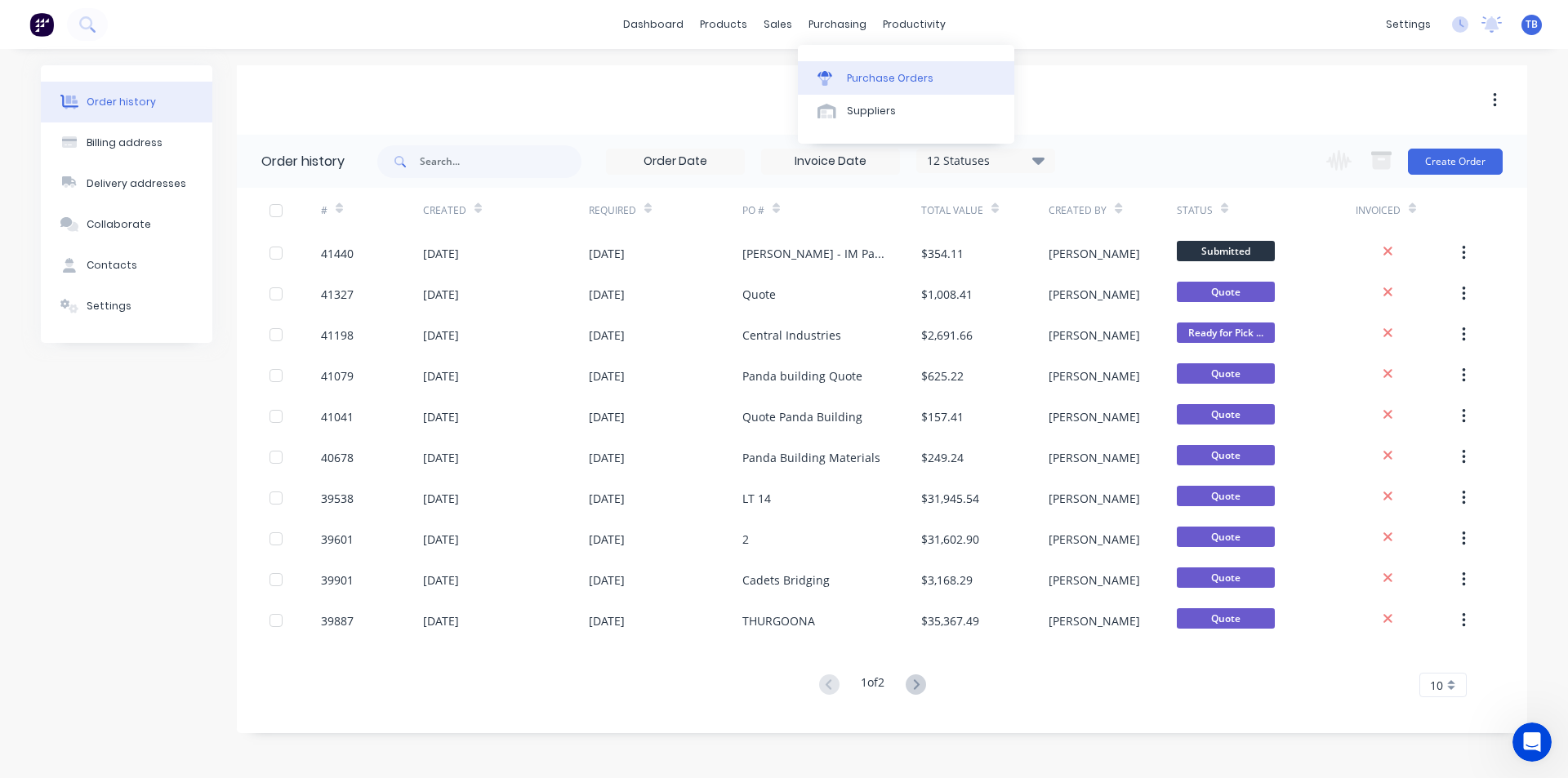
click at [859, 72] on div "Purchase Orders" at bounding box center [890, 78] width 86 height 15
